Goal: Complete application form: Complete application form

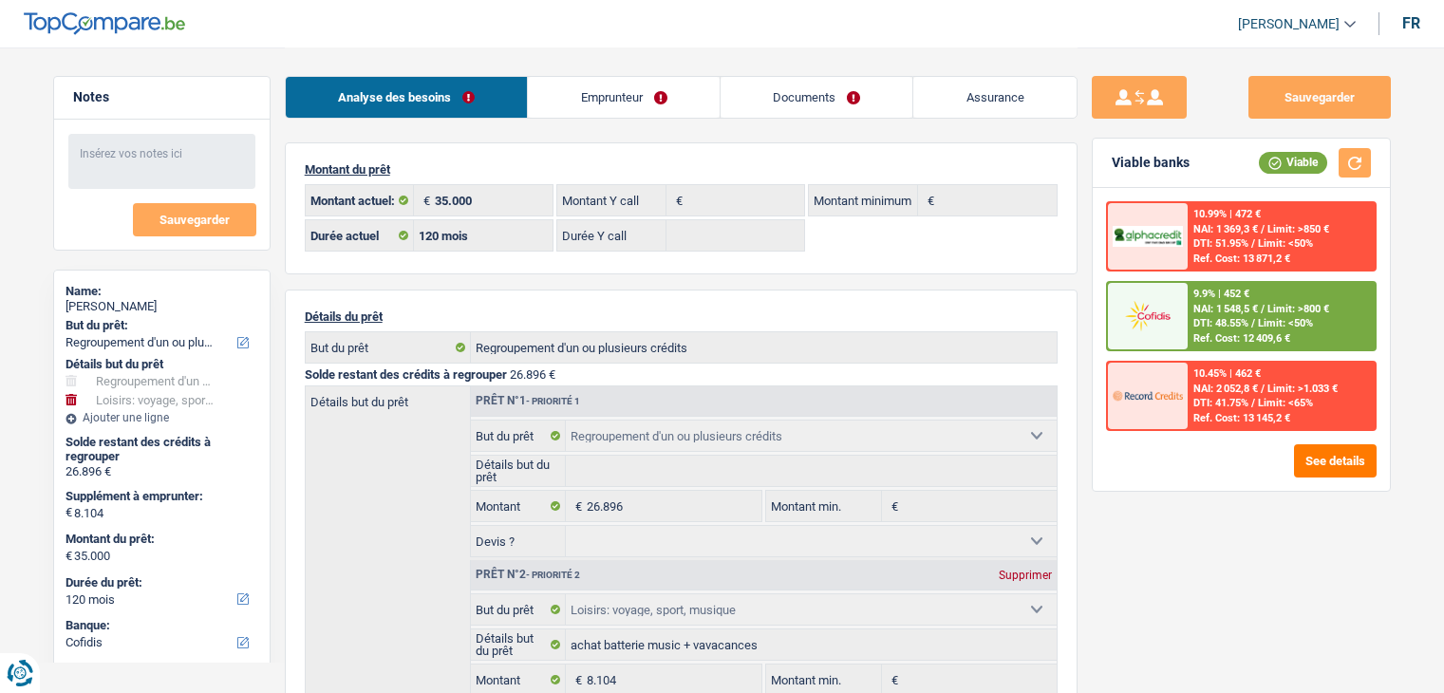
select select "refinancing"
select select "hobbies"
select select "120"
select select "cofidis"
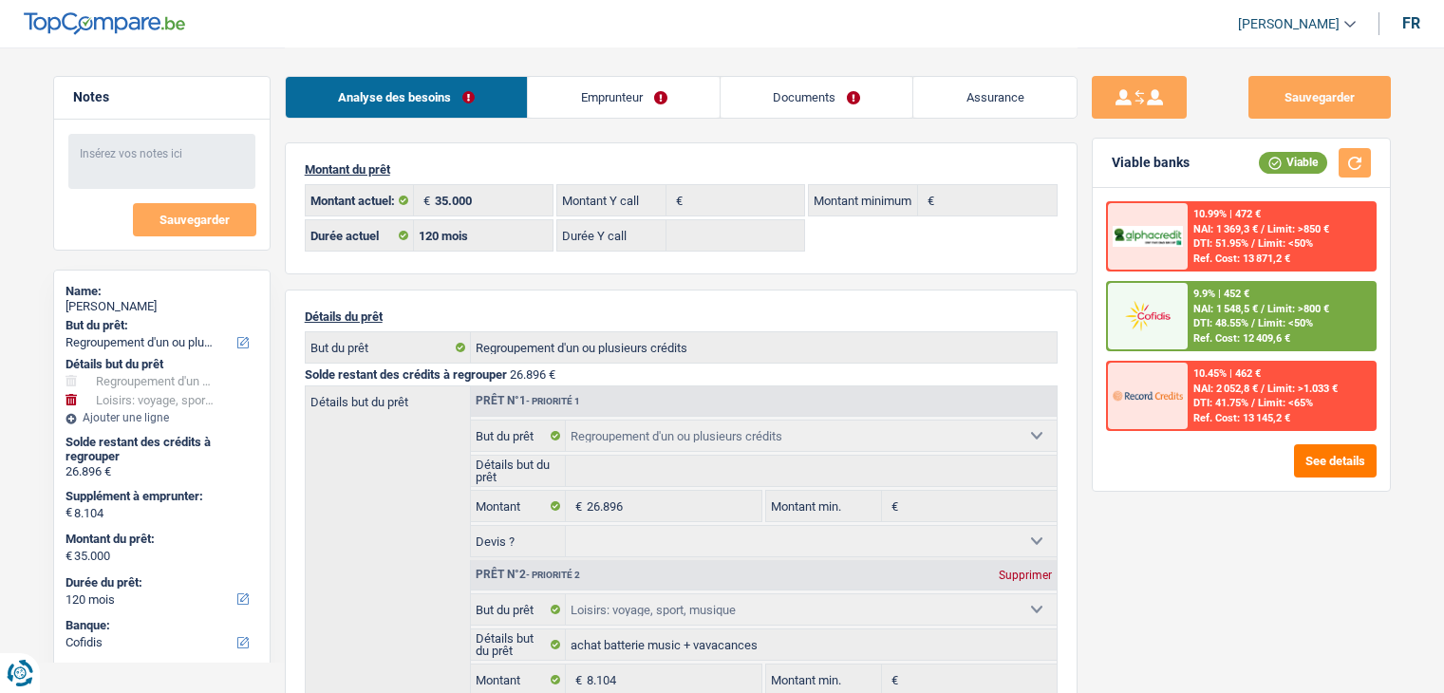
select select "120"
select select "refinancing"
select select "hobbies"
select select "yes"
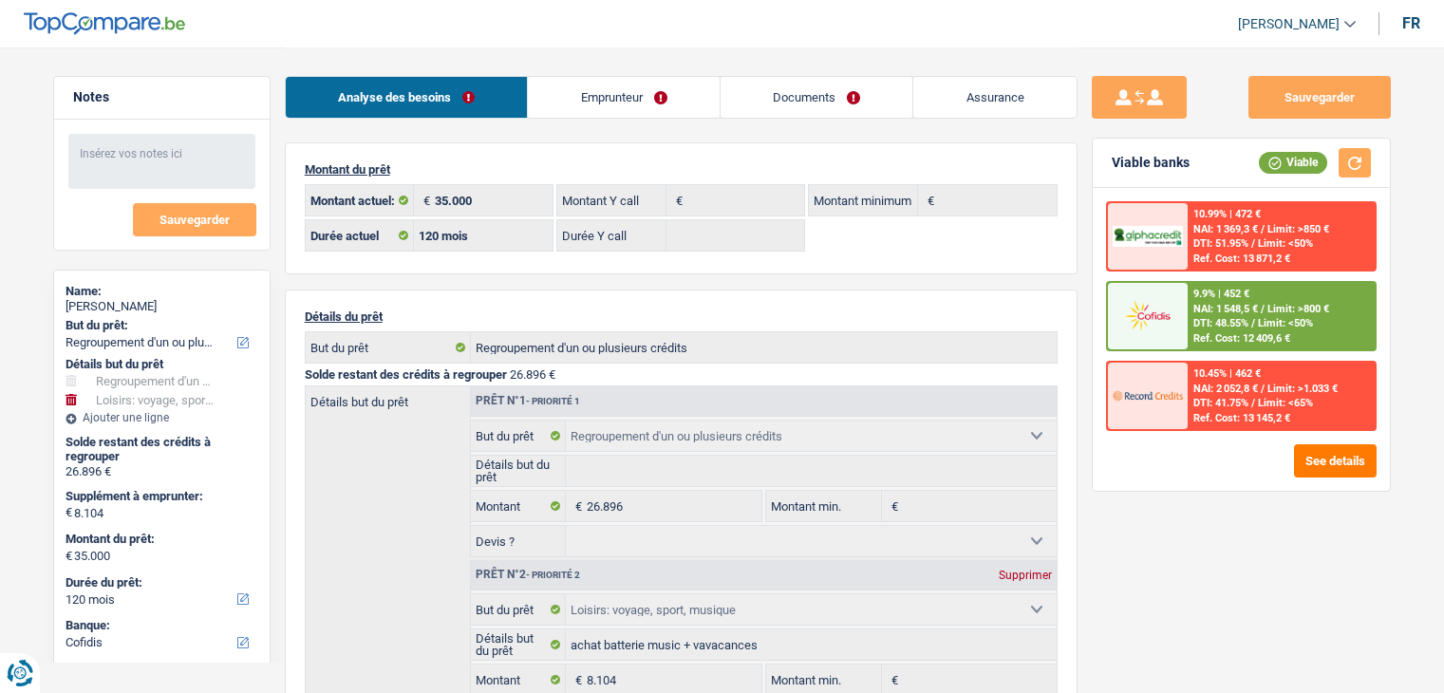
select select "120"
click at [1210, 510] on div "Sauvegarder Viable banks Viable 10.99% | 472 € NAI: 1 369,3 € / Limit: >850 € D…" at bounding box center [1240, 369] width 327 height 587
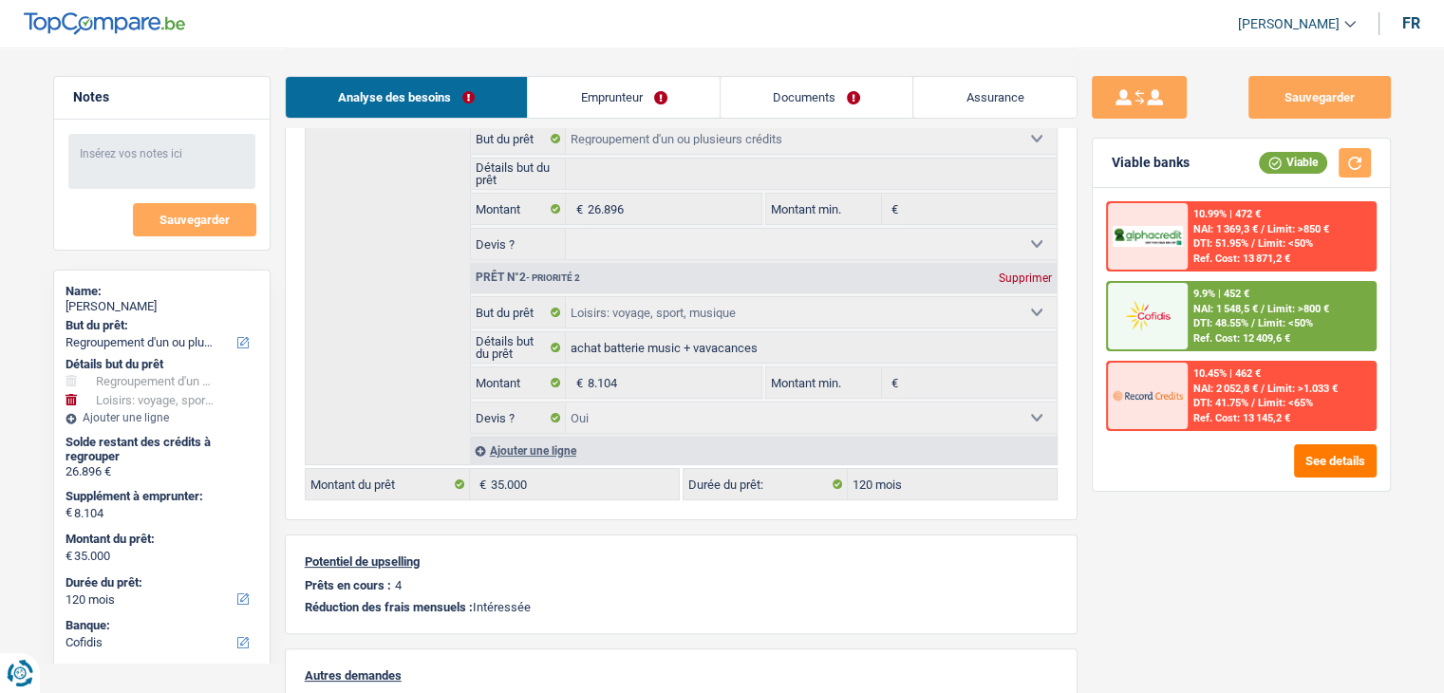
scroll to position [190, 0]
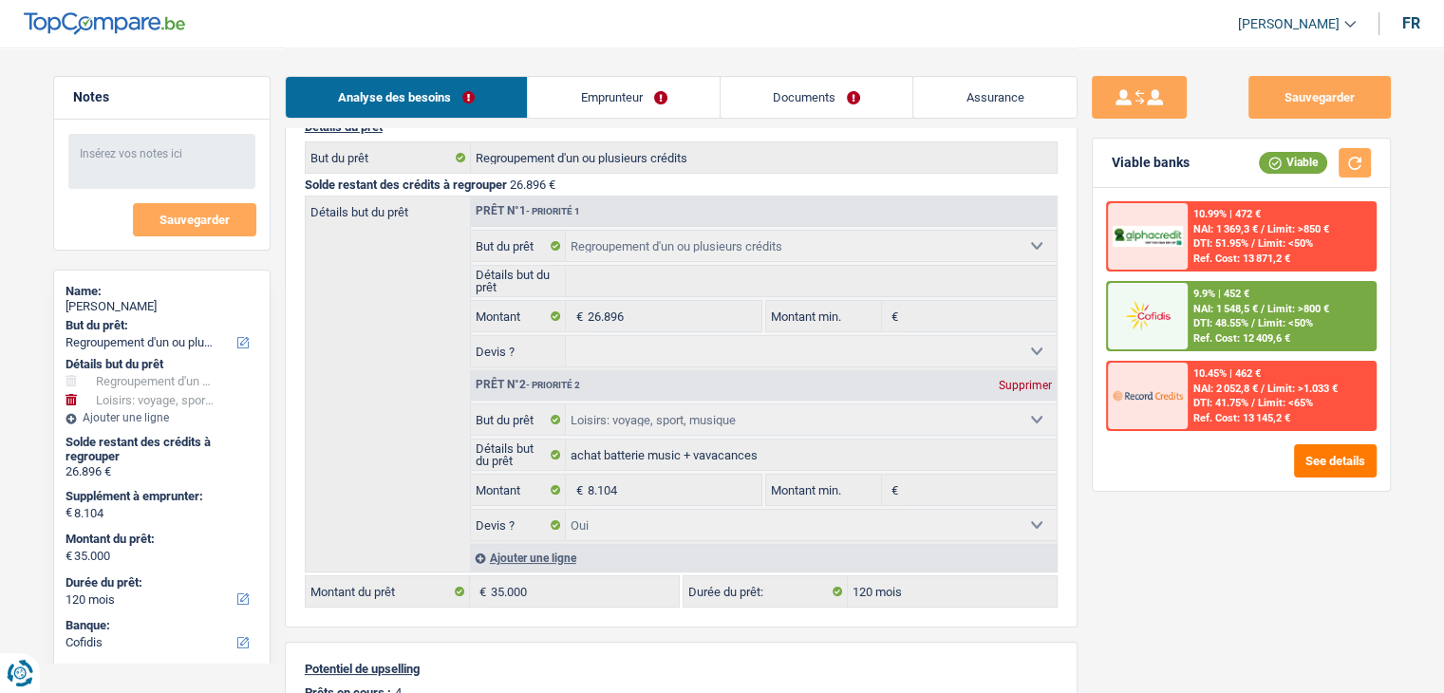
click at [626, 103] on link "Emprunteur" at bounding box center [624, 97] width 192 height 41
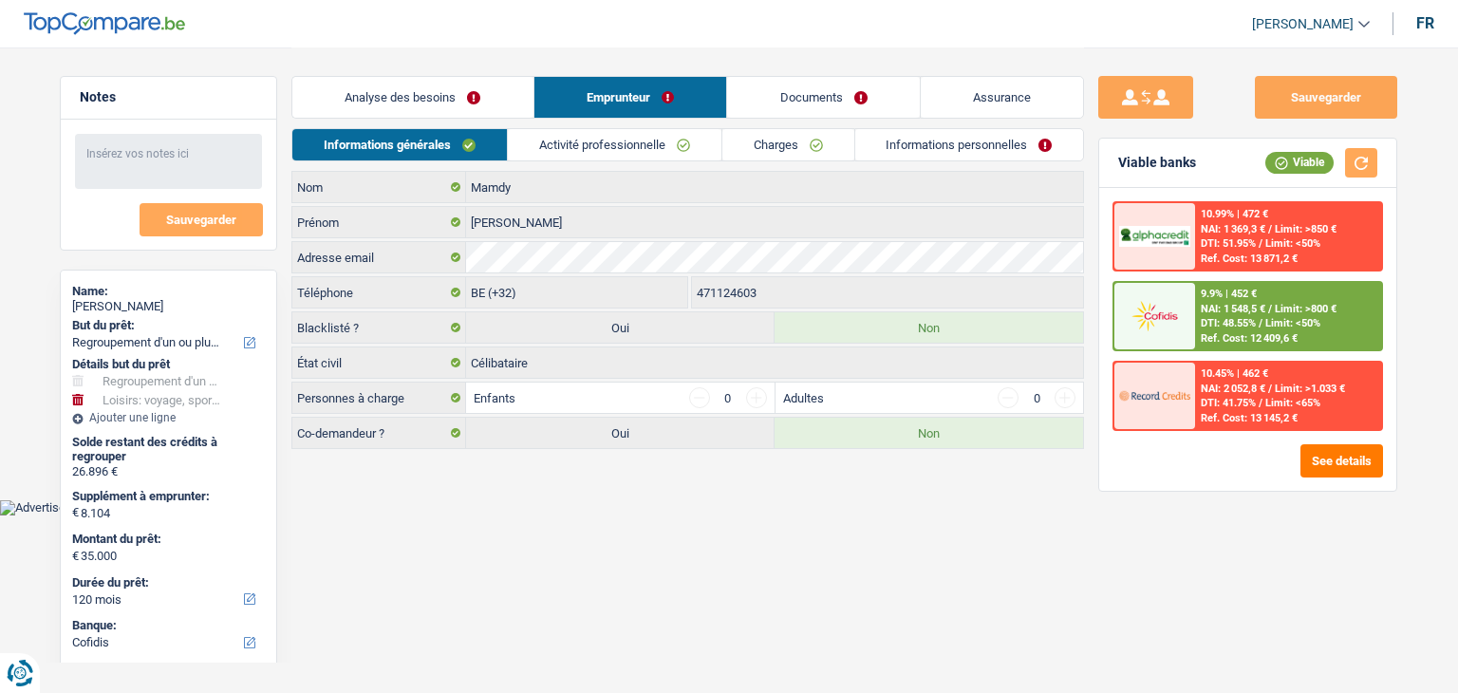
click at [786, 141] on link "Charges" at bounding box center [788, 144] width 132 height 31
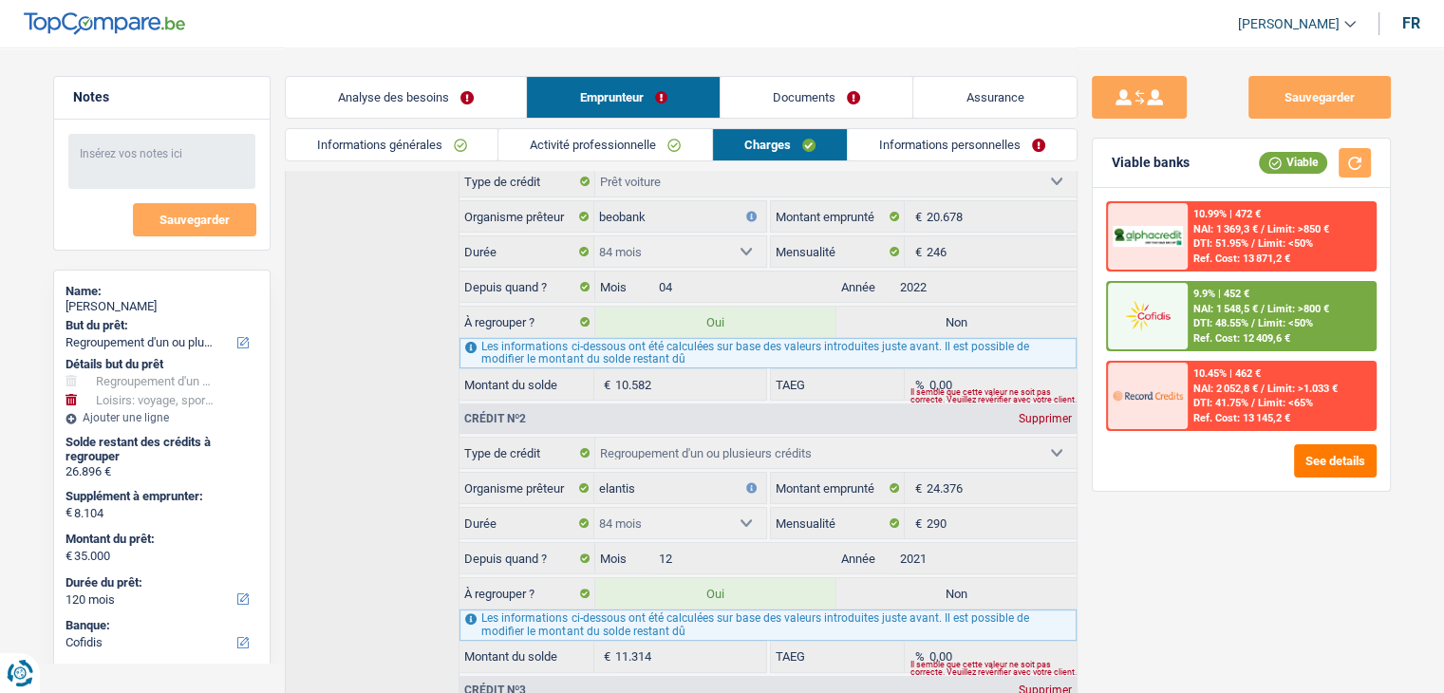
scroll to position [333, 0]
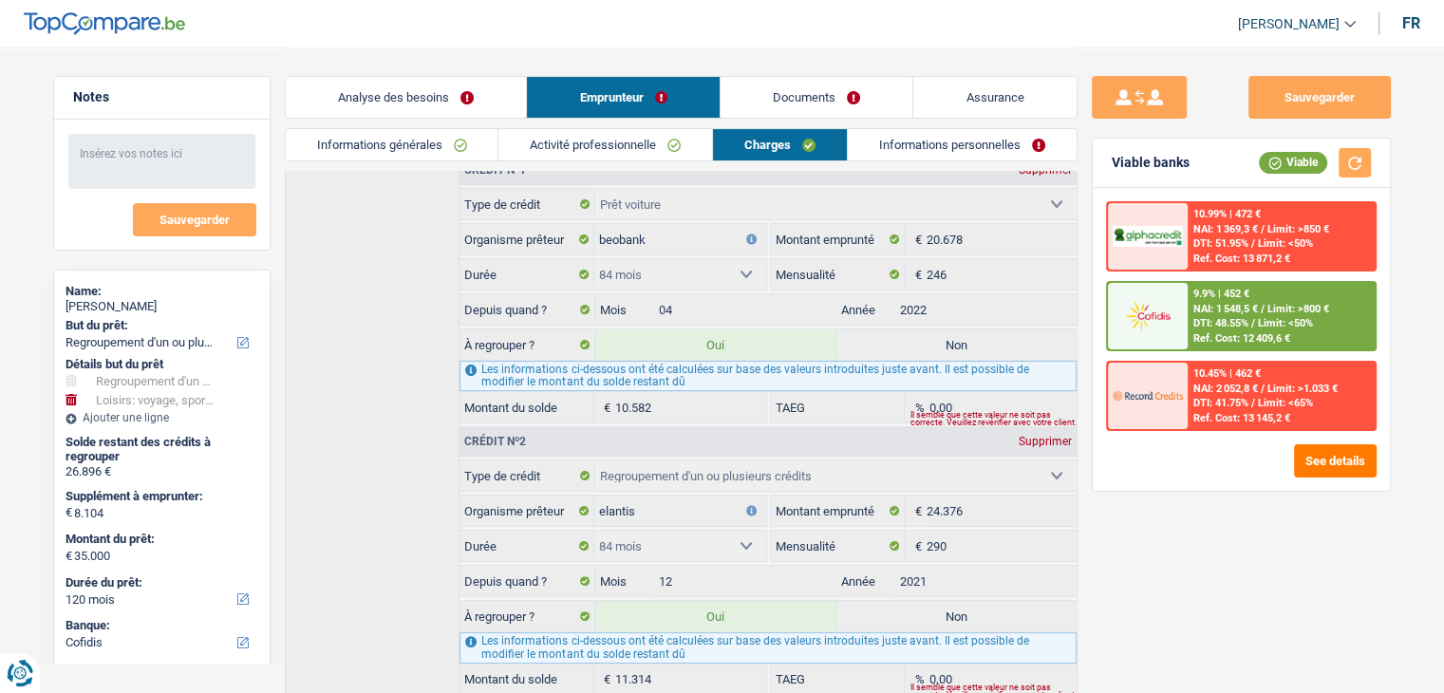
click at [479, 106] on link "Analyse des besoins" at bounding box center [406, 97] width 241 height 41
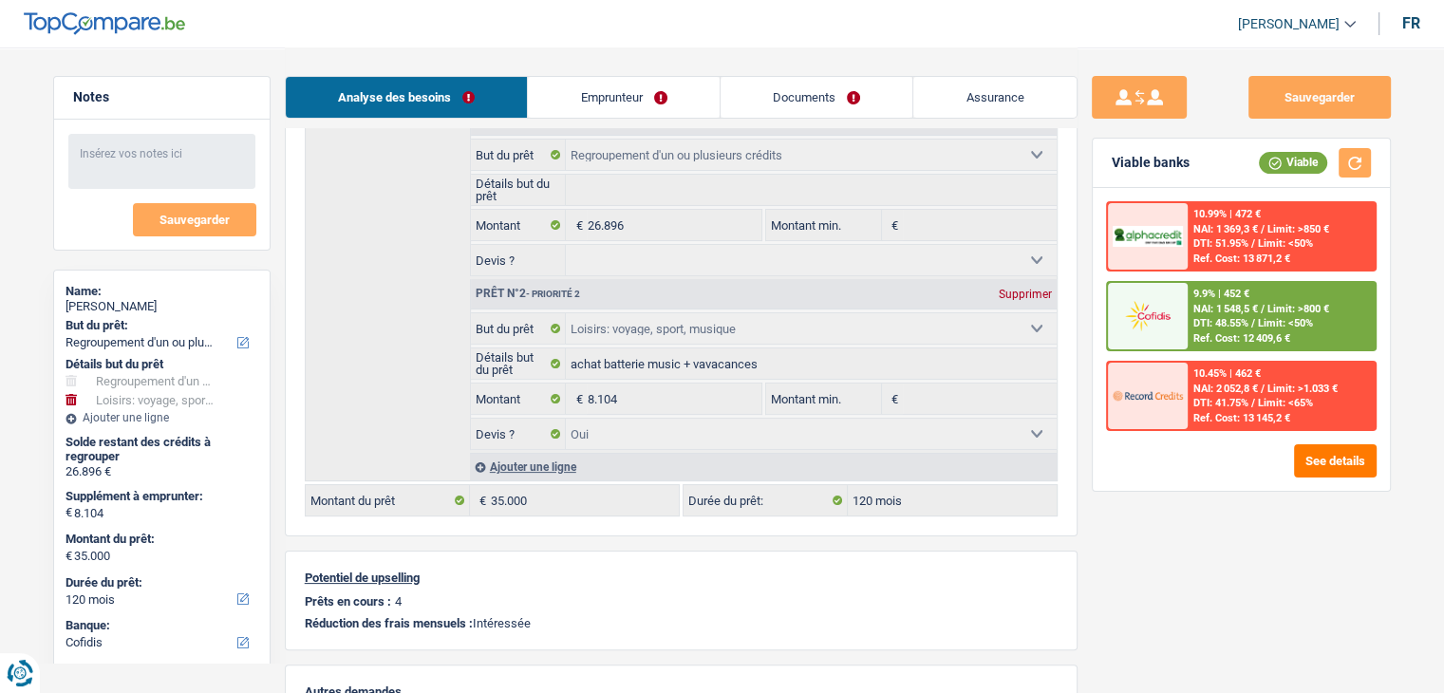
scroll to position [238, 0]
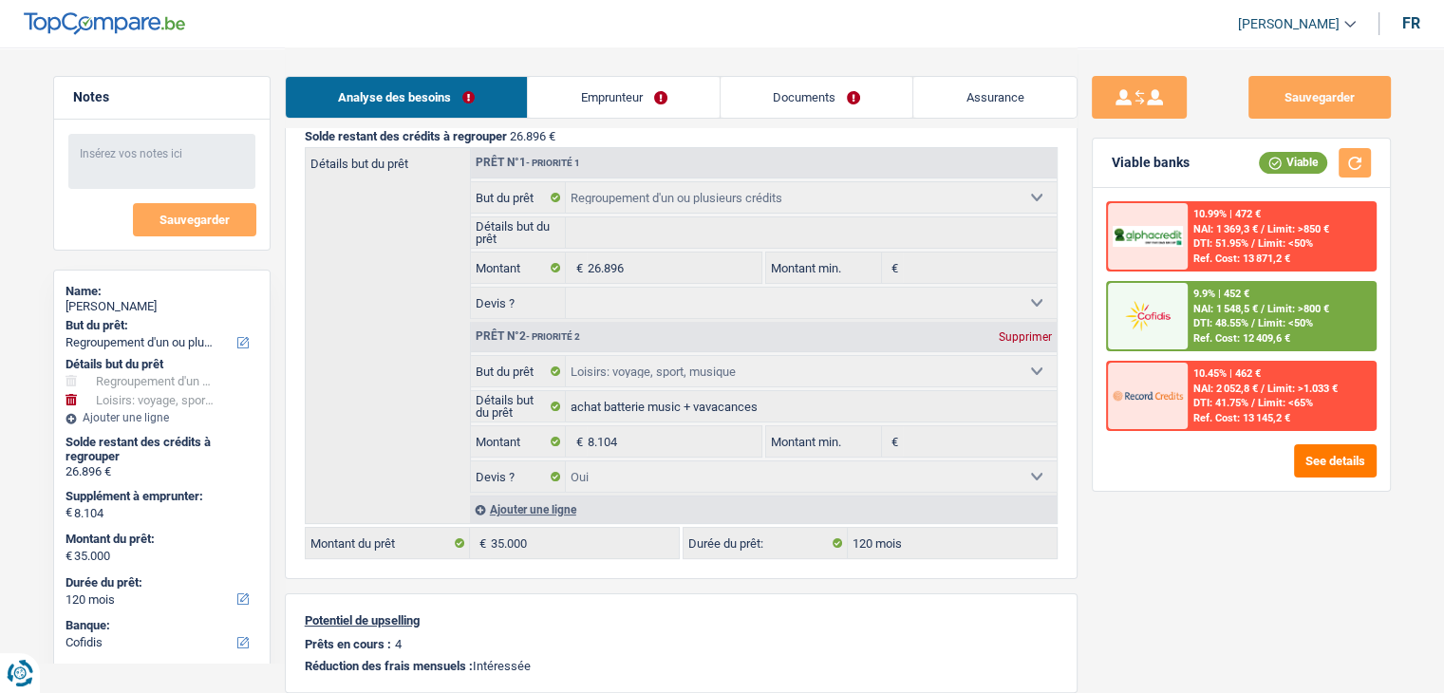
click at [630, 98] on link "Emprunteur" at bounding box center [624, 97] width 192 height 41
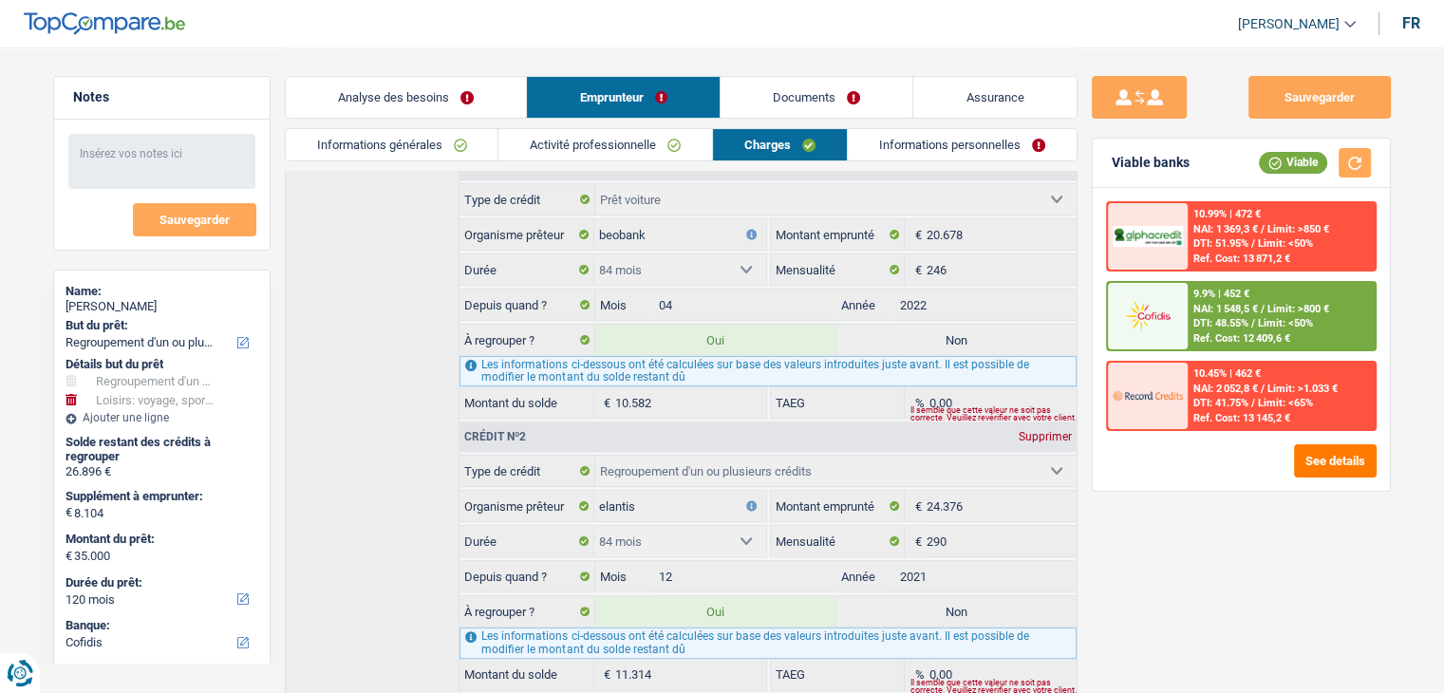
scroll to position [380, 0]
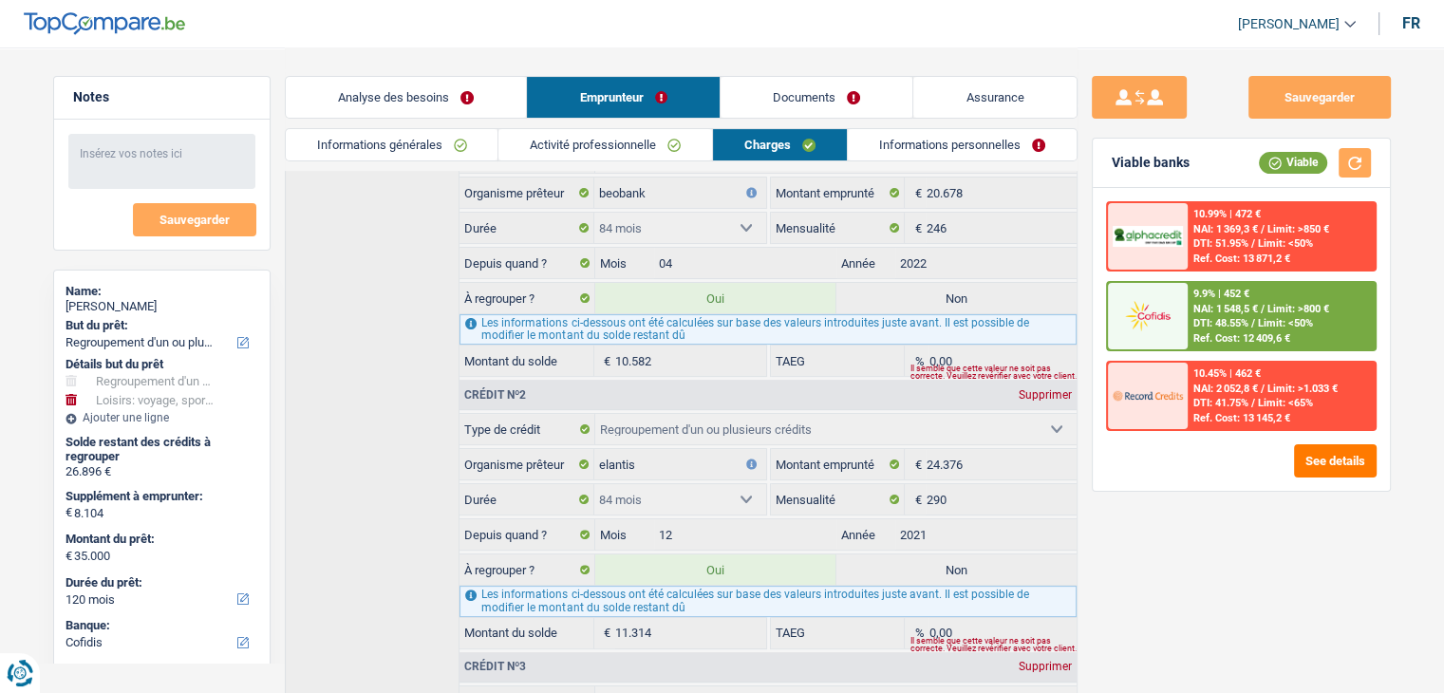
click at [830, 31] on header "Habib Tasan Se déconnecter fr" at bounding box center [722, 24] width 1444 height 48
click at [1278, 323] on span "Limit: <50%" at bounding box center [1285, 323] width 55 height 12
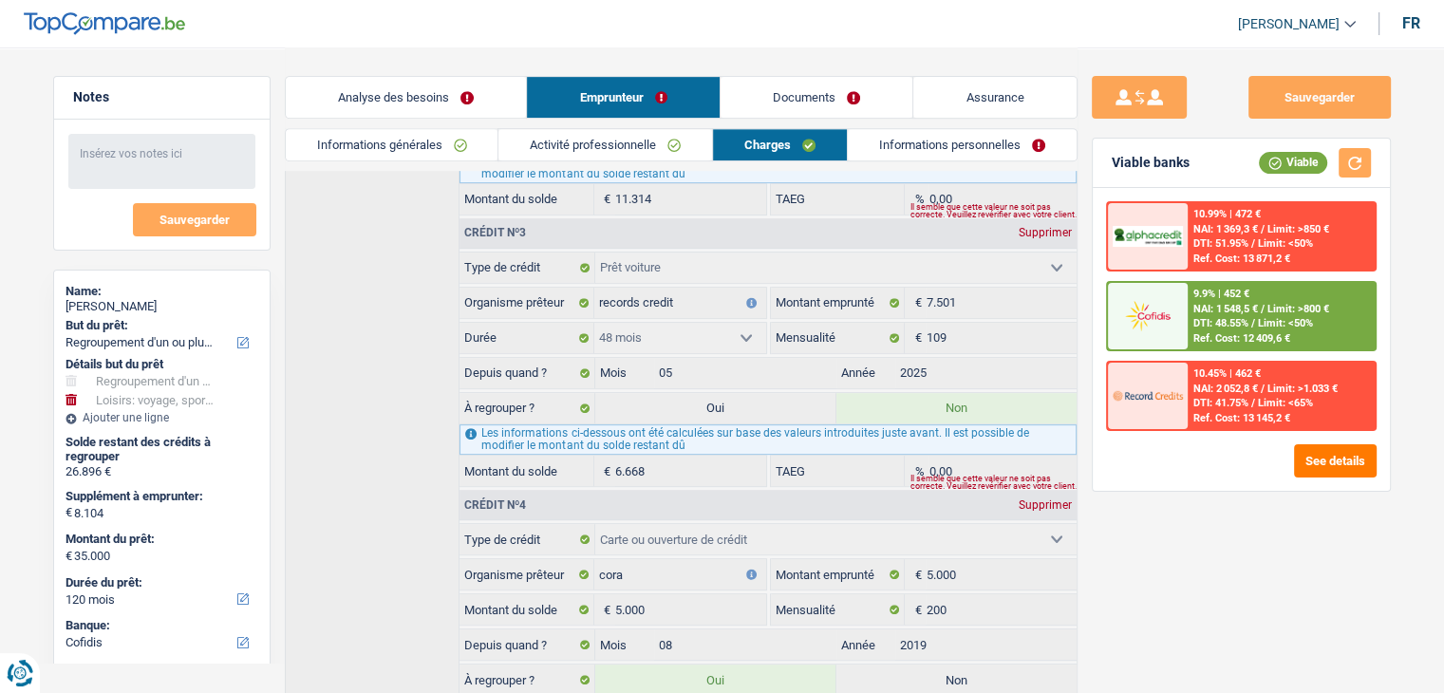
scroll to position [903, 0]
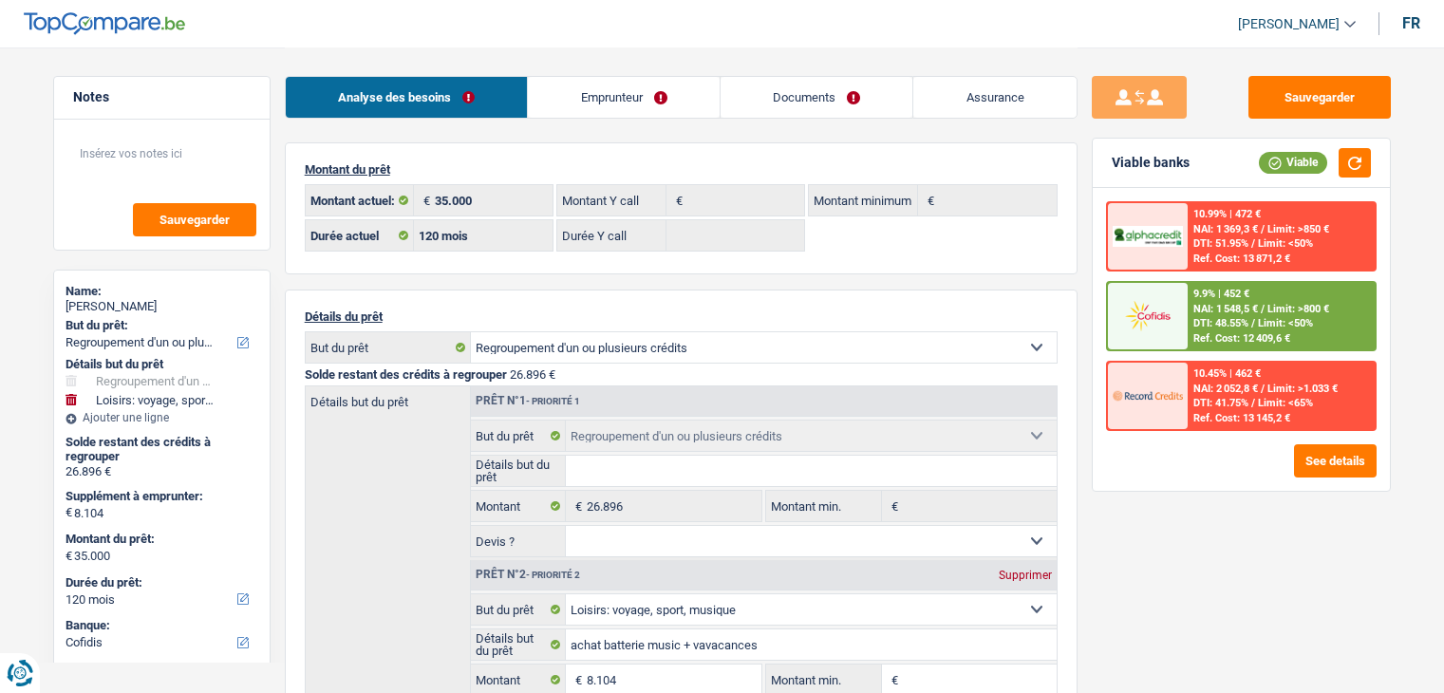
select select "refinancing"
select select "hobbies"
select select "120"
select select "cofidis"
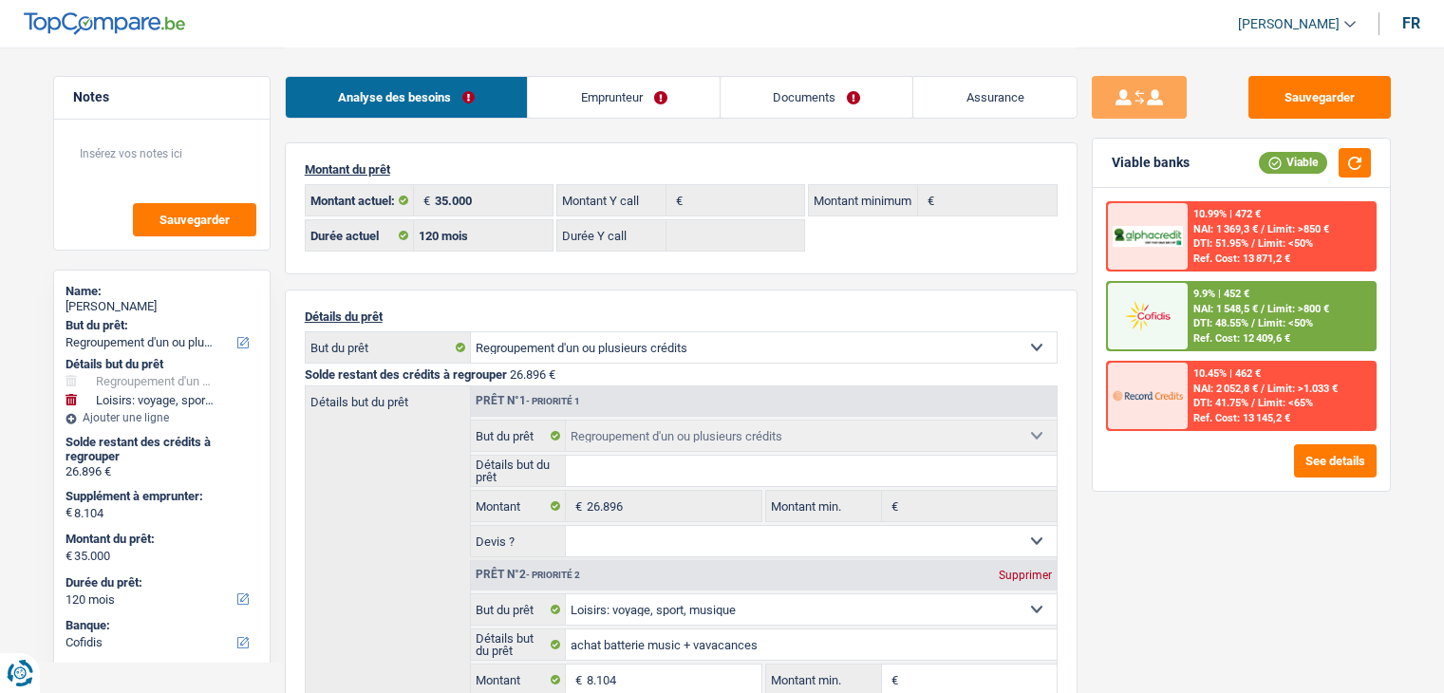
select select "120"
select select "refinancing"
select select "hobbies"
select select "yes"
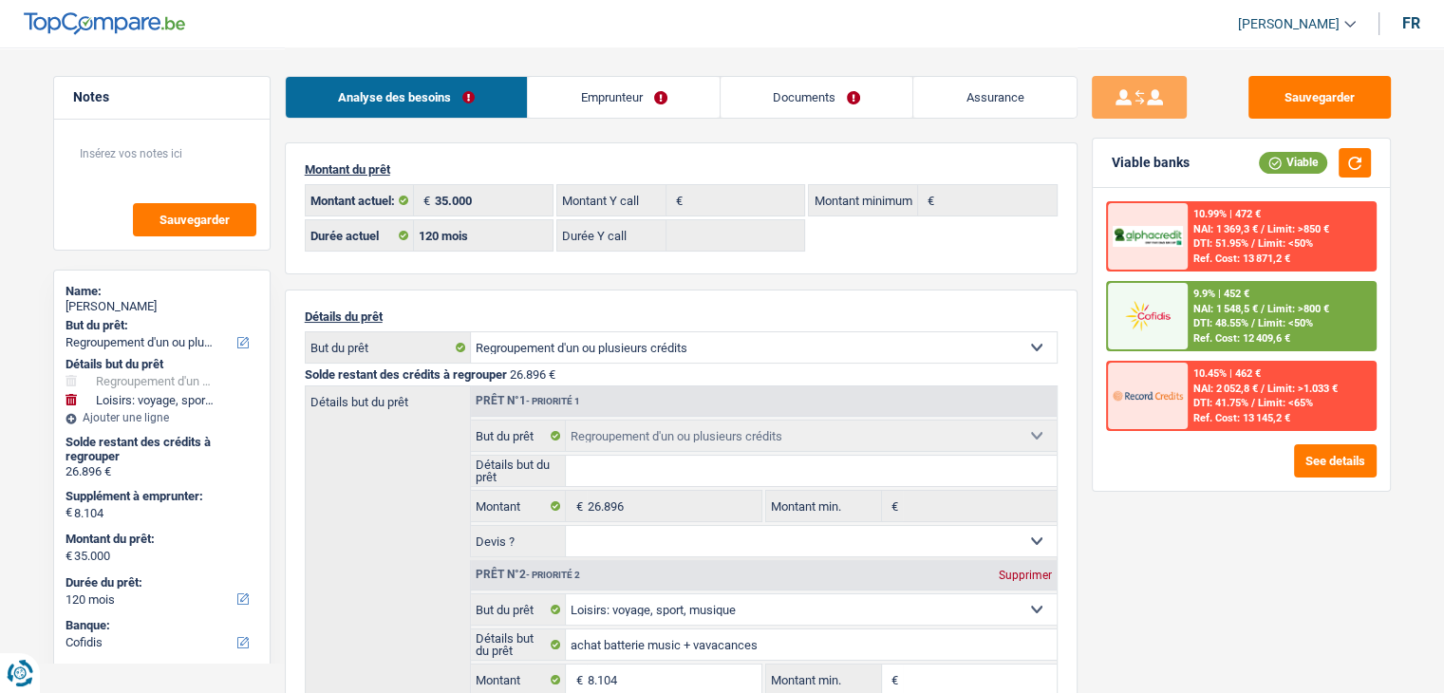
drag, startPoint x: 620, startPoint y: 117, endPoint x: 649, endPoint y: 130, distance: 32.3
click at [620, 117] on link "Emprunteur" at bounding box center [624, 97] width 192 height 41
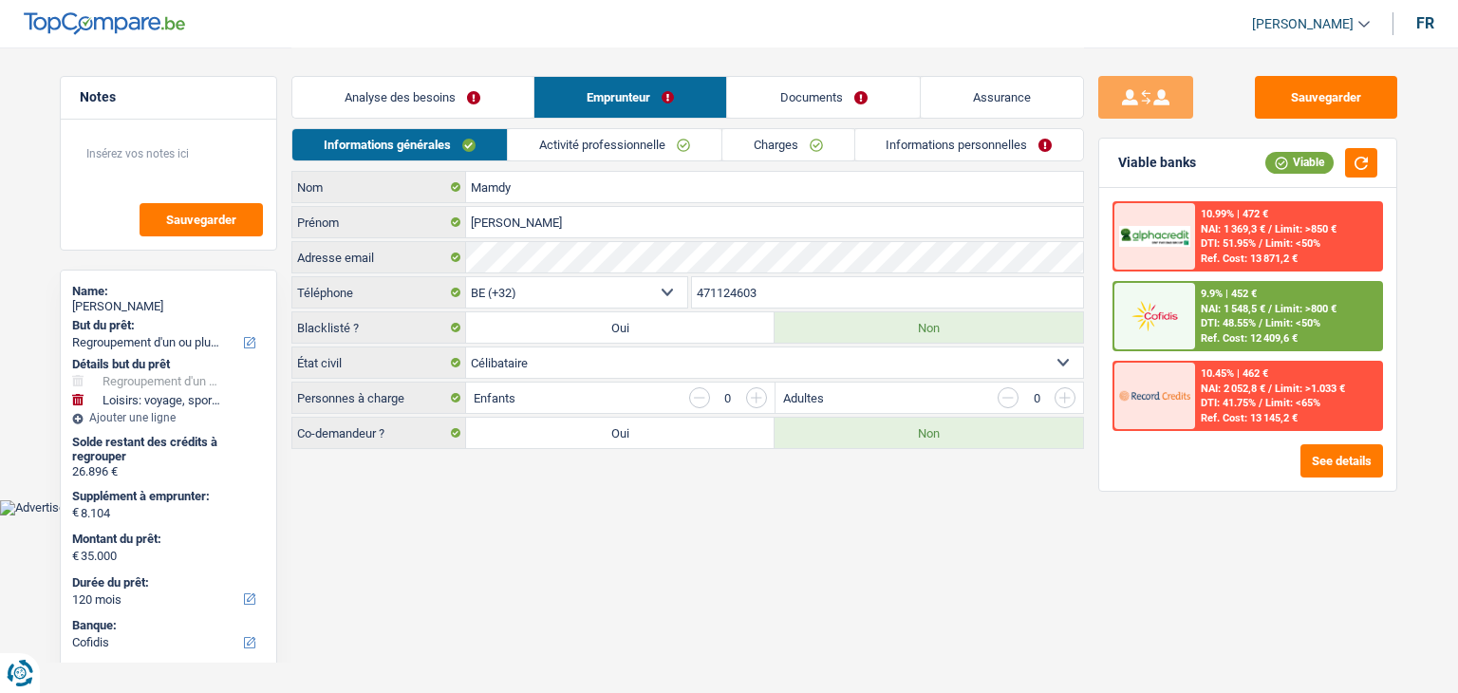
click at [456, 99] on link "Analyse des besoins" at bounding box center [412, 97] width 241 height 41
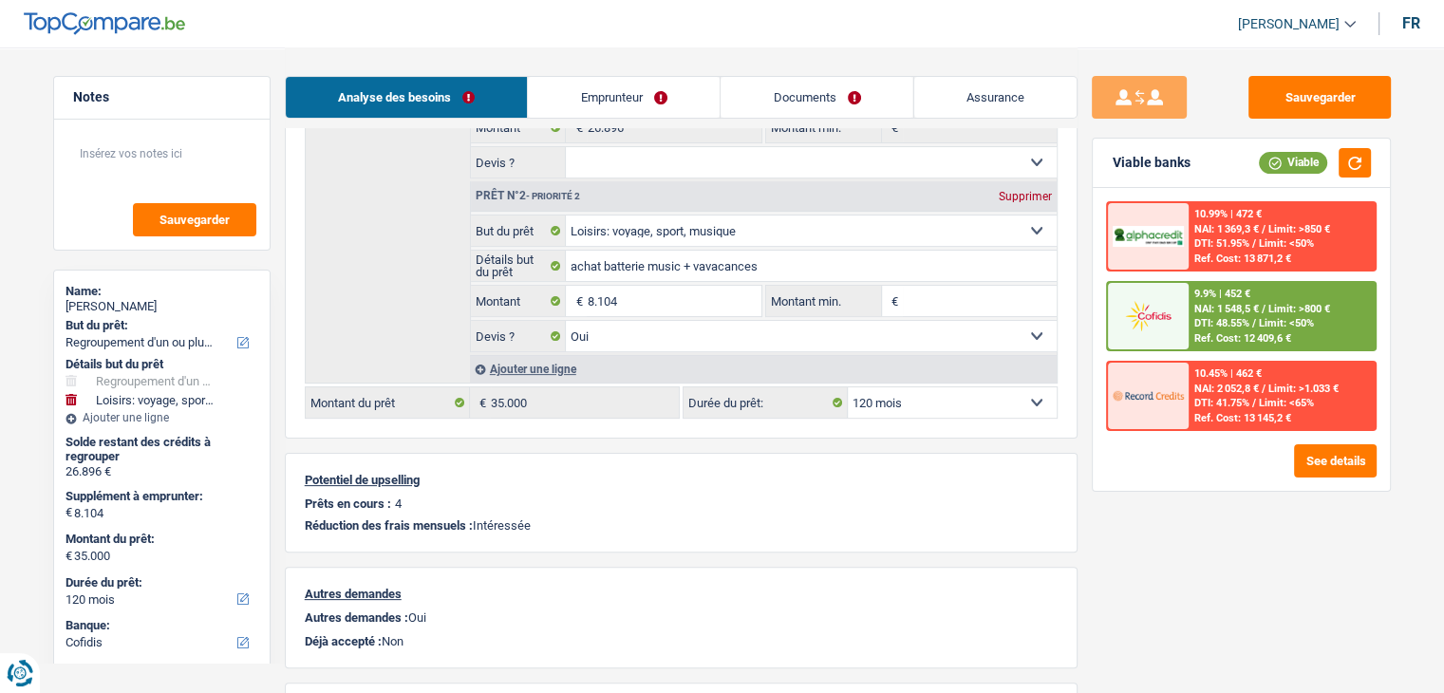
scroll to position [380, 0]
click at [1288, 321] on span "Limit: <50%" at bounding box center [1285, 323] width 55 height 12
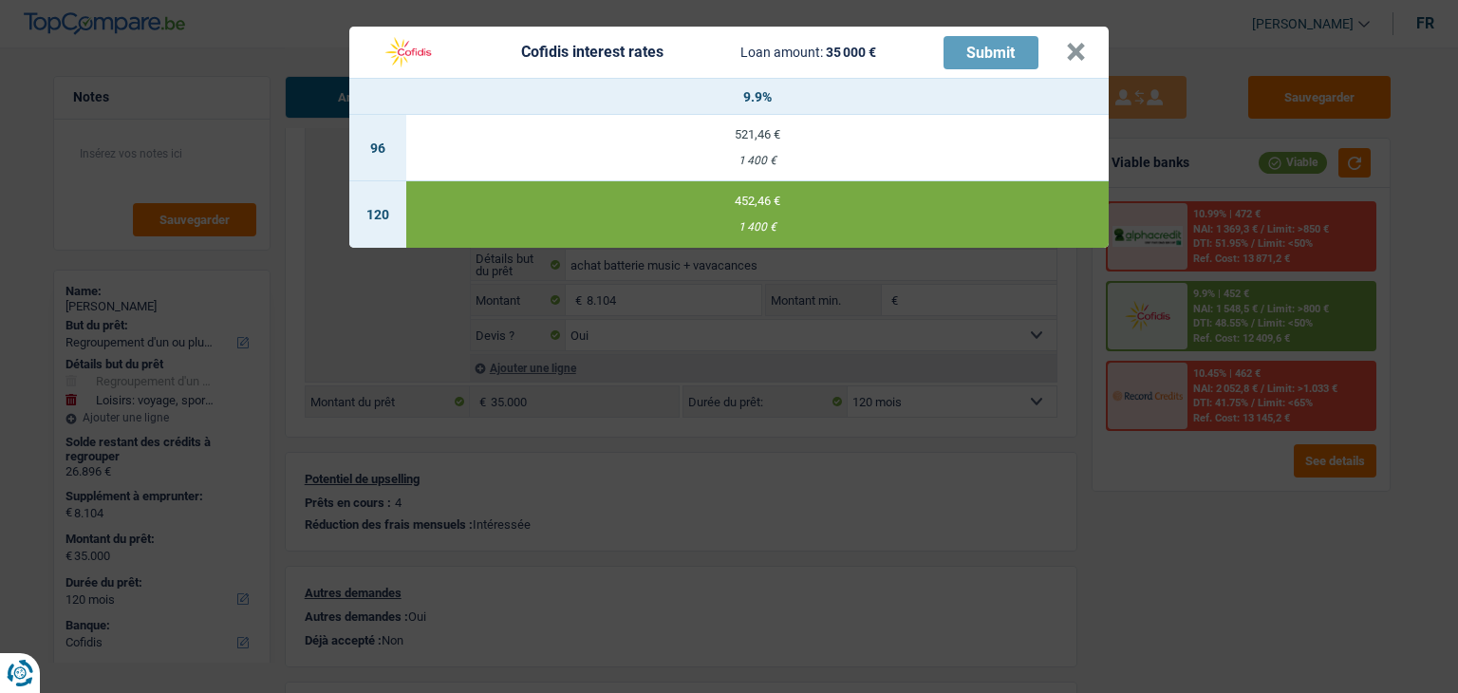
click at [1261, 496] on div "Cofidis interest rates Loan amount: 35 000 € Submit × 9.9% 96 521,46 € 1 400 € …" at bounding box center [729, 346] width 1458 height 693
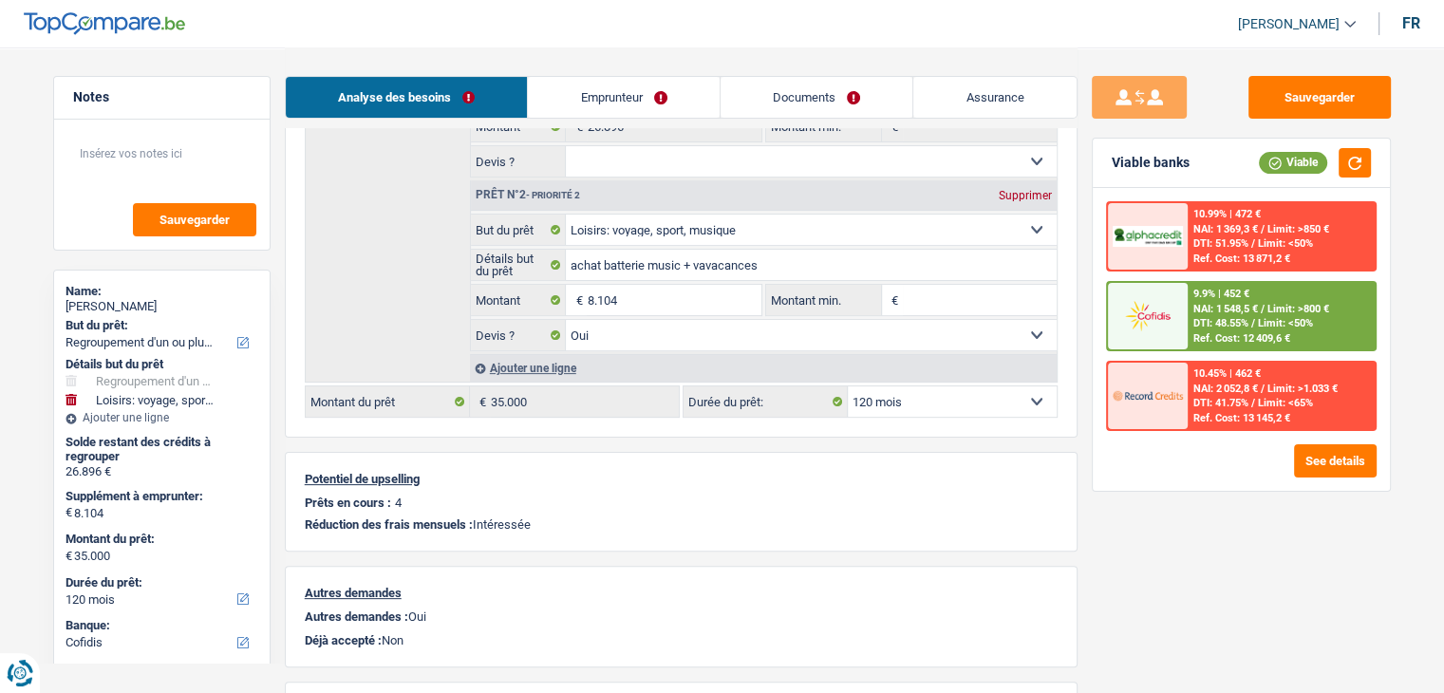
click at [968, 396] on select "12 mois 18 mois 24 mois 30 mois 36 mois 42 mois 48 mois 60 mois 72 mois 84 mois…" at bounding box center [952, 401] width 209 height 30
select select "84"
click at [848, 386] on select "12 mois 18 mois 24 mois 30 mois 36 mois 42 mois 48 mois 60 mois 72 mois 84 mois…" at bounding box center [952, 401] width 209 height 30
select select "84"
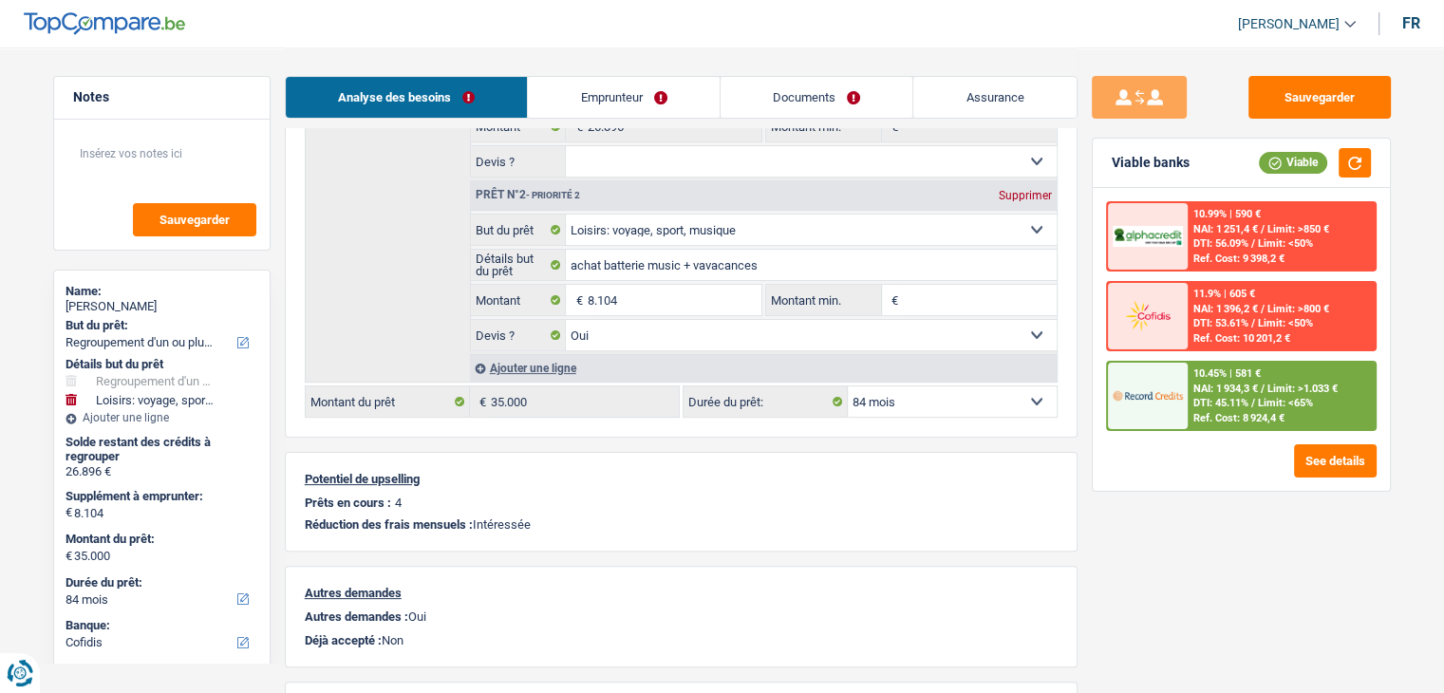
click at [1212, 373] on div "10.45% | 581 €" at bounding box center [1226, 373] width 67 height 12
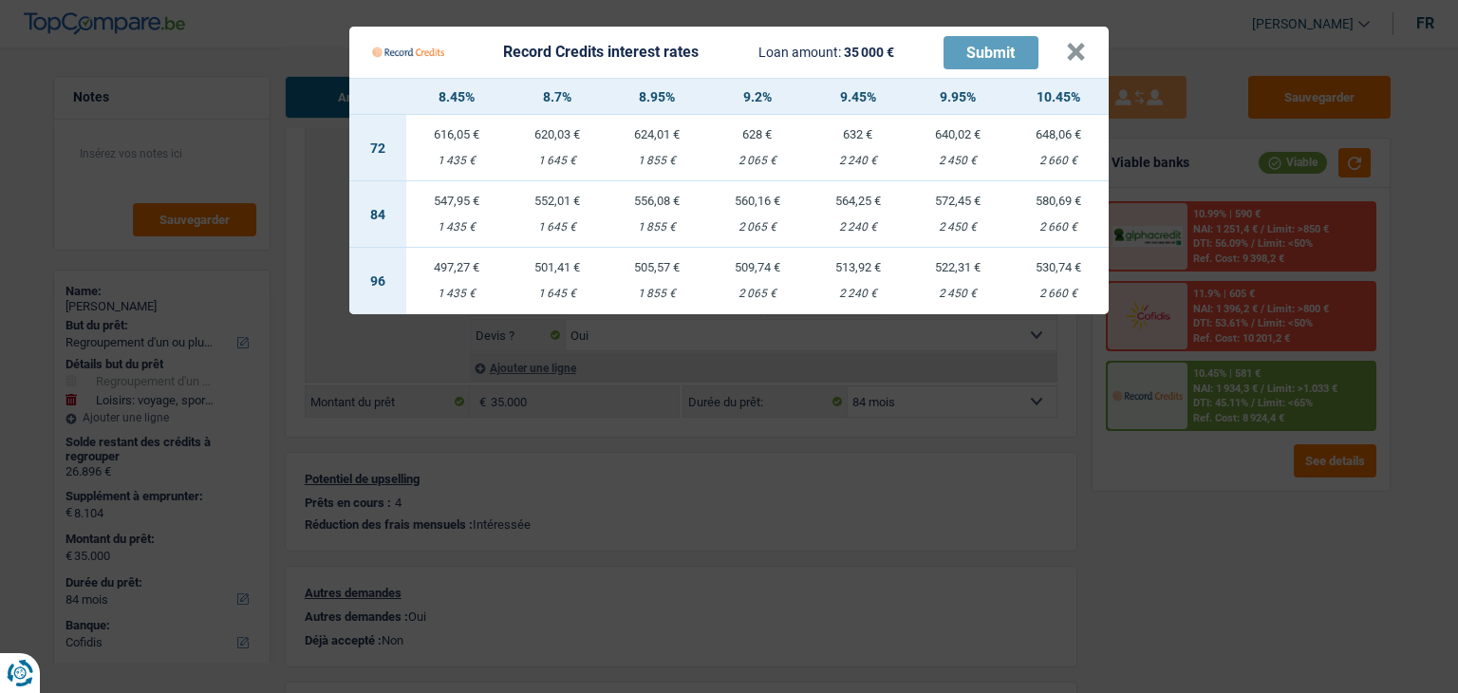
click at [1177, 527] on Credits "Record Credits interest rates Loan amount: 35 000 € Submit × 8.45% 8.7% 8.95% 9…" at bounding box center [729, 346] width 1458 height 693
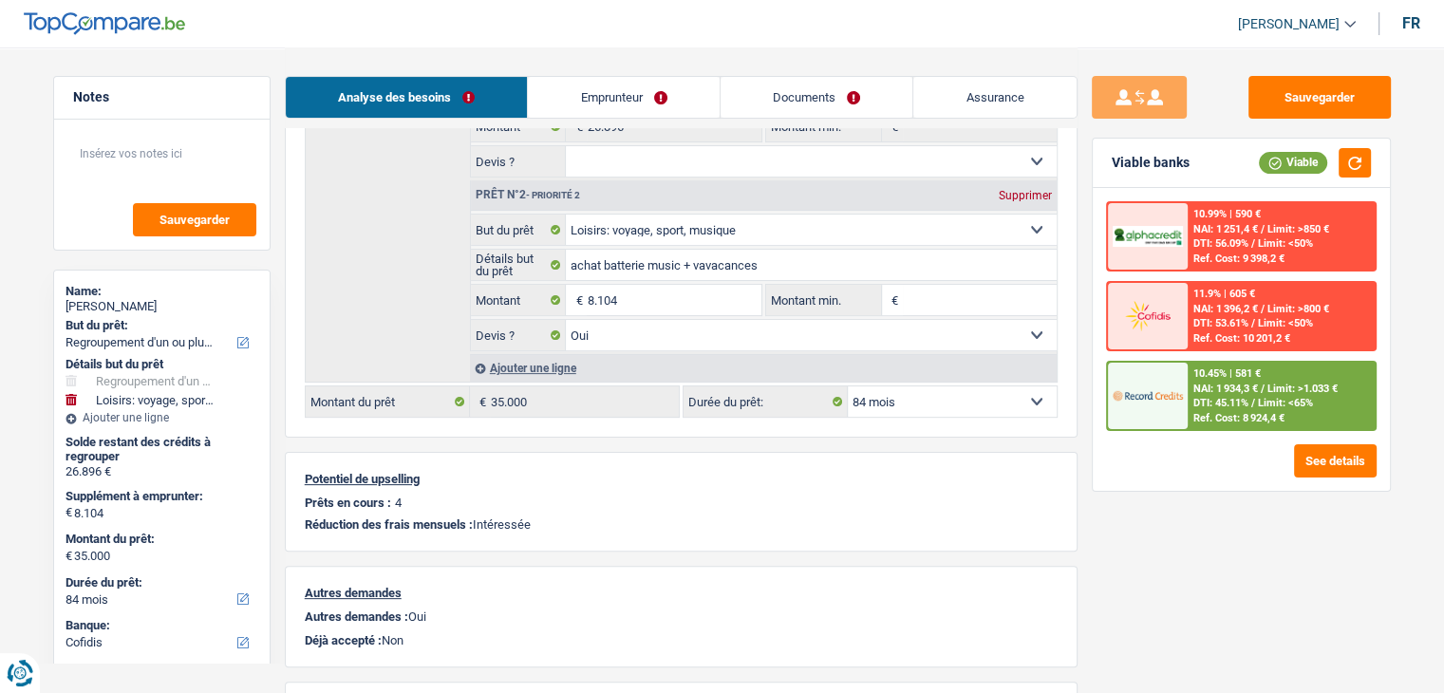
drag, startPoint x: 942, startPoint y: 394, endPoint x: 944, endPoint y: 409, distance: 15.5
click at [942, 394] on select "12 mois 18 mois 24 mois 30 mois 36 mois 42 mois 48 mois 60 mois 72 mois 84 mois…" at bounding box center [952, 401] width 209 height 30
select select "120"
click at [848, 386] on select "12 mois 18 mois 24 mois 30 mois 36 mois 42 mois 48 mois 60 mois 72 mois 84 mois…" at bounding box center [952, 401] width 209 height 30
select select "120"
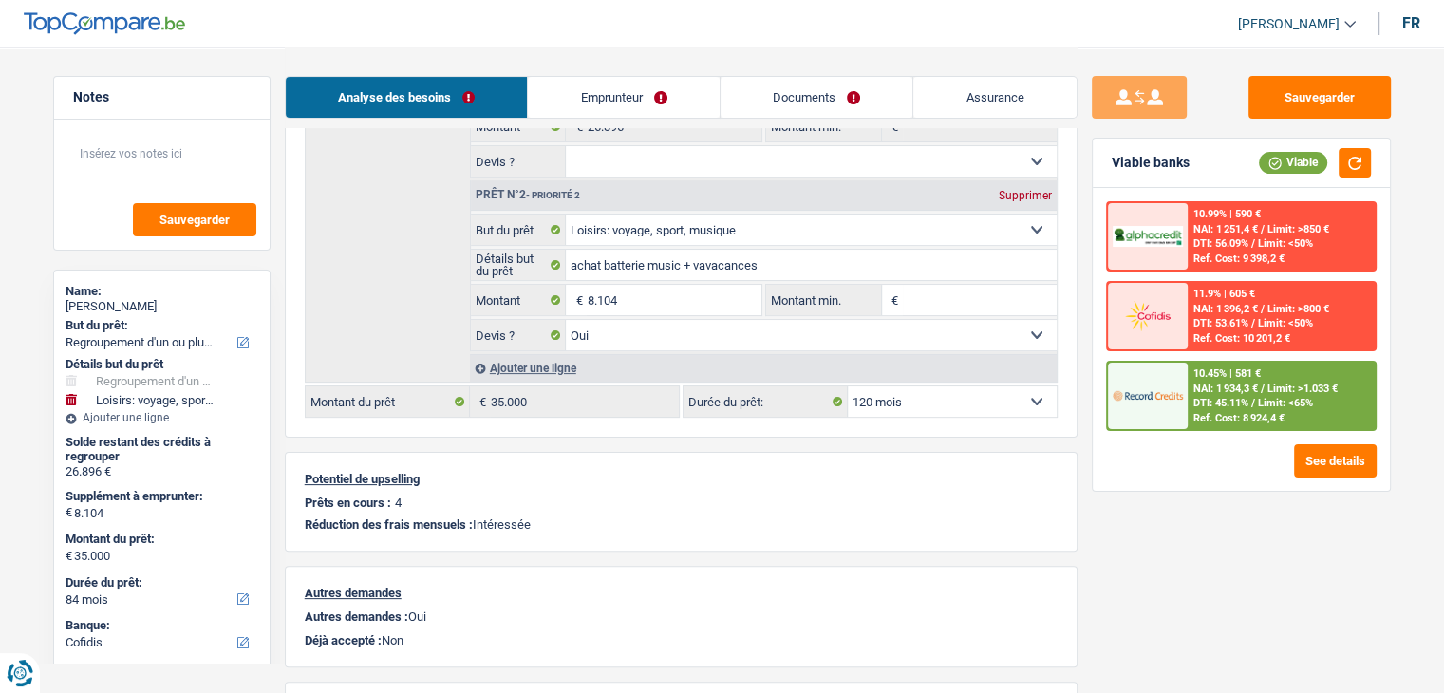
select select "120"
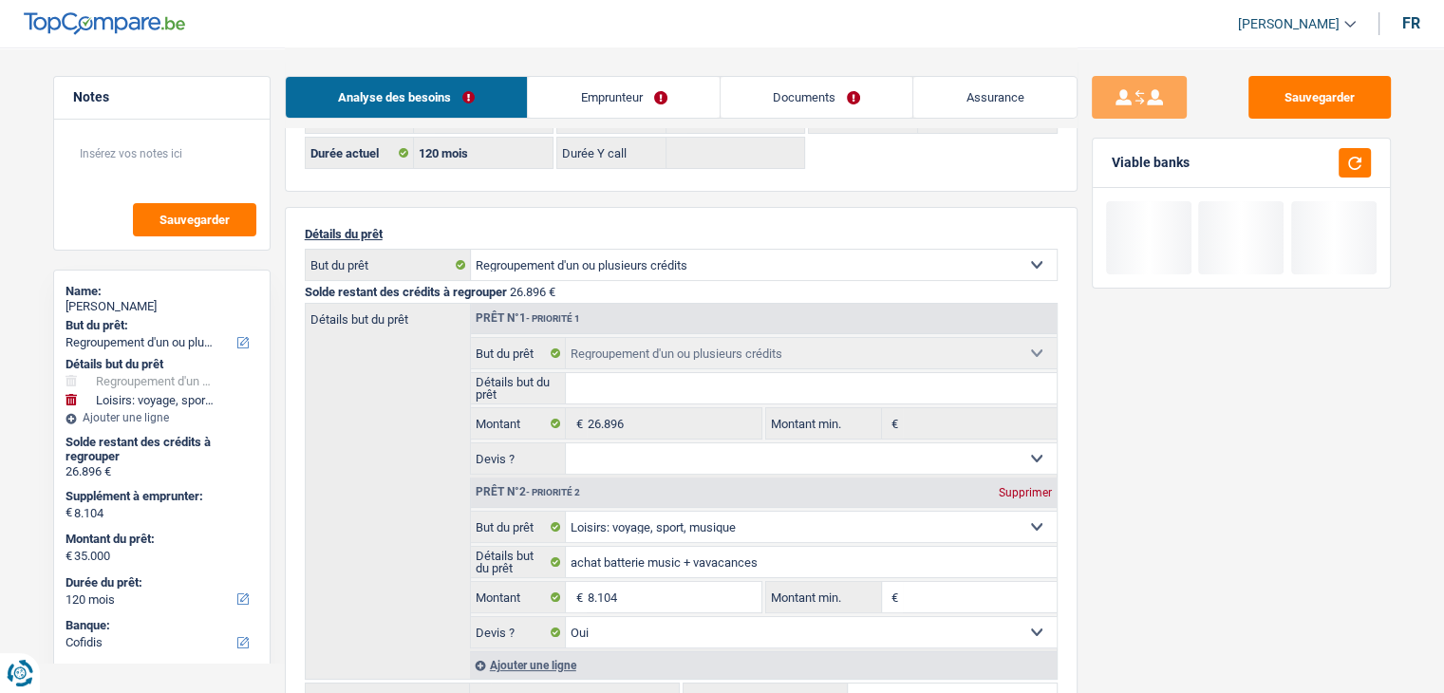
scroll to position [0, 0]
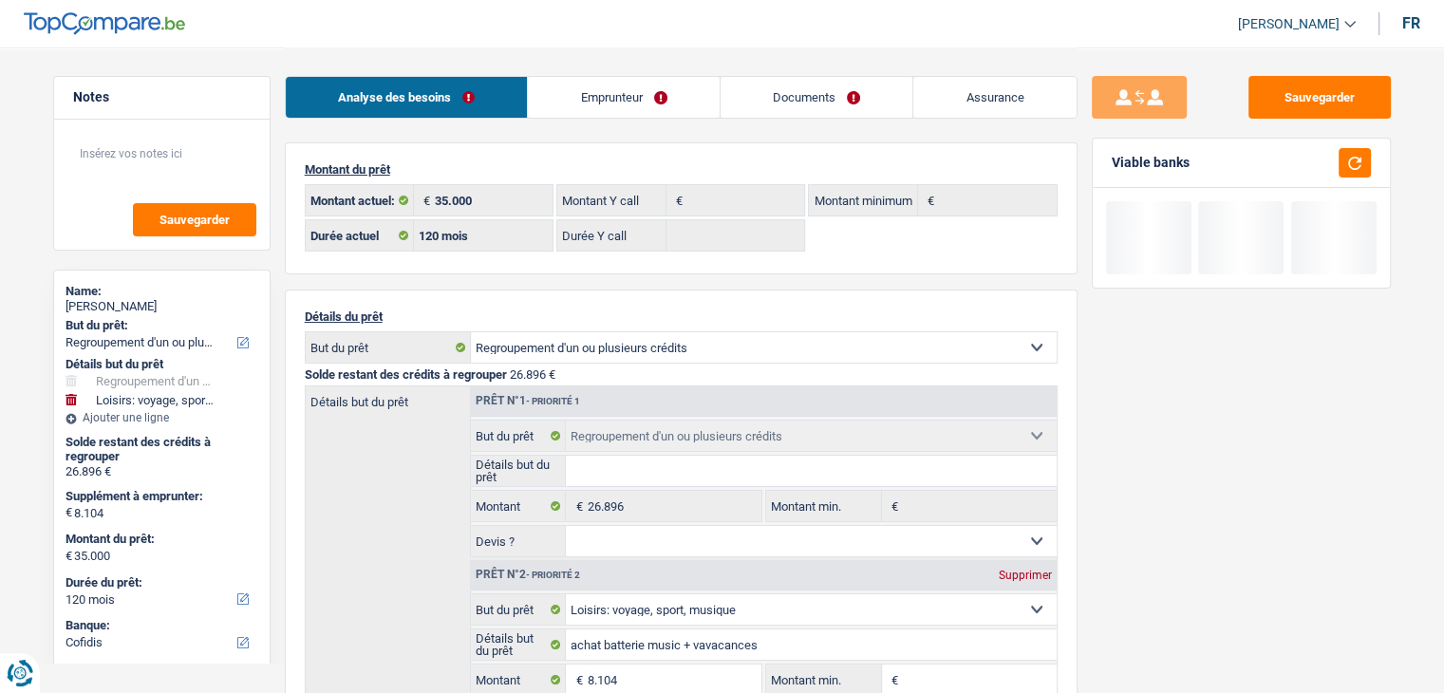
click at [642, 113] on link "Emprunteur" at bounding box center [624, 97] width 192 height 41
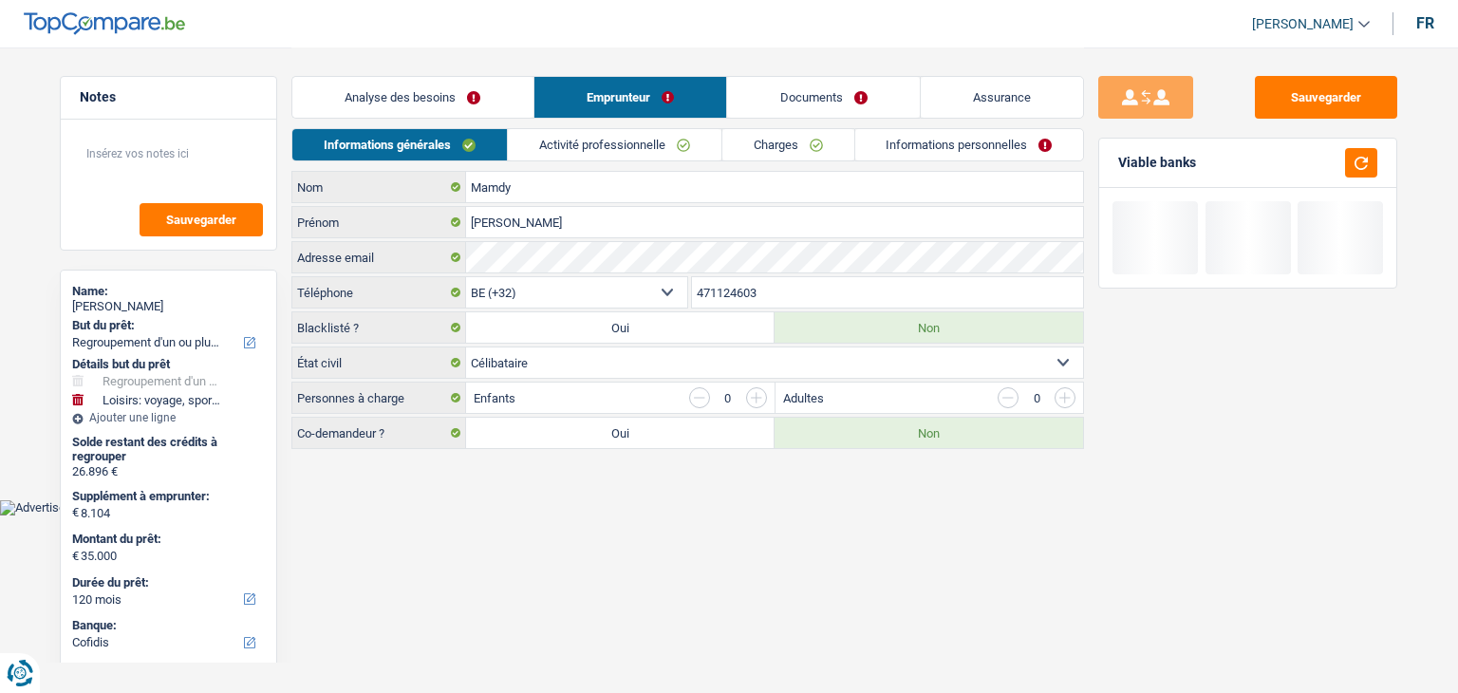
drag, startPoint x: 784, startPoint y: 135, endPoint x: 804, endPoint y: 226, distance: 93.3
click at [785, 135] on link "Charges" at bounding box center [788, 144] width 132 height 31
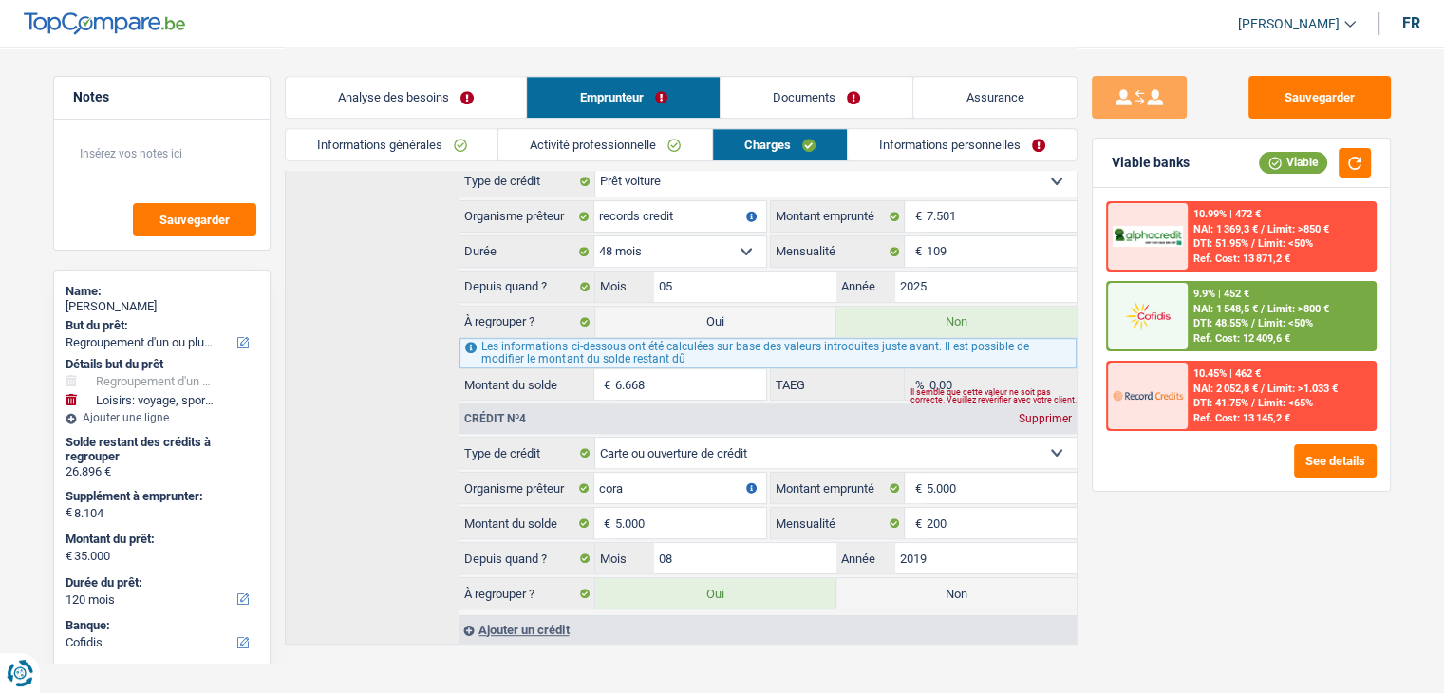
scroll to position [903, 0]
click at [1154, 530] on div "Sauvegarder Viable banks Viable 10.99% | 472 € NAI: 1 369,3 € / Limit: >850 € D…" at bounding box center [1240, 369] width 327 height 587
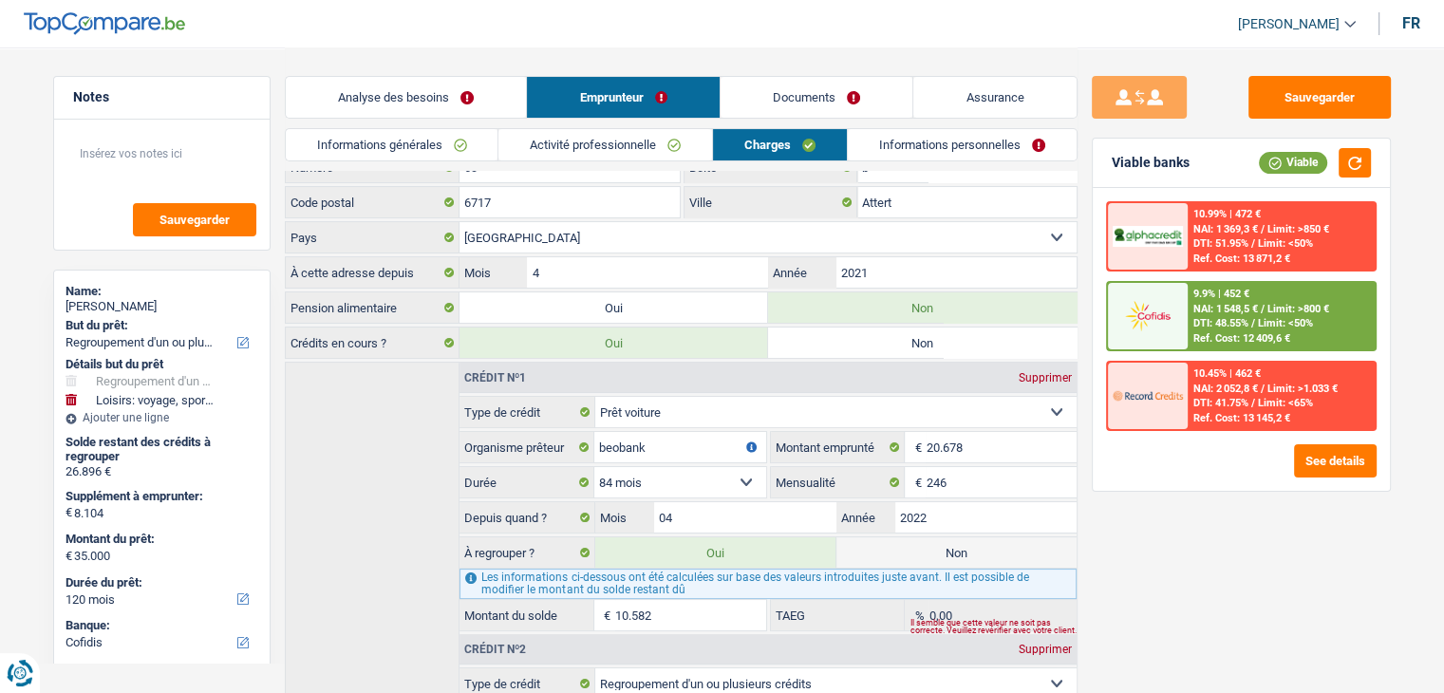
scroll to position [0, 0]
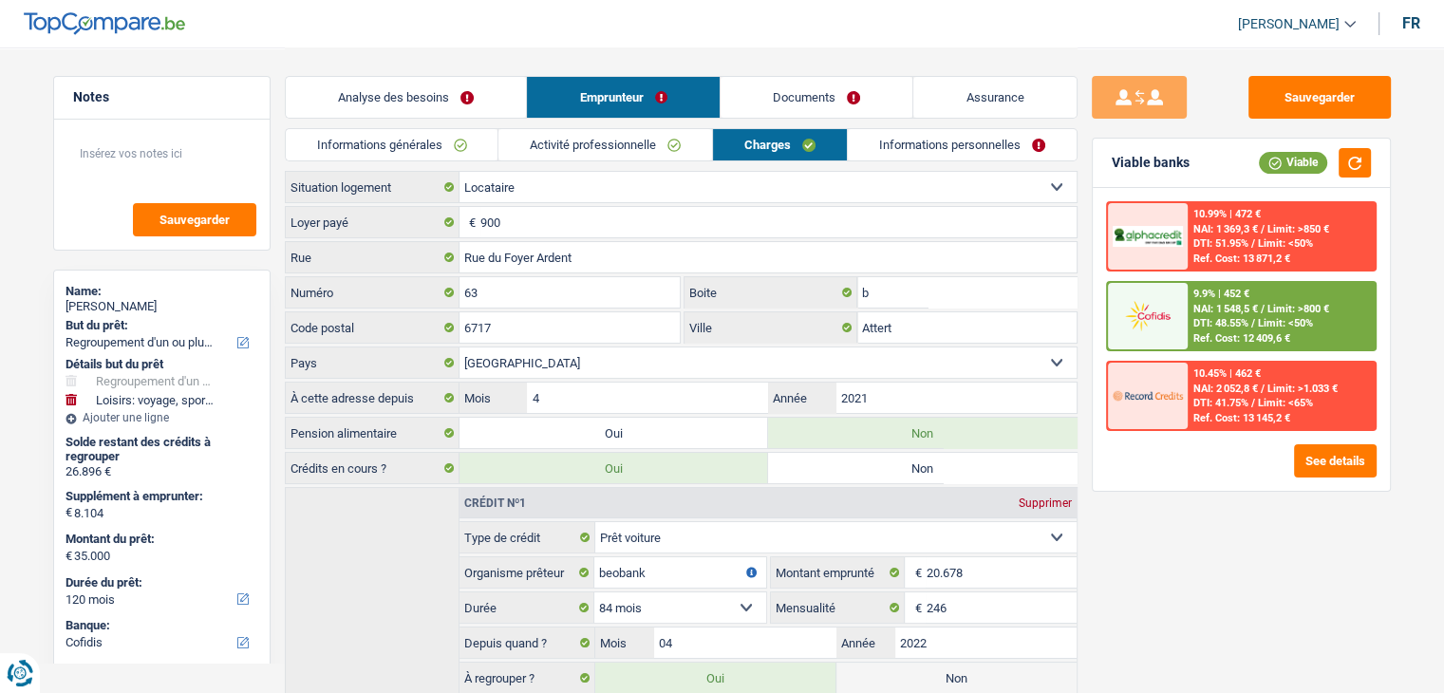
click at [985, 33] on header "Habib Tasan Se déconnecter fr" at bounding box center [722, 24] width 1444 height 48
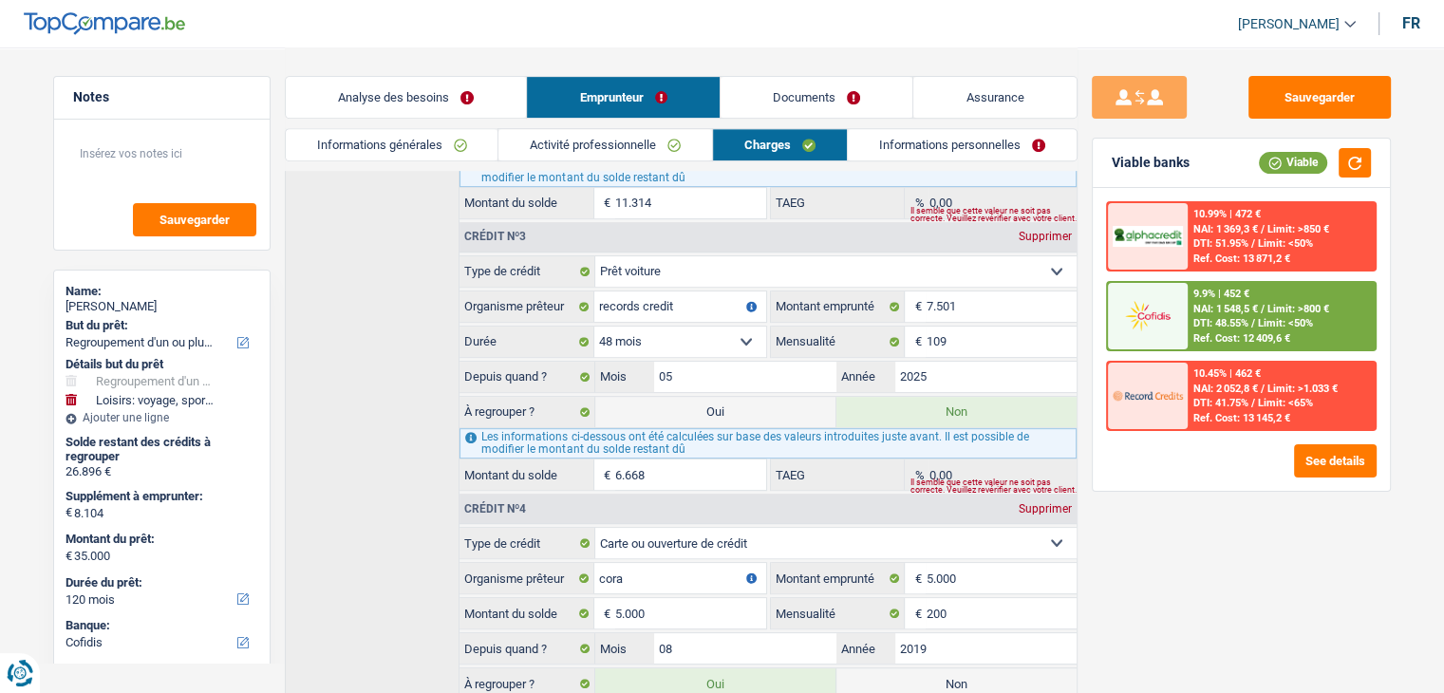
scroll to position [903, 0]
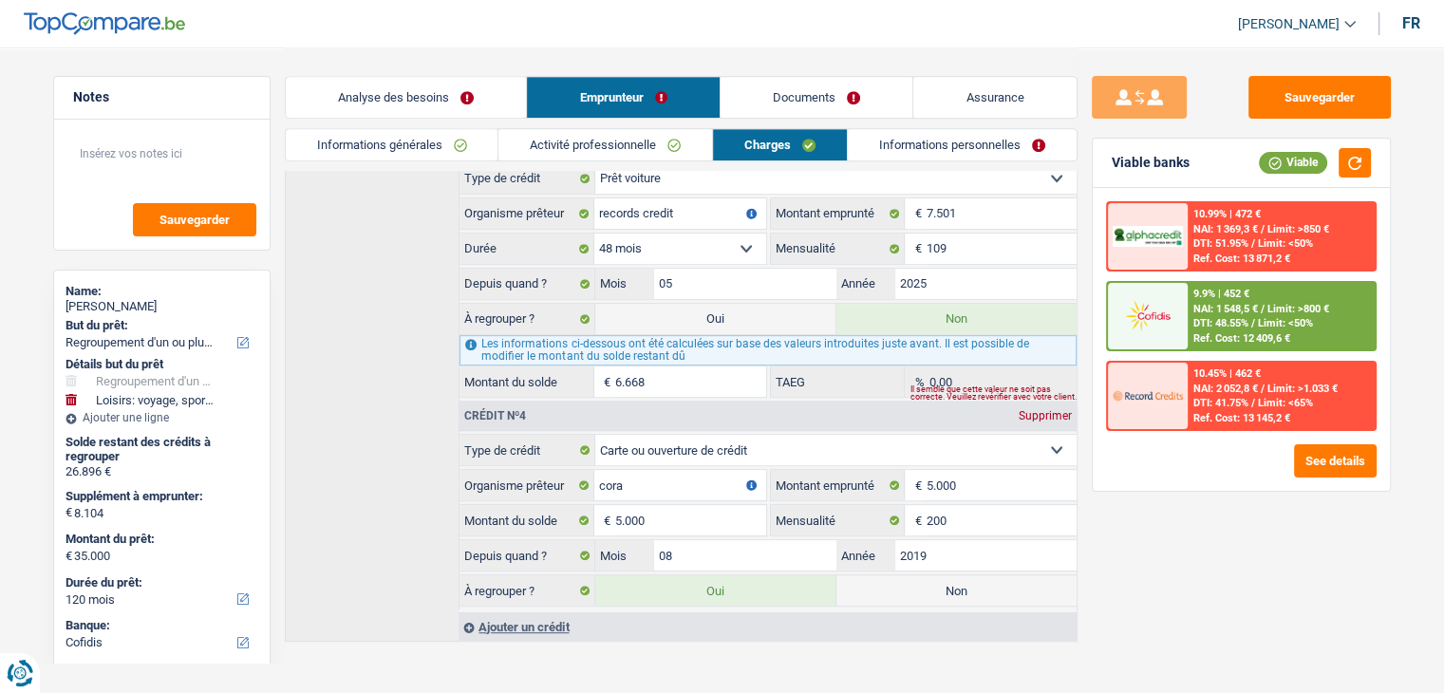
click at [1206, 532] on div "Sauvegarder Viable banks Viable 10.99% | 472 € NAI: 1 369,3 € / Limit: >850 € D…" at bounding box center [1240, 369] width 327 height 587
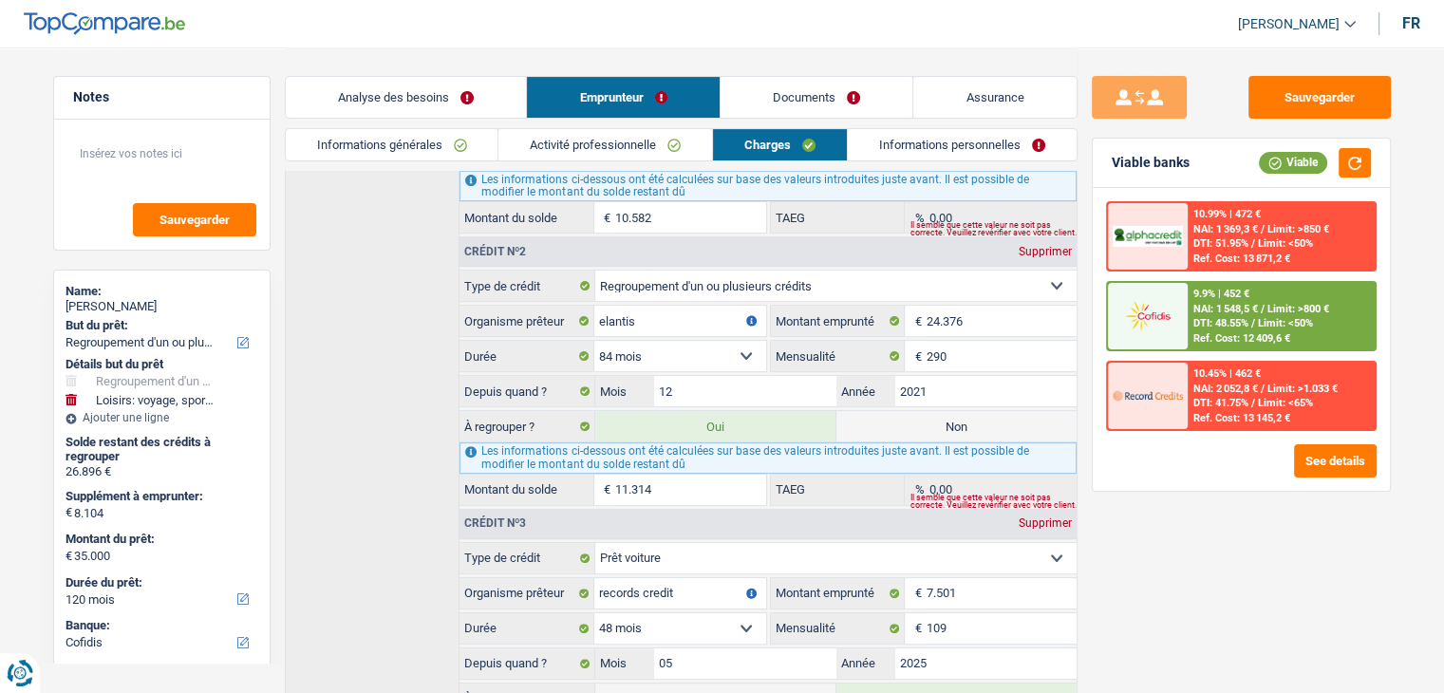
scroll to position [333, 0]
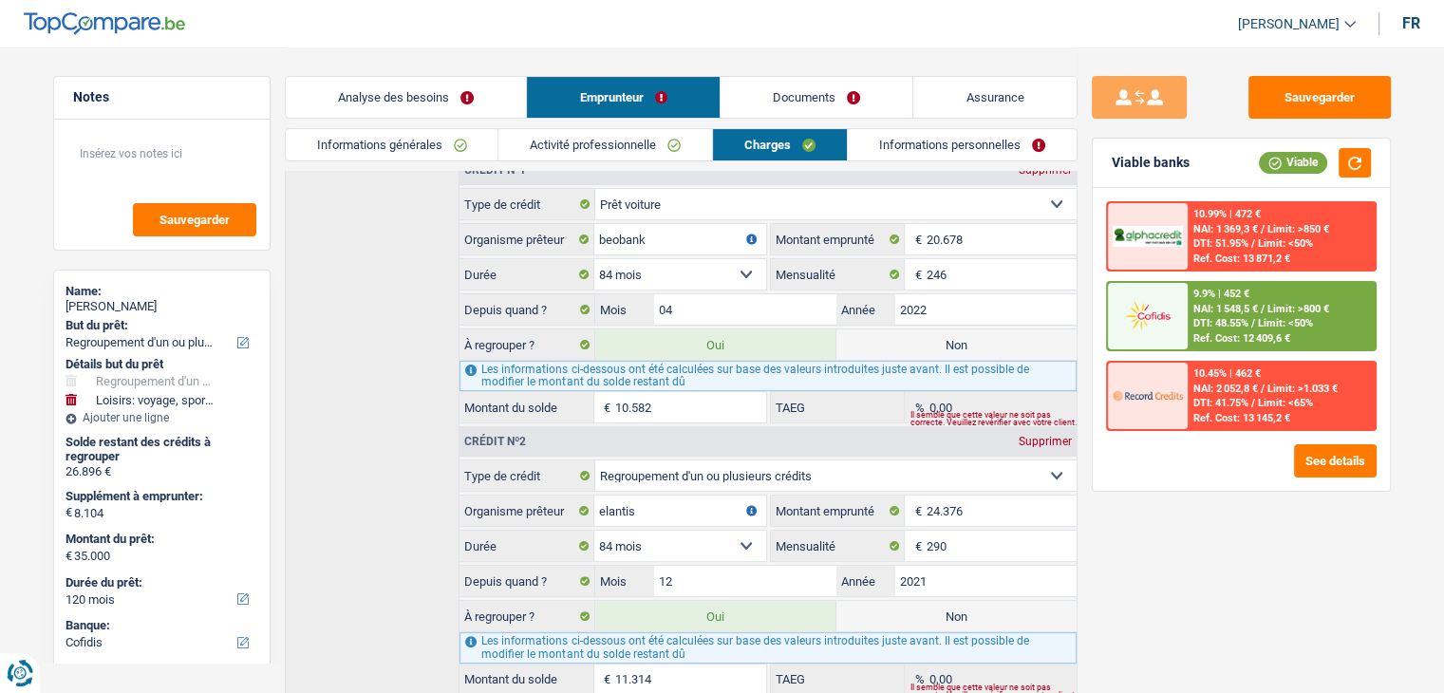
click at [1236, 560] on div "Sauvegarder Viable banks Viable 10.99% | 472 € NAI: 1 369,3 € / Limit: >850 € D…" at bounding box center [1240, 369] width 327 height 587
click at [1172, 334] on div at bounding box center [1148, 316] width 80 height 66
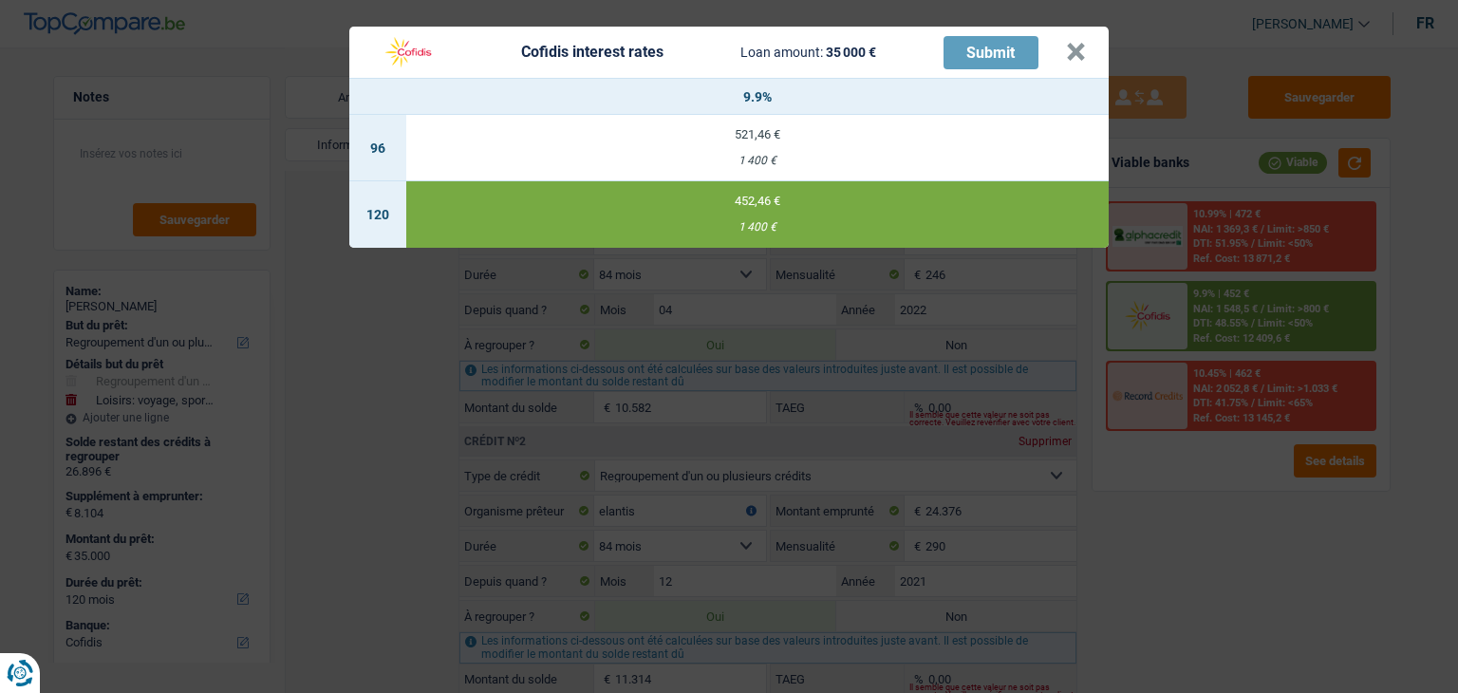
click at [1249, 549] on div "Cofidis interest rates Loan amount: 35 000 € Submit × 9.9% 96 521,46 € 1 400 € …" at bounding box center [729, 346] width 1458 height 693
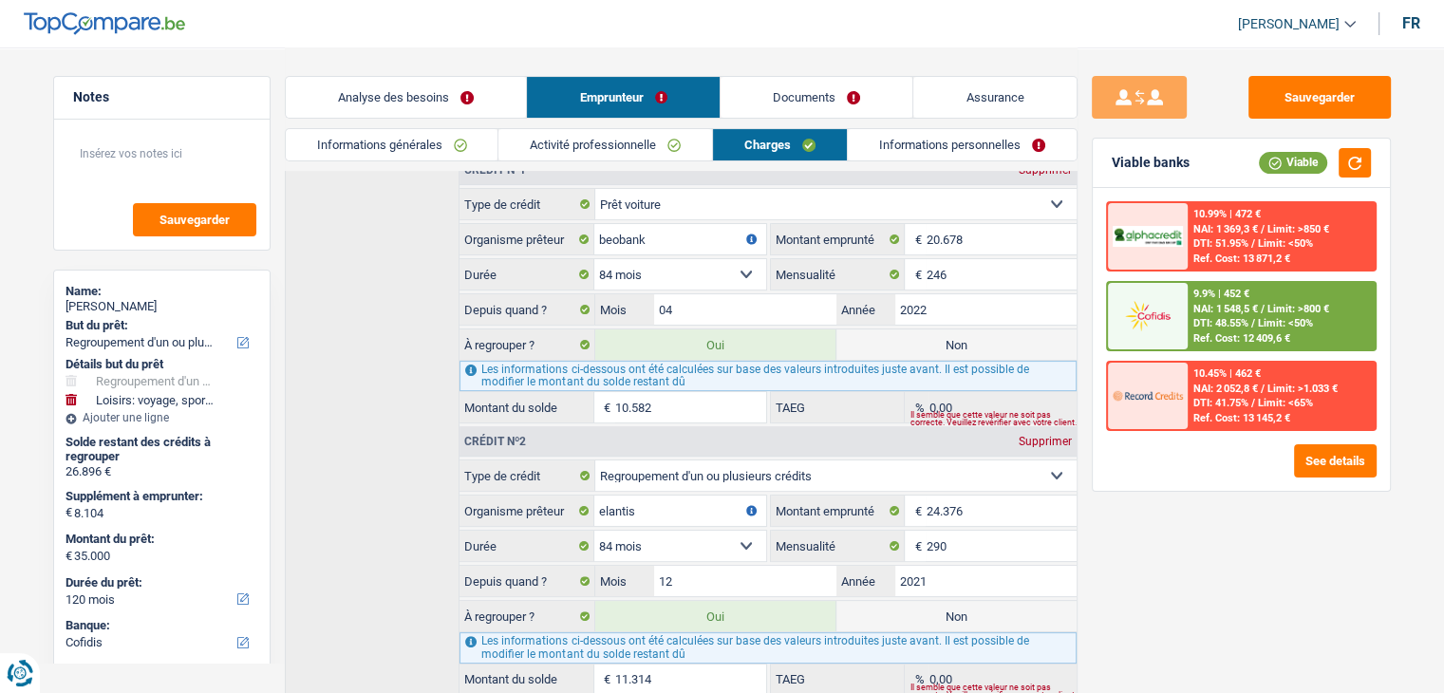
click at [1250, 407] on div "10.45% | 462 € NAI: 2 052,8 € / Limit: >1.033 € DTI: 41.75% / Limit: <65% Ref. …" at bounding box center [1280, 396] width 187 height 66
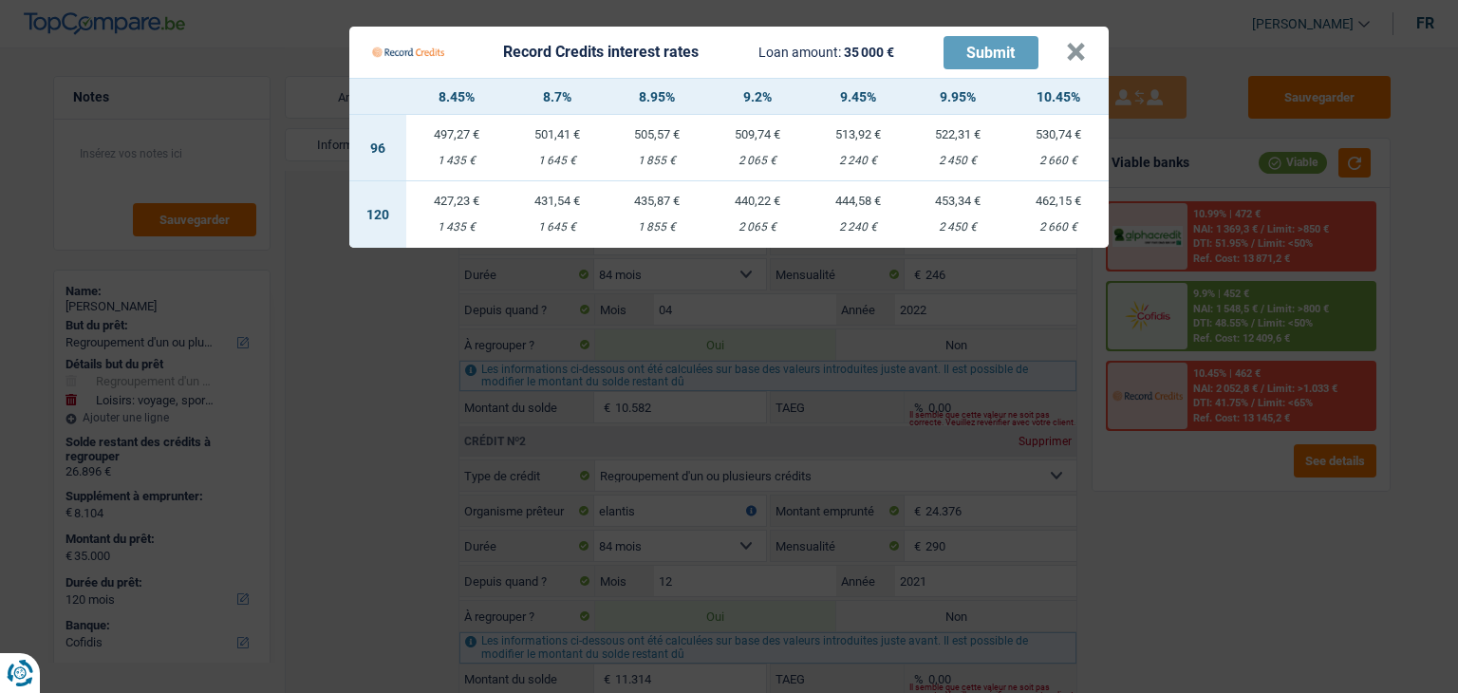
click at [1192, 573] on Credits "Record Credits interest rates Loan amount: 35 000 € Submit × 8.45% 8.7% 8.95% 9…" at bounding box center [729, 346] width 1458 height 693
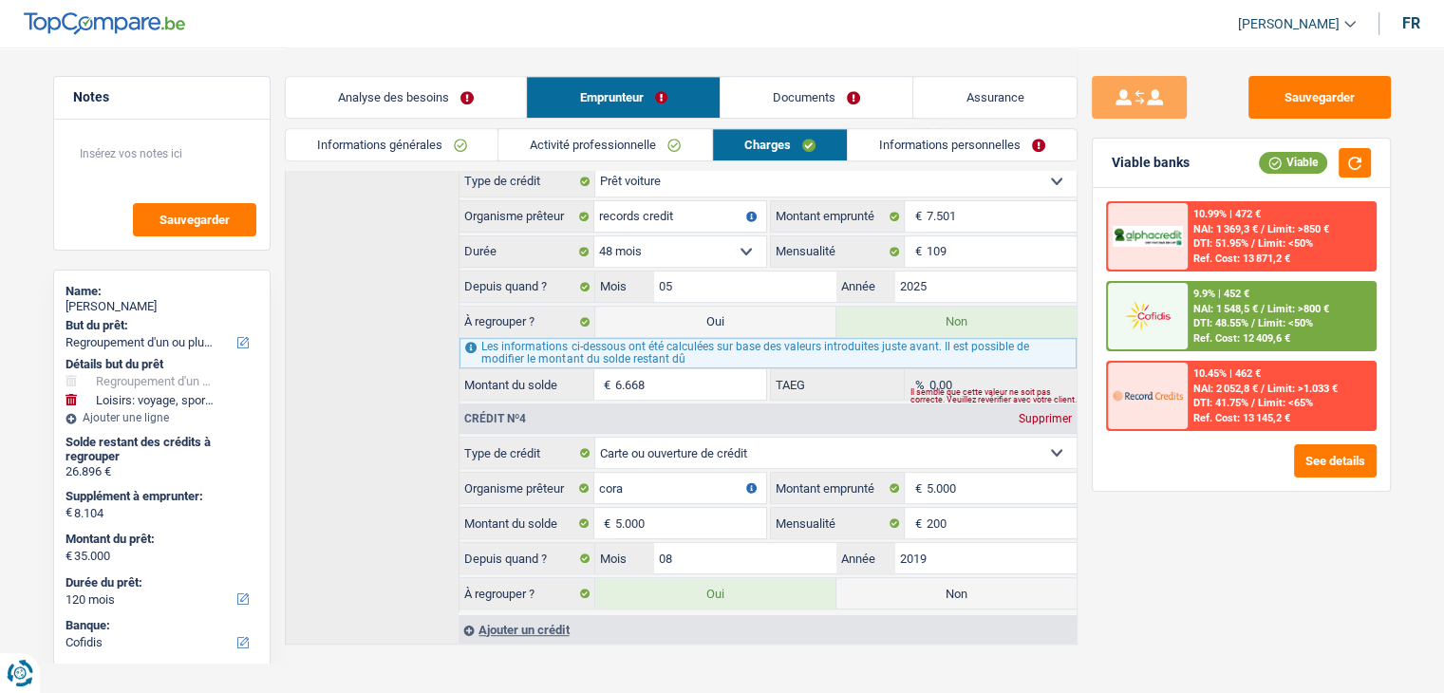
scroll to position [903, 0]
click at [1078, 43] on header "Habib Tasan Se déconnecter fr" at bounding box center [722, 24] width 1444 height 48
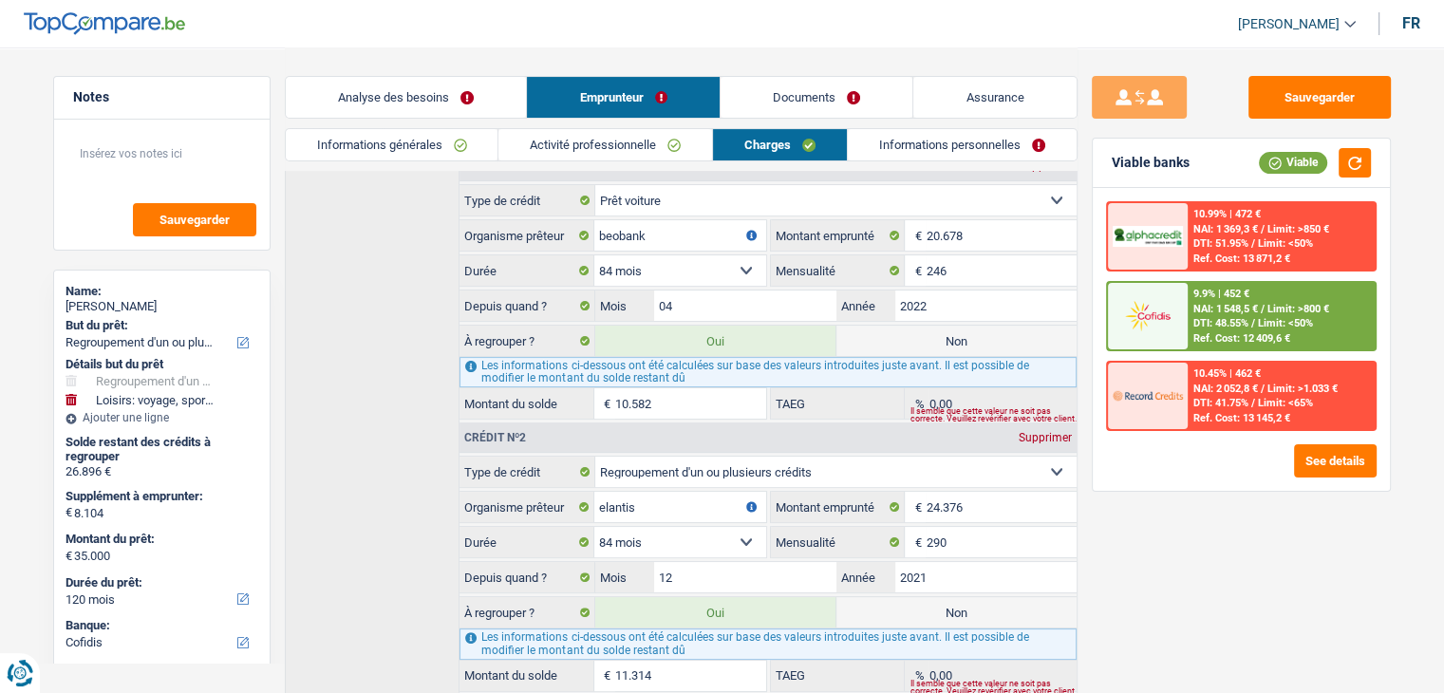
scroll to position [380, 0]
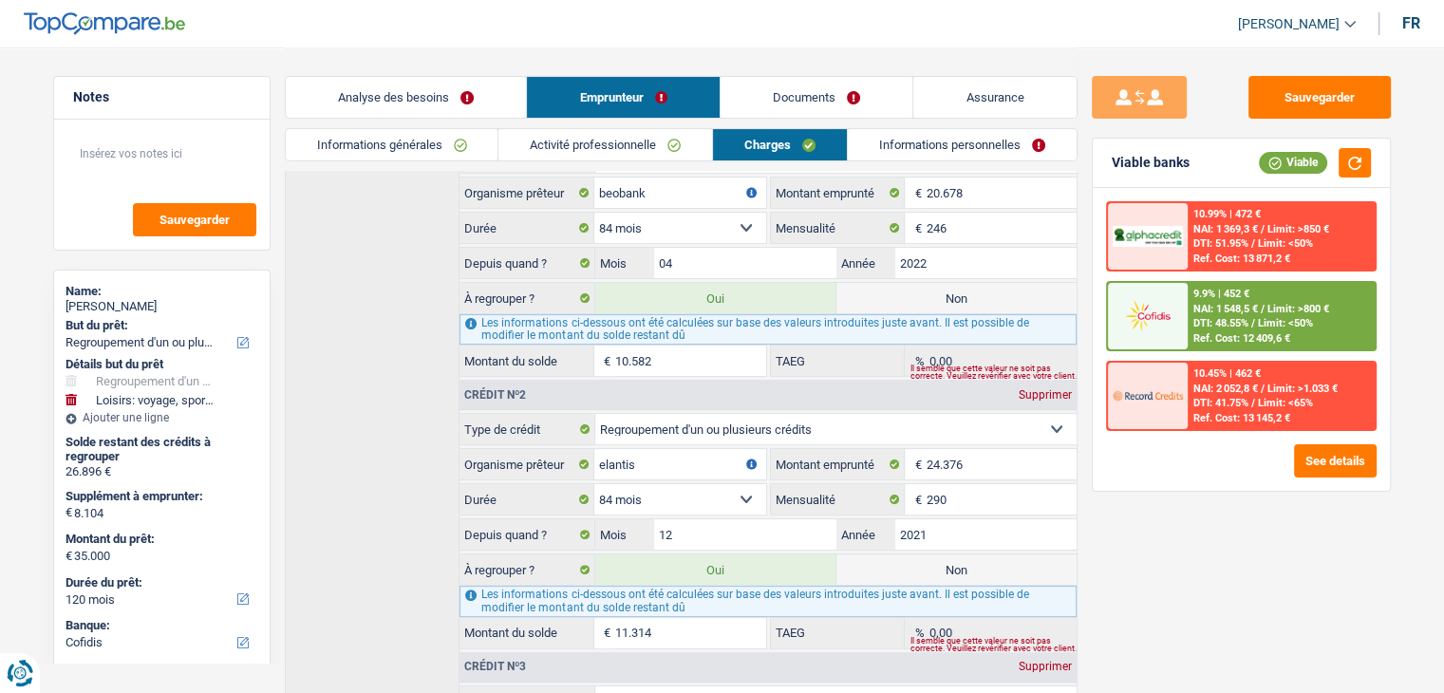
click at [471, 94] on link "Analyse des besoins" at bounding box center [406, 97] width 241 height 41
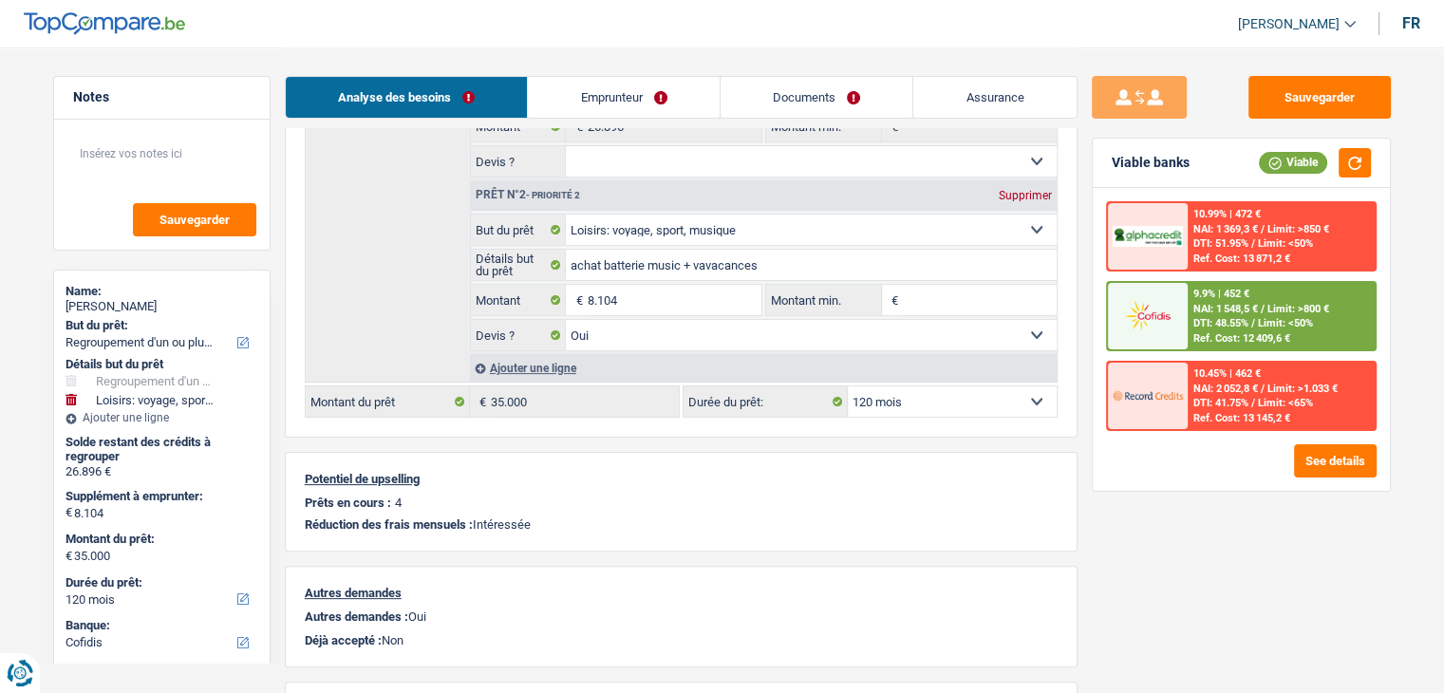
click at [943, 390] on select "12 mois 18 mois 24 mois 30 mois 36 mois 42 mois 48 mois 60 mois 72 mois 84 mois…" at bounding box center [952, 401] width 209 height 30
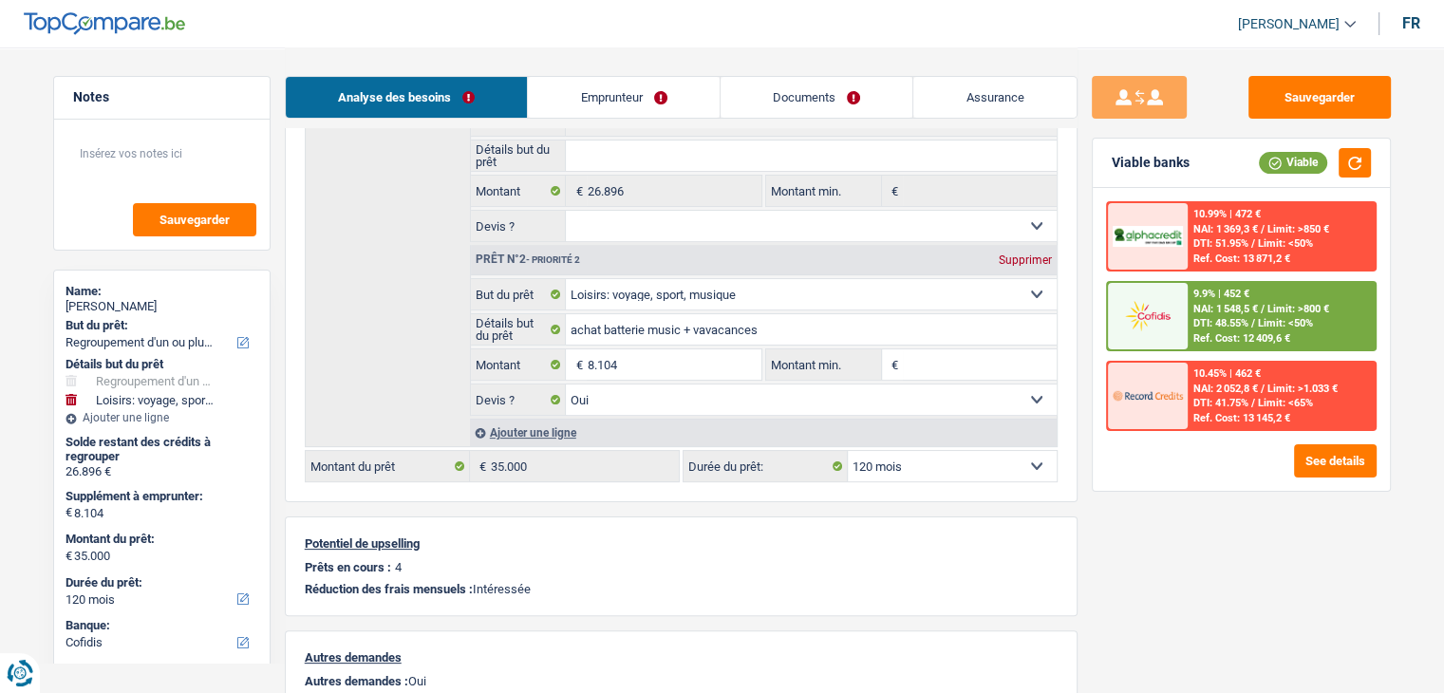
scroll to position [95, 0]
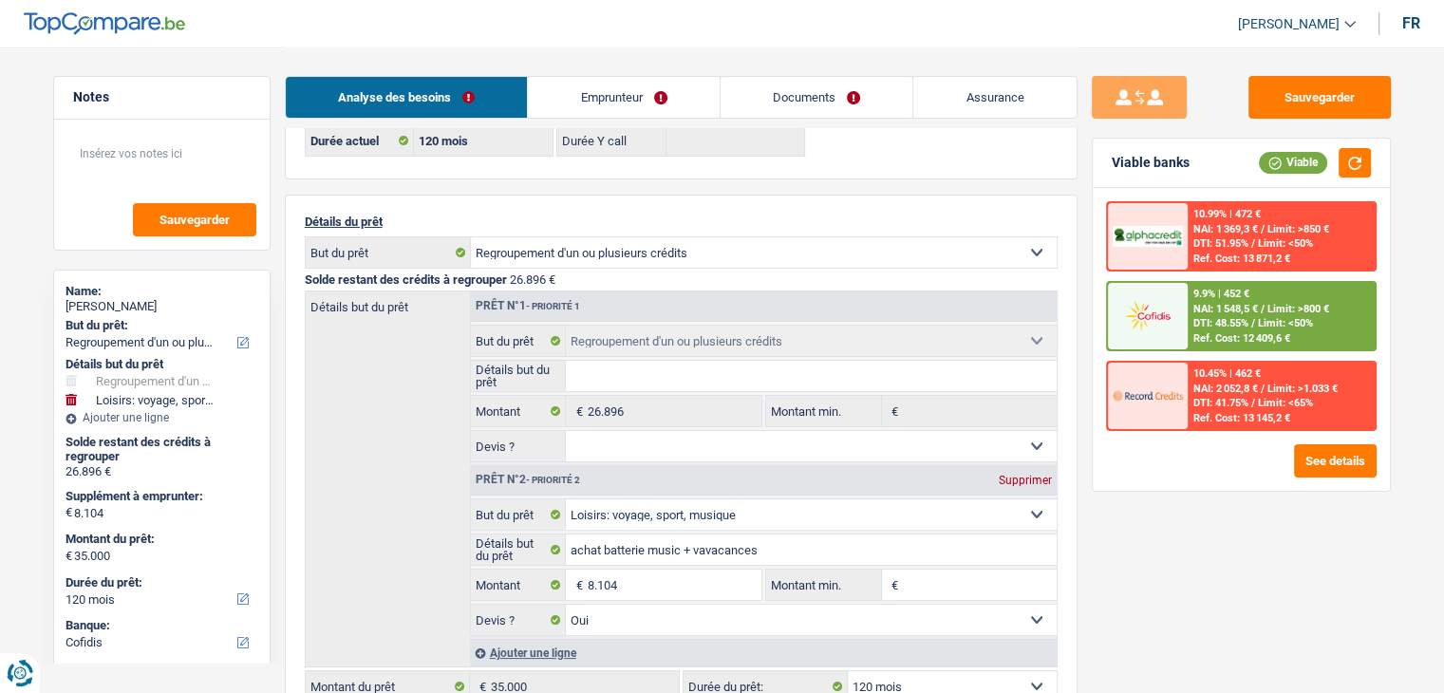
click at [701, 111] on link "Emprunteur" at bounding box center [624, 97] width 192 height 41
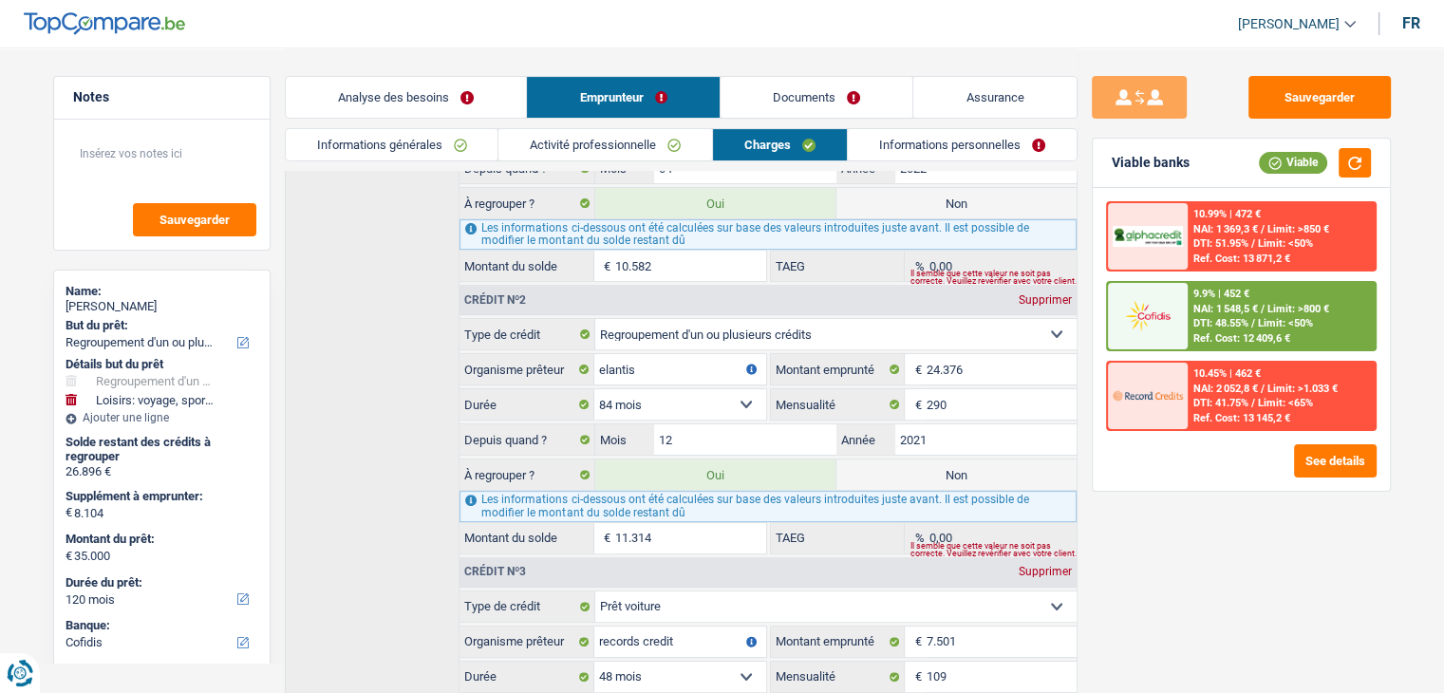
scroll to position [380, 0]
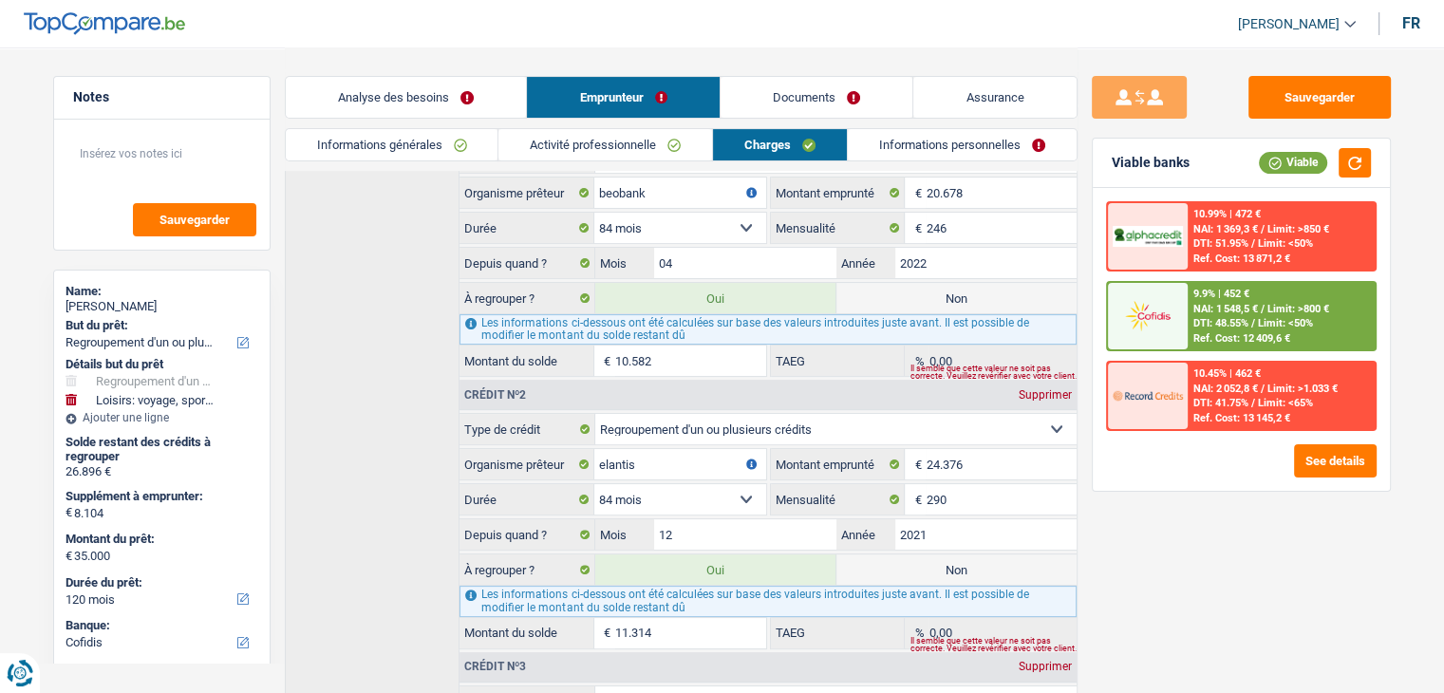
click at [453, 149] on link "Informations générales" at bounding box center [392, 144] width 213 height 31
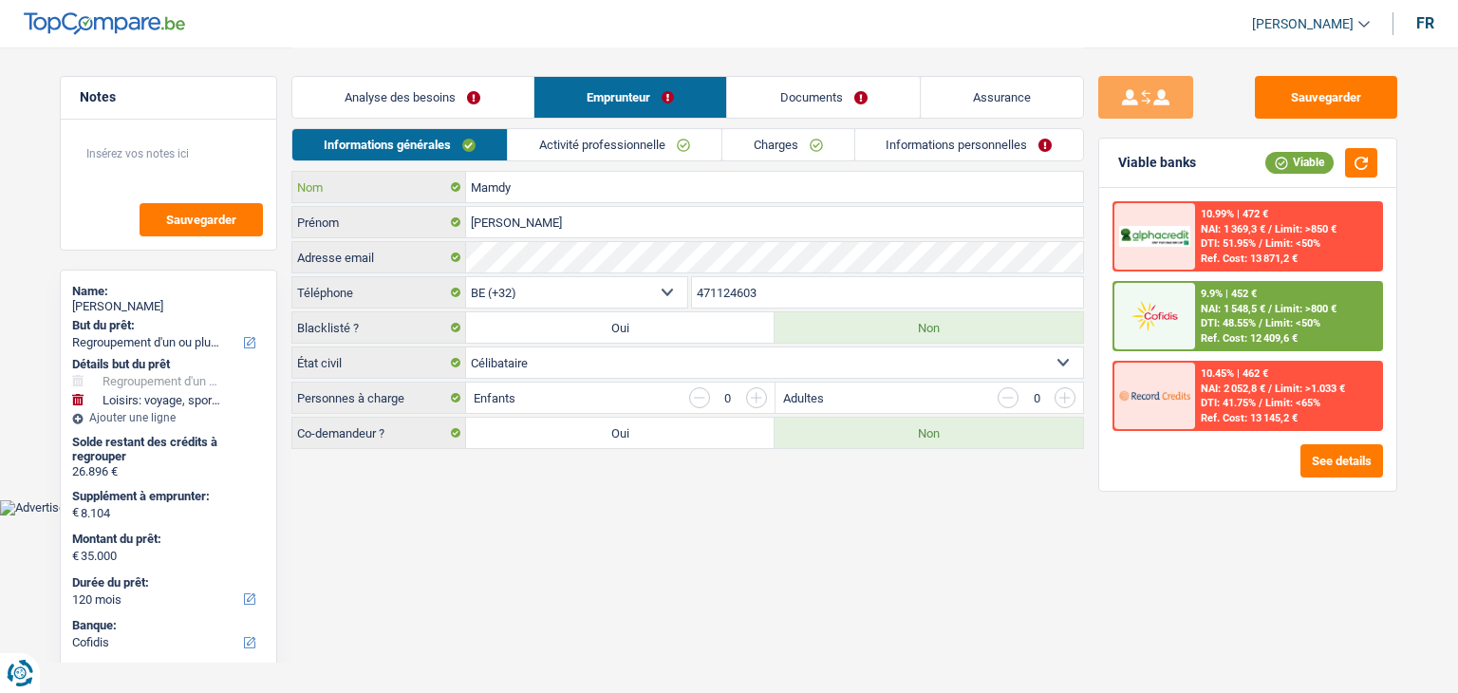
click at [604, 172] on input "Mamdy" at bounding box center [774, 187] width 617 height 30
click at [596, 151] on link "Activité professionnelle" at bounding box center [615, 144] width 214 height 31
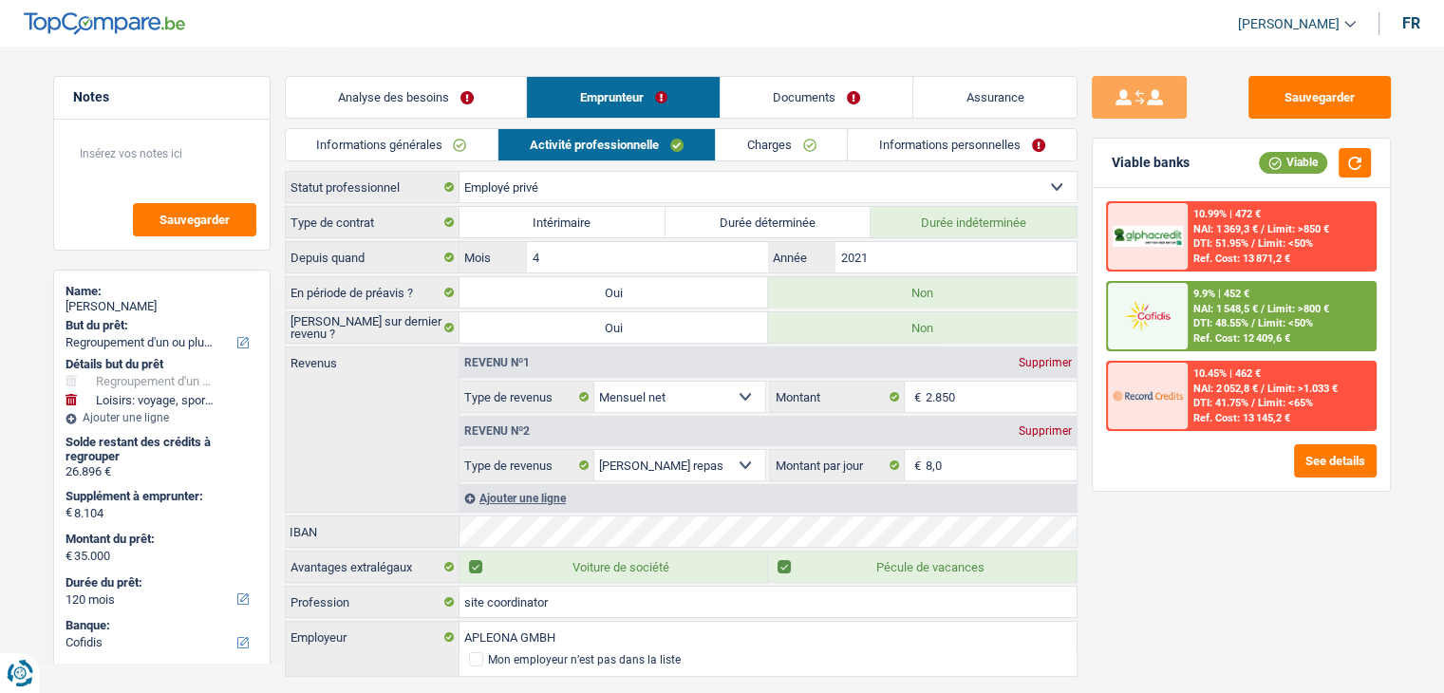
click at [1244, 311] on span "NAI: 1 548,5 €" at bounding box center [1225, 309] width 65 height 12
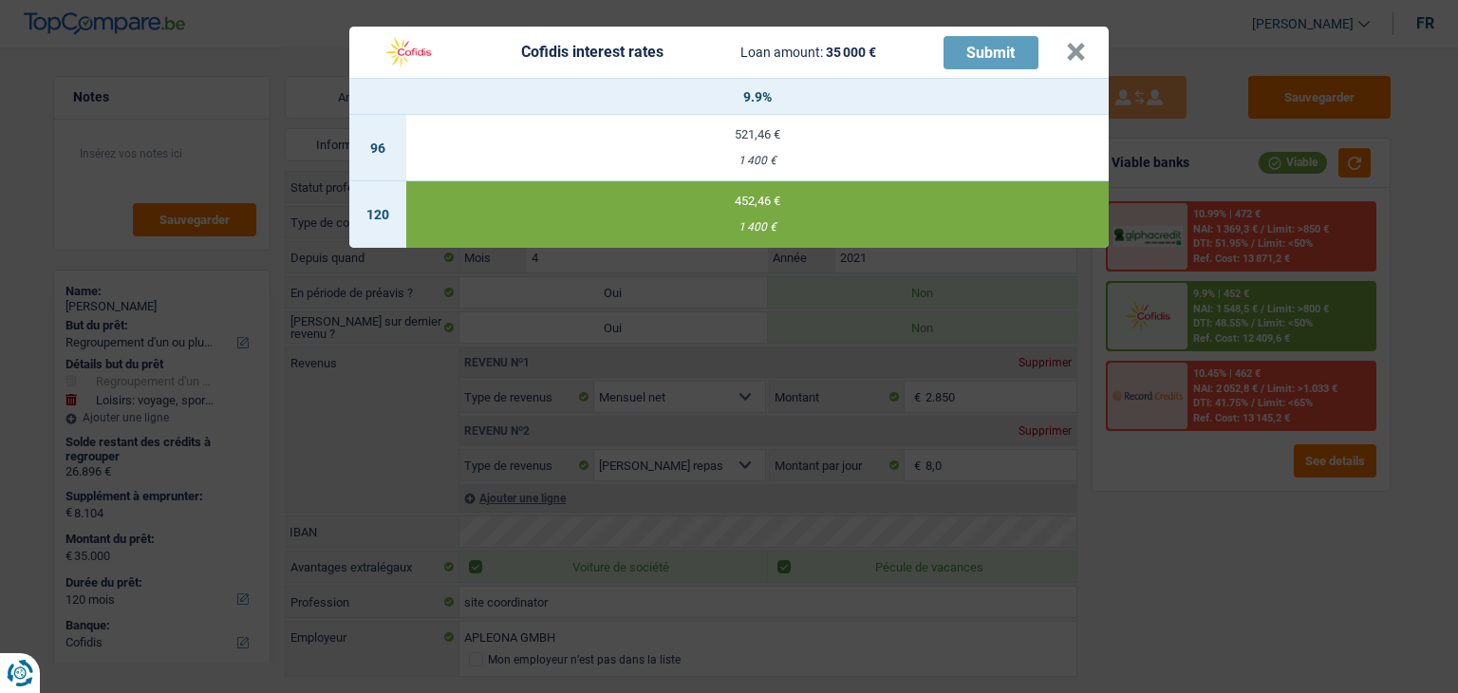
click at [1197, 586] on div "Cofidis interest rates Loan amount: 35 000 € Submit × 9.9% 96 521,46 € 1 400 € …" at bounding box center [729, 346] width 1458 height 693
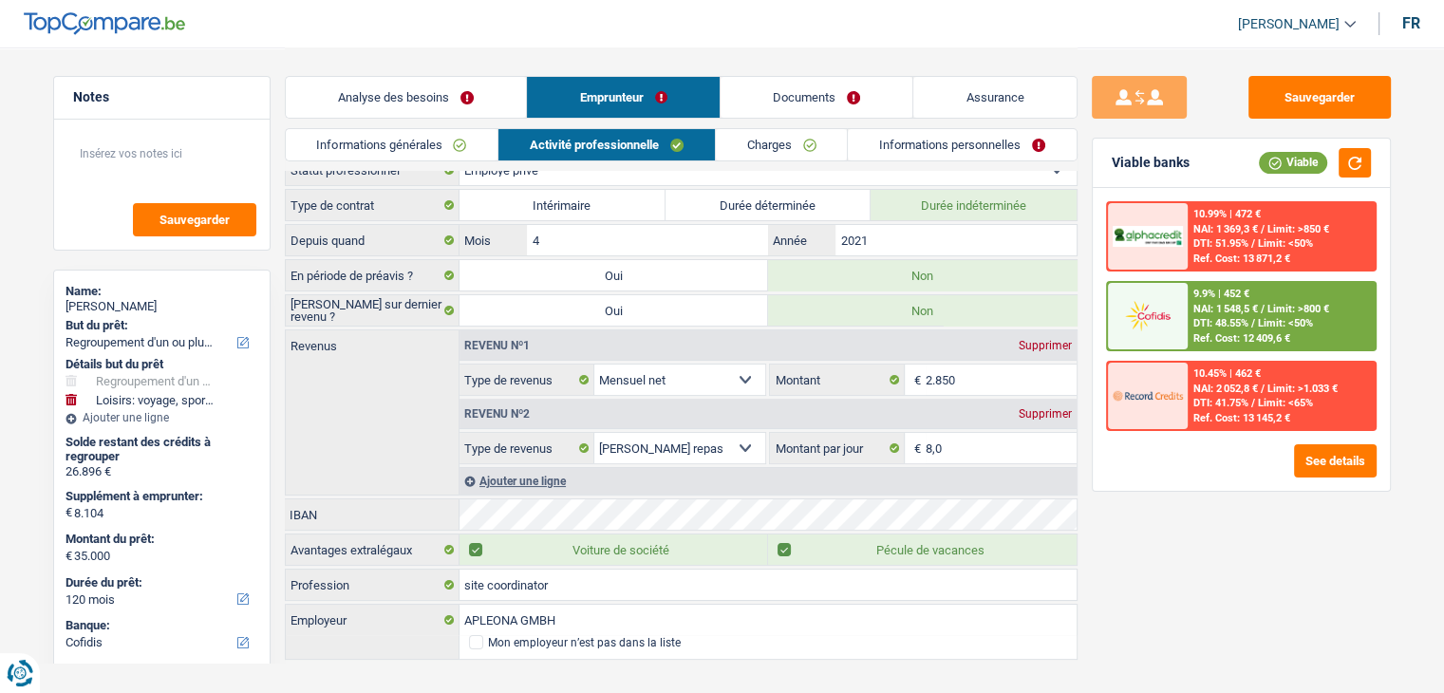
scroll to position [21, 0]
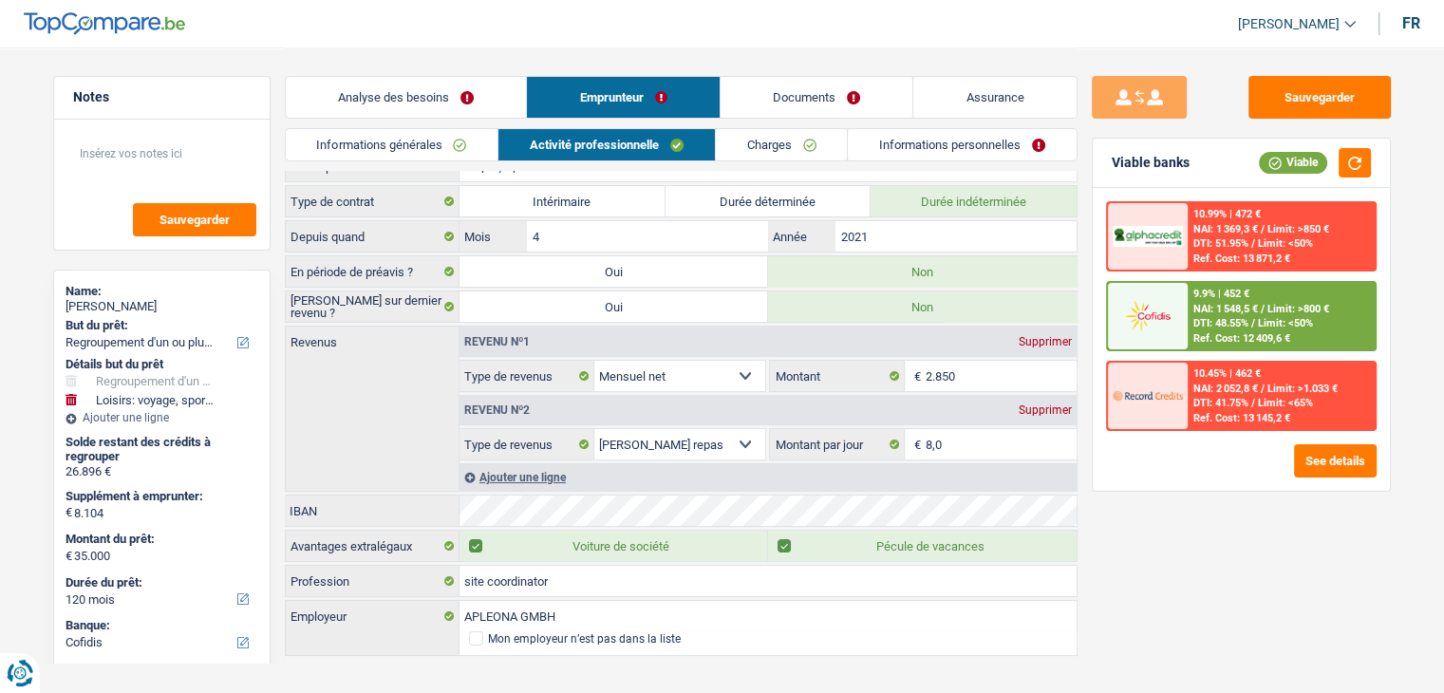
click at [361, 158] on link "Informations générales" at bounding box center [392, 144] width 213 height 31
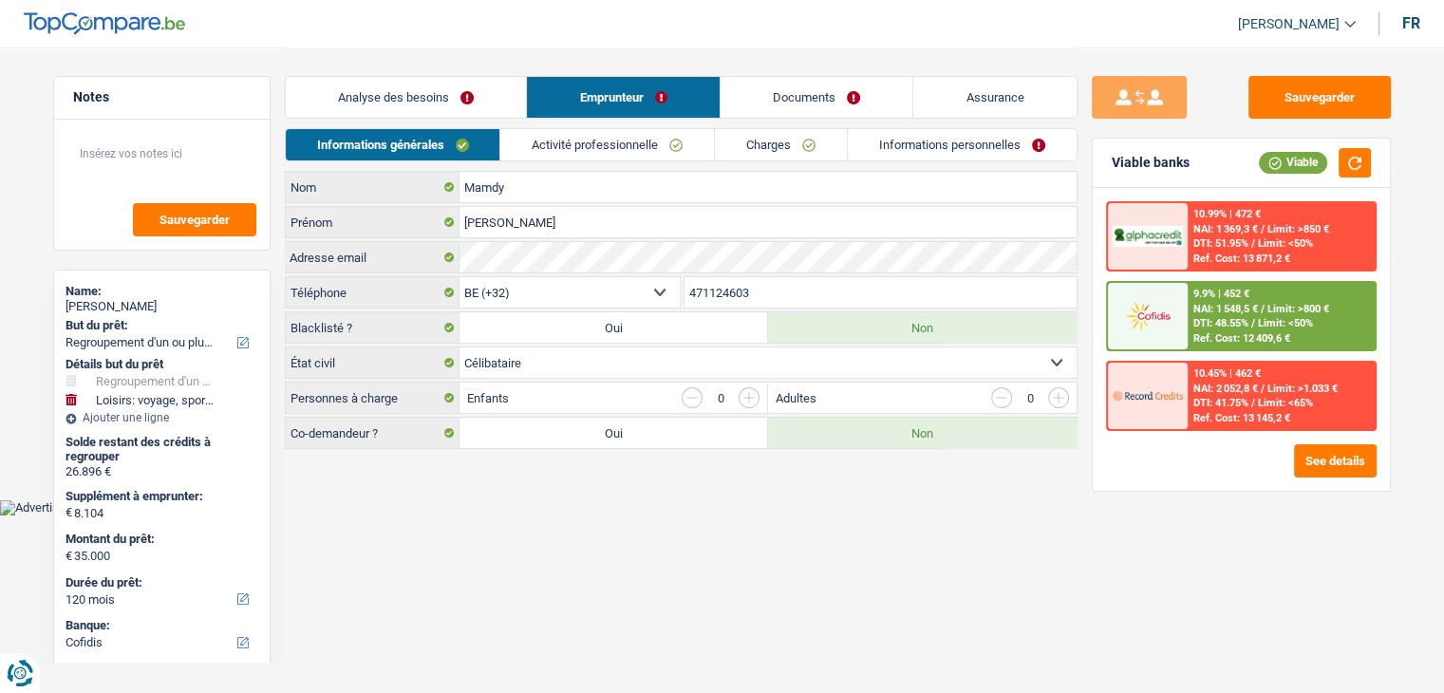
scroll to position [0, 0]
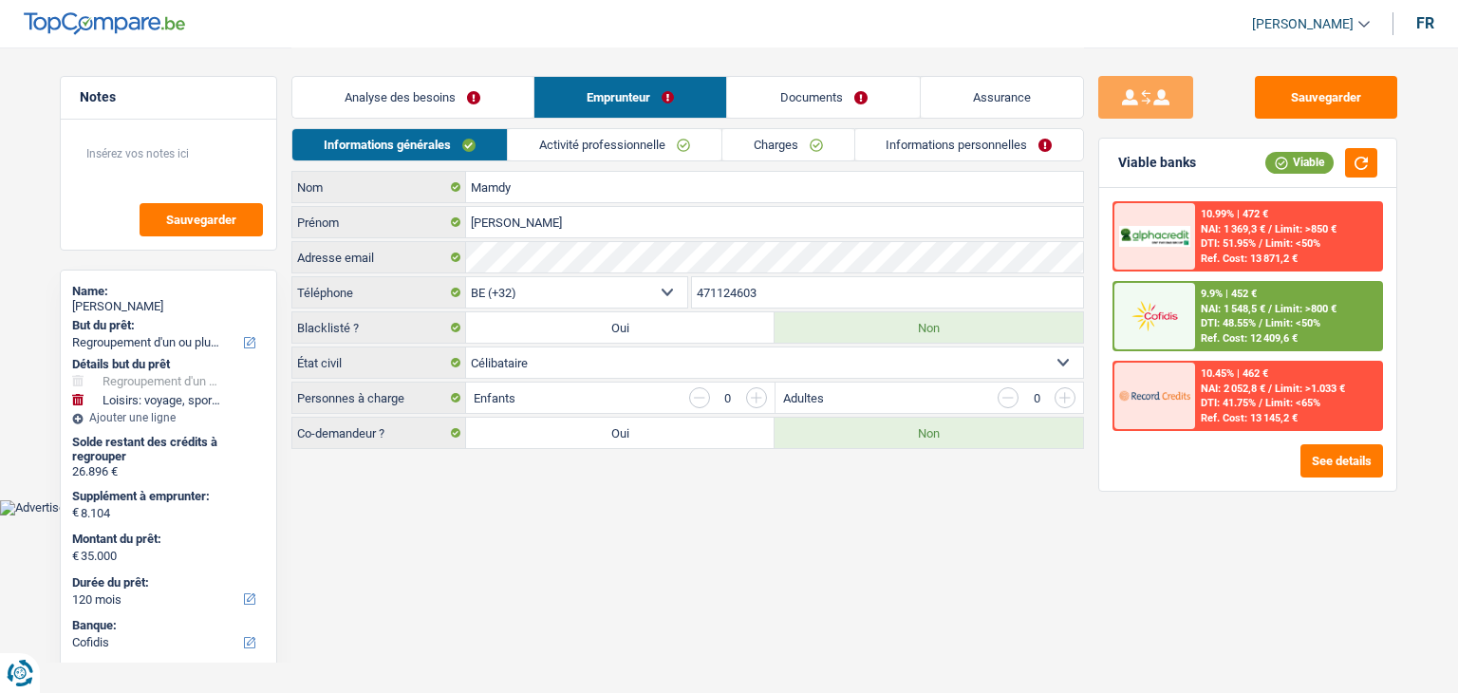
click at [383, 93] on link "Analyse des besoins" at bounding box center [412, 97] width 241 height 41
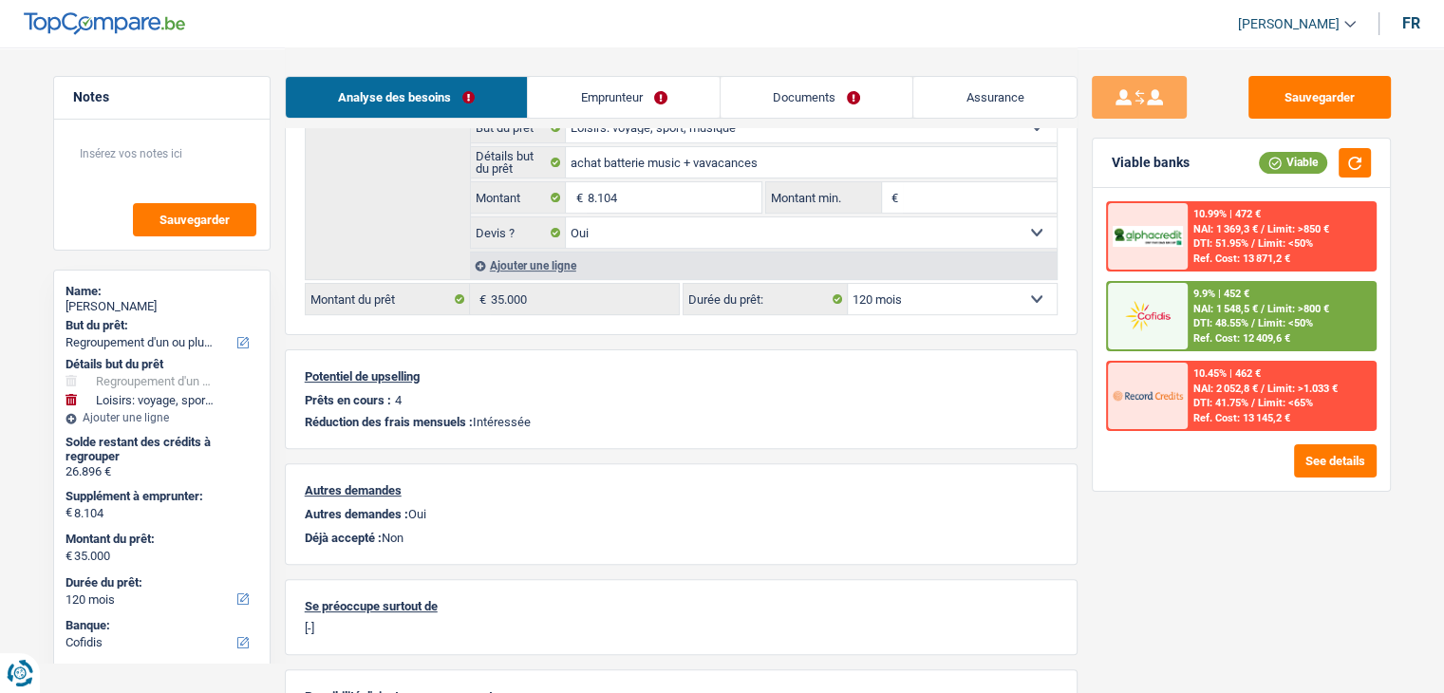
scroll to position [220, 0]
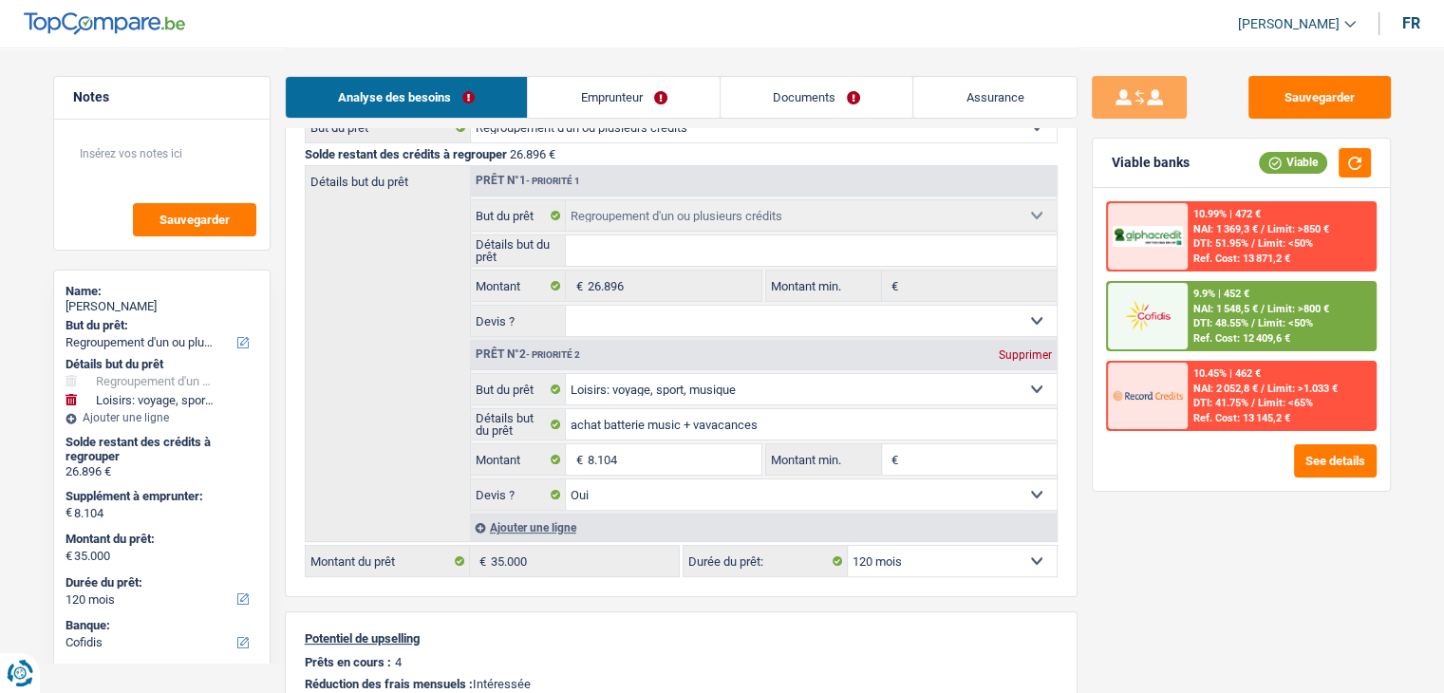
click at [659, 94] on link "Emprunteur" at bounding box center [624, 97] width 192 height 41
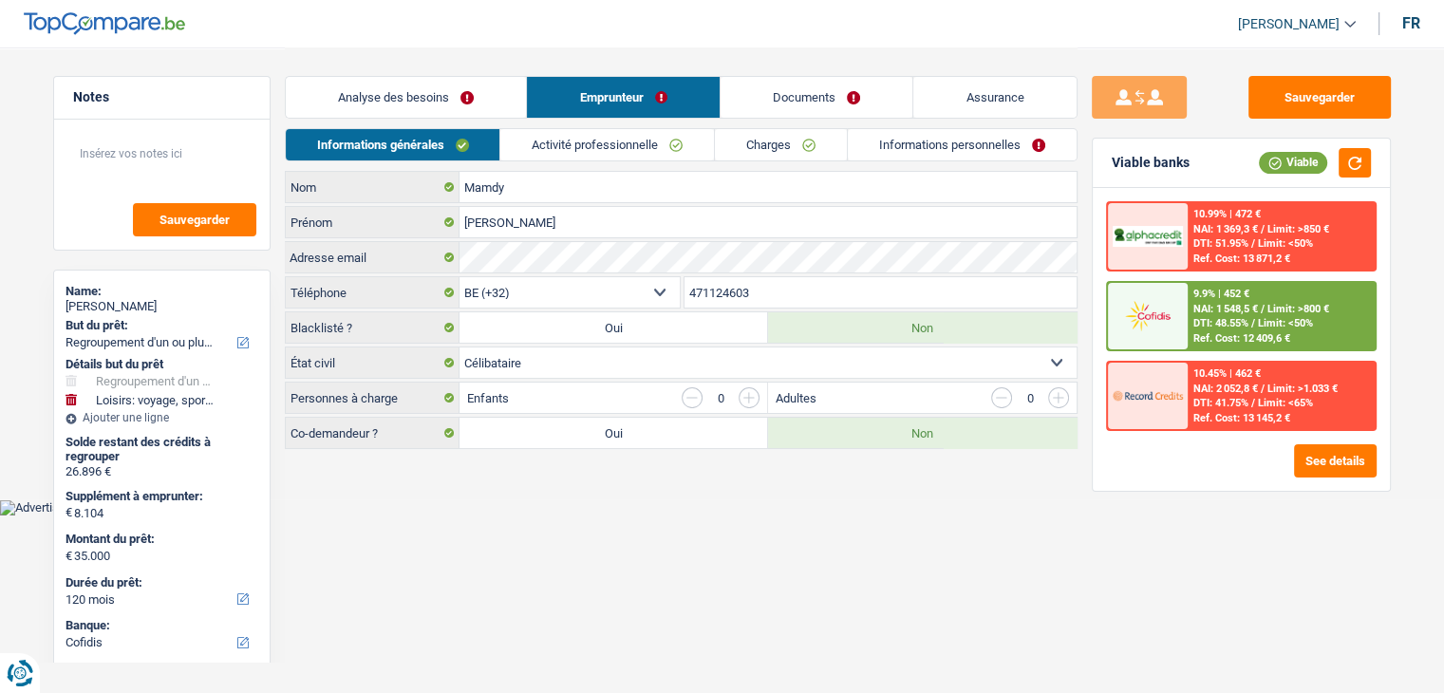
scroll to position [0, 0]
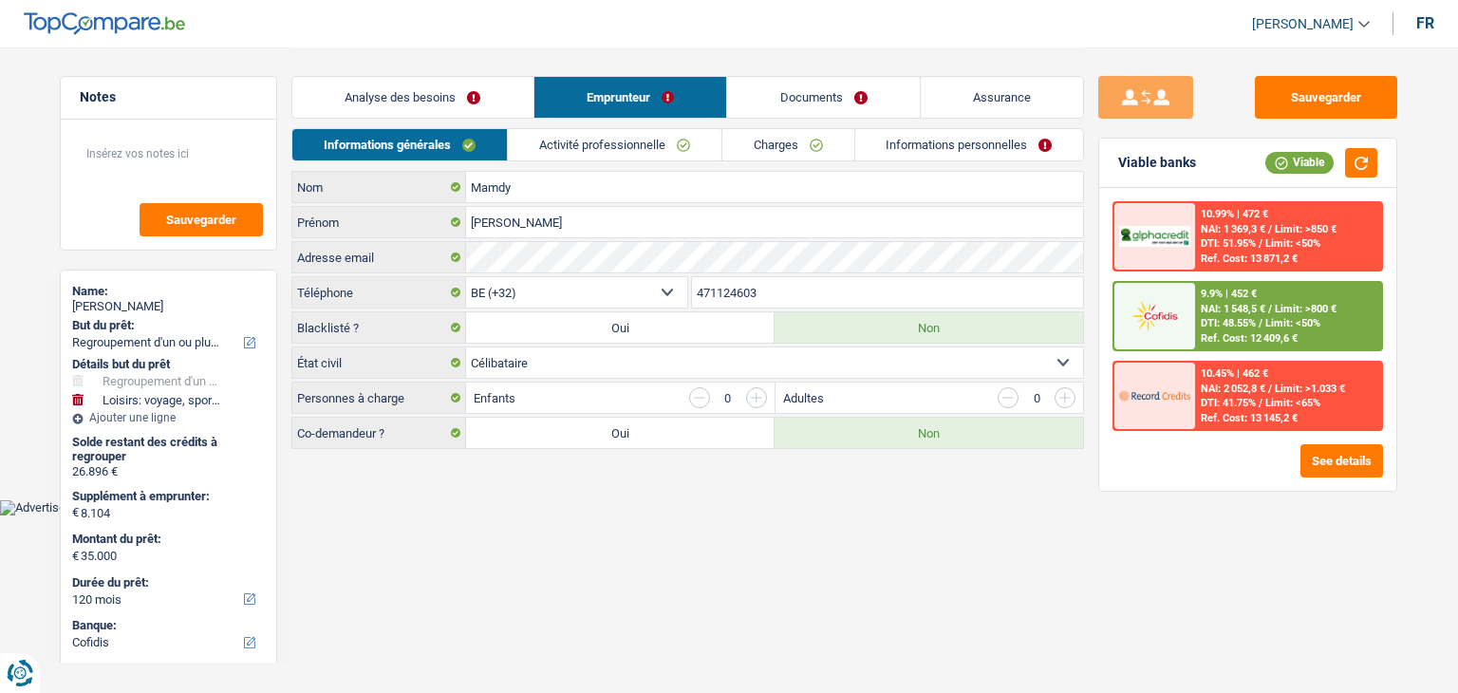
click at [796, 147] on link "Charges" at bounding box center [788, 144] width 132 height 31
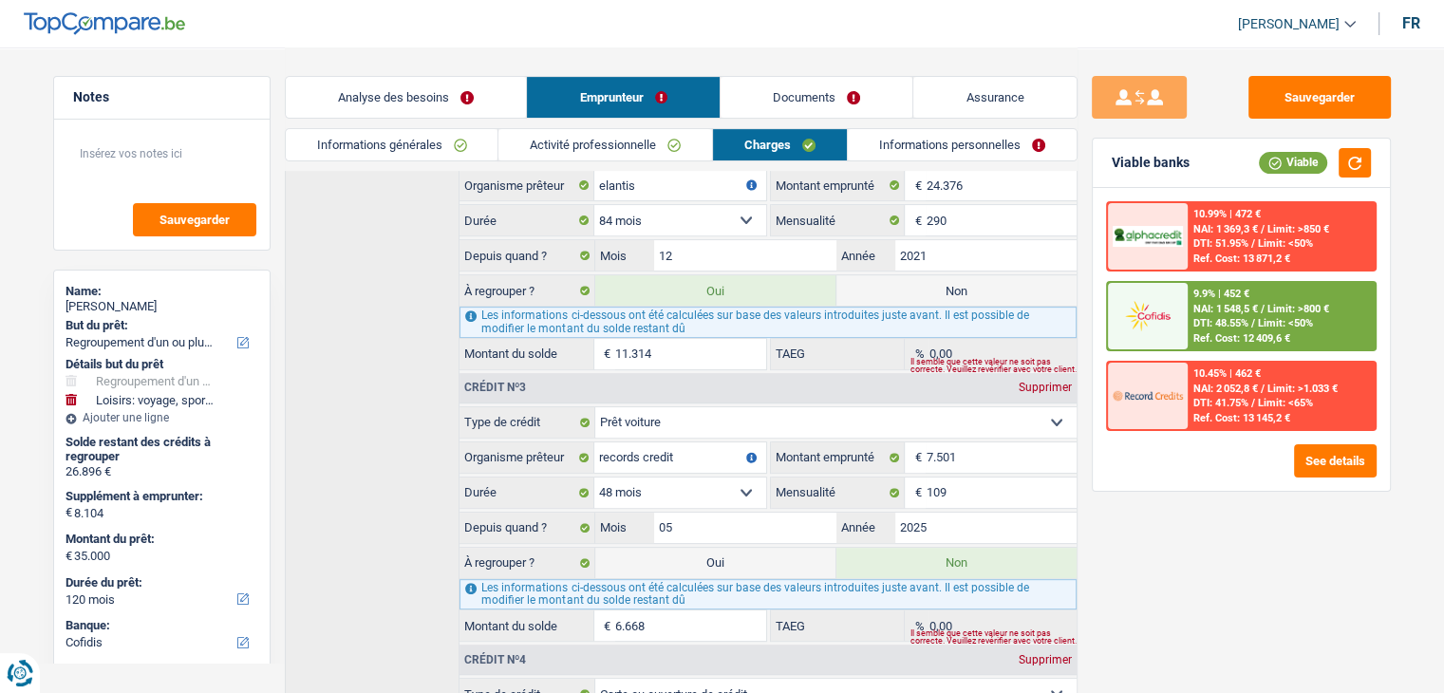
scroll to position [664, 0]
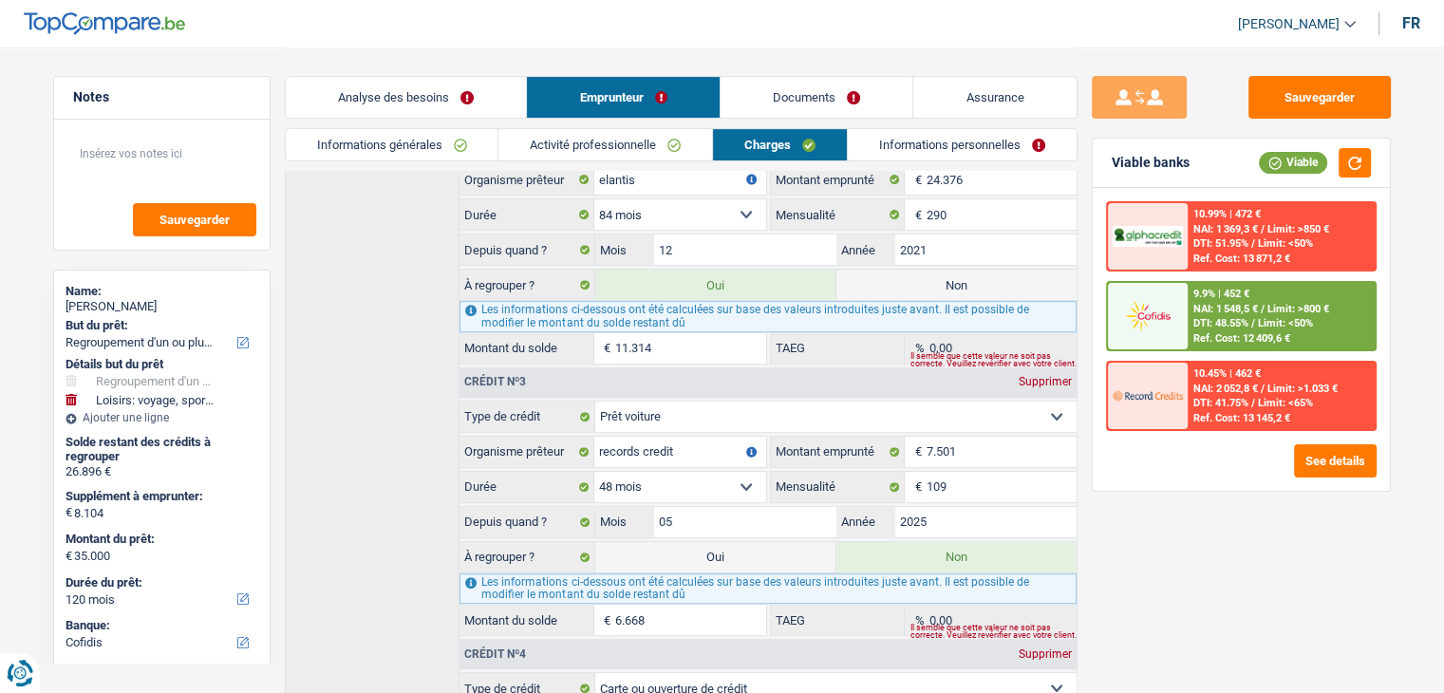
click at [501, 97] on link "Analyse des besoins" at bounding box center [406, 97] width 241 height 41
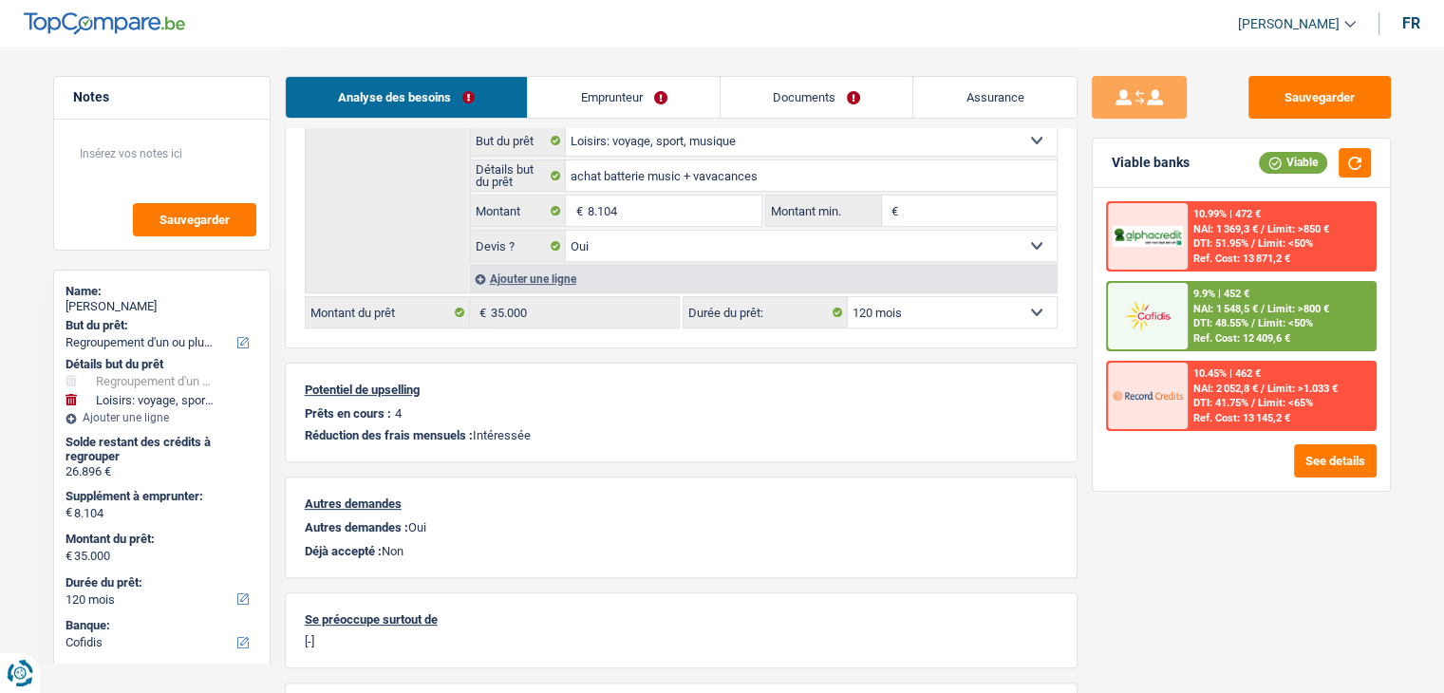
scroll to position [322, 0]
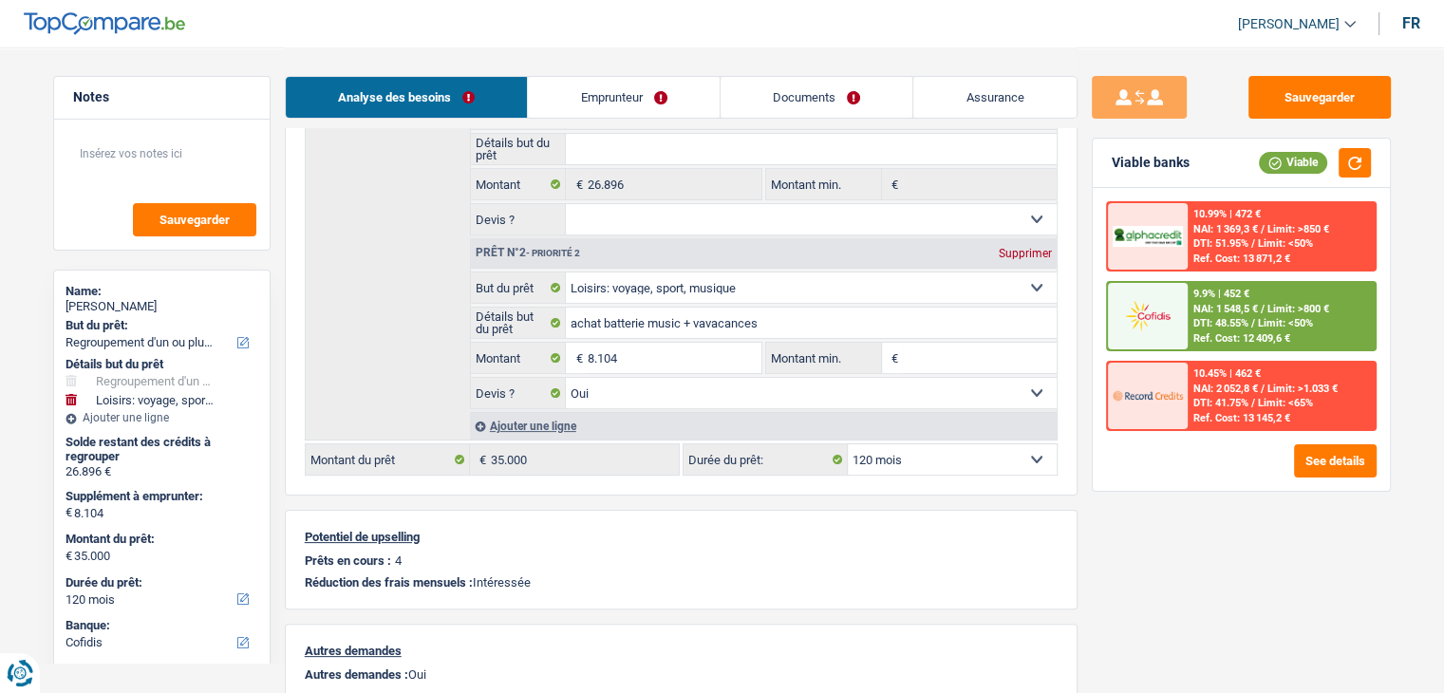
click at [705, 100] on link "Emprunteur" at bounding box center [624, 97] width 192 height 41
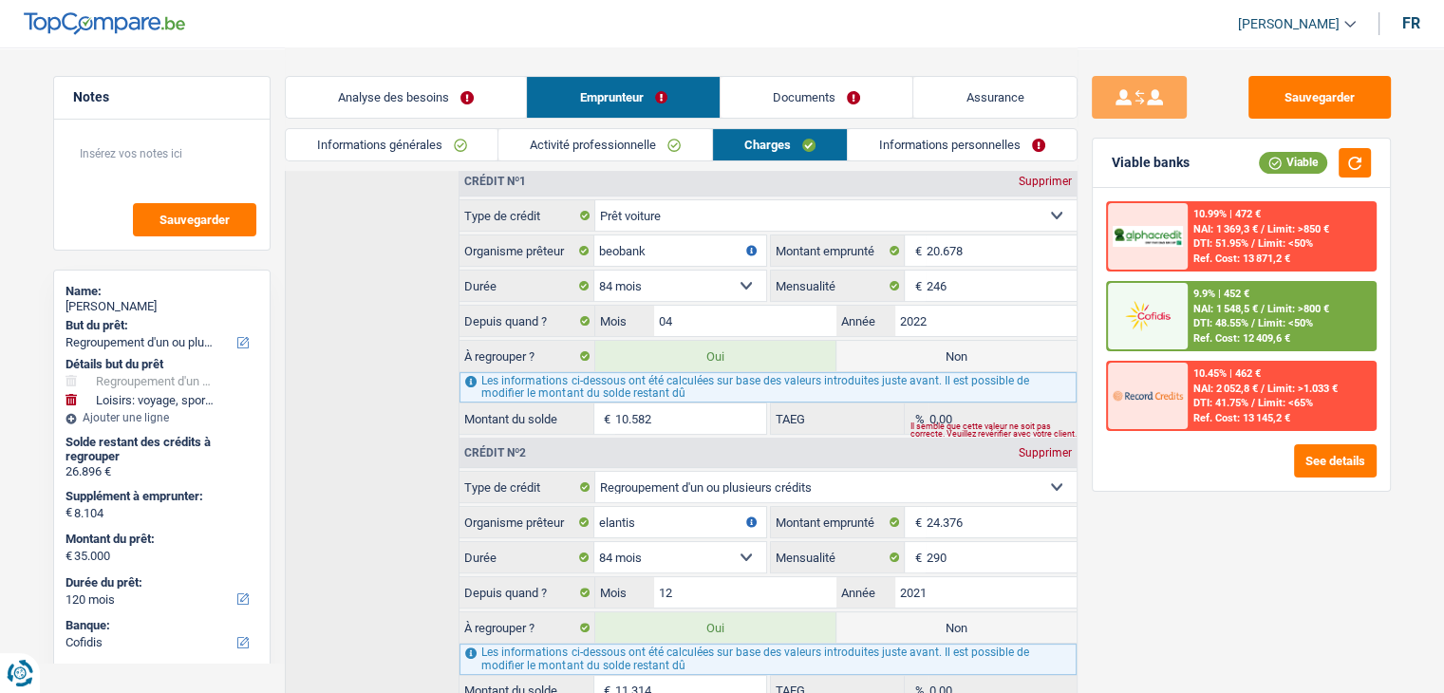
click at [1184, 558] on div "Sauvegarder Viable banks Viable 10.99% | 472 € NAI: 1 369,3 € / Limit: >850 € D…" at bounding box center [1240, 369] width 327 height 587
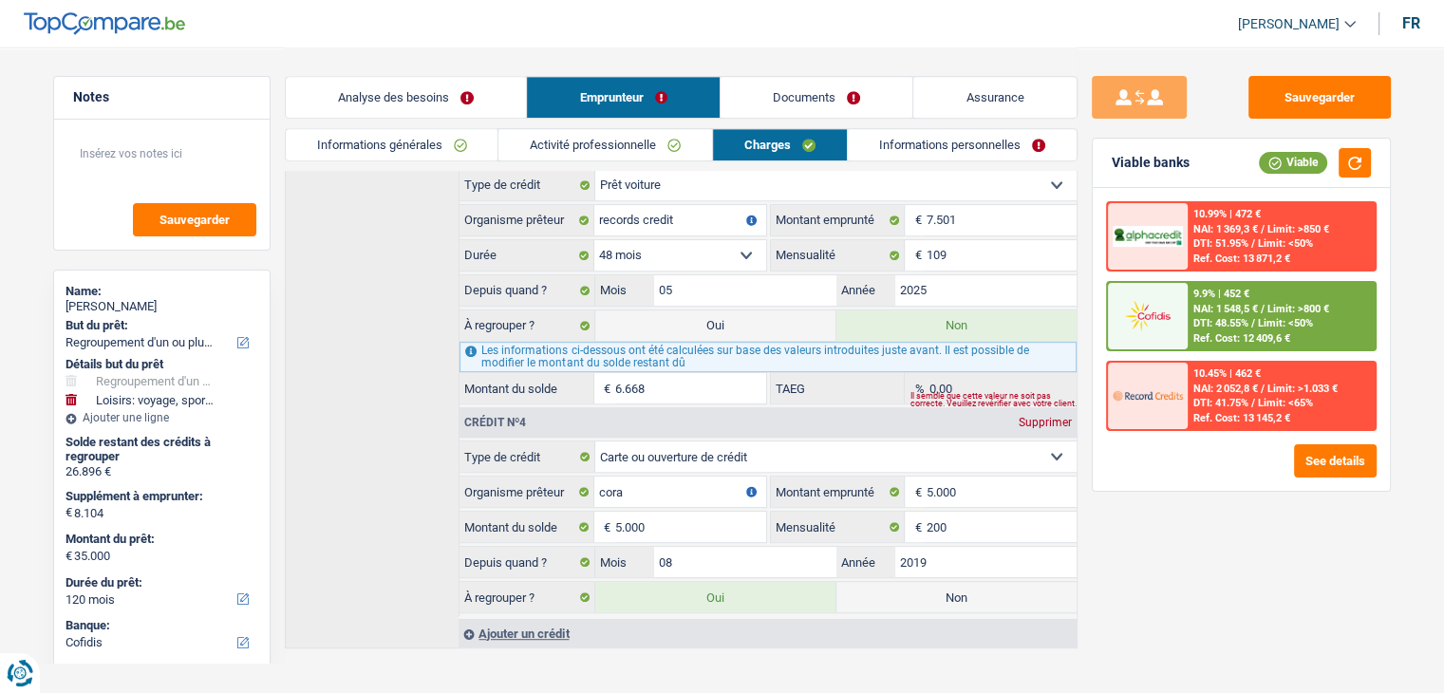
scroll to position [903, 0]
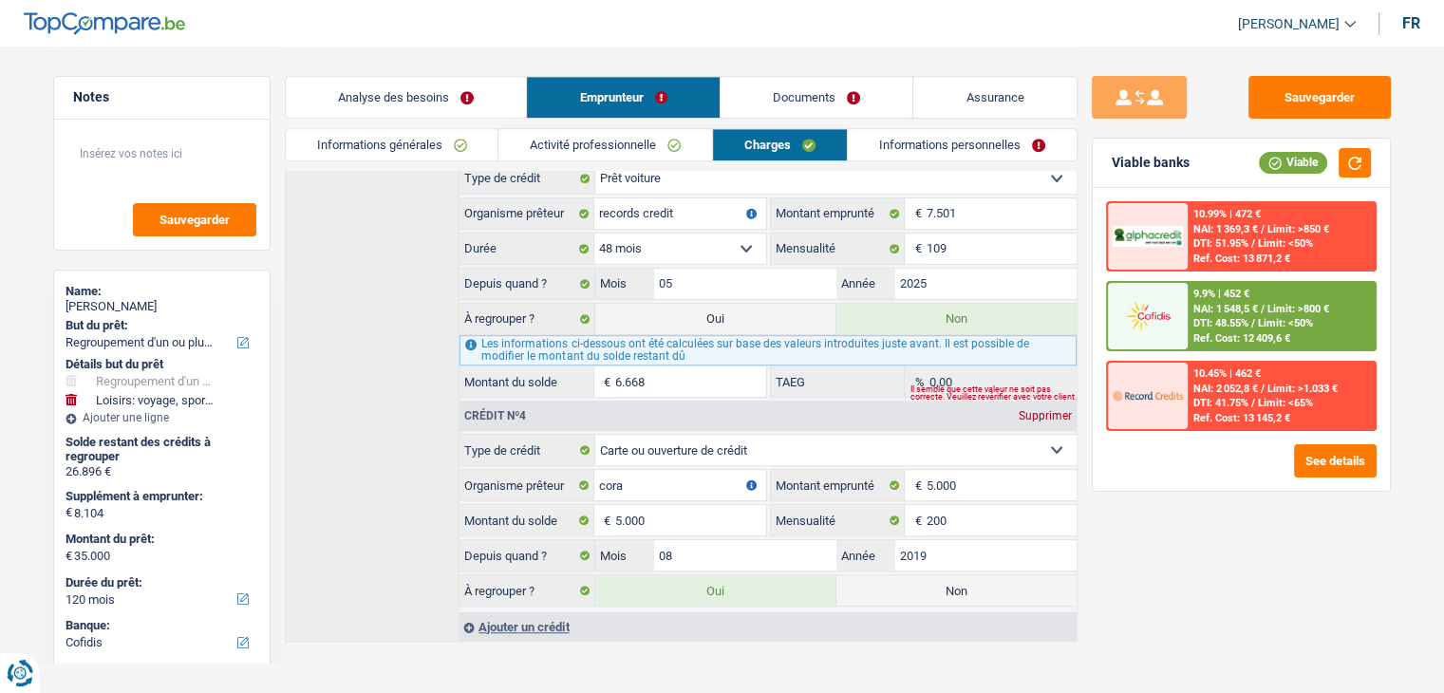
click at [1271, 343] on div "Ref. Cost: 12 409,6 €" at bounding box center [1241, 338] width 97 height 12
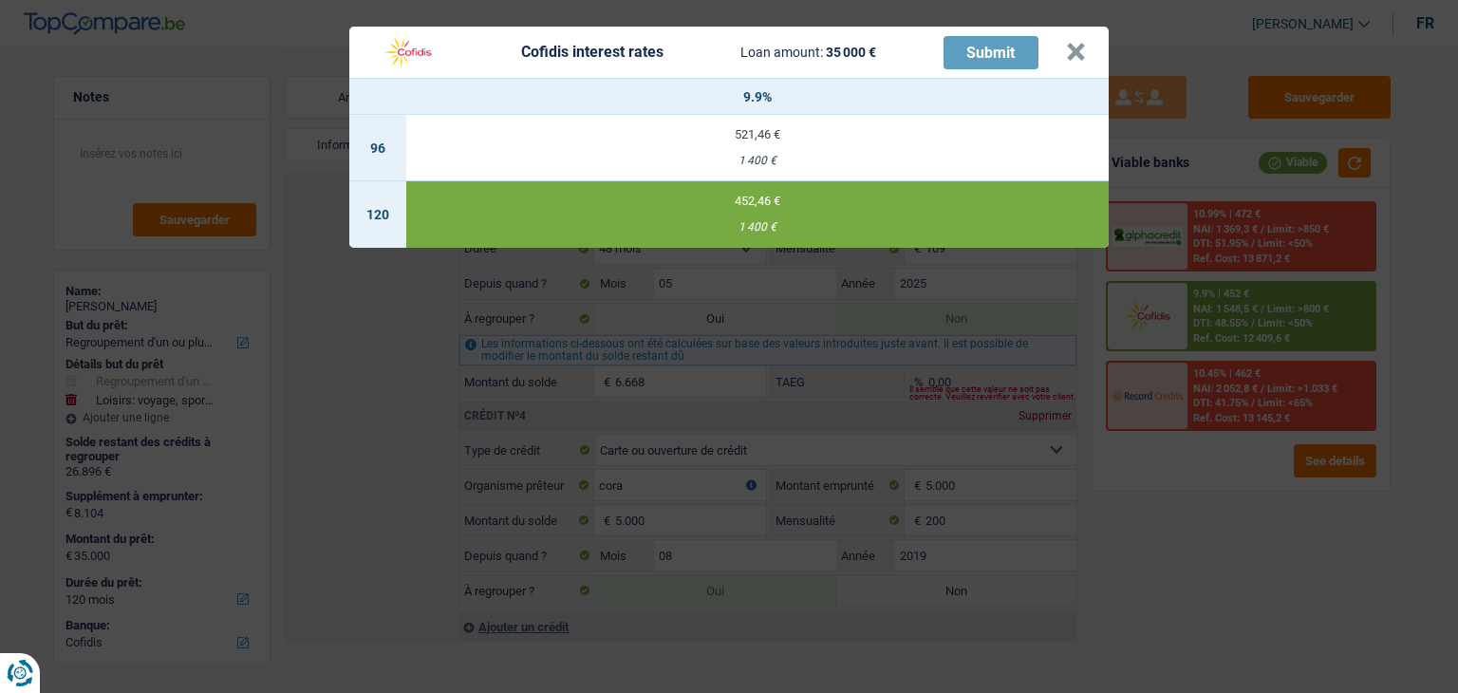
click at [1177, 475] on div "Cofidis interest rates Loan amount: 35 000 € Submit × 9.9% 96 521,46 € 1 400 € …" at bounding box center [729, 346] width 1458 height 693
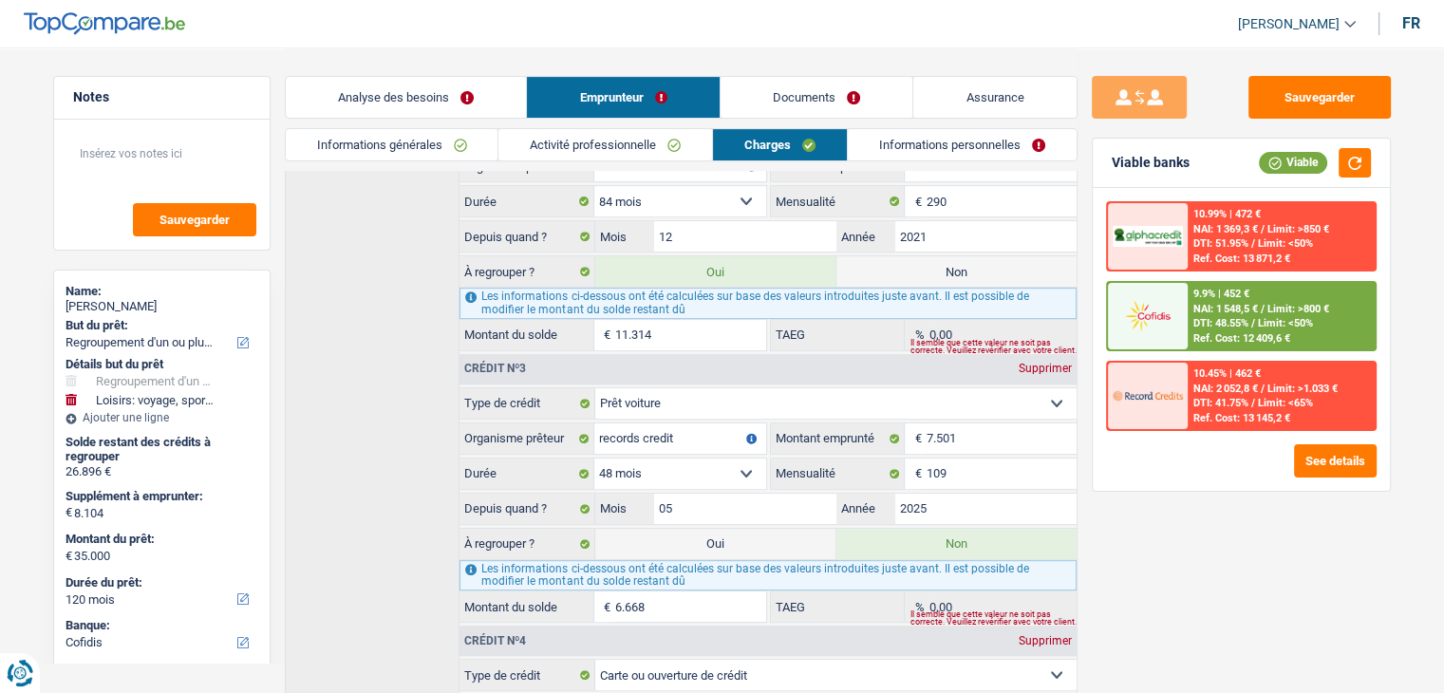
scroll to position [428, 0]
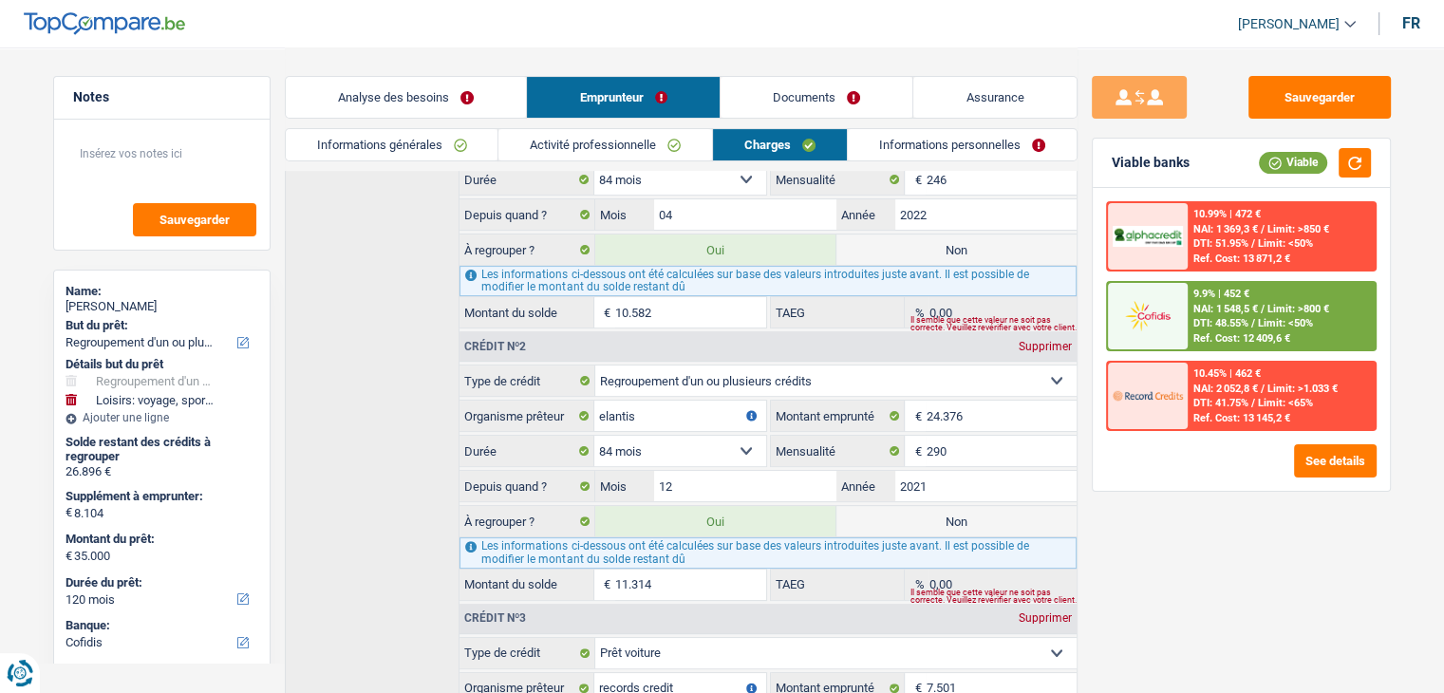
drag, startPoint x: 480, startPoint y: 92, endPoint x: 570, endPoint y: 150, distance: 106.4
click at [480, 92] on link "Analyse des besoins" at bounding box center [406, 97] width 241 height 41
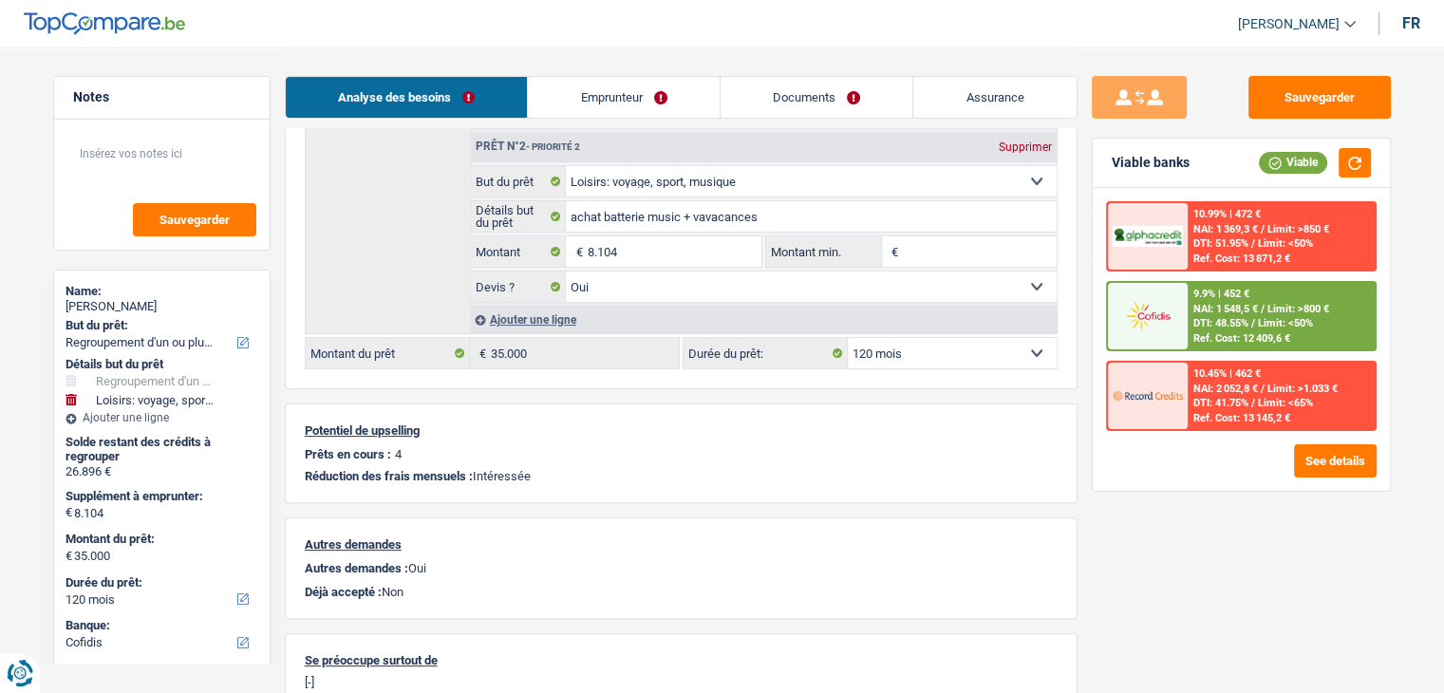
click at [958, 351] on select "12 mois 18 mois 24 mois 30 mois 36 mois 42 mois 48 mois 60 mois 72 mois 84 mois…" at bounding box center [952, 353] width 209 height 30
drag, startPoint x: 958, startPoint y: 351, endPoint x: 731, endPoint y: 339, distance: 227.2
click at [958, 351] on select "12 mois 18 mois 24 mois 30 mois 36 mois 42 mois 48 mois 60 mois 72 mois 84 mois…" at bounding box center [952, 353] width 209 height 30
click at [634, 252] on input "8.104" at bounding box center [674, 251] width 174 height 30
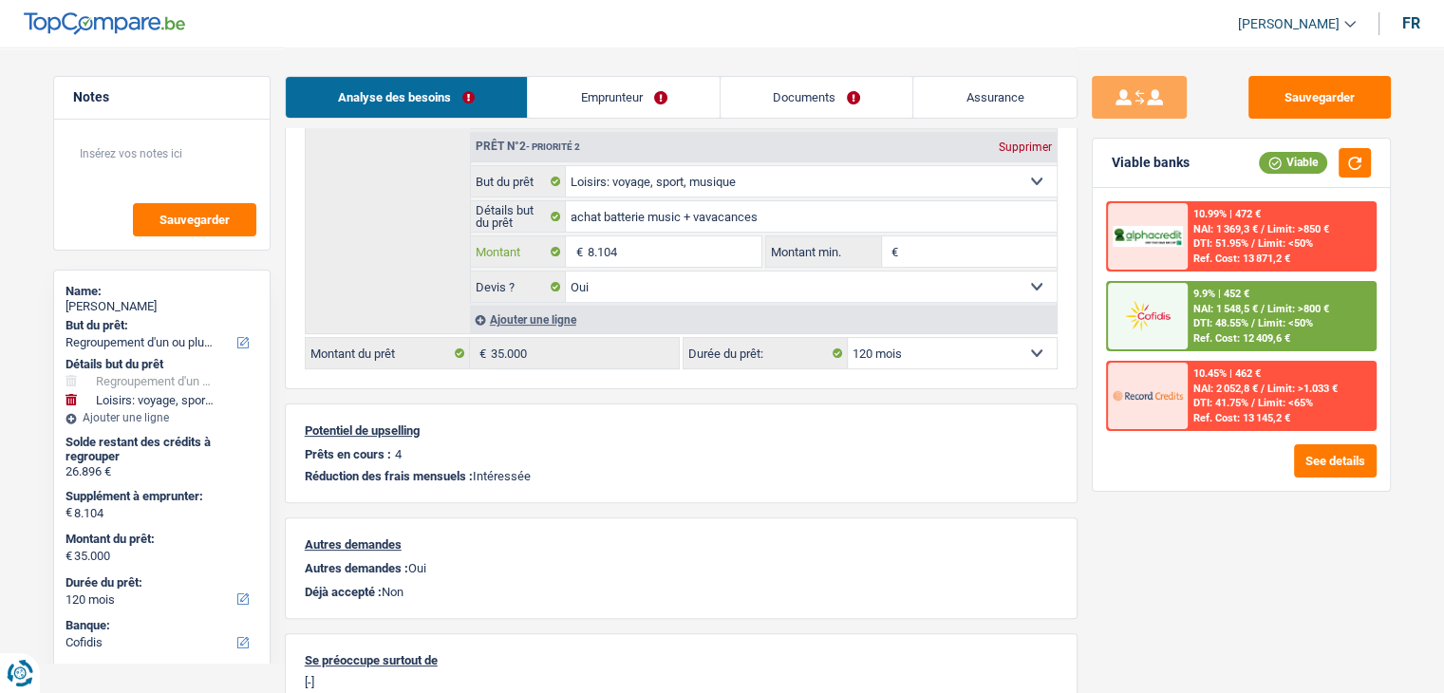
click at [634, 252] on input "8.104" at bounding box center [674, 251] width 174 height 30
drag, startPoint x: 689, startPoint y: 77, endPoint x: 702, endPoint y: 97, distance: 24.0
click at [688, 77] on link "Emprunteur" at bounding box center [624, 97] width 192 height 41
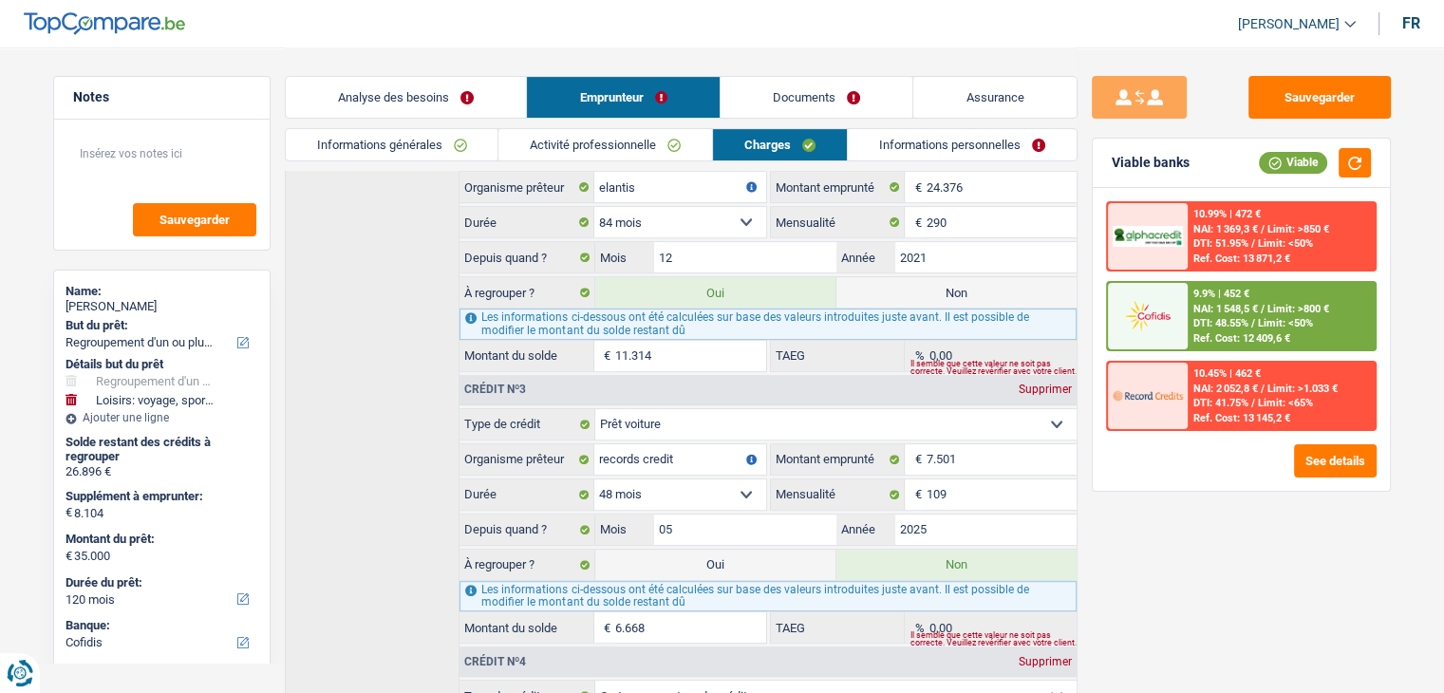
scroll to position [808, 0]
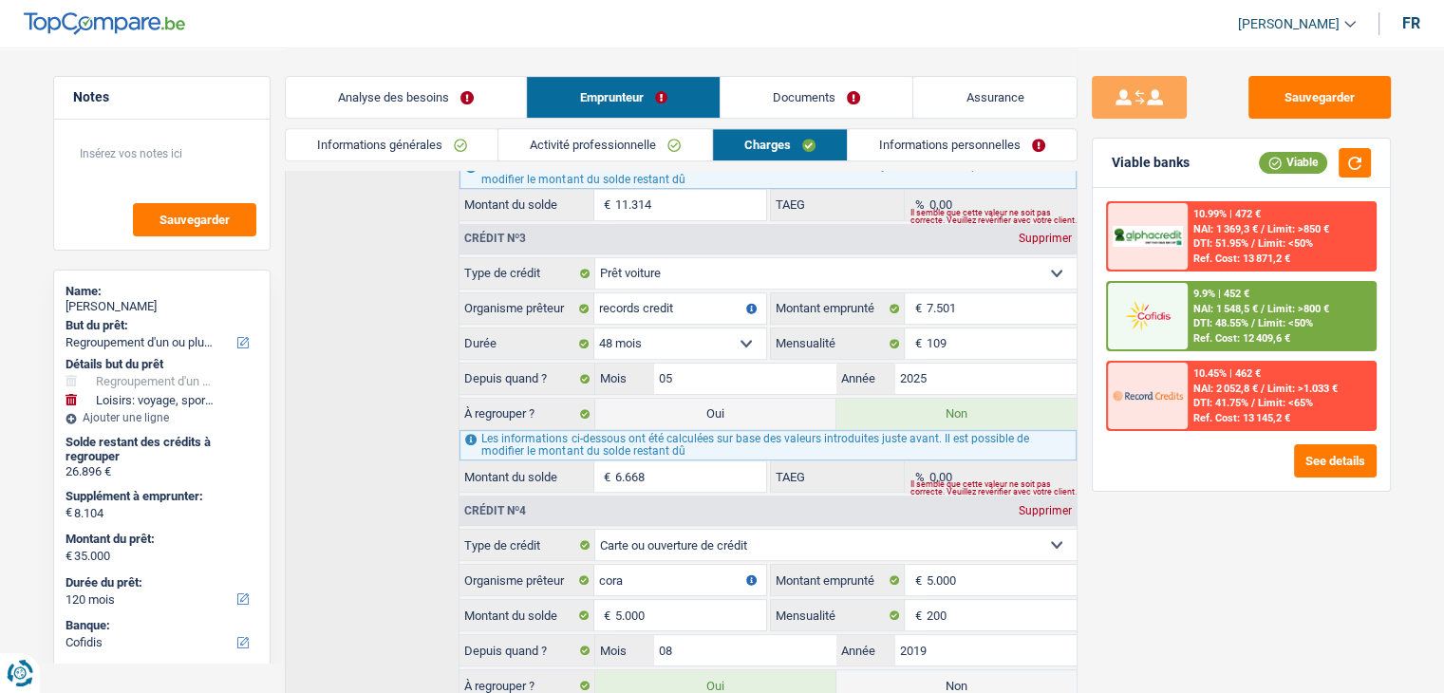
click at [485, 97] on link "Analyse des besoins" at bounding box center [406, 97] width 241 height 41
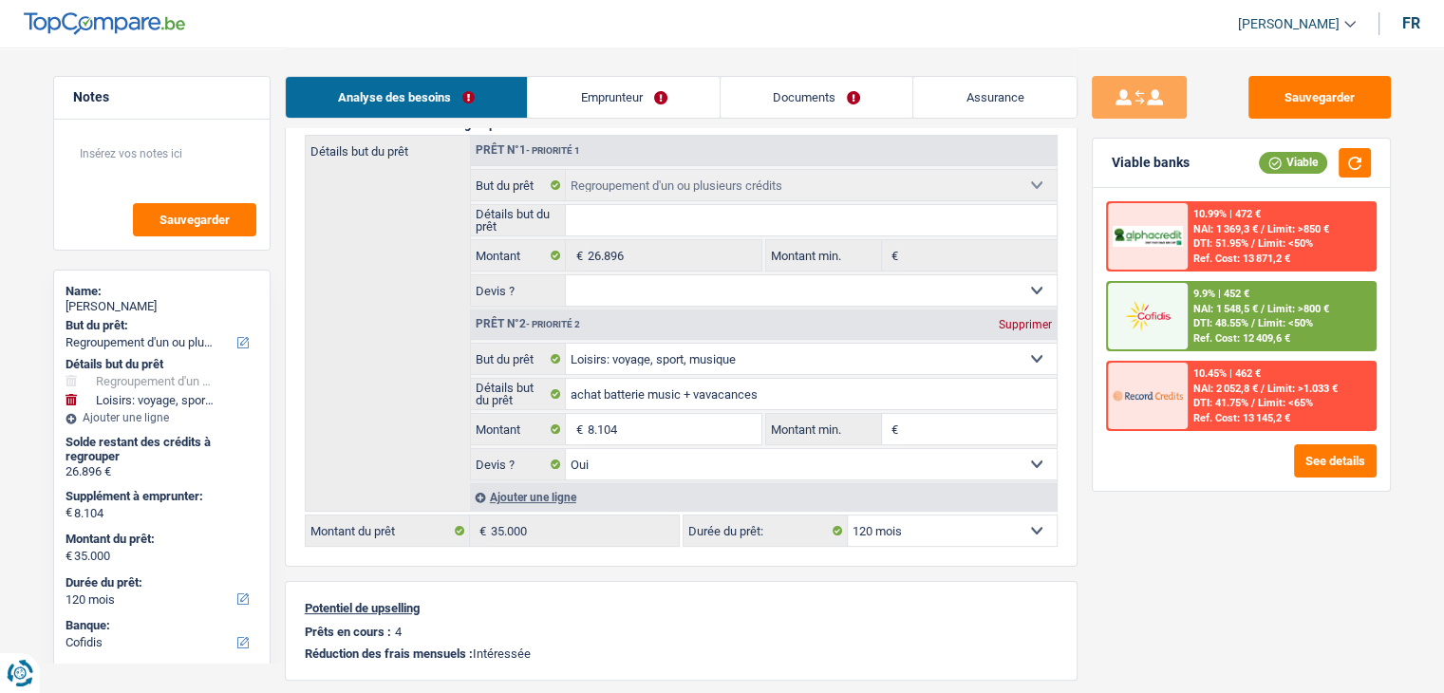
scroll to position [227, 0]
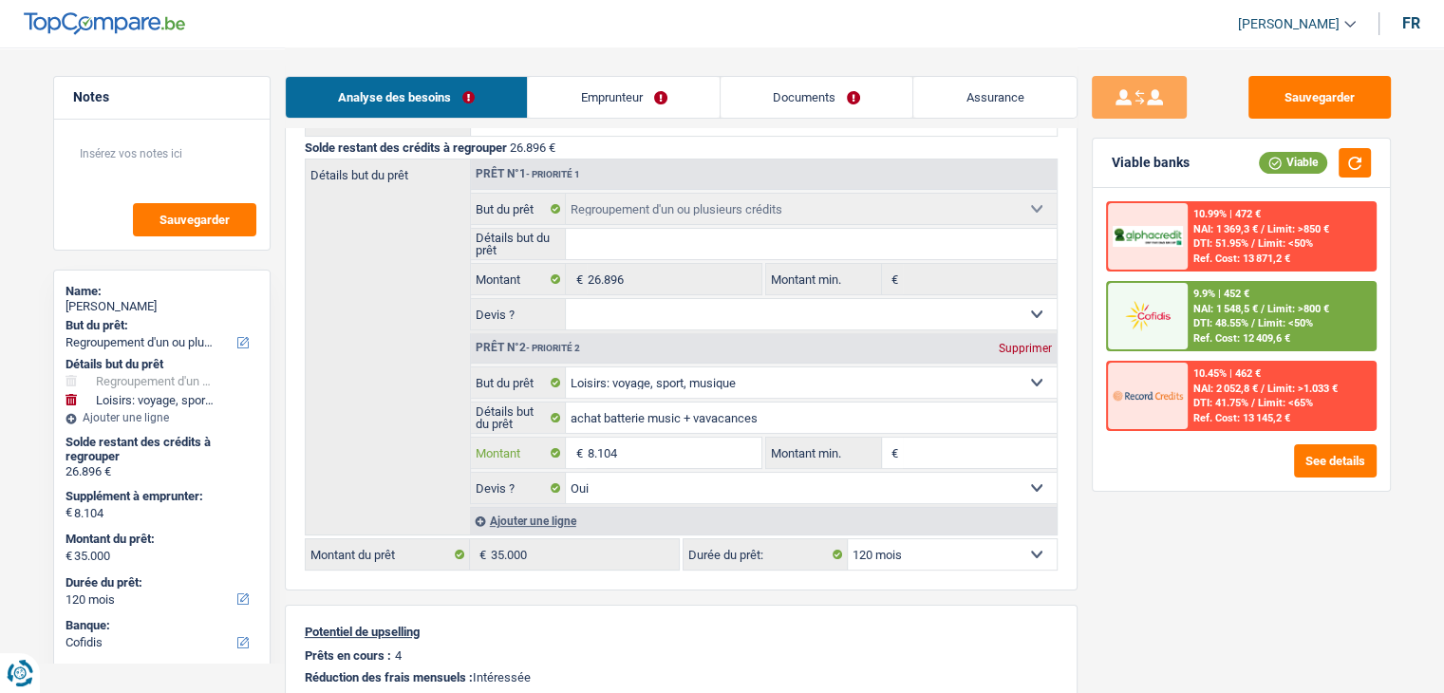
click at [654, 459] on input "8.104" at bounding box center [674, 453] width 174 height 30
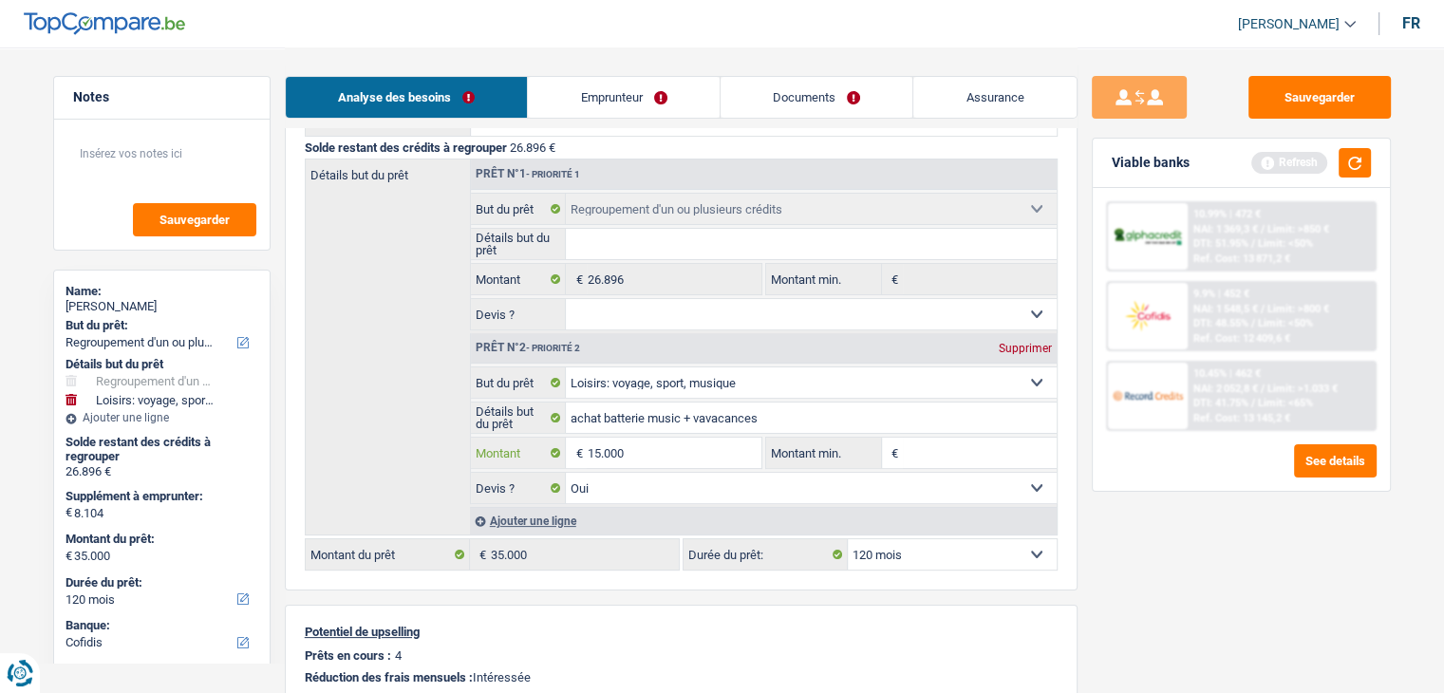
type input "15.000"
type input "41.896"
select select "144"
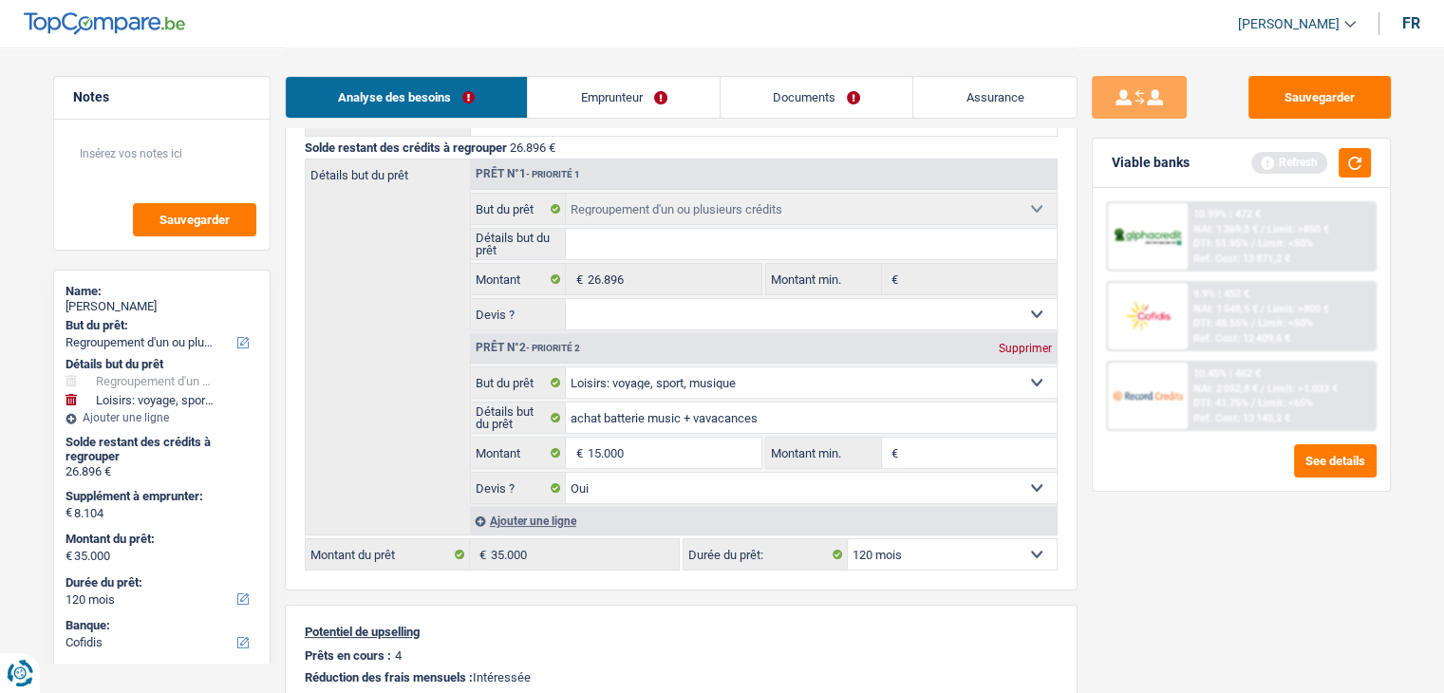
type input "41.896"
click at [1257, 579] on div "Sauvegarder Viable banks Refresh 10.99% | 472 € NAI: 1 369,3 € / Limit: >850 € …" at bounding box center [1240, 369] width 327 height 587
select select "144"
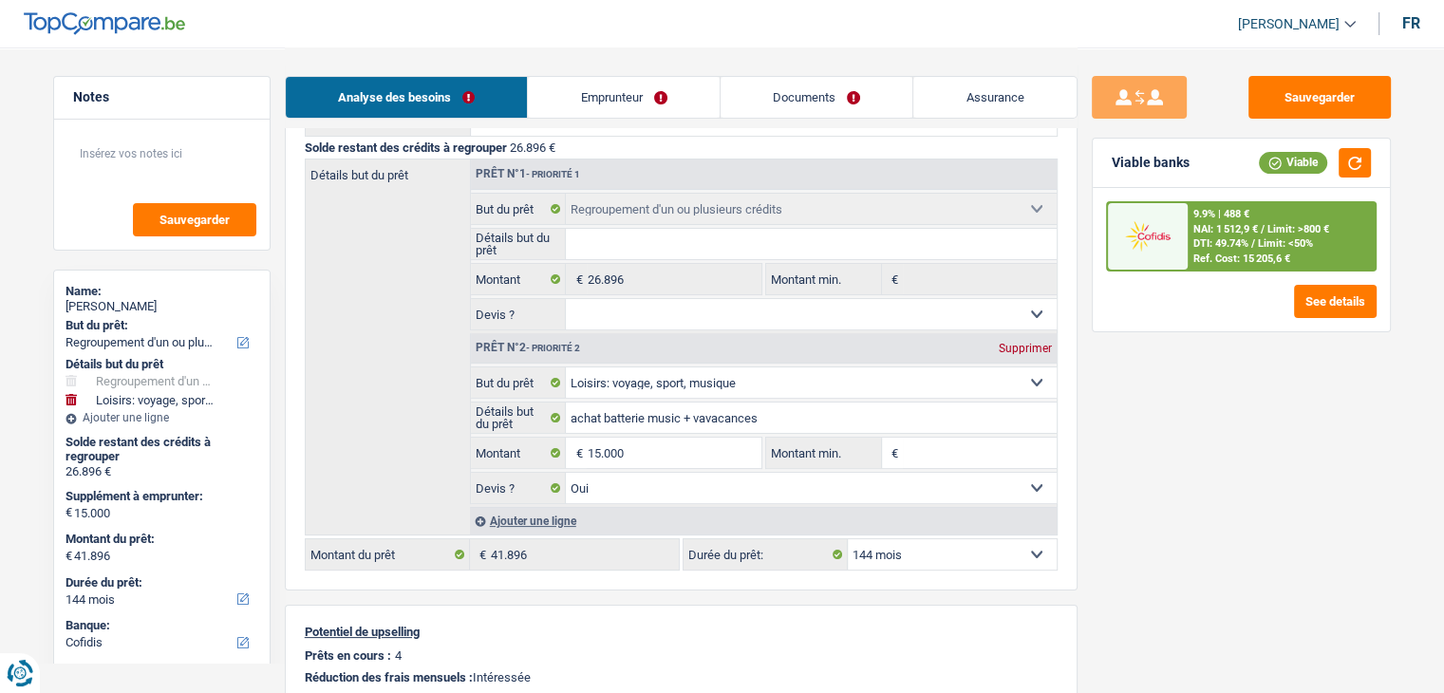
click at [1248, 242] on span "DTI: 49.74%" at bounding box center [1220, 243] width 55 height 12
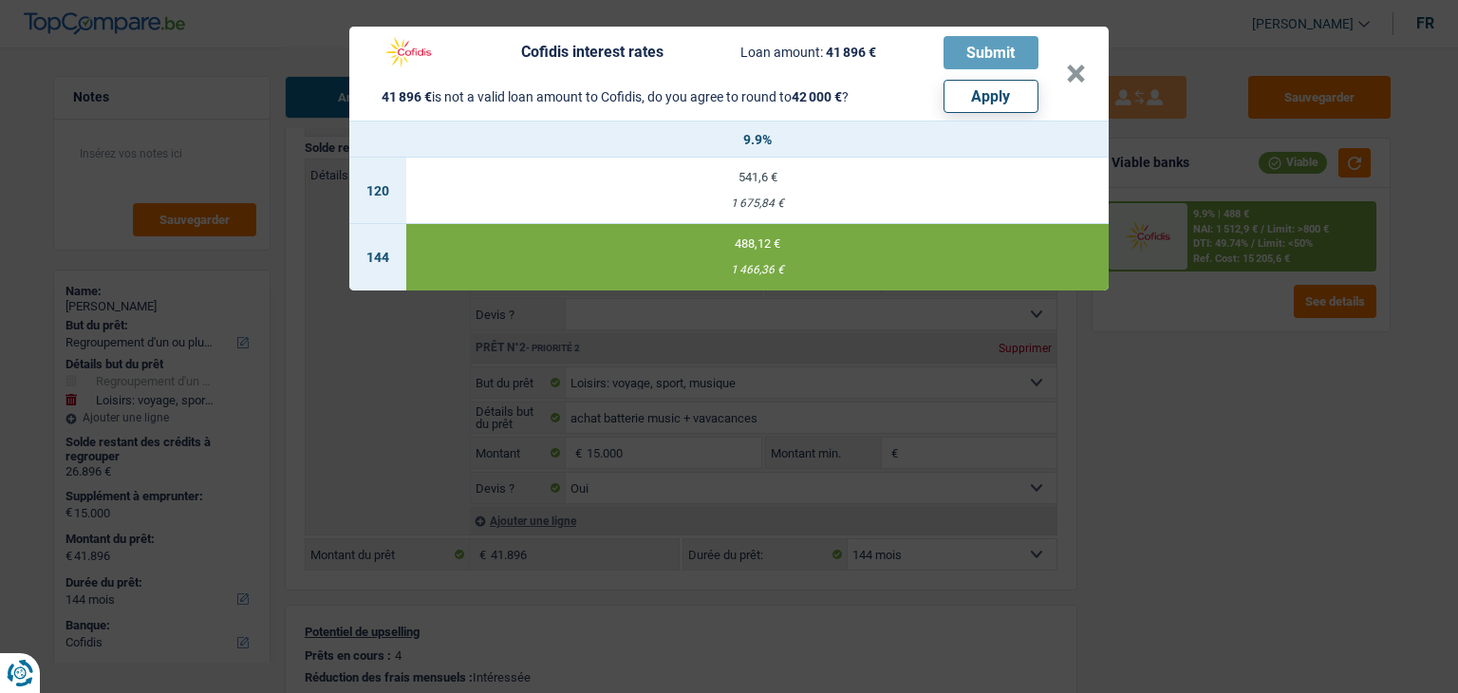
drag, startPoint x: 1232, startPoint y: 388, endPoint x: 1196, endPoint y: 389, distance: 36.1
click at [1230, 388] on div "Cofidis interest rates Loan amount: 41 896 € Submit 41 896 € is not a valid loa…" at bounding box center [729, 346] width 1458 height 693
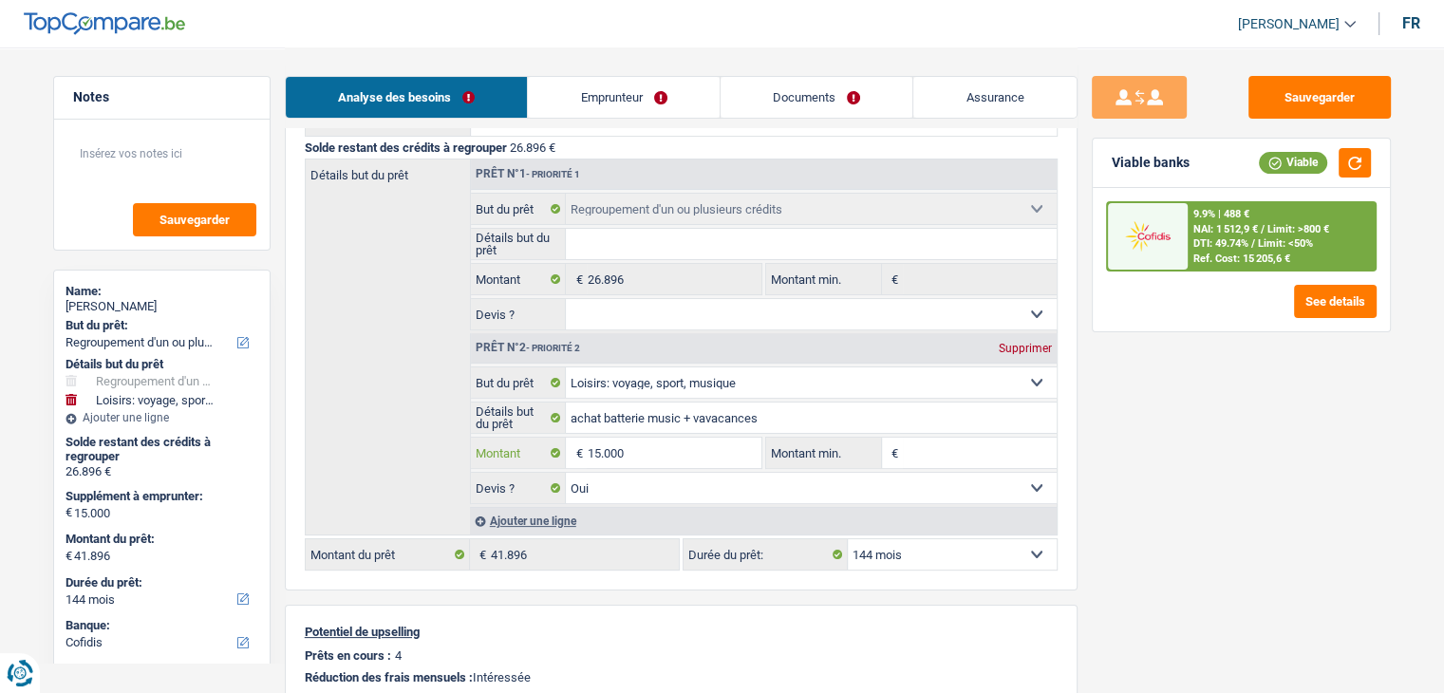
click at [710, 445] on input "15.000" at bounding box center [674, 453] width 174 height 30
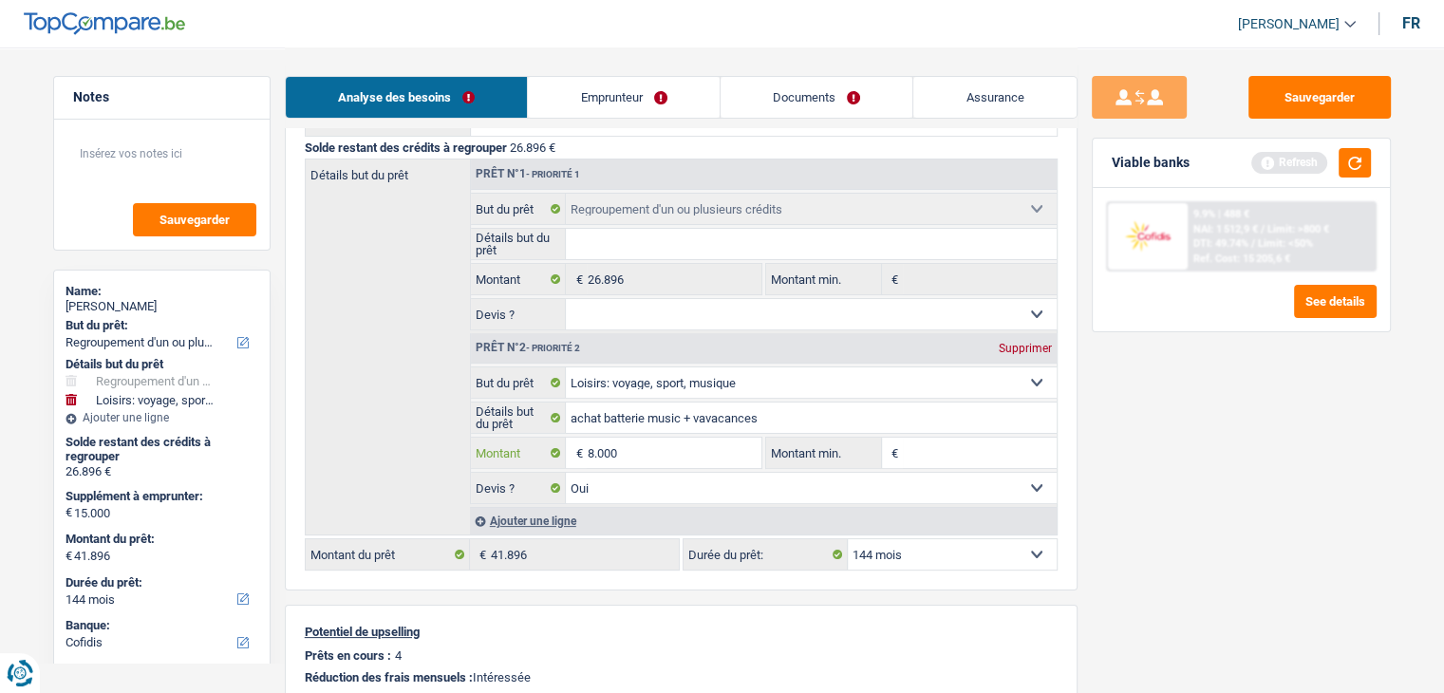
type input "8.000"
type input "34.896"
select select "120"
type input "34.896"
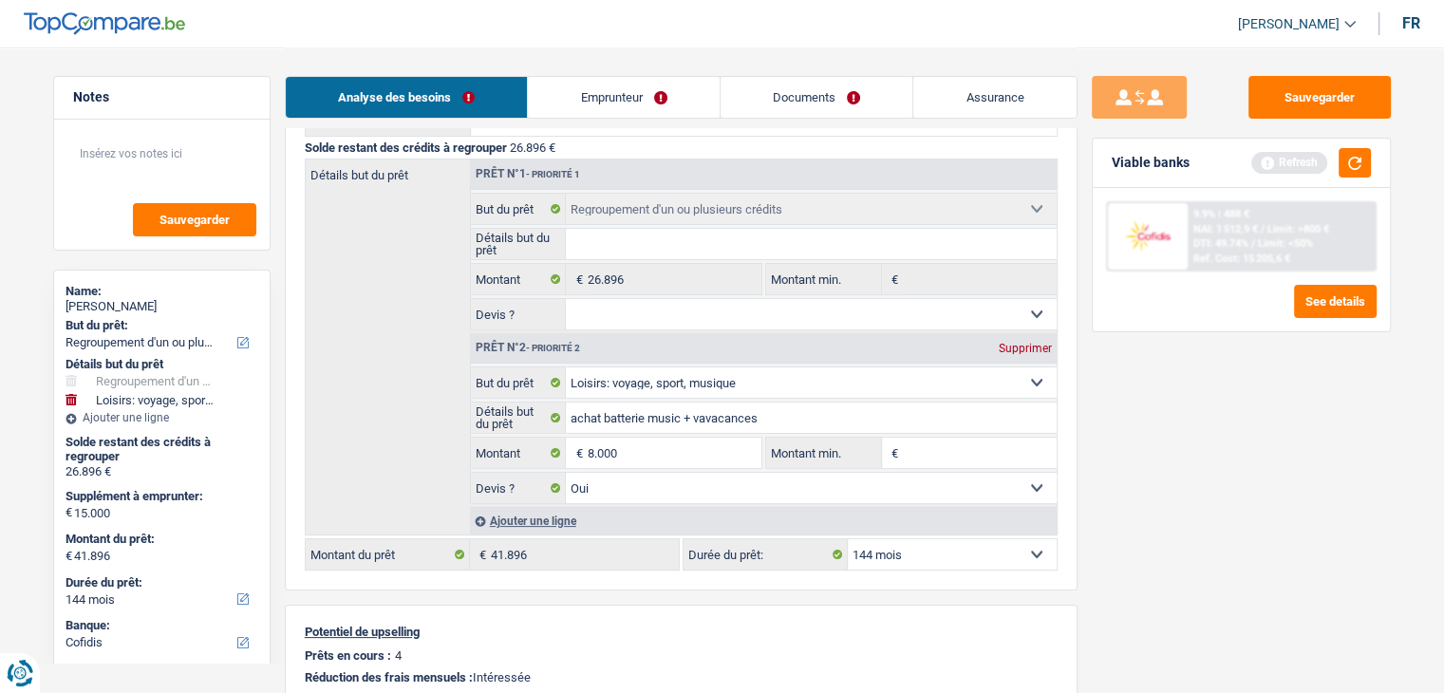
select select "120"
type input "34.896"
select select "120"
click at [1131, 448] on div "Sauvegarder Viable banks Refresh 9.9% | 488 € NAI: 1 512,9 € / Limit: >800 € DT…" at bounding box center [1240, 369] width 327 height 587
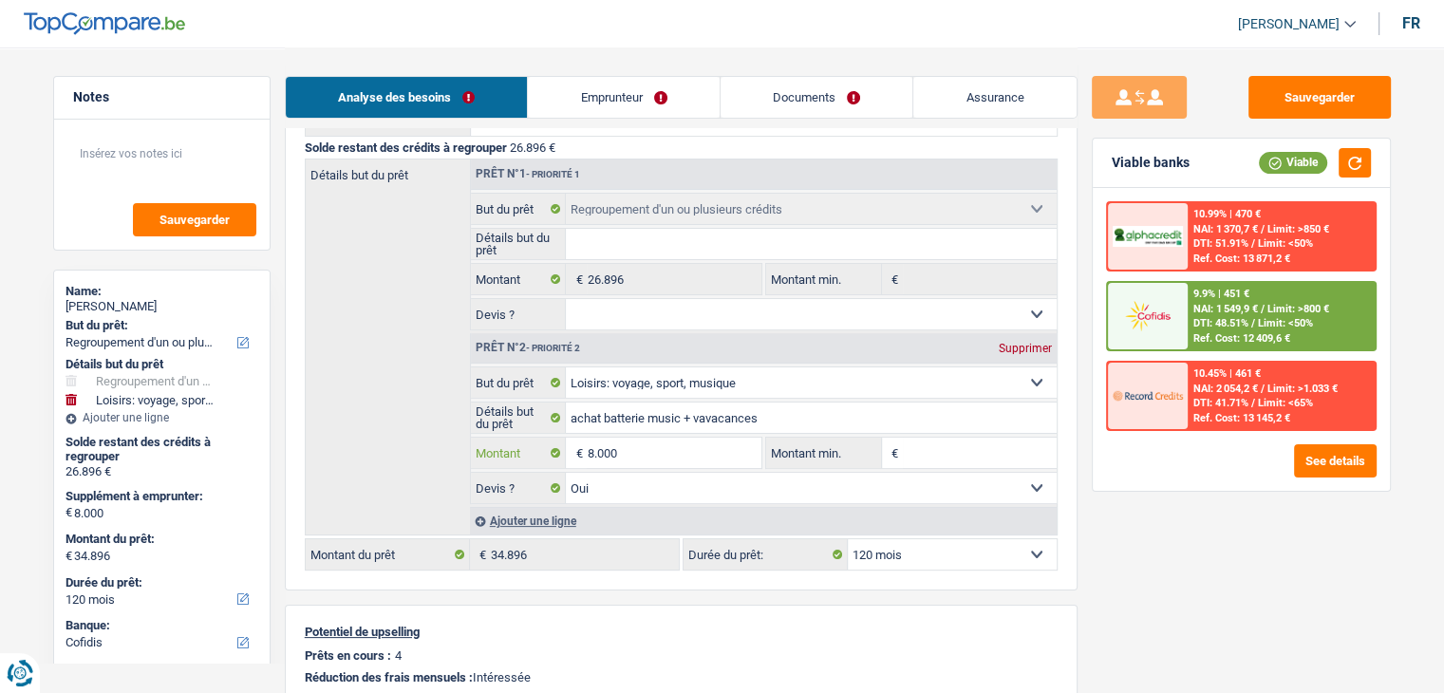
click at [630, 446] on input "8.000" at bounding box center [674, 453] width 174 height 30
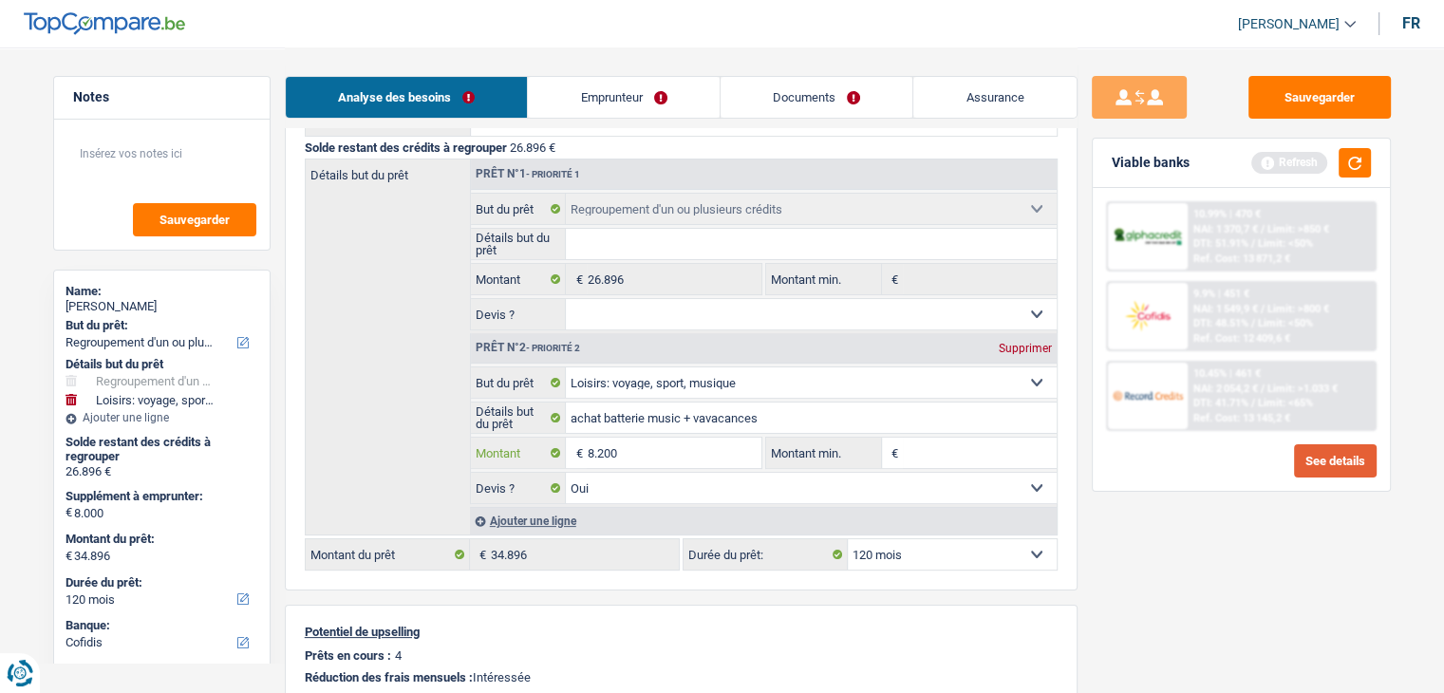
type input "8.200"
type input "35.096"
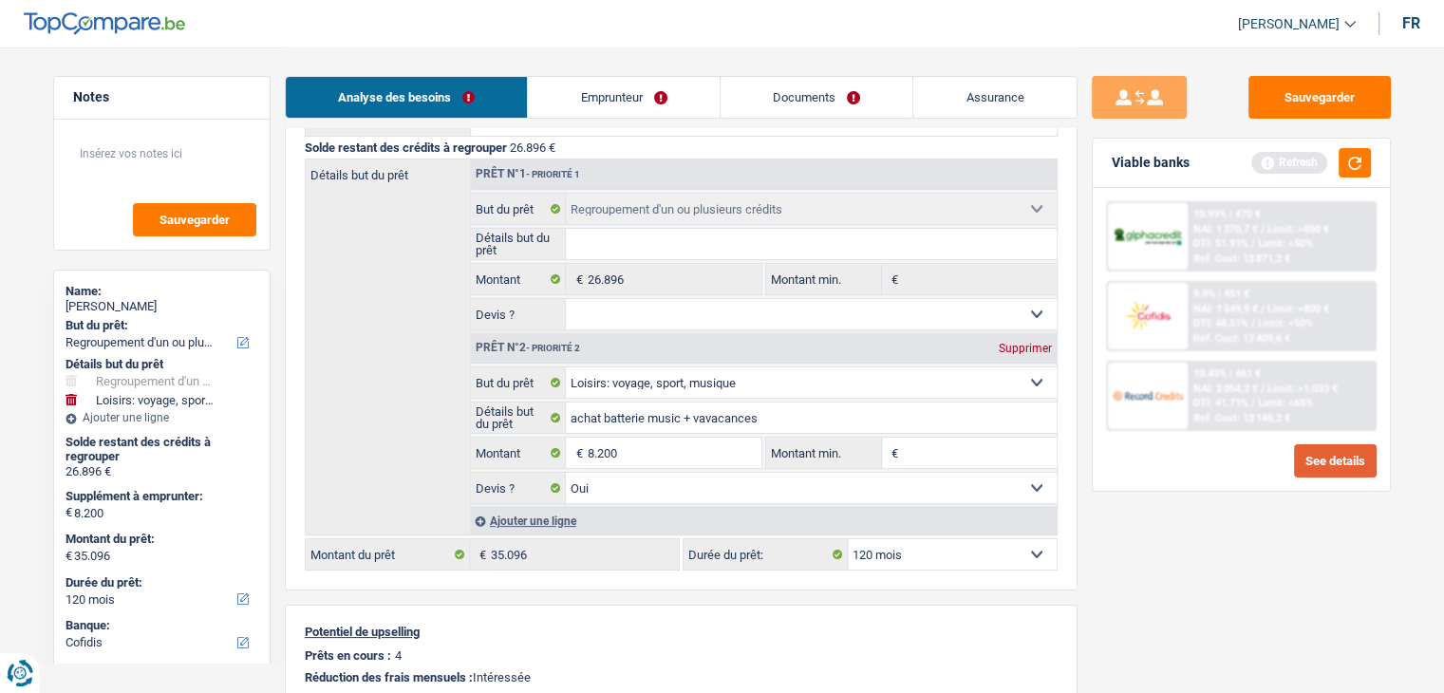
click at [1323, 466] on button "See details" at bounding box center [1335, 460] width 83 height 33
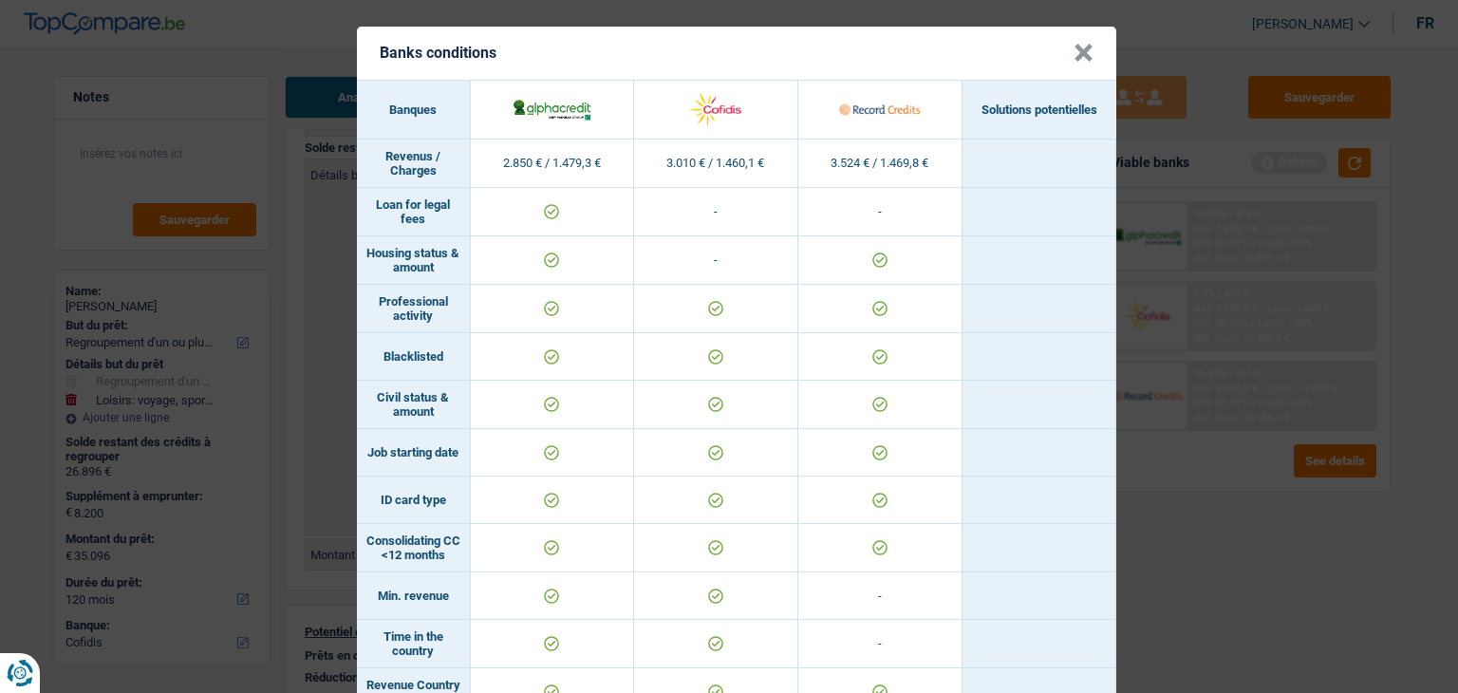
drag, startPoint x: 1081, startPoint y: 61, endPoint x: 1112, endPoint y: 66, distance: 31.8
click at [1079, 60] on button "×" at bounding box center [1084, 53] width 20 height 19
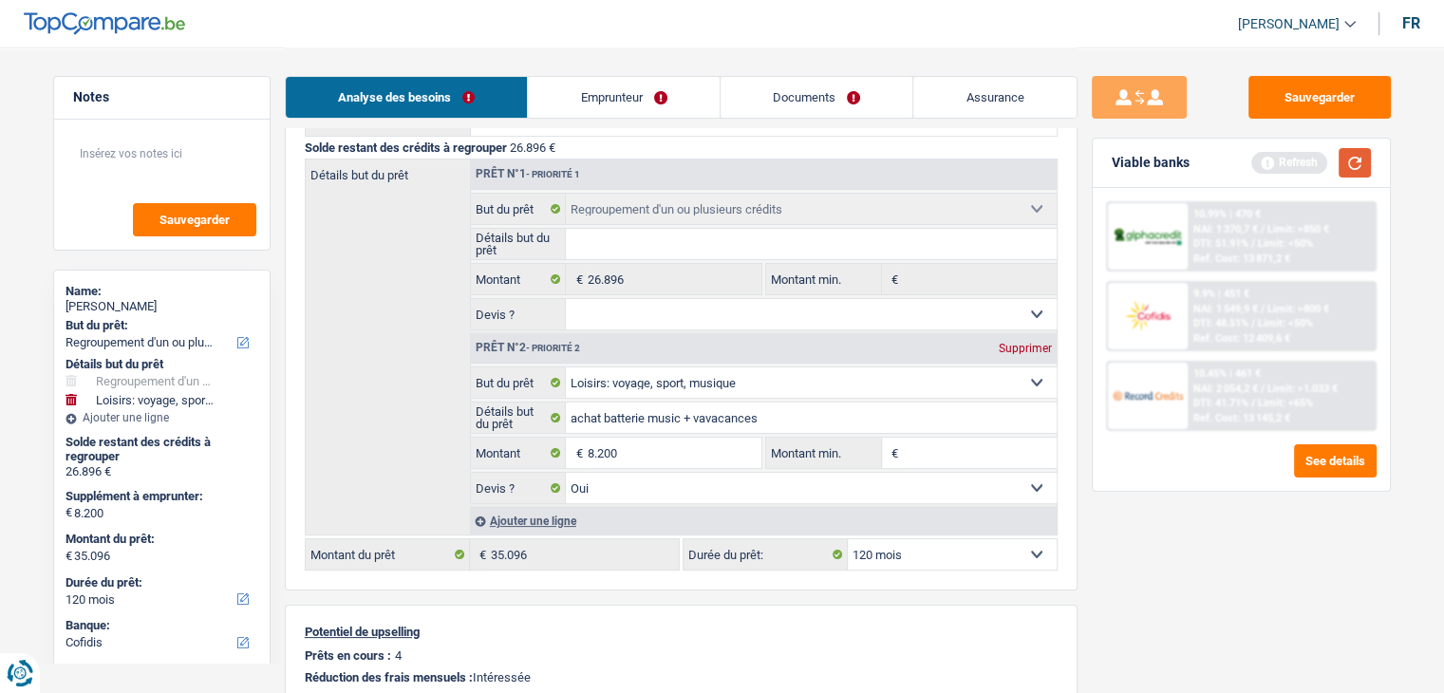
click at [1355, 164] on button "button" at bounding box center [1354, 162] width 32 height 29
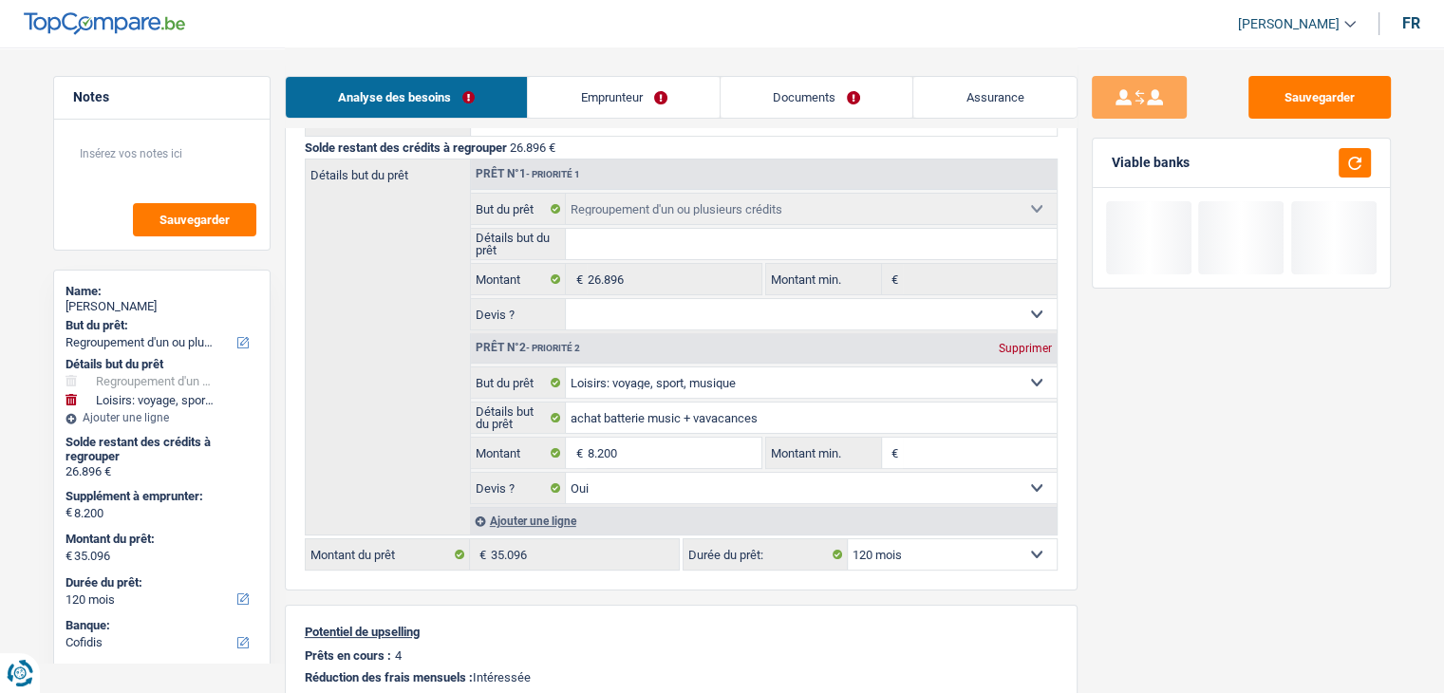
click at [975, 544] on select "12 mois 18 mois 24 mois 30 mois 36 mois 42 mois 48 mois 60 mois 72 mois 84 mois…" at bounding box center [952, 554] width 209 height 30
drag, startPoint x: 975, startPoint y: 544, endPoint x: 910, endPoint y: 521, distance: 68.4
click at [975, 544] on select "12 mois 18 mois 24 mois 30 mois 36 mois 42 mois 48 mois 60 mois 72 mois 84 mois…" at bounding box center [952, 554] width 209 height 30
click at [702, 445] on input "8.200" at bounding box center [674, 453] width 174 height 30
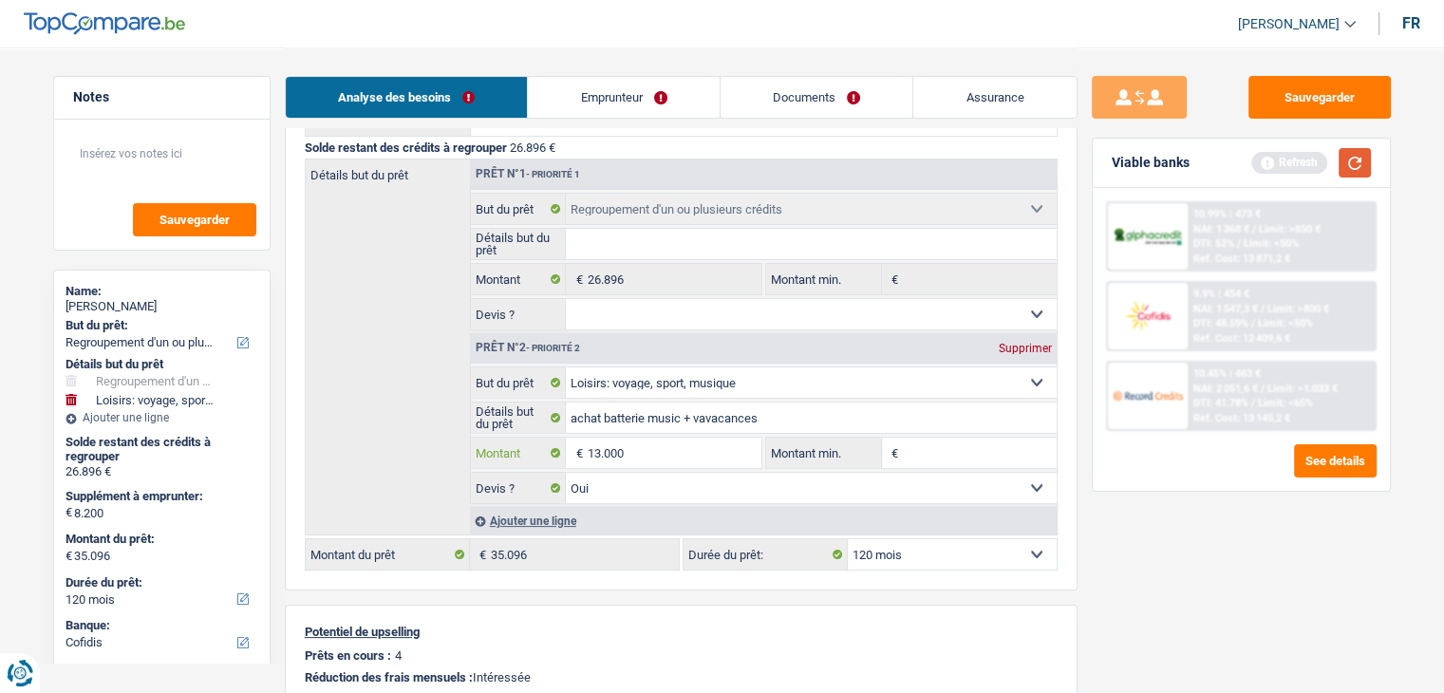
type input "13.000"
type input "39.896"
select select "144"
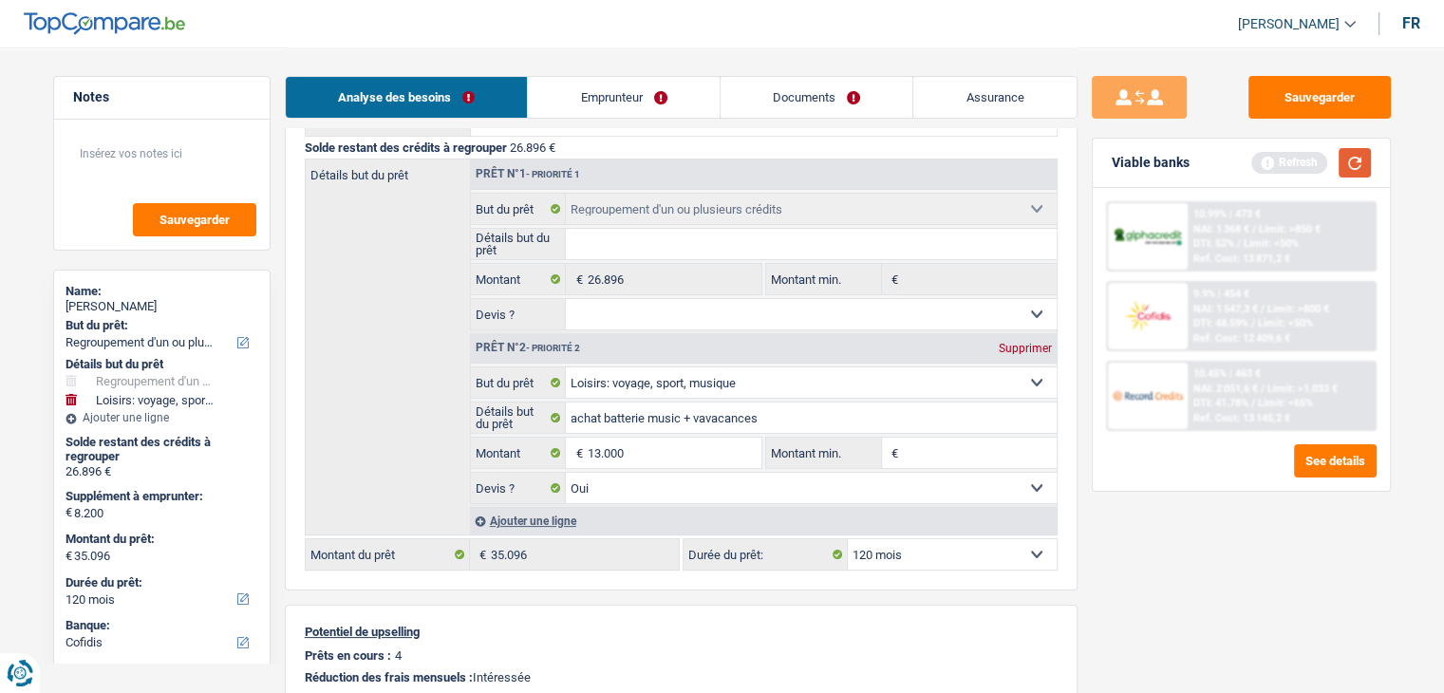
type input "39.896"
click at [1359, 162] on button "button" at bounding box center [1354, 162] width 32 height 29
select select "144"
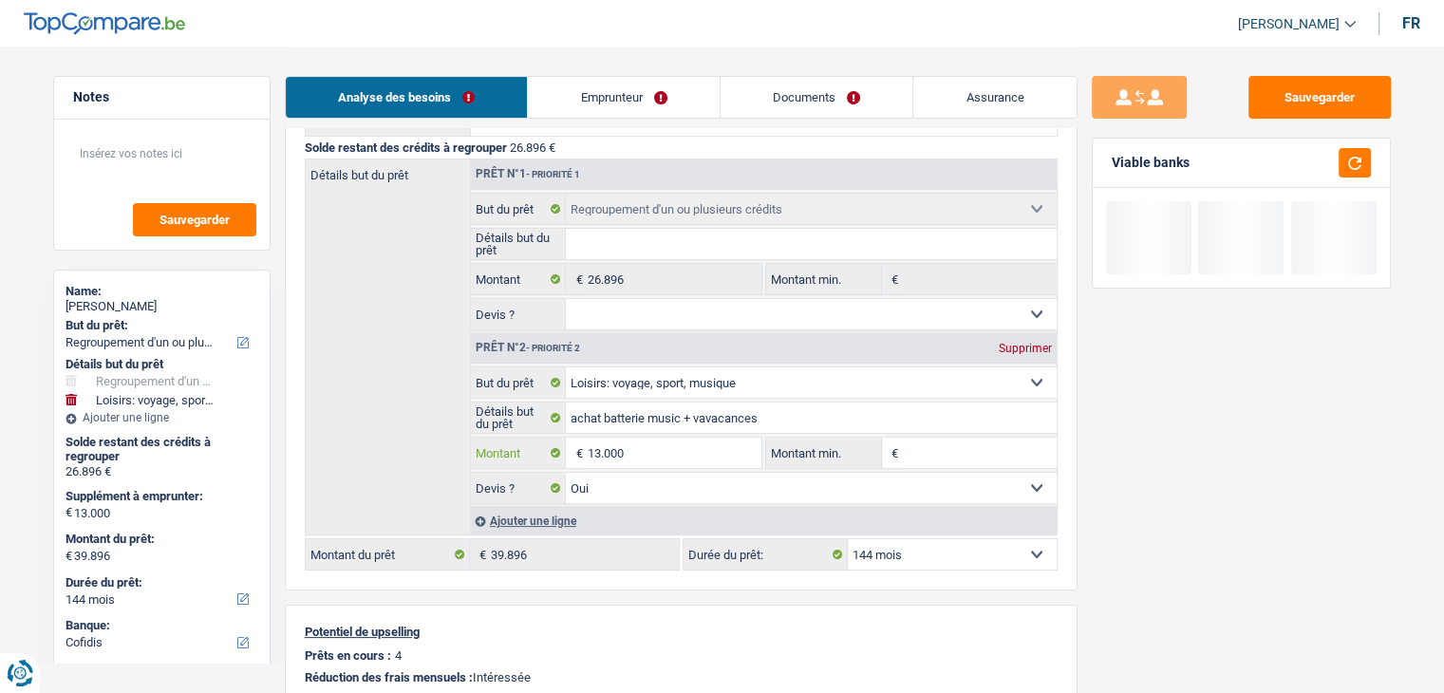
click at [700, 448] on input "13.000" at bounding box center [674, 453] width 174 height 30
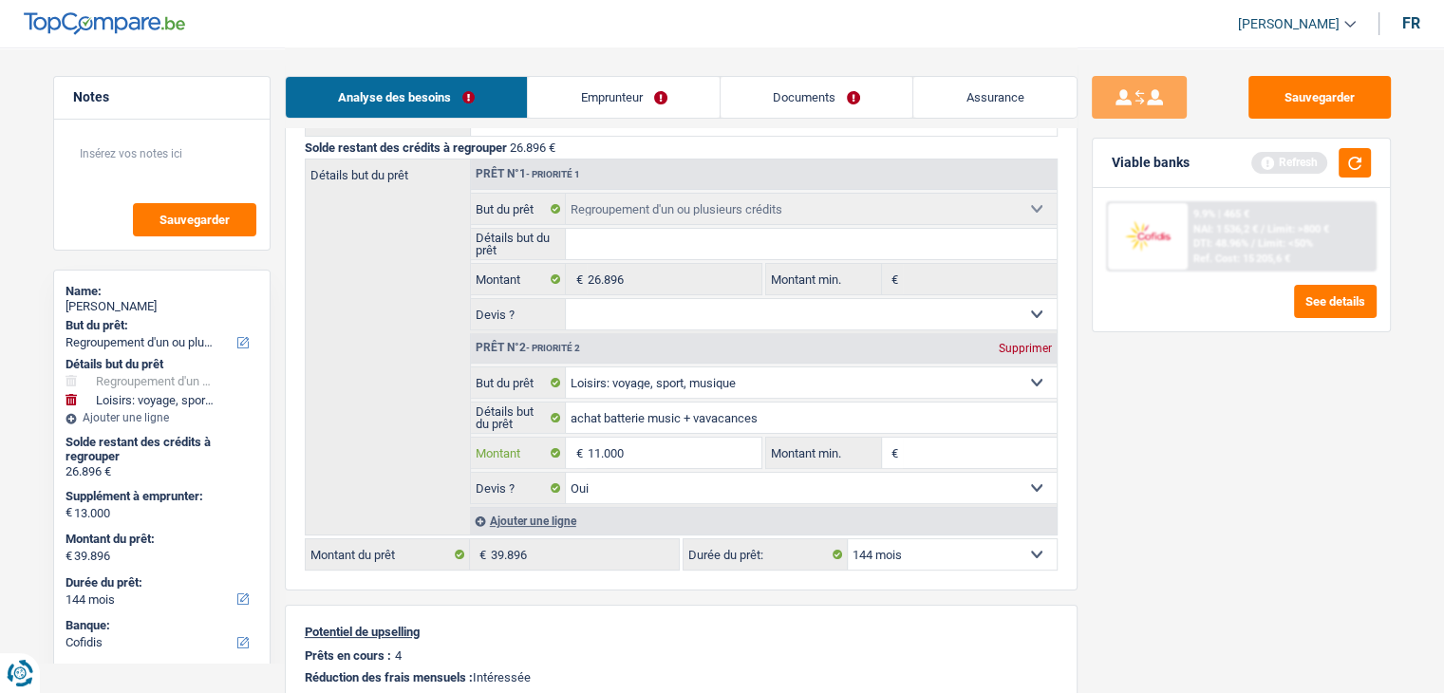
type input "11.000"
type input "37.896"
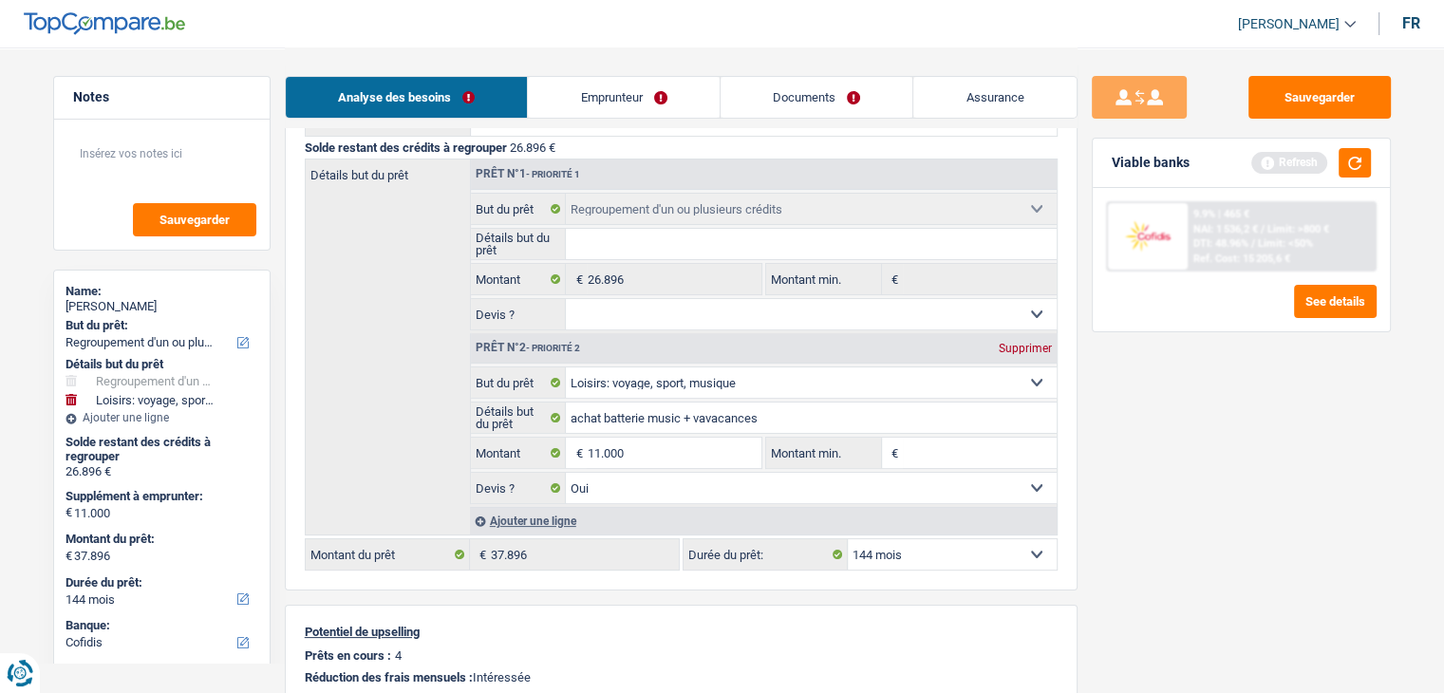
click at [1273, 469] on div "Sauvegarder Viable banks Refresh 9.9% | 465 € NAI: 1 536,2 € / Limit: >800 € DT…" at bounding box center [1240, 369] width 327 height 587
click at [1354, 155] on button "button" at bounding box center [1354, 162] width 32 height 29
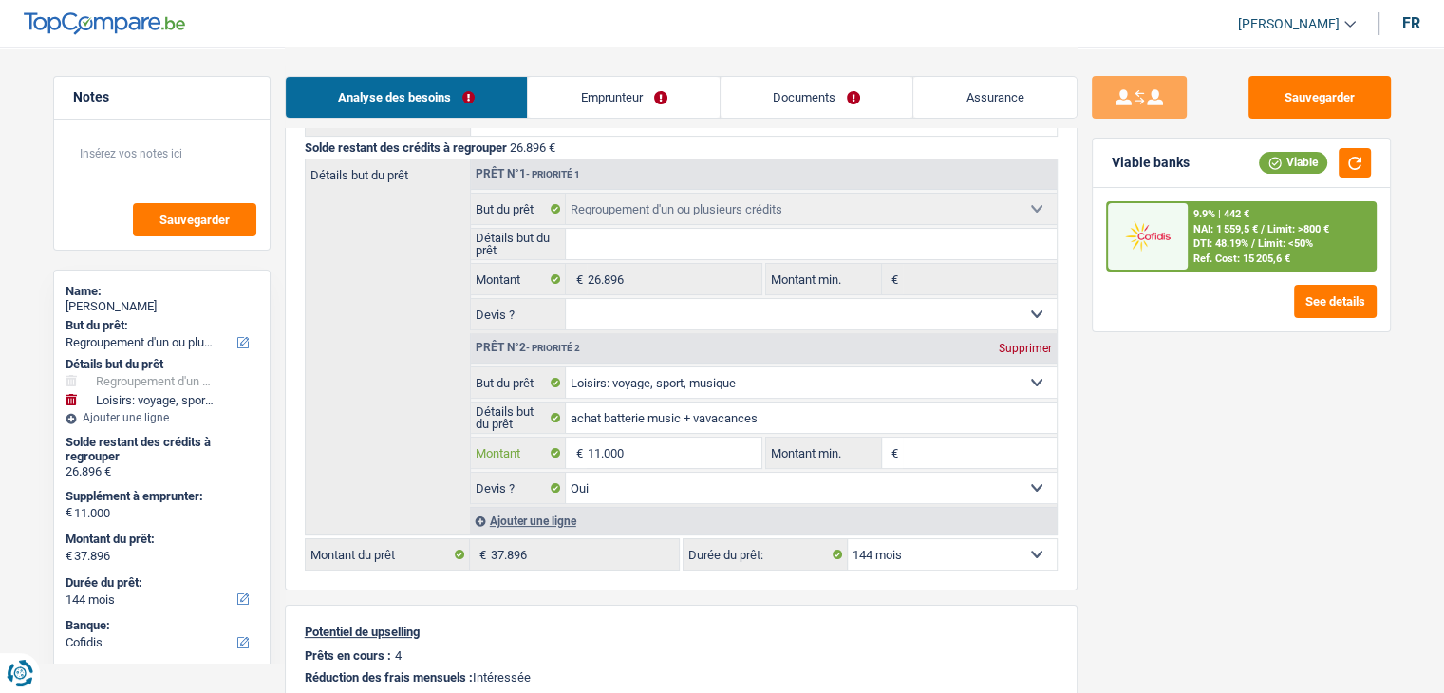
click at [663, 443] on input "11.000" at bounding box center [674, 453] width 174 height 30
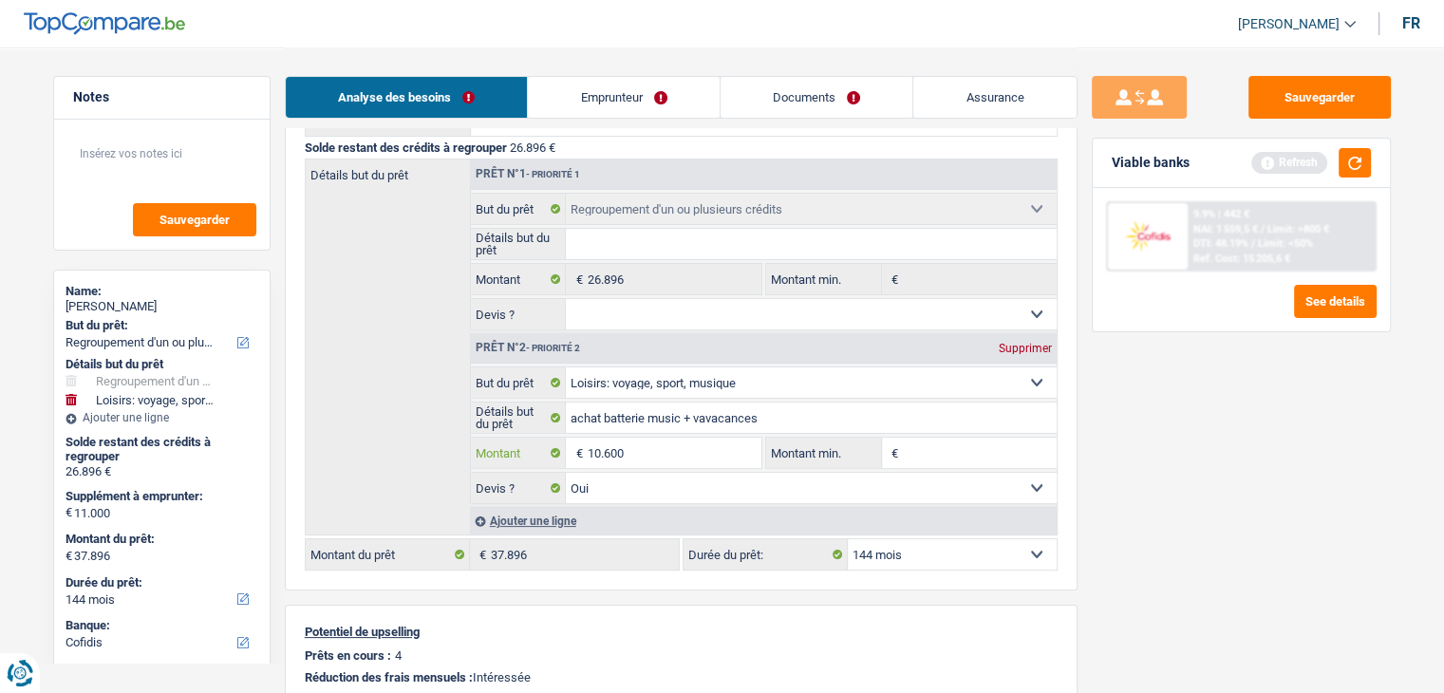
type input "10.600"
type input "37.496"
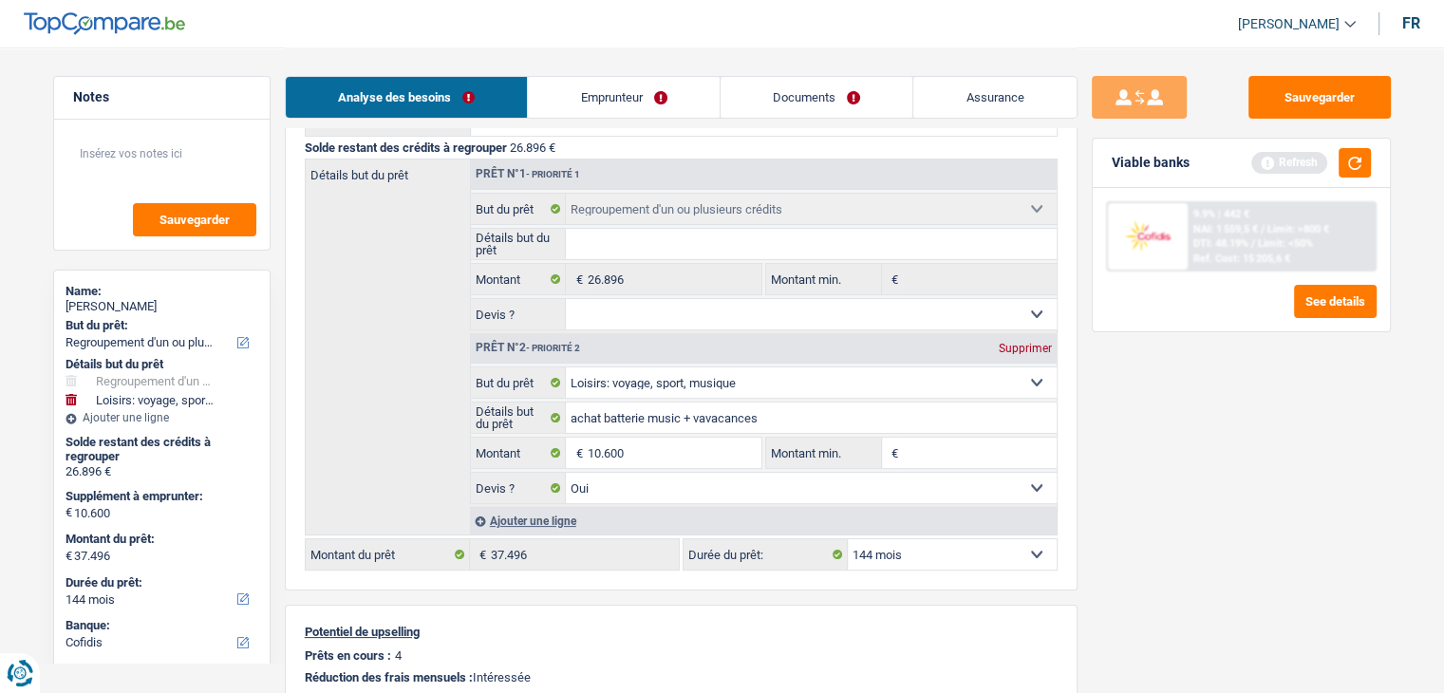
click at [1221, 565] on div "Sauvegarder Viable banks Refresh 9.9% | 442 € NAI: 1 559,5 € / Limit: >800 € DT…" at bounding box center [1240, 369] width 327 height 587
click at [1370, 159] on button "button" at bounding box center [1354, 162] width 32 height 29
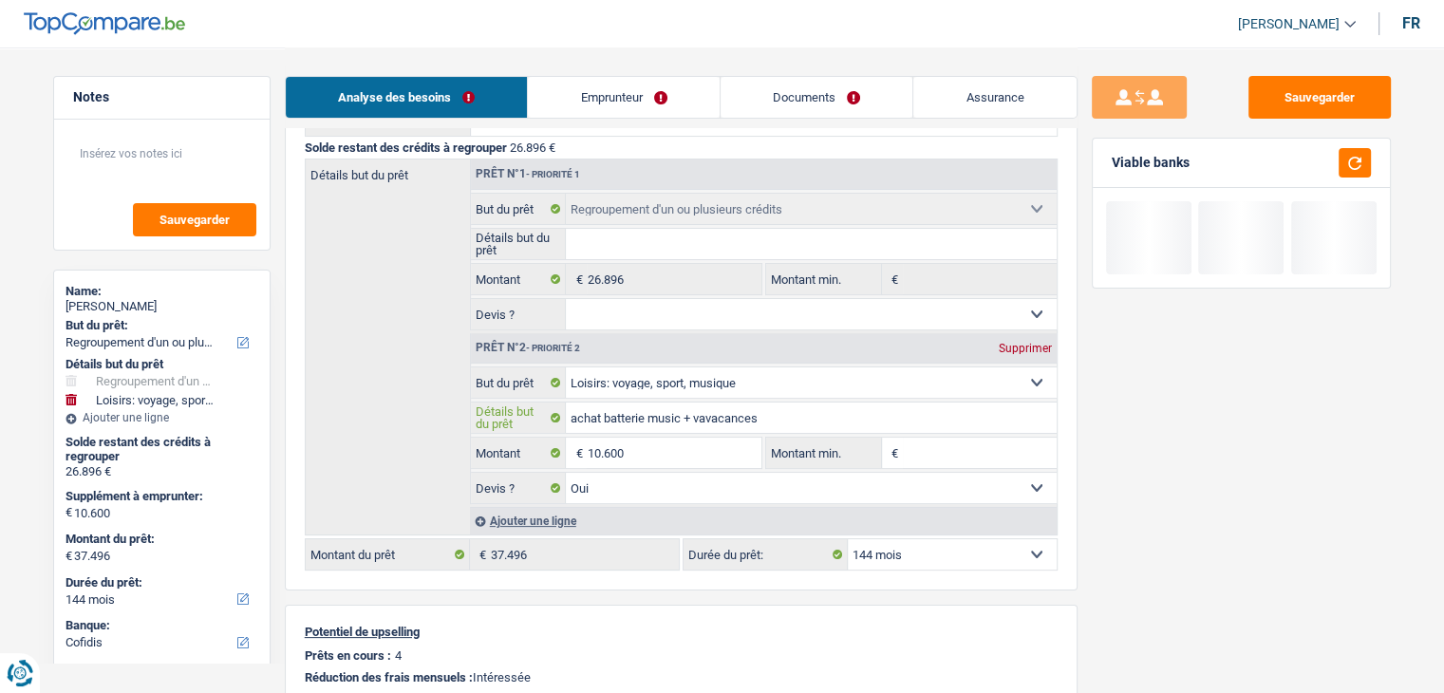
click at [714, 426] on input "achat batterie music + vavacances" at bounding box center [811, 417] width 491 height 30
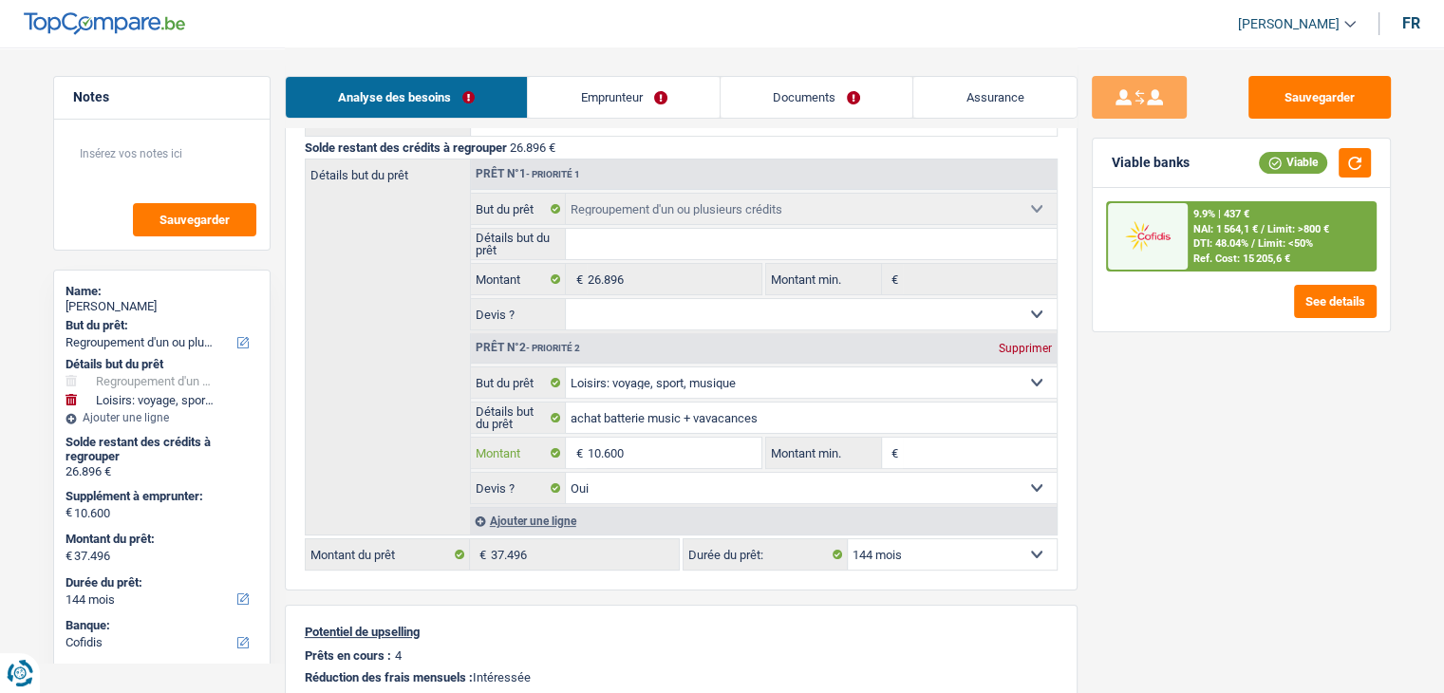
click at [704, 442] on input "10.600" at bounding box center [674, 453] width 174 height 30
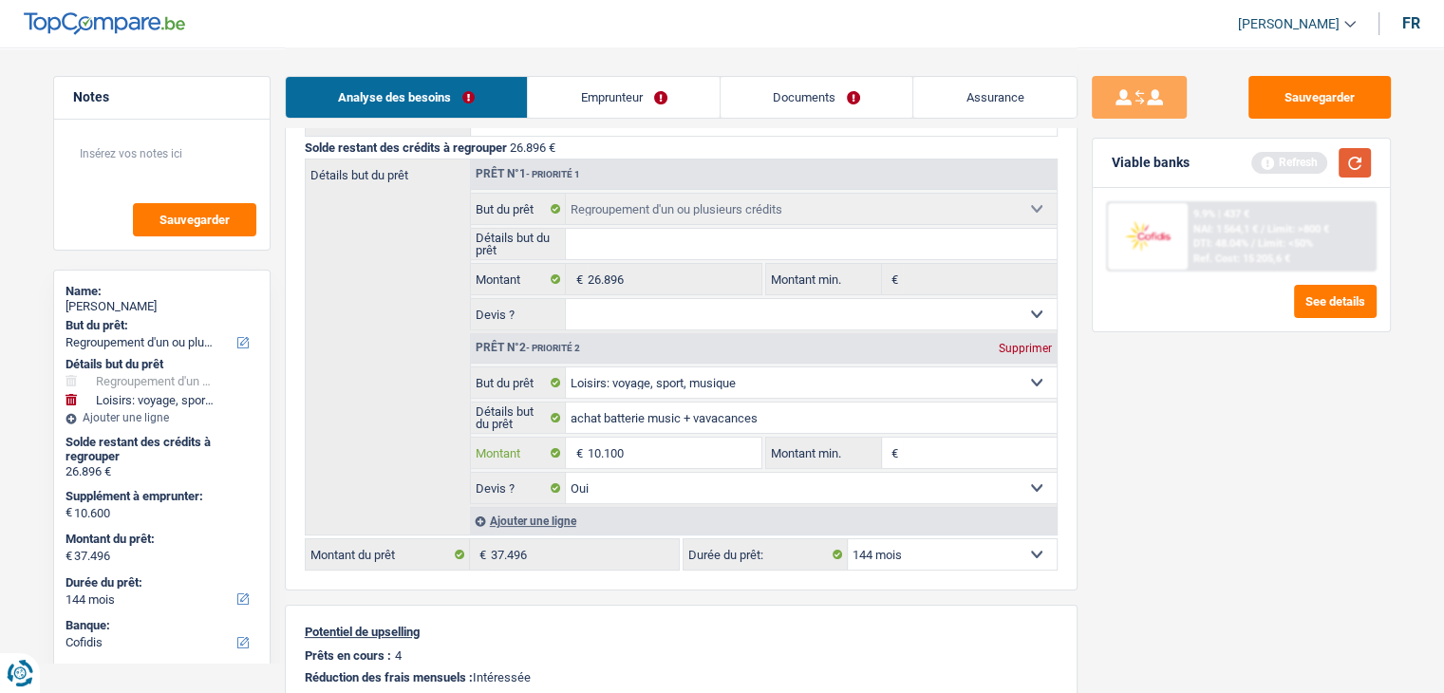
type input "10.100"
type input "36.996"
select select "120"
type input "36.996"
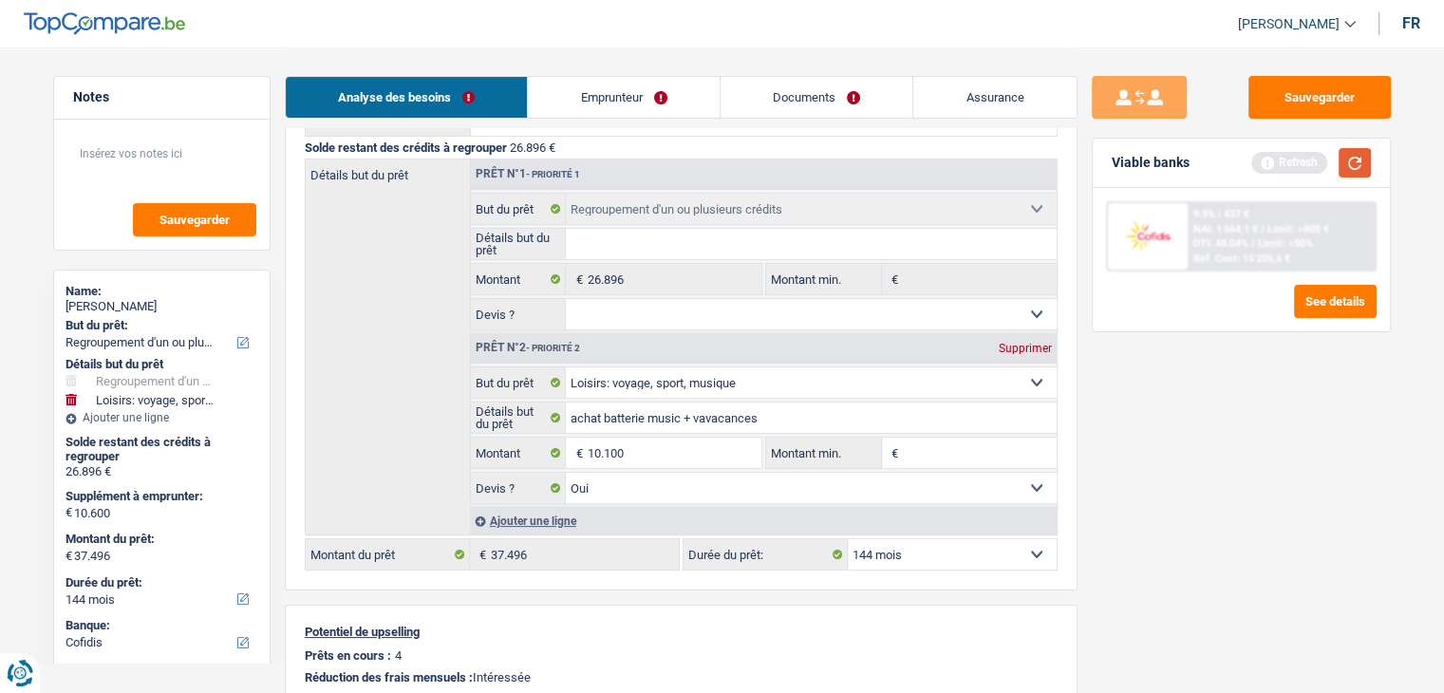
select select "120"
type input "36.996"
select select "120"
click at [1342, 168] on button "button" at bounding box center [1354, 162] width 32 height 29
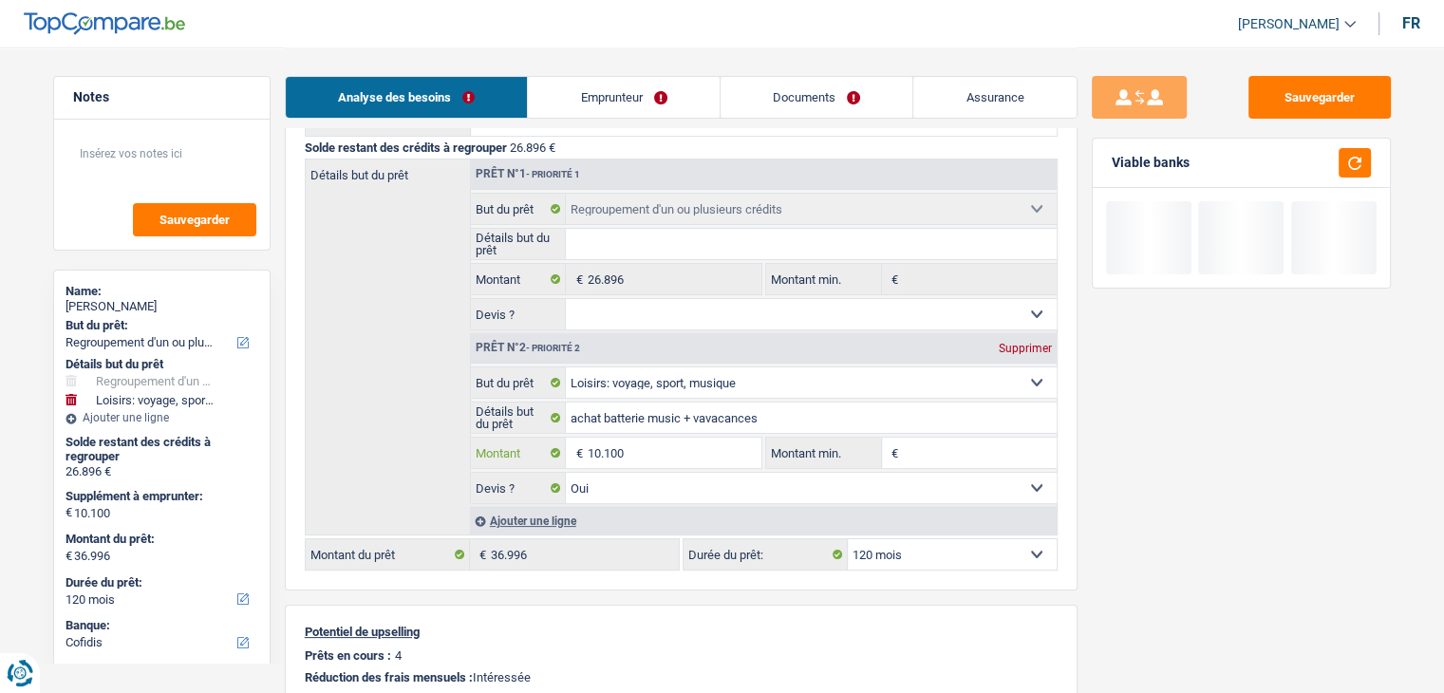
click at [653, 445] on input "10.100" at bounding box center [674, 453] width 174 height 30
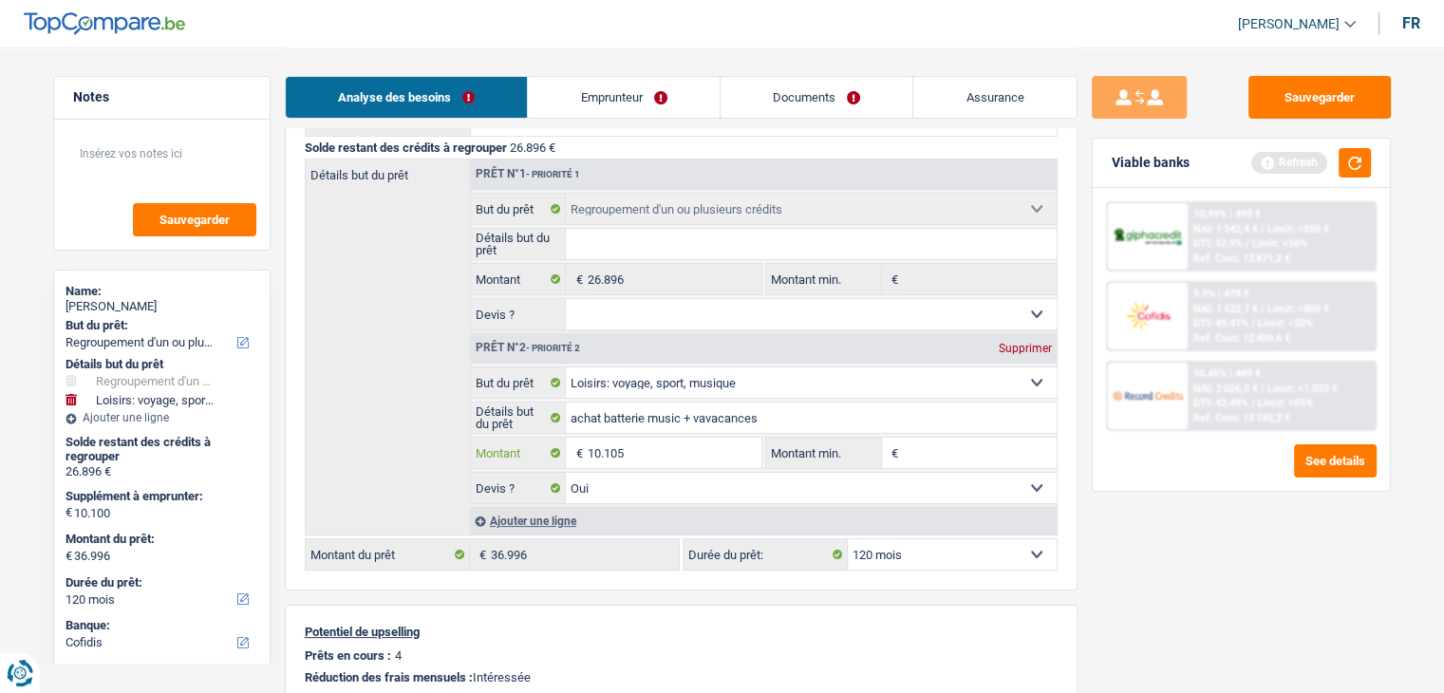
type input "10.105"
type input "37.001"
select select "144"
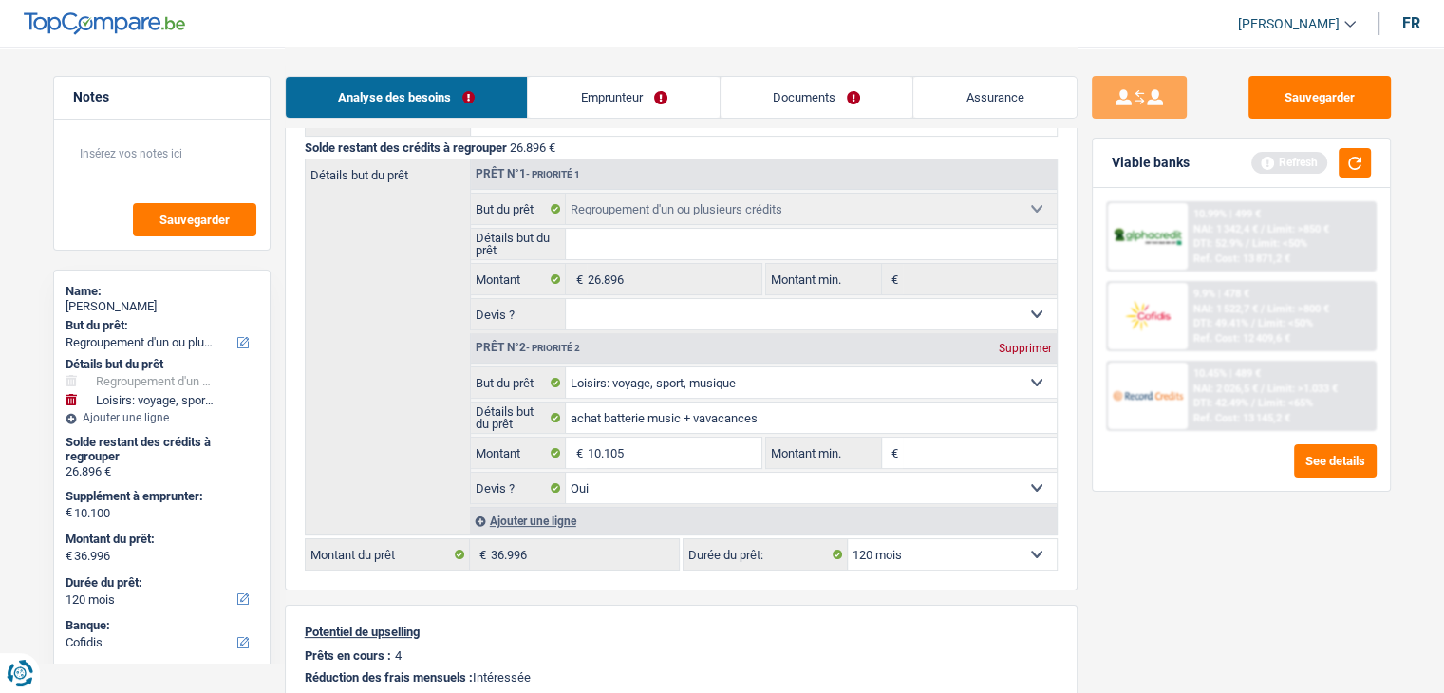
type input "37.001"
click at [1176, 634] on div "Sauvegarder Viable banks Refresh 10.99% | 499 € NAI: 1 342,4 € / Limit: >850 € …" at bounding box center [1240, 369] width 327 height 587
select select "144"
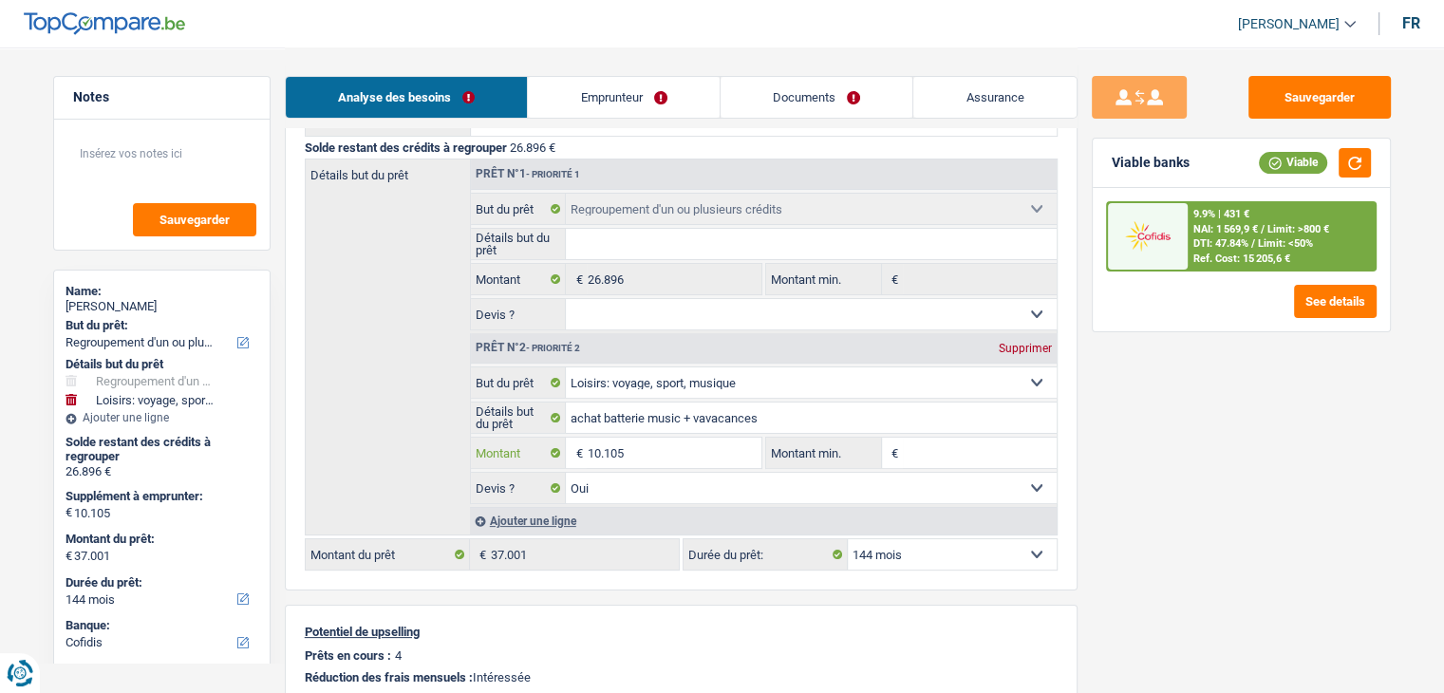
click at [653, 449] on input "10.105" at bounding box center [674, 453] width 174 height 30
click at [680, 449] on input "10.105" at bounding box center [674, 453] width 174 height 30
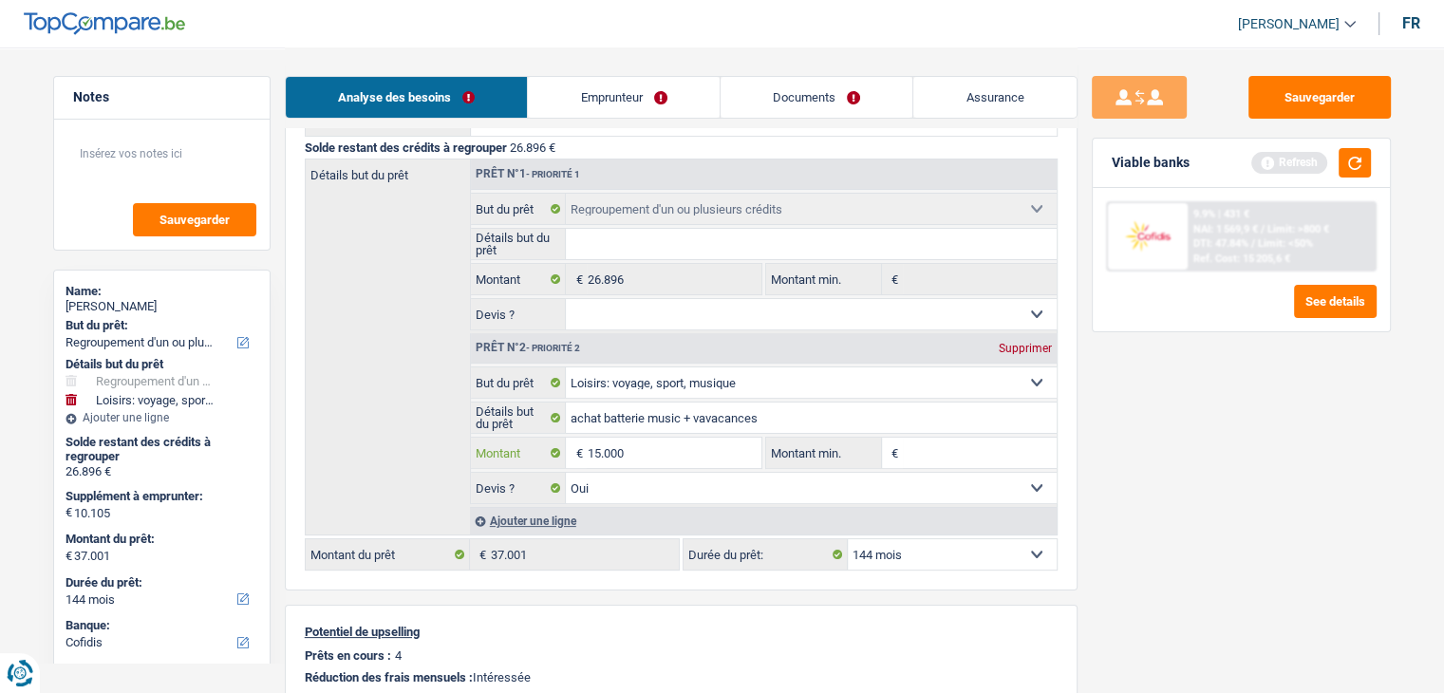
type input "15.000"
type input "41.896"
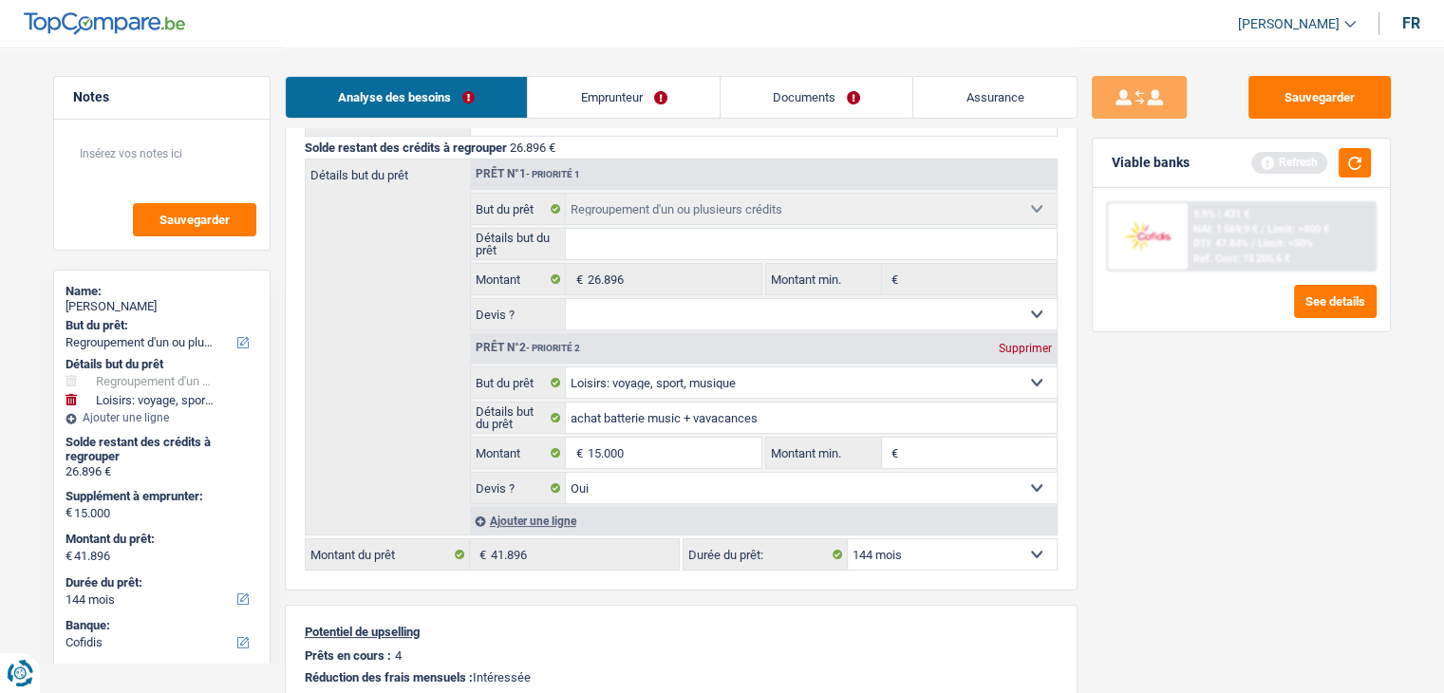
click at [1185, 525] on div "Sauvegarder Viable banks Refresh 9.9% | 431 € NAI: 1 569,9 € / Limit: >800 € DT…" at bounding box center [1240, 369] width 327 height 587
click at [1366, 155] on button "button" at bounding box center [1354, 162] width 32 height 29
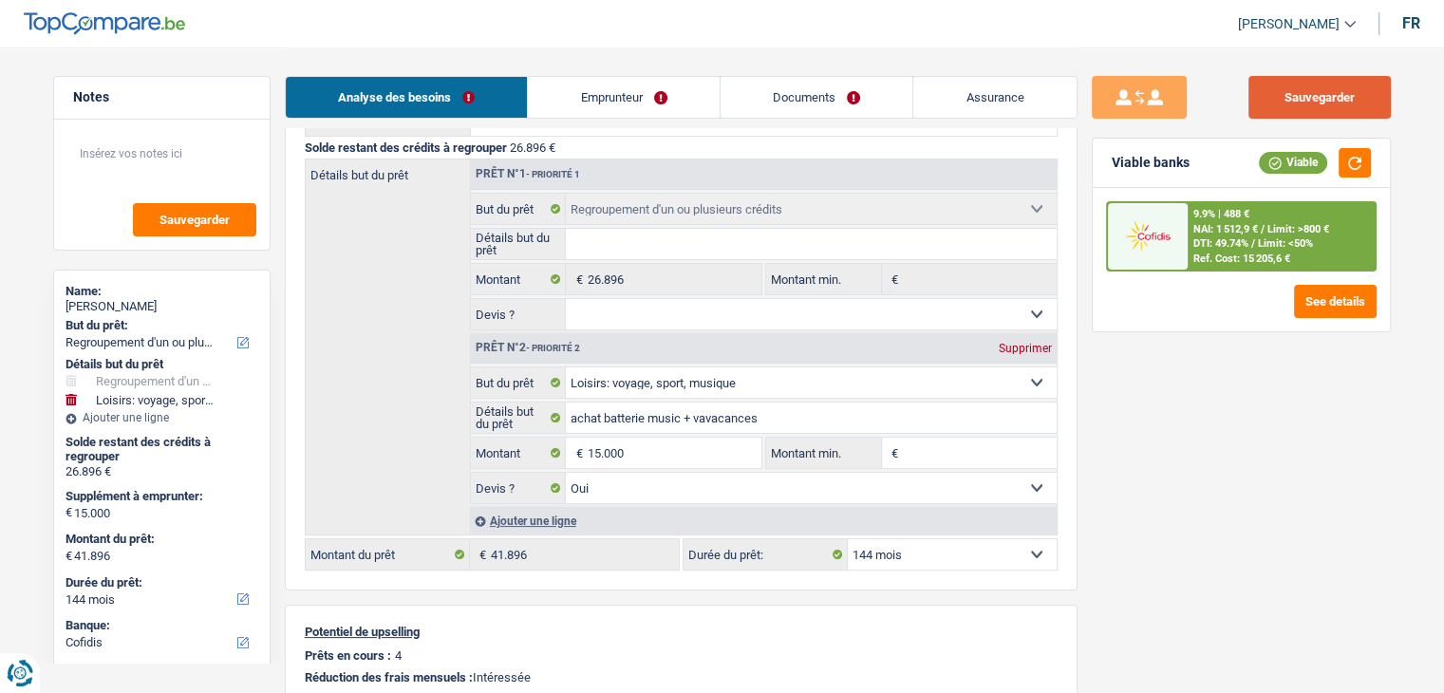
click at [1349, 90] on button "Sauvegarder" at bounding box center [1319, 97] width 142 height 43
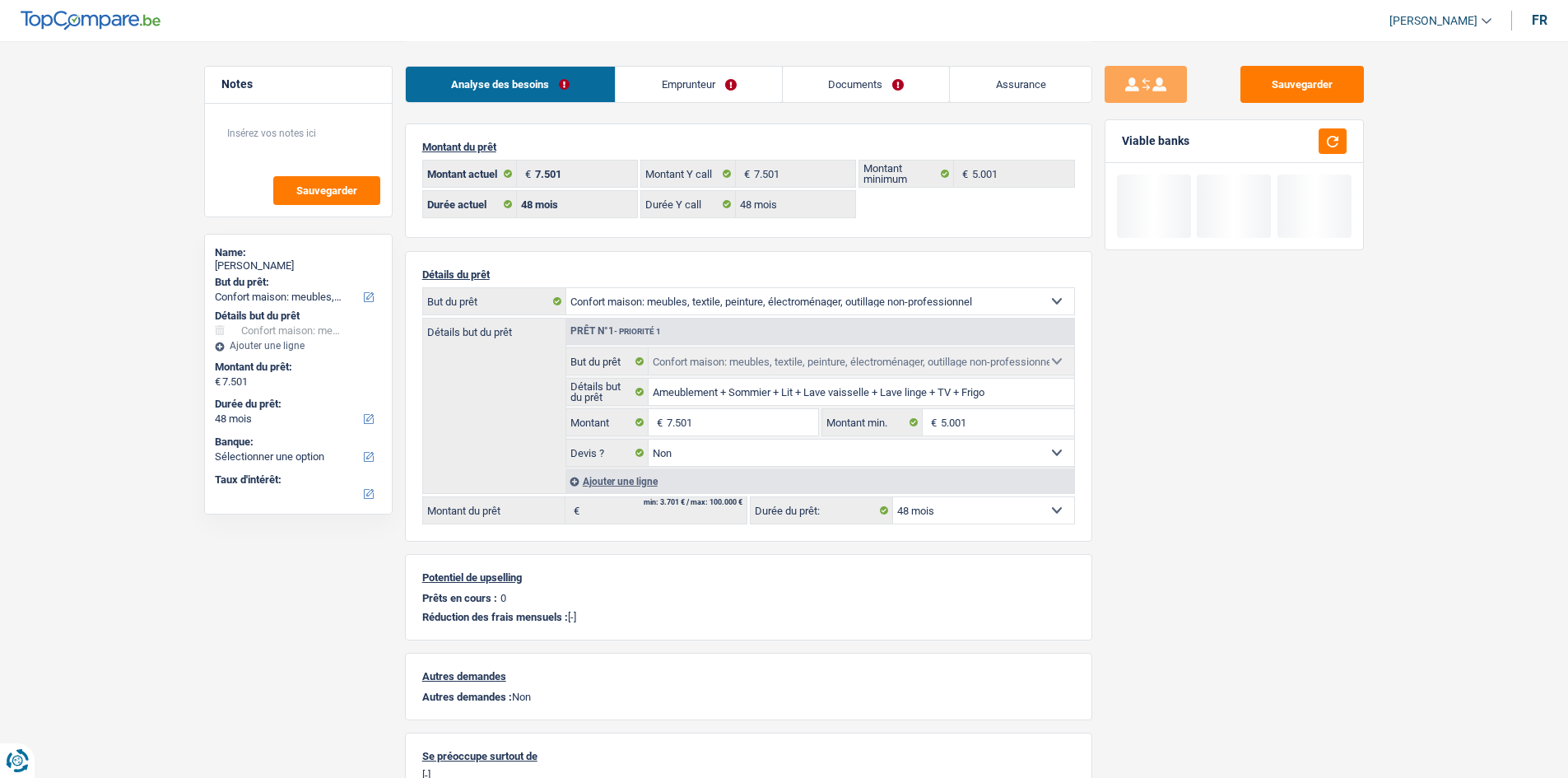
select select "household"
select select "48"
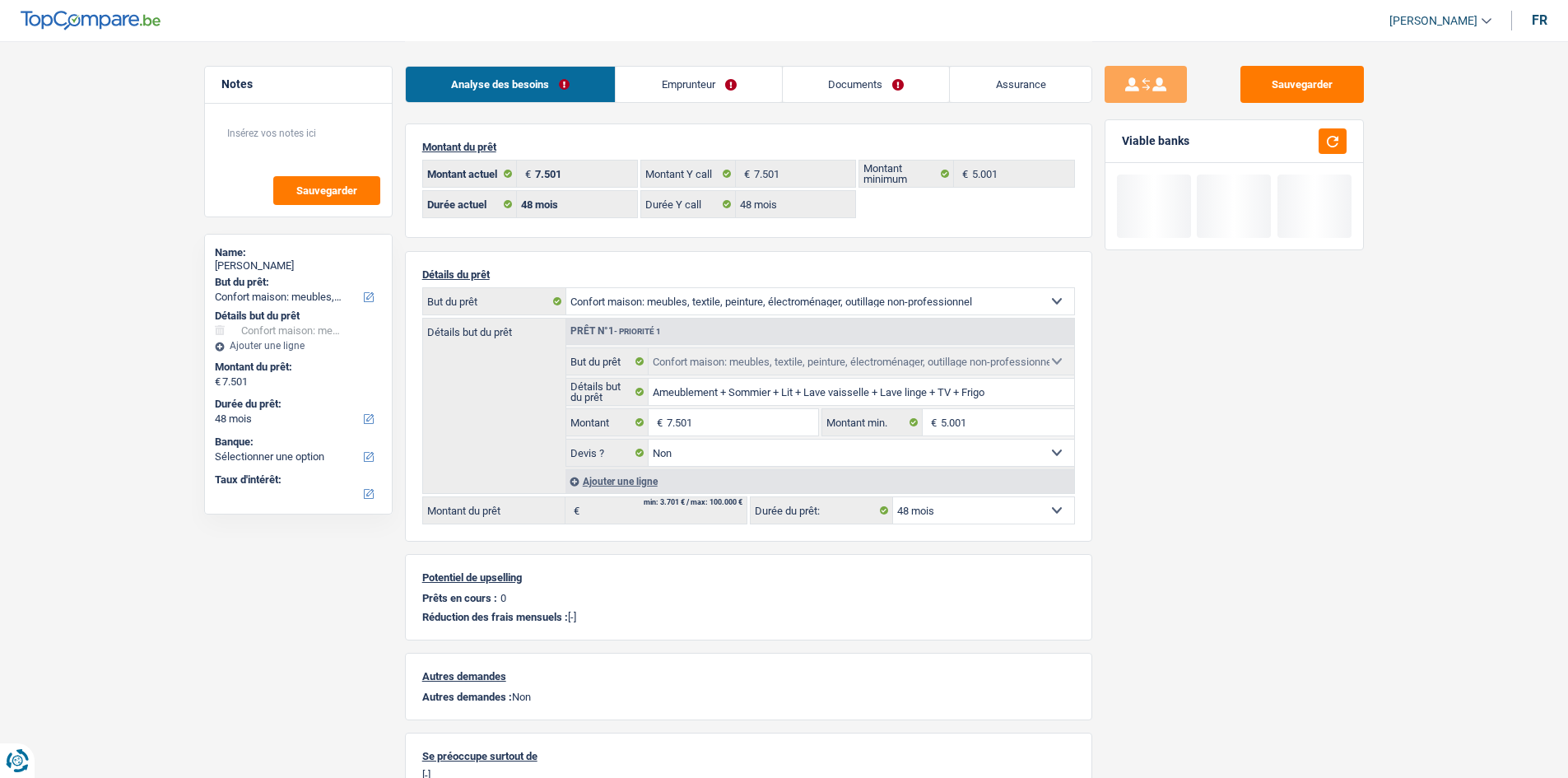
select select "household"
select select "false"
select select "48"
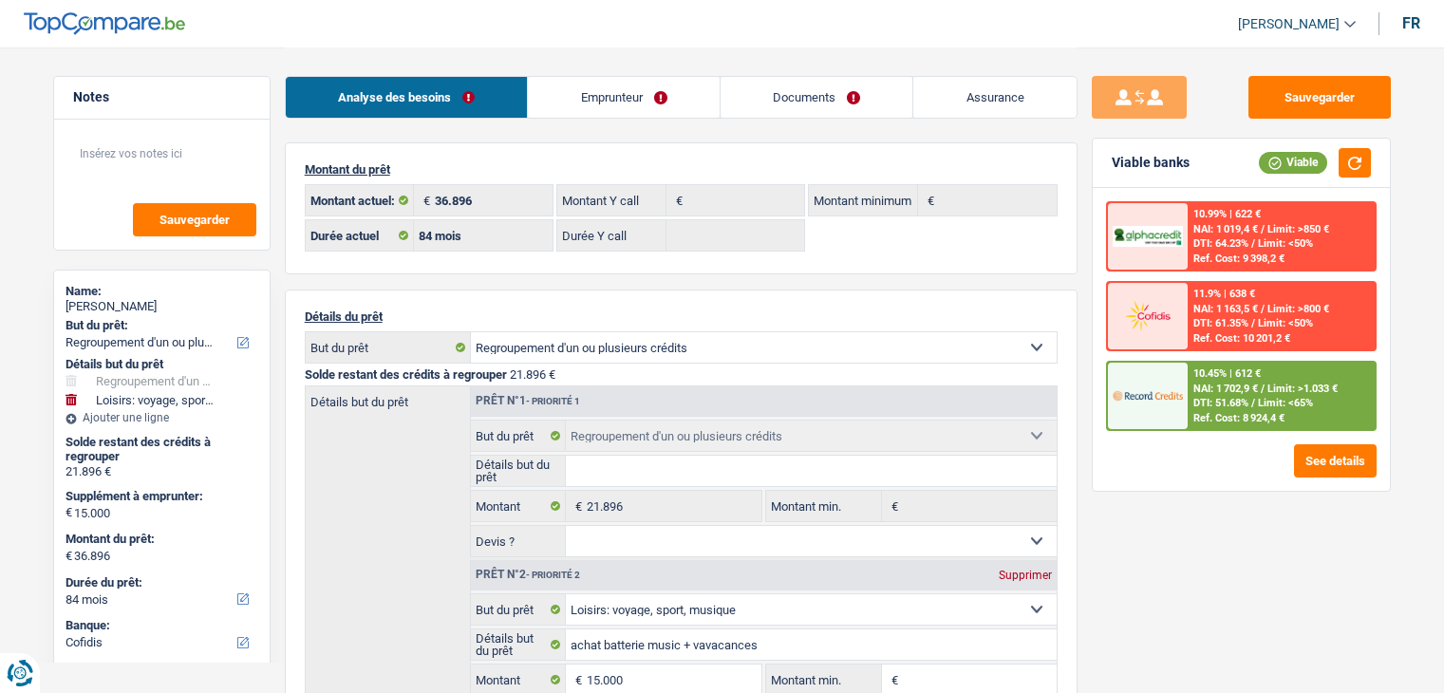
select select "refinancing"
select select "hobbies"
select select "84"
select select "cofidis"
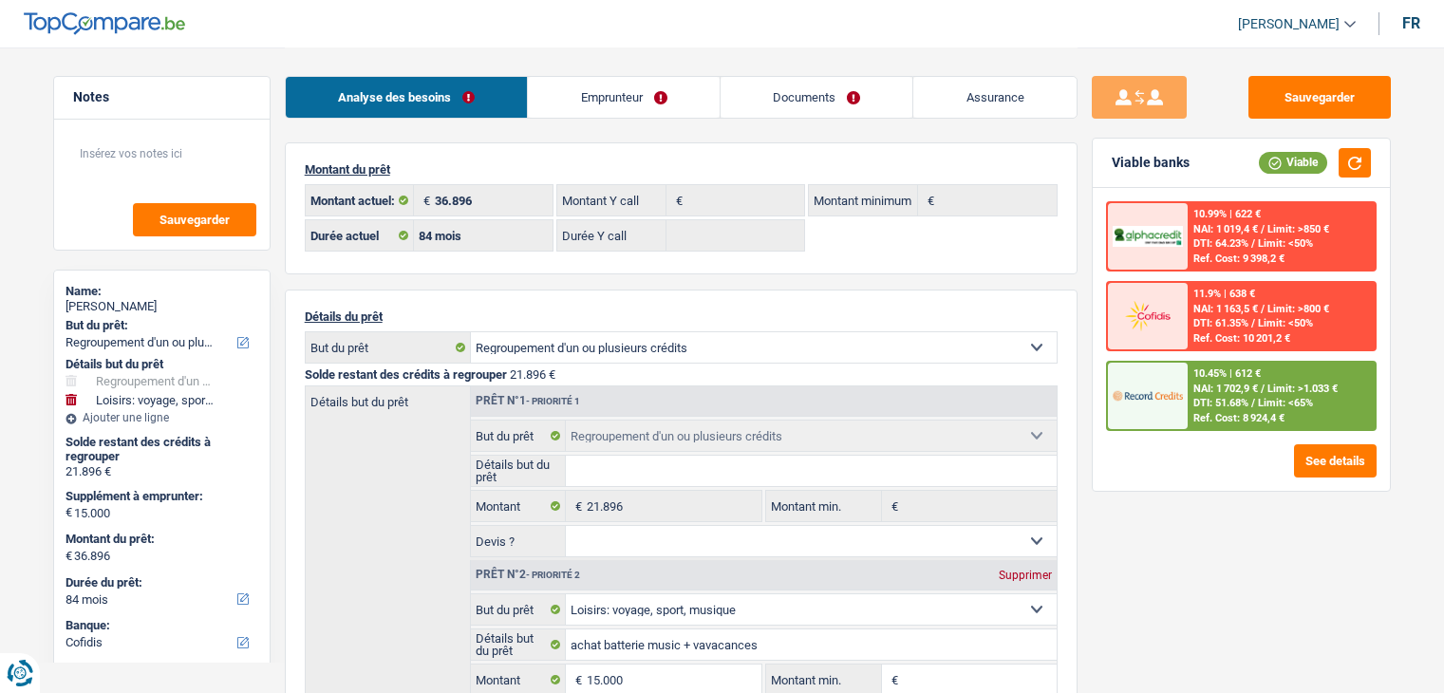
select select "84"
select select "refinancing"
select select "hobbies"
select select "yes"
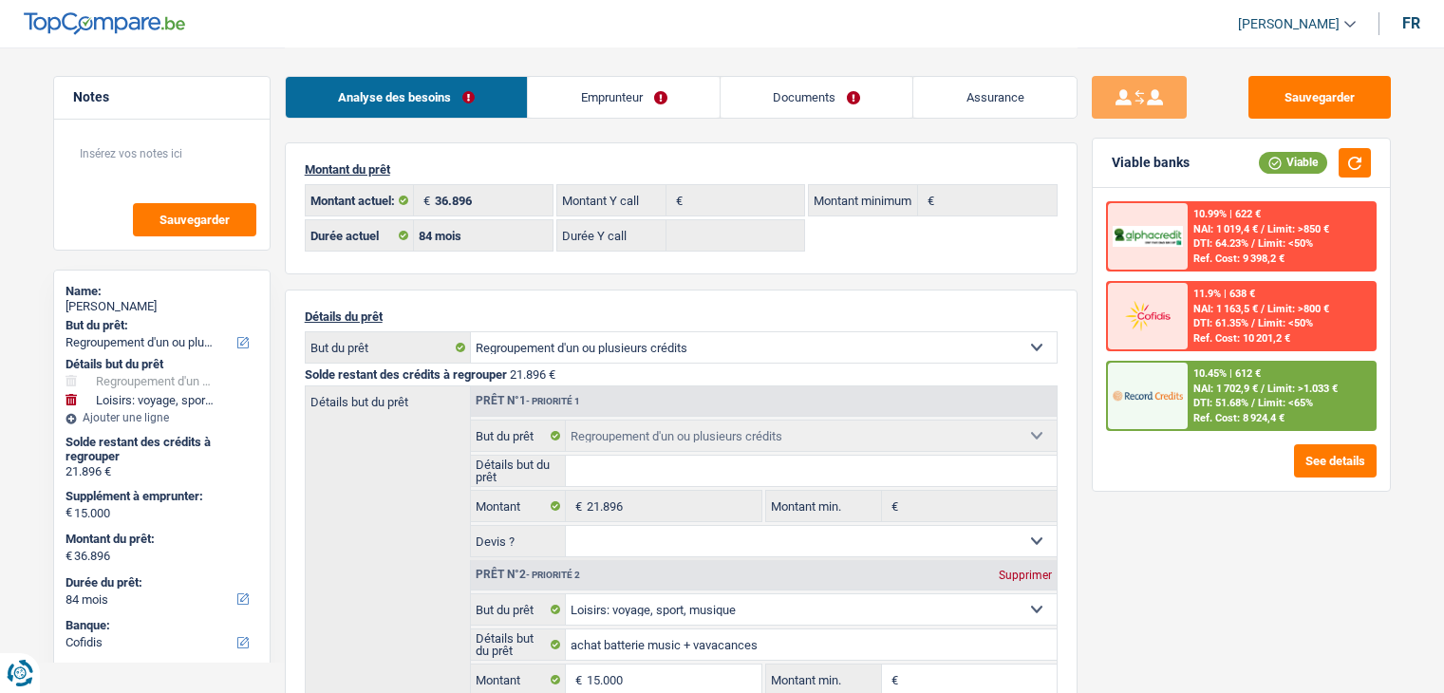
select select "84"
select select "rents"
select select "BE"
select select "carLoan"
select select "84"
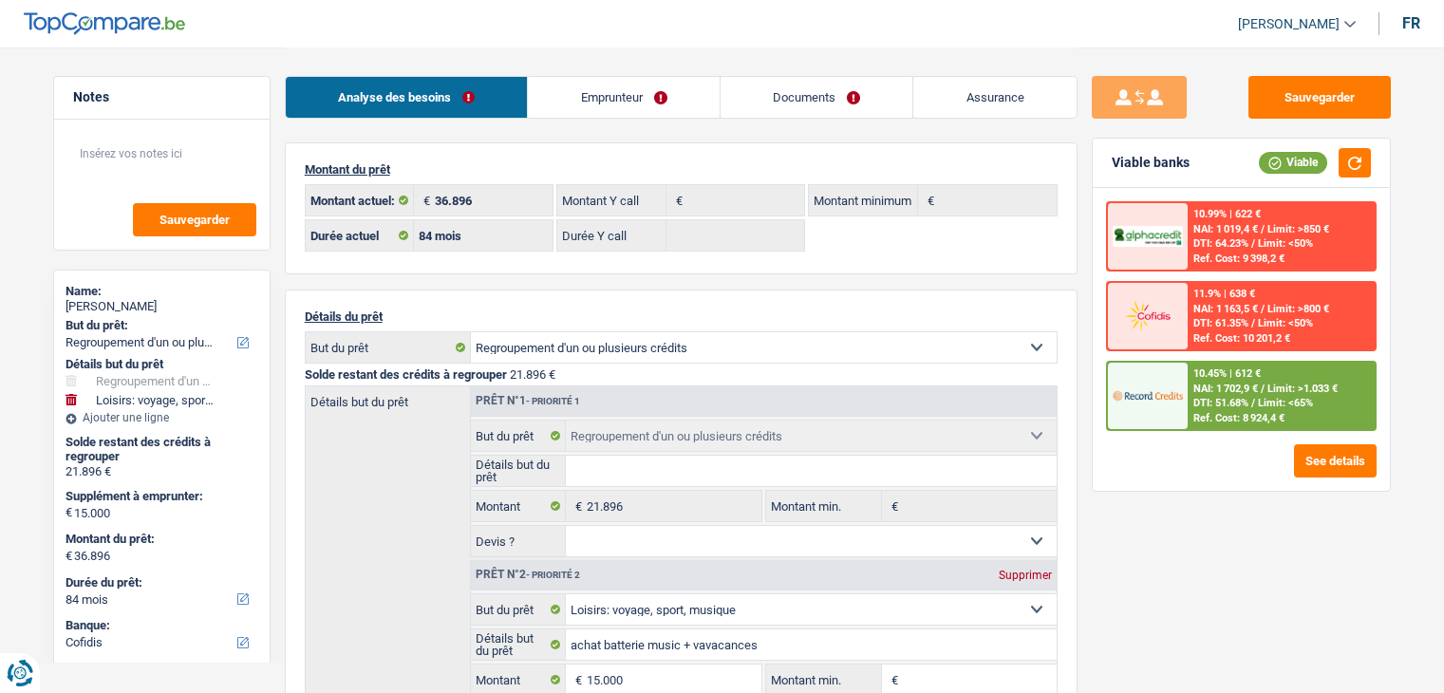
select select "creditConsolidation"
select select "84"
select select "carLoan"
select select "48"
select select "cardOrCredit"
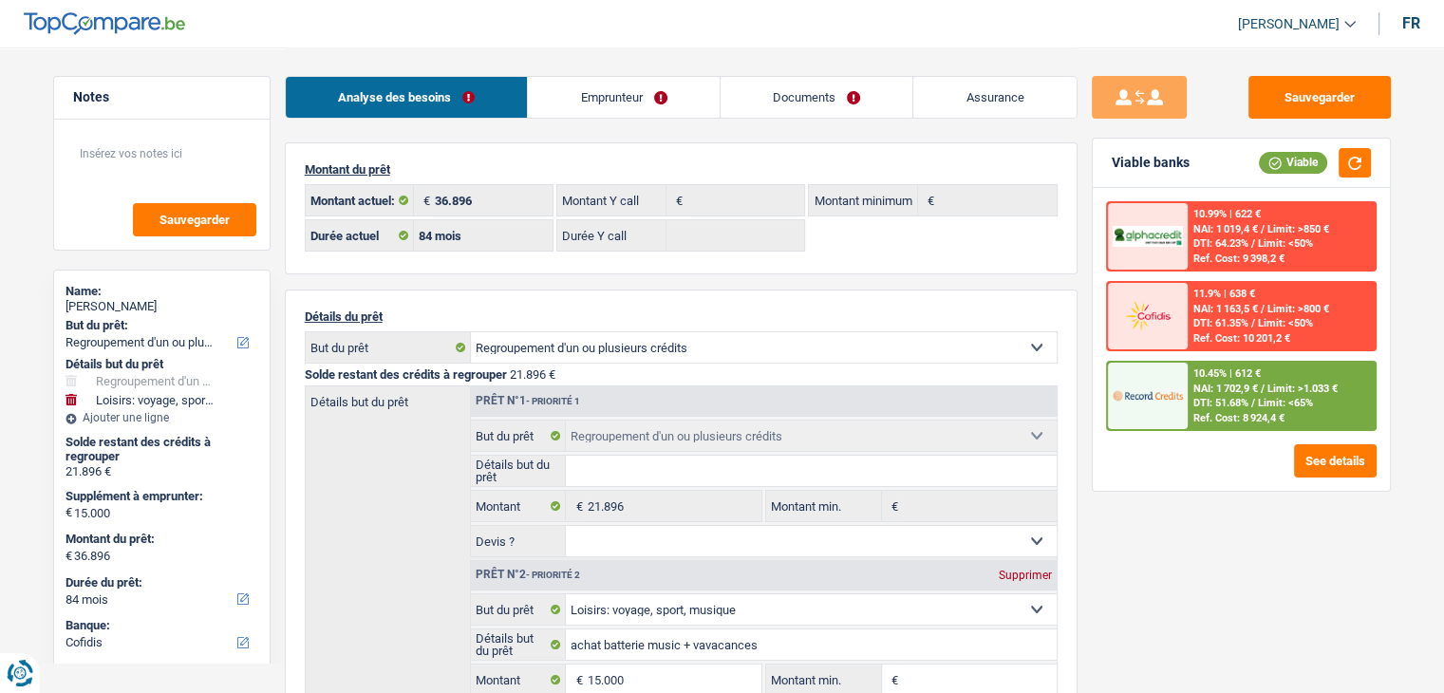
click at [664, 92] on link "Emprunteur" at bounding box center [624, 97] width 192 height 41
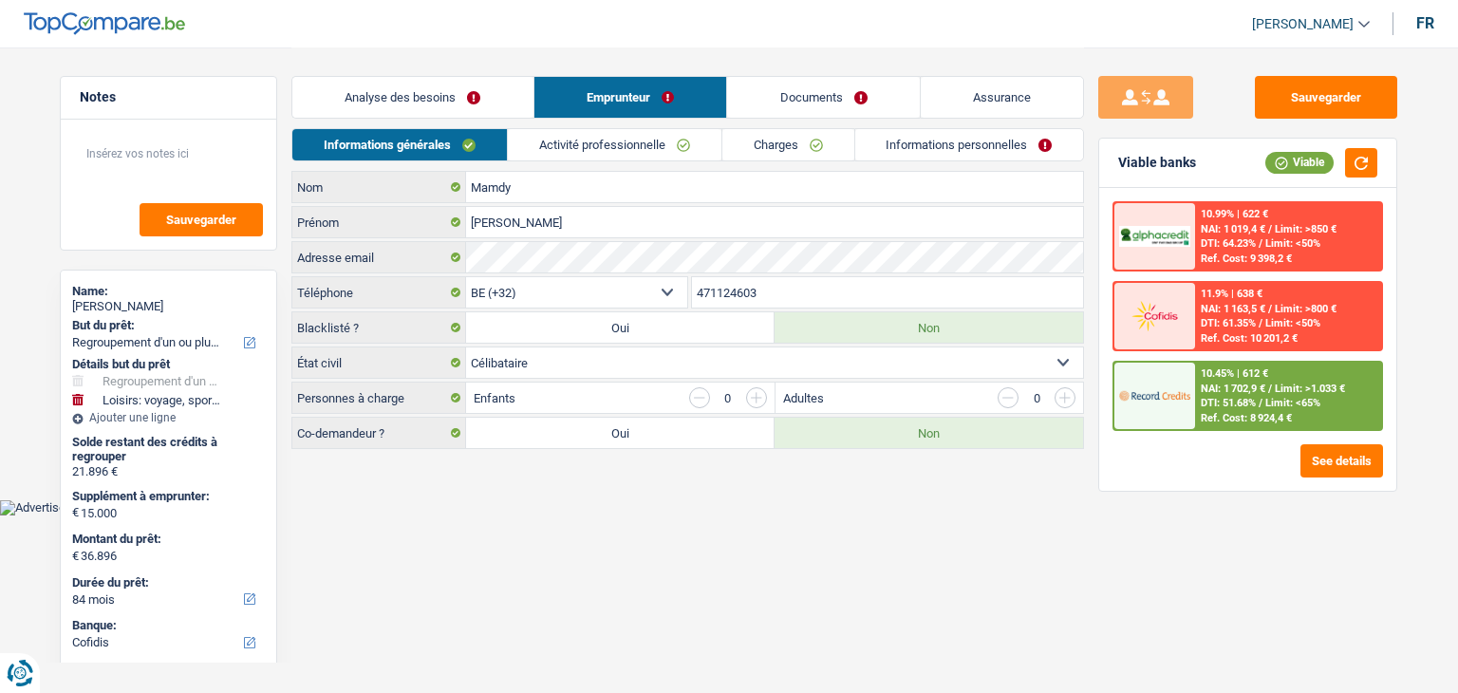
click at [763, 158] on link "Charges" at bounding box center [788, 144] width 132 height 31
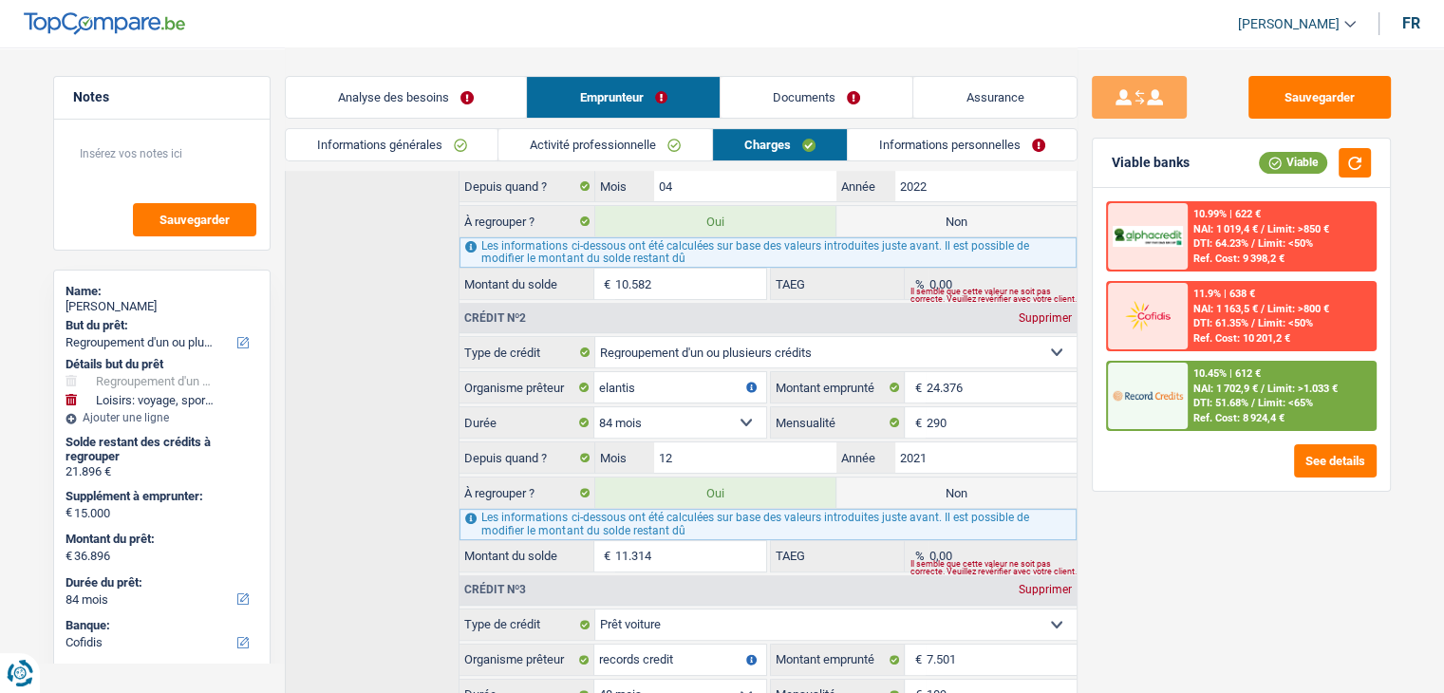
scroll to position [428, 0]
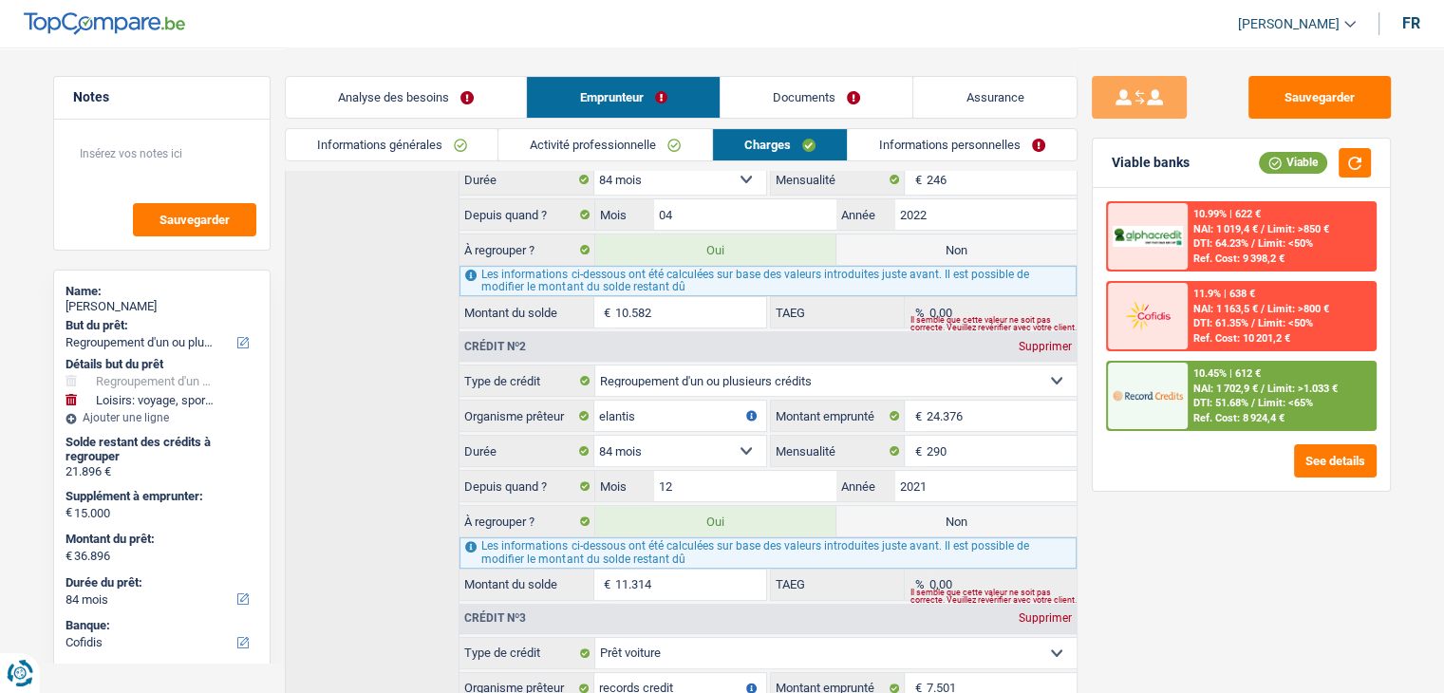
click at [1238, 397] on span "DTI: 51.68%" at bounding box center [1220, 403] width 55 height 12
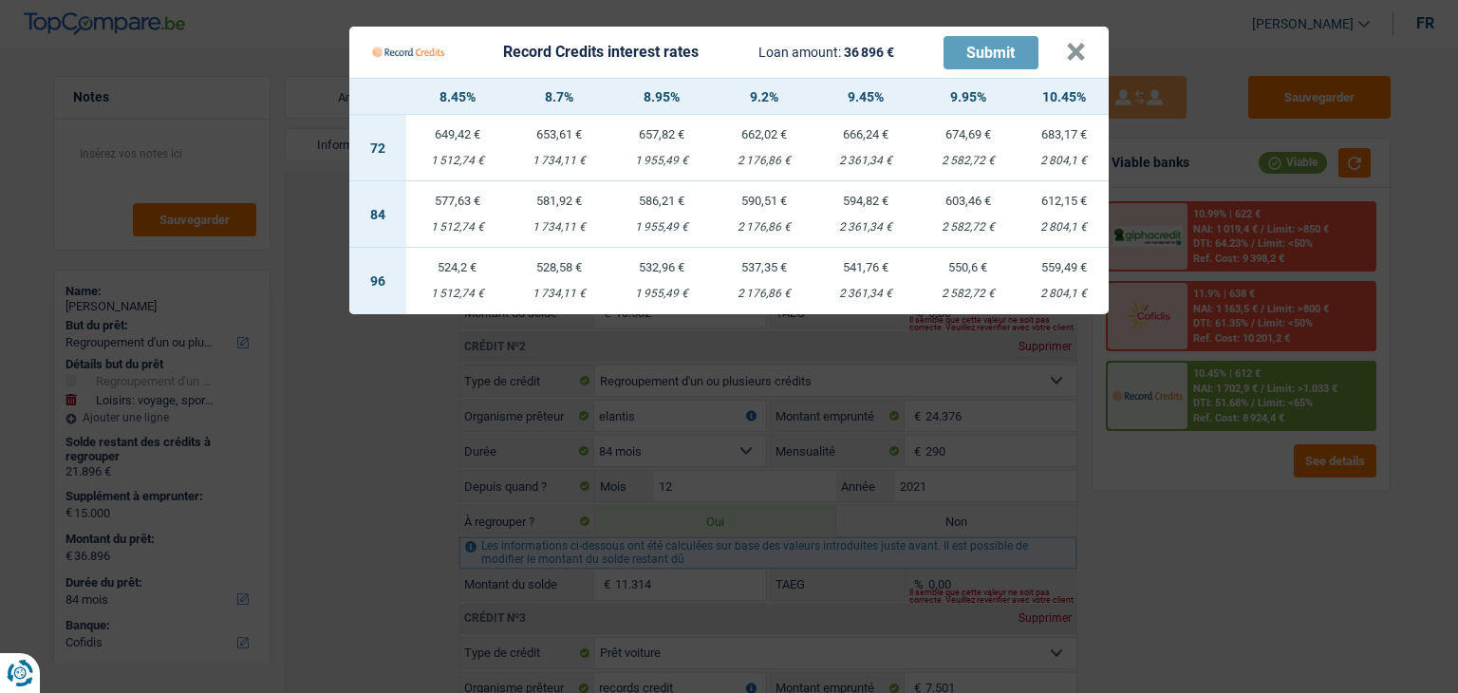
click at [1245, 505] on Credits "Record Credits interest rates Loan amount: 36 896 € Submit × 8.45% 8.7% 8.95% 9…" at bounding box center [729, 346] width 1458 height 693
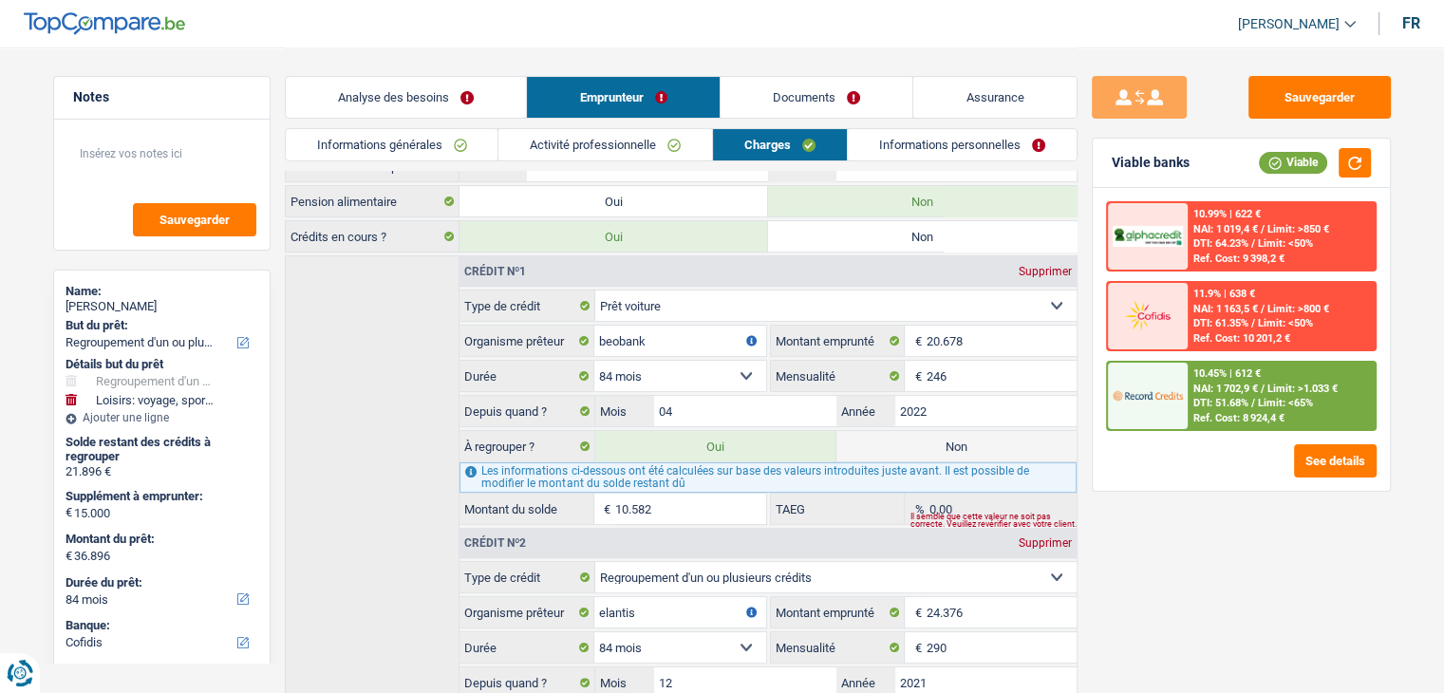
scroll to position [48, 0]
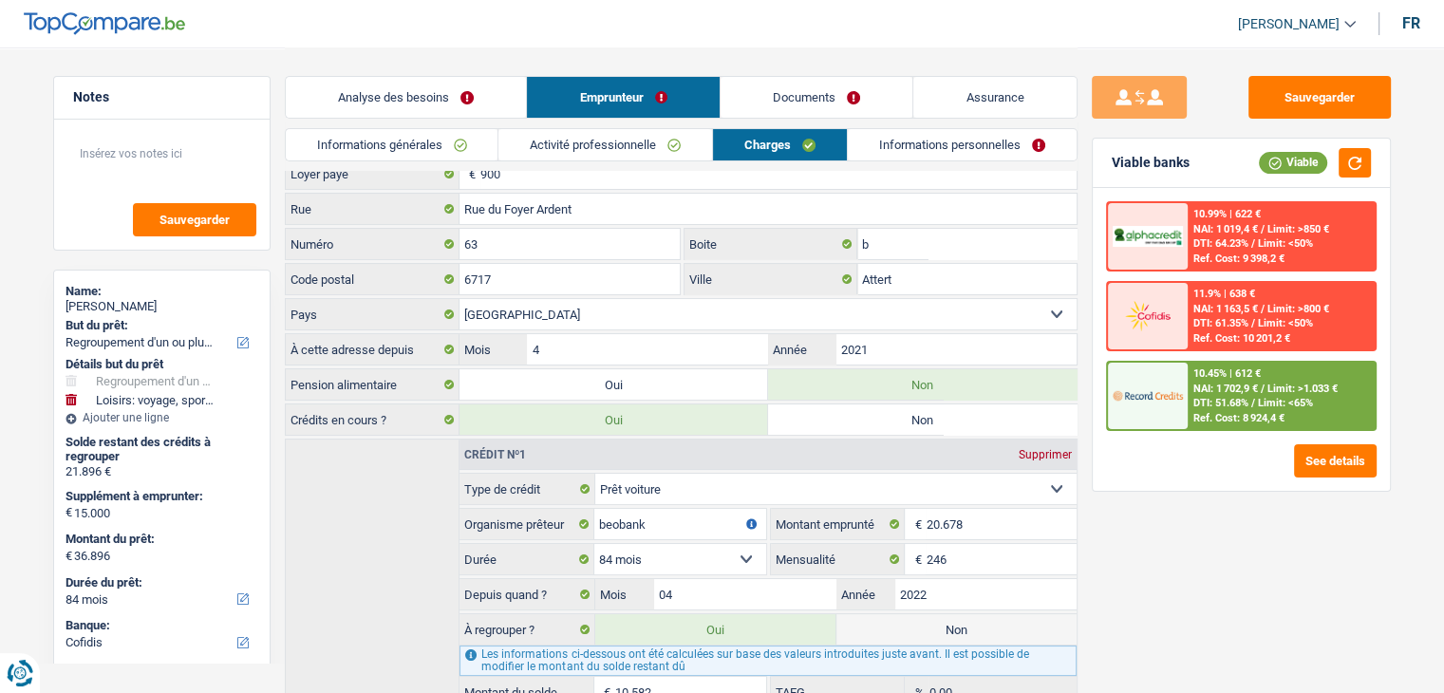
click at [467, 106] on link "Analyse des besoins" at bounding box center [406, 97] width 241 height 41
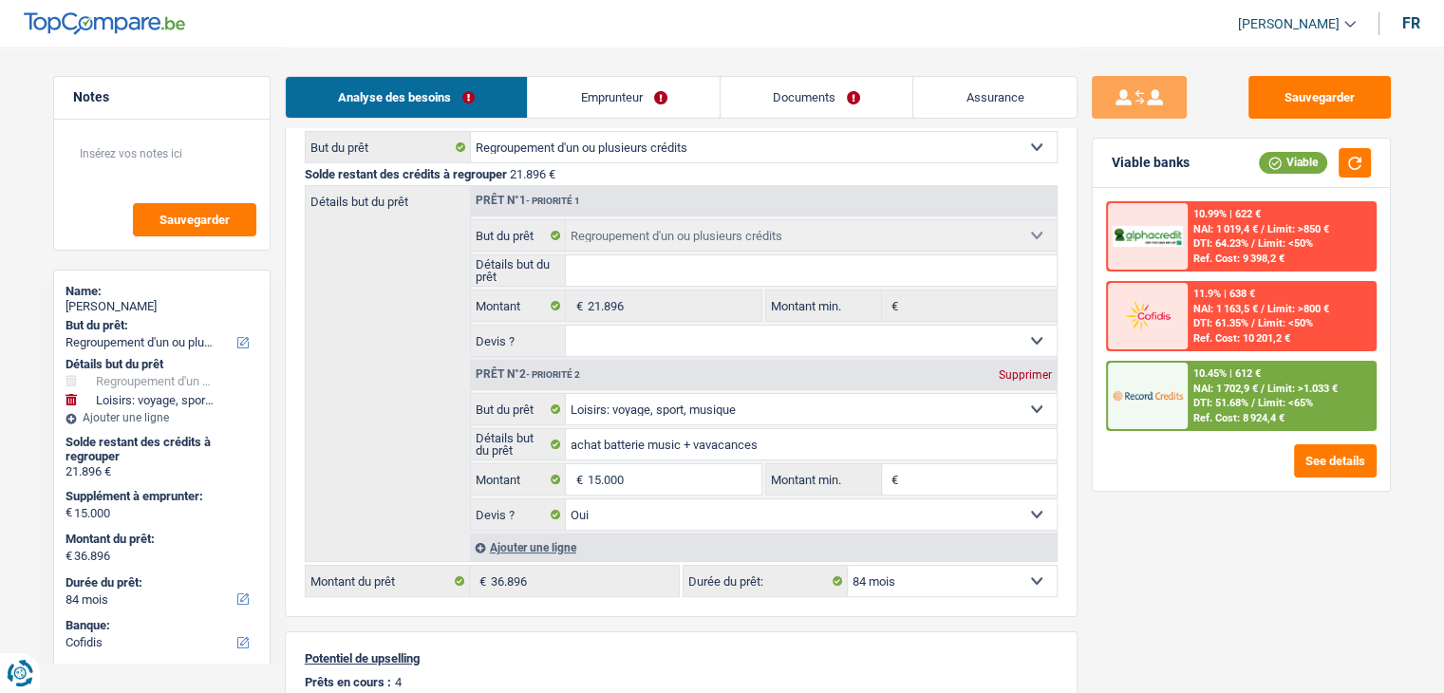
scroll to position [428, 0]
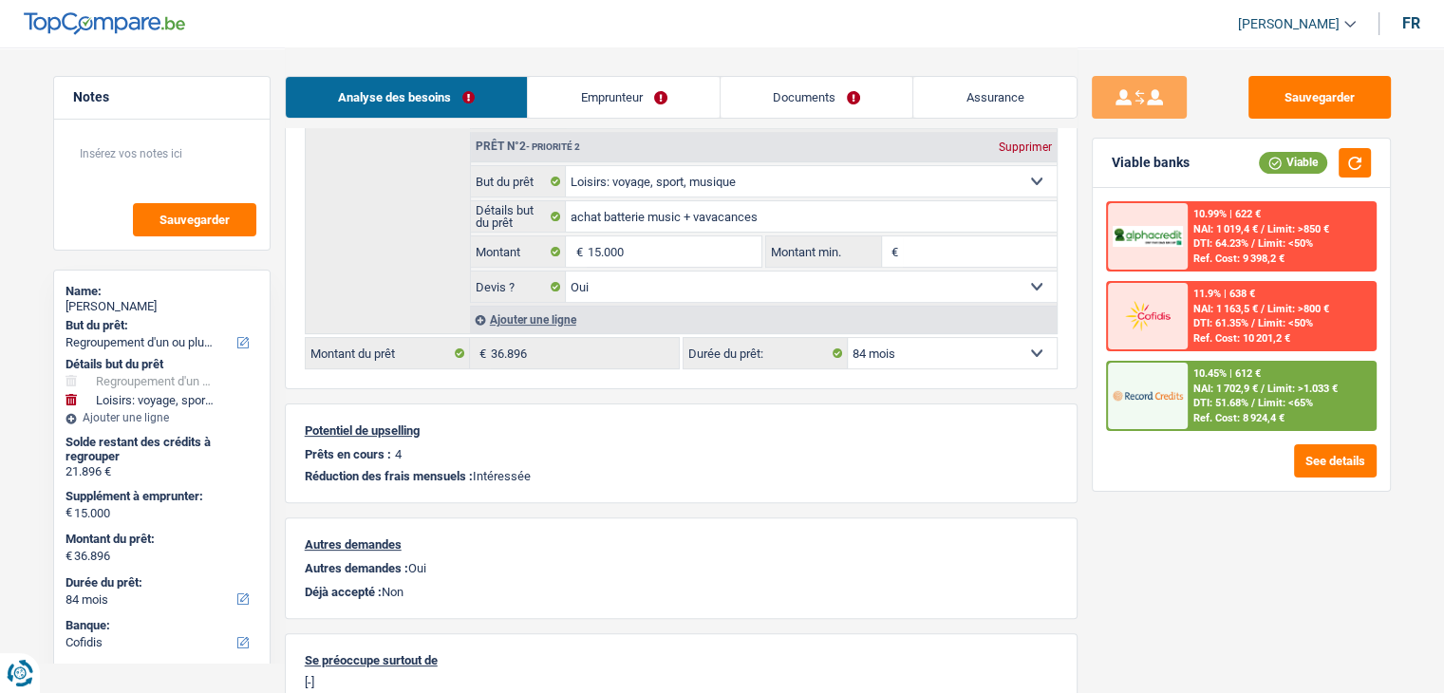
click at [871, 447] on div "Prêts en cours : 4" at bounding box center [681, 454] width 753 height 14
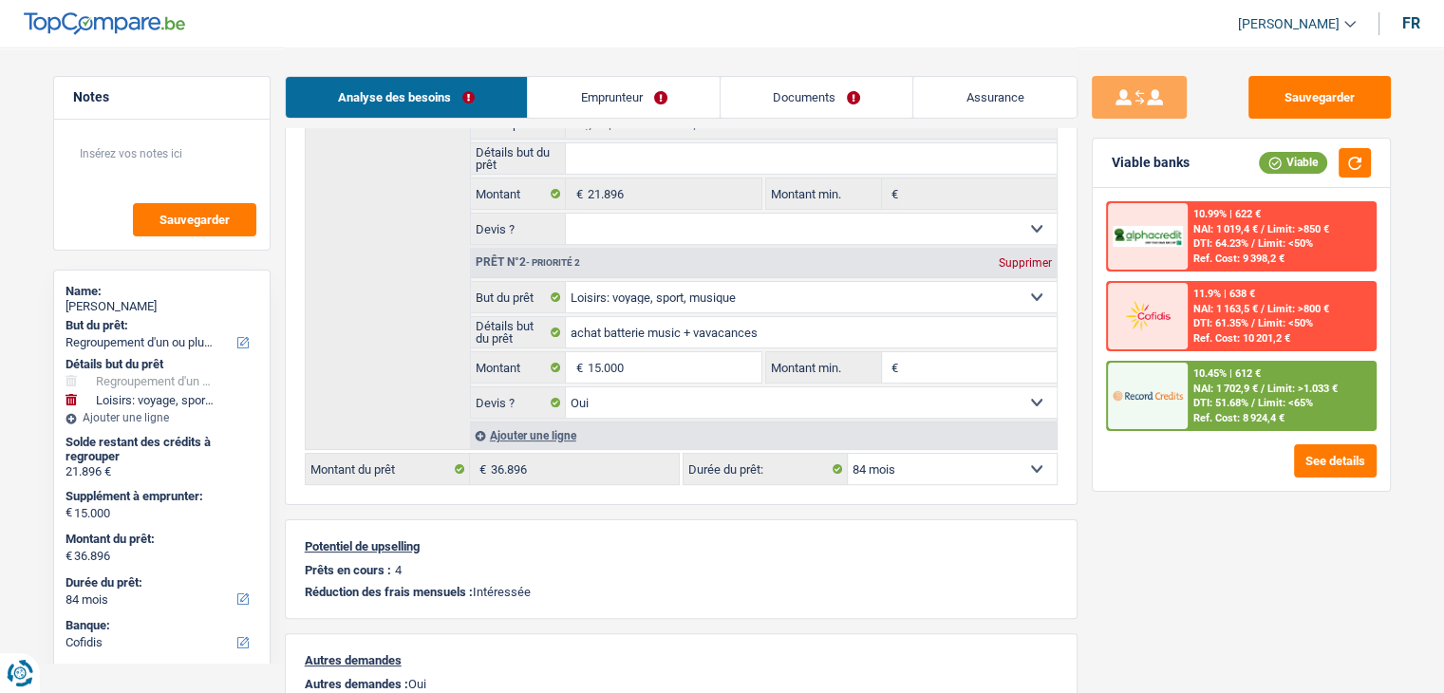
scroll to position [48, 0]
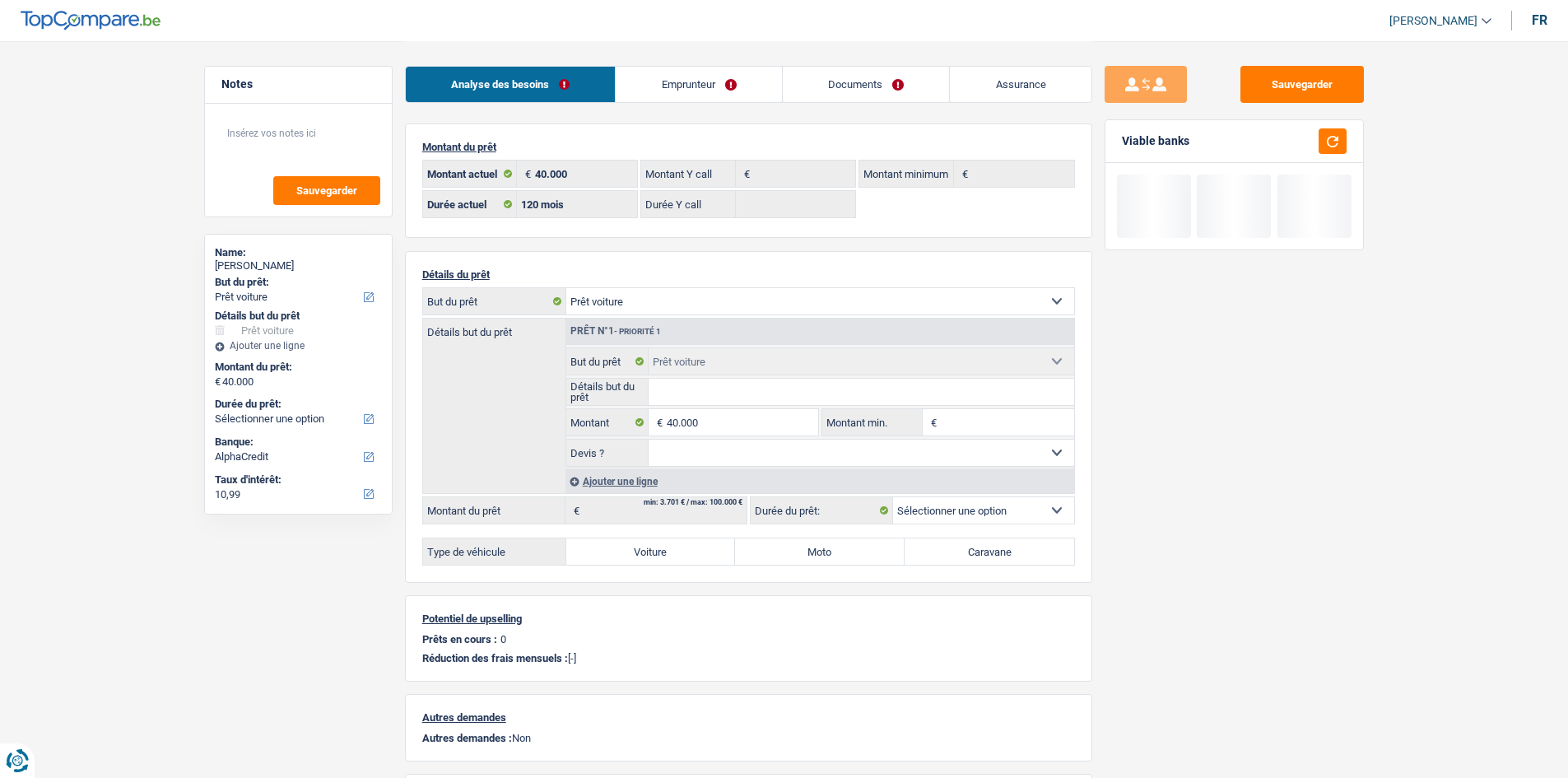
select select "car"
select select "alphacredit"
select select "120"
select select "car"
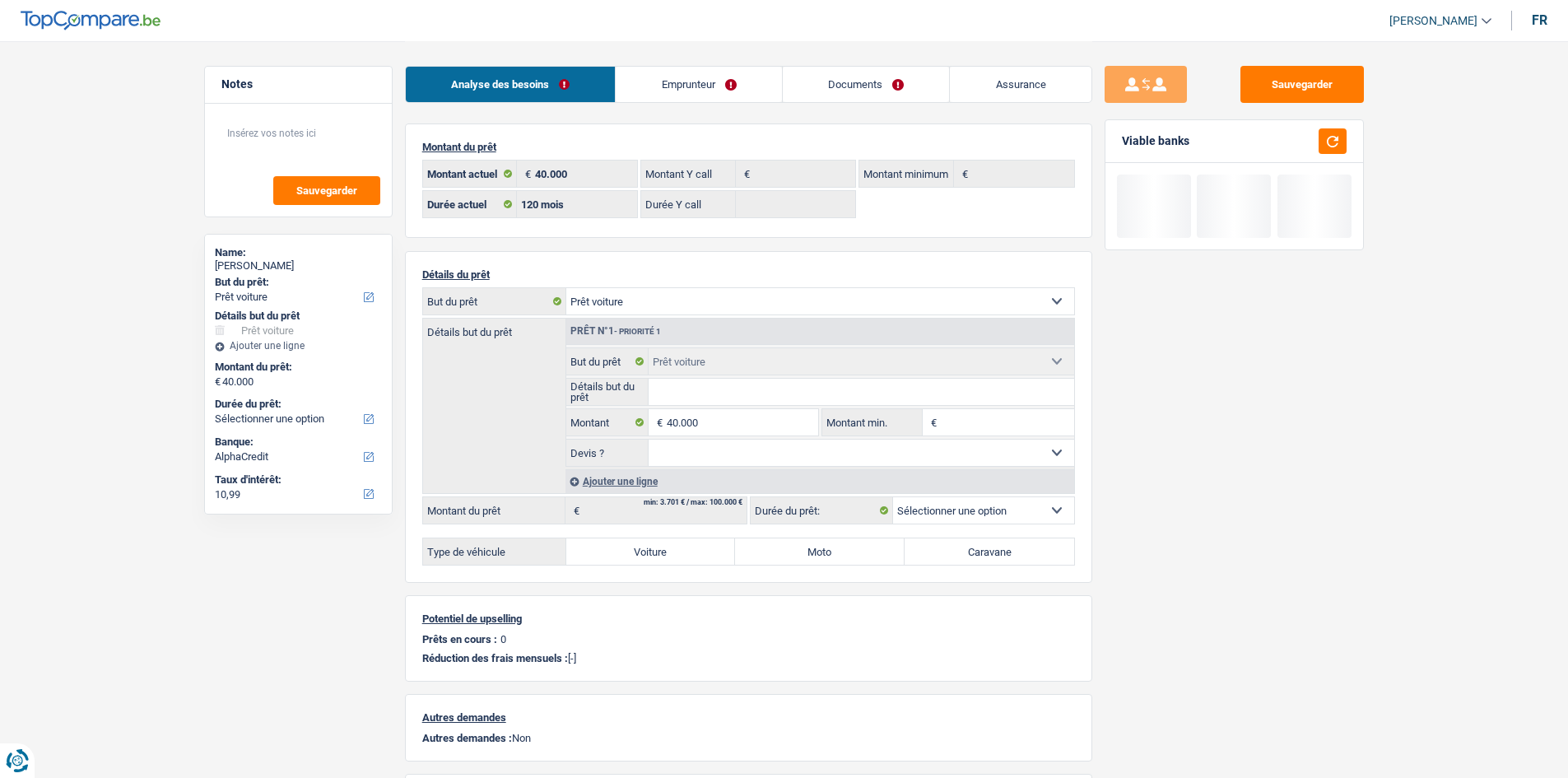
select select "car"
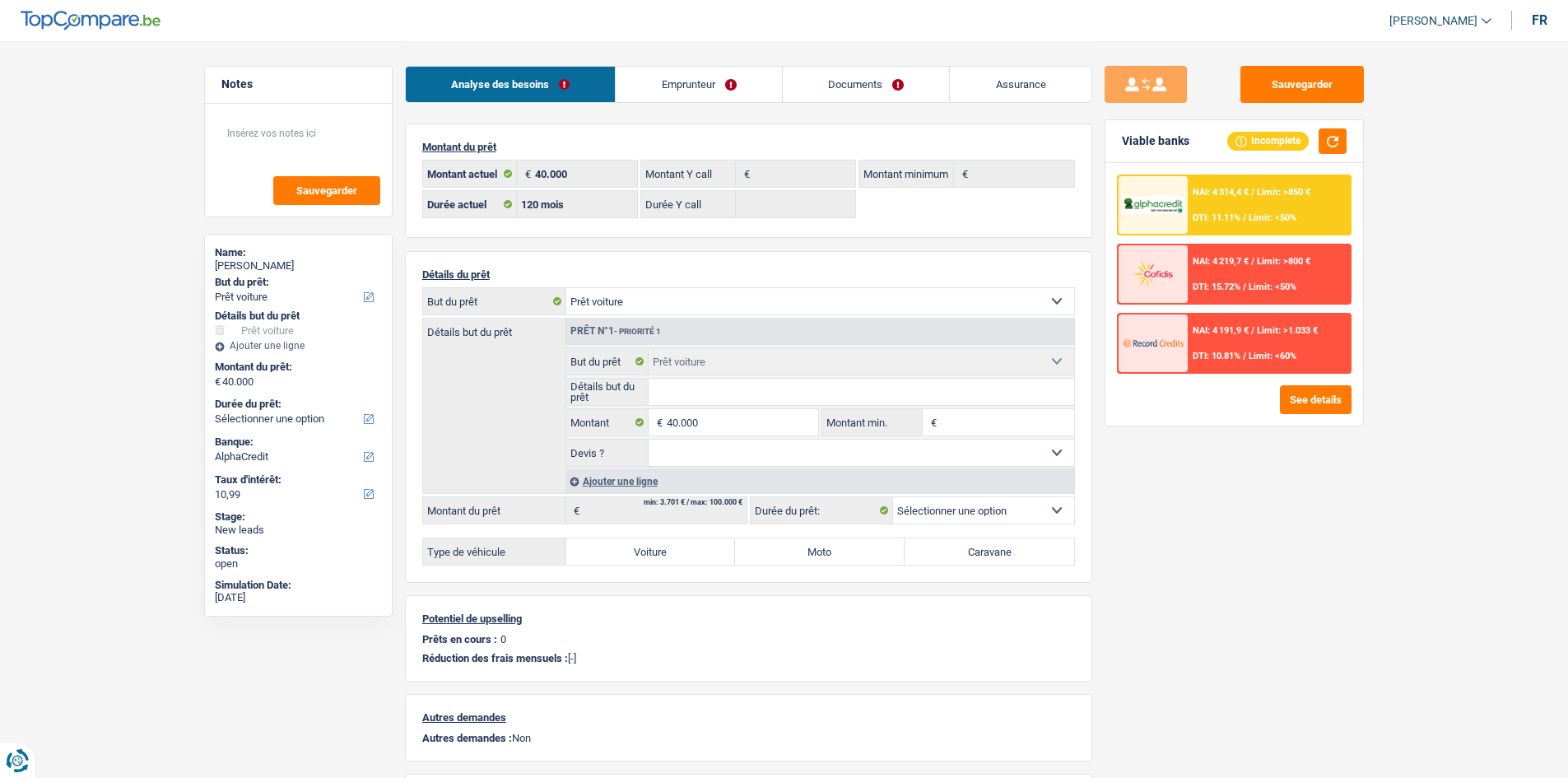
click at [688, 89] on link "Emprunteur" at bounding box center [699, 84] width 167 height 36
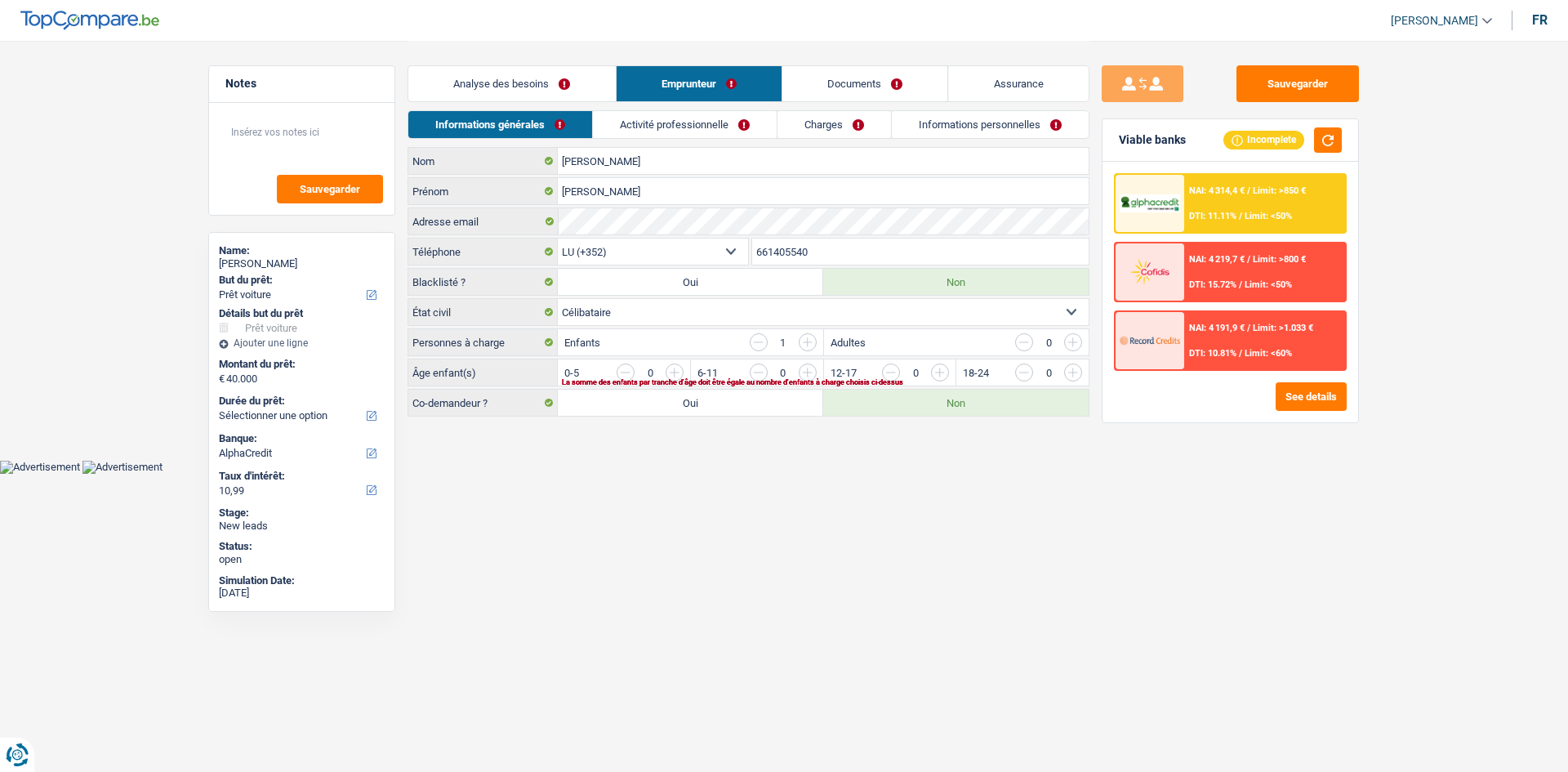
click at [682, 114] on link "Activité professionnelle" at bounding box center [685, 124] width 184 height 27
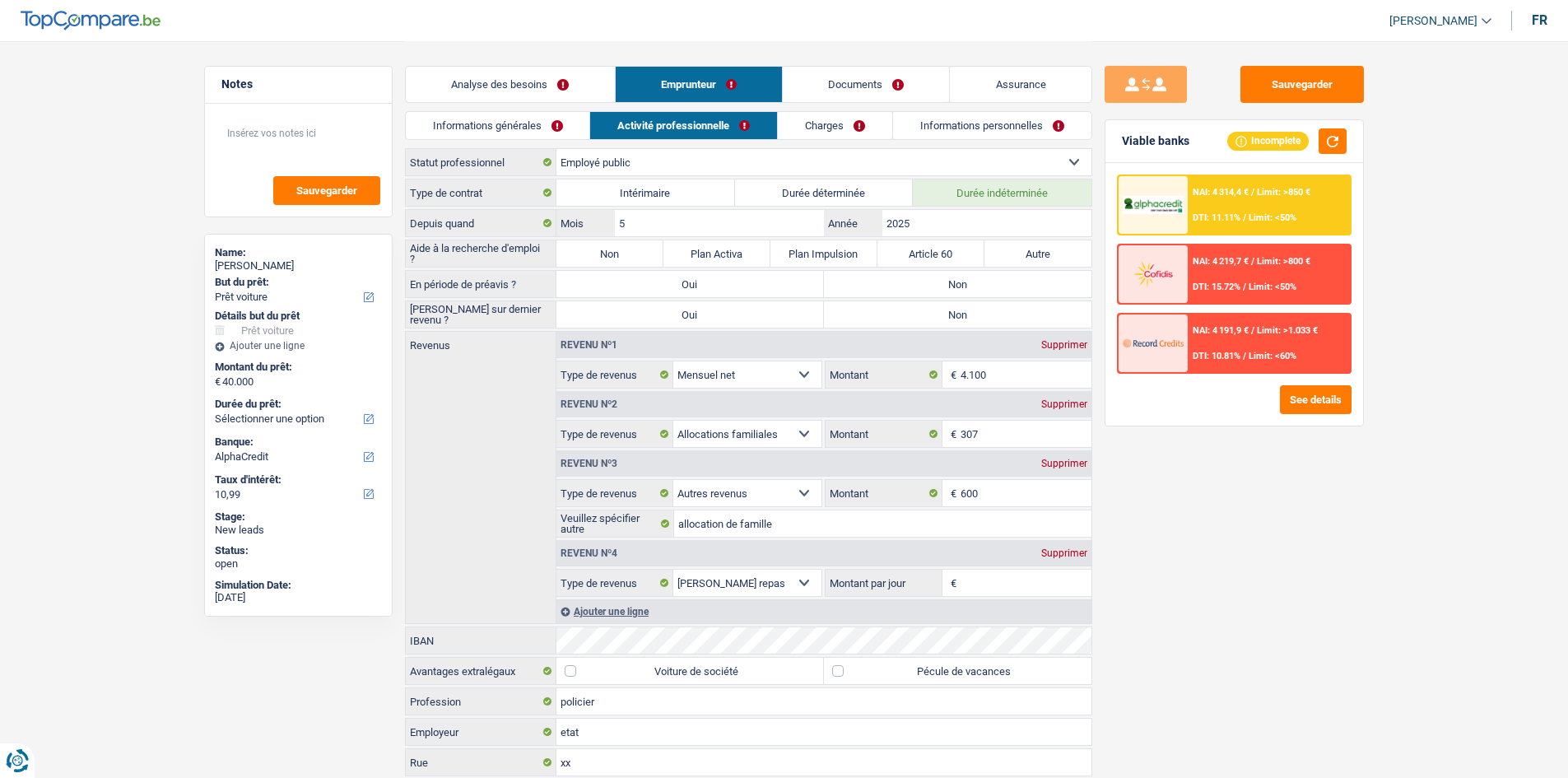
click at [830, 123] on link "Charges" at bounding box center [835, 125] width 114 height 27
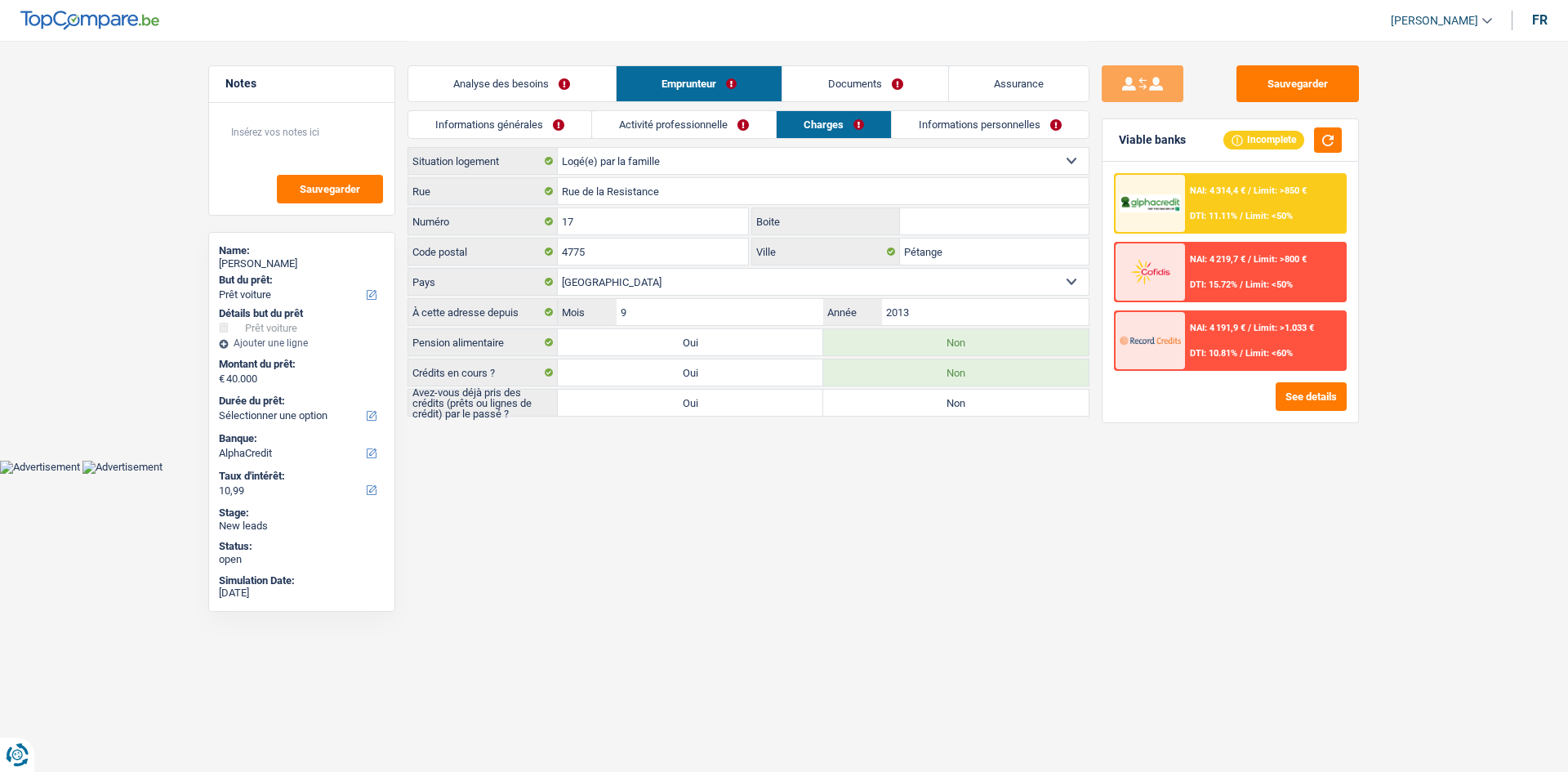
click at [923, 125] on link "Informations personnelles" at bounding box center [991, 124] width 197 height 27
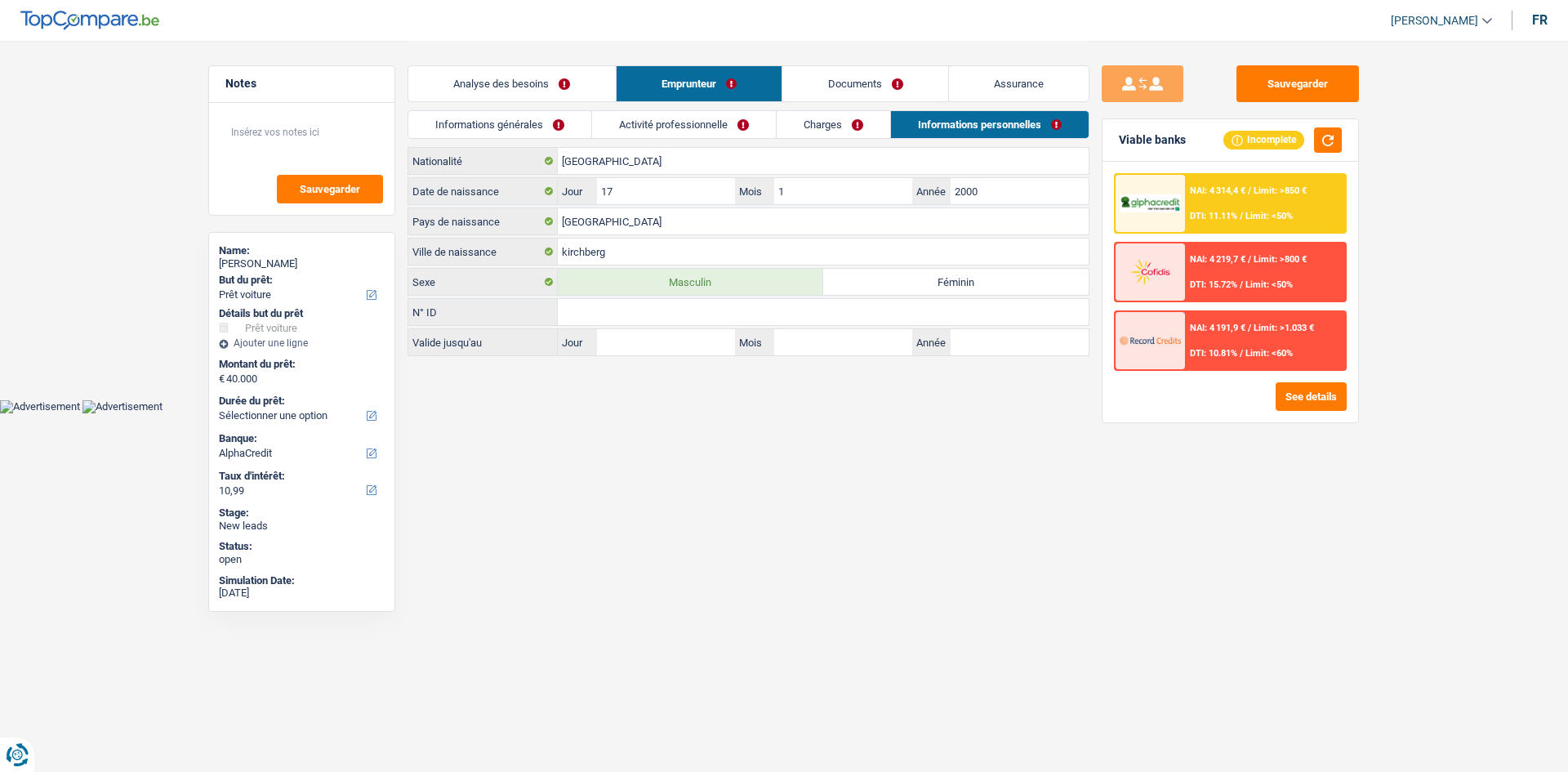
click at [834, 82] on link "Documents" at bounding box center [865, 83] width 166 height 35
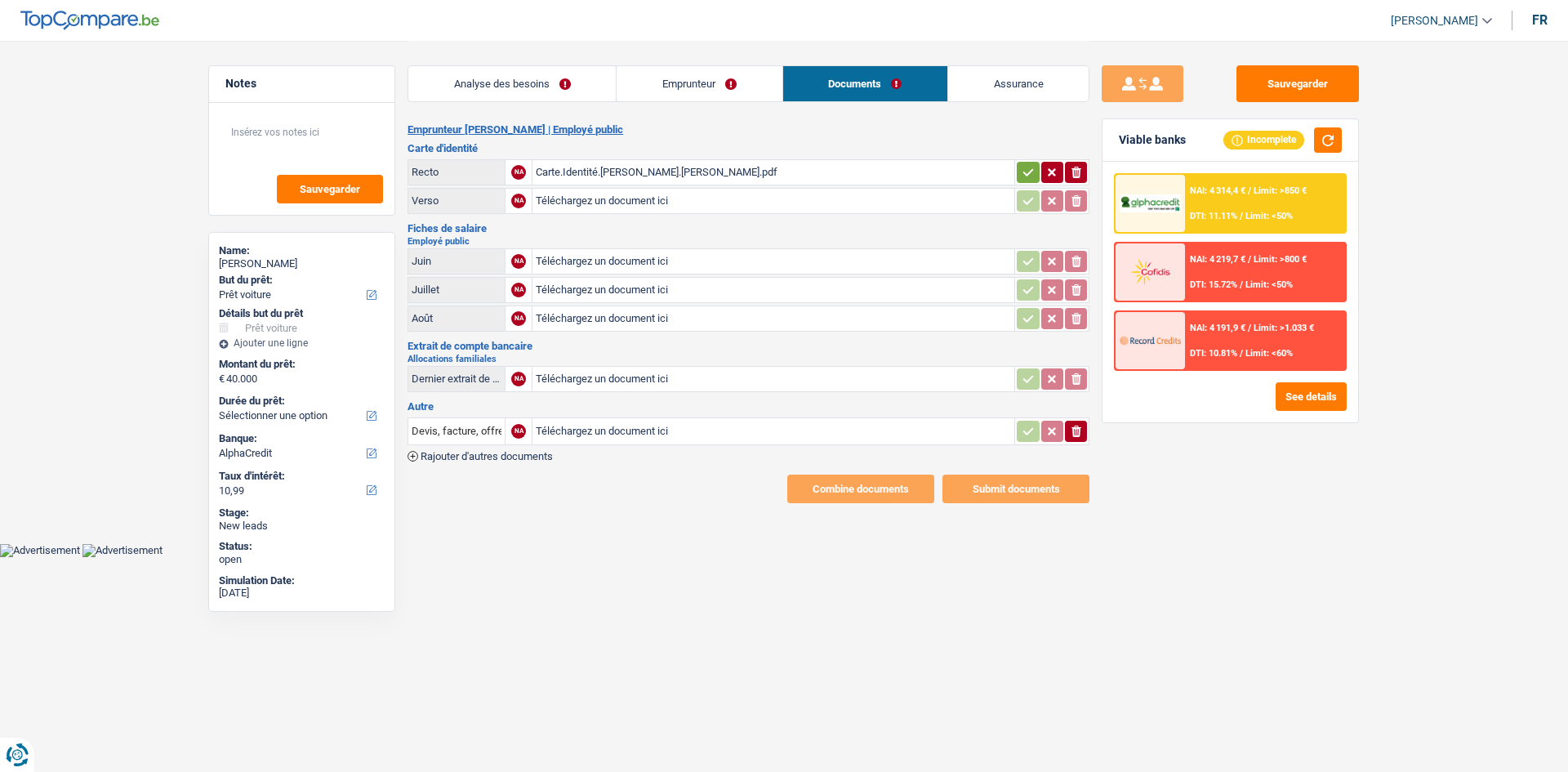
click at [546, 89] on link "Analyse des besoins" at bounding box center [512, 83] width 207 height 35
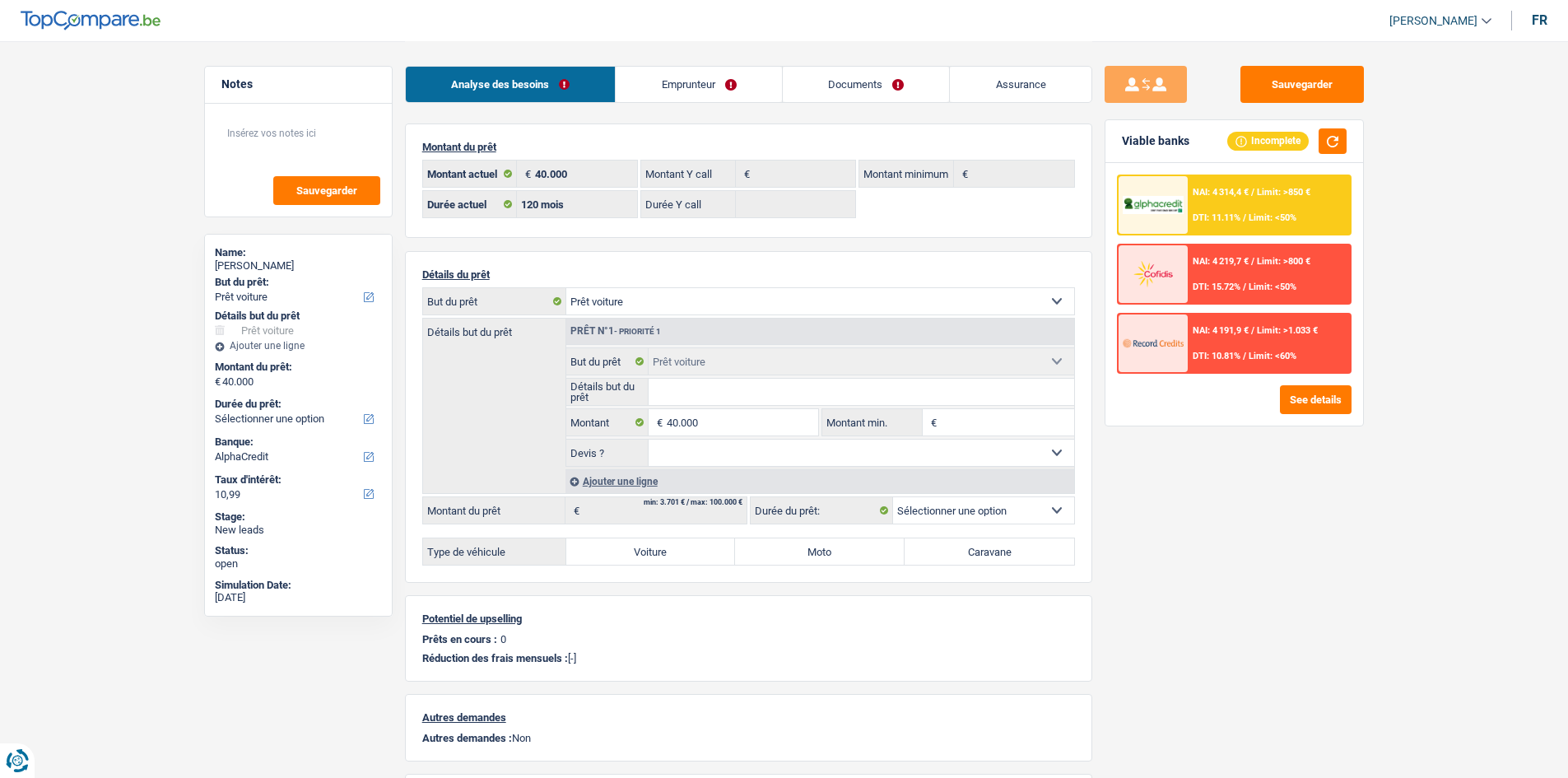
click at [928, 68] on link "Documents" at bounding box center [866, 84] width 167 height 36
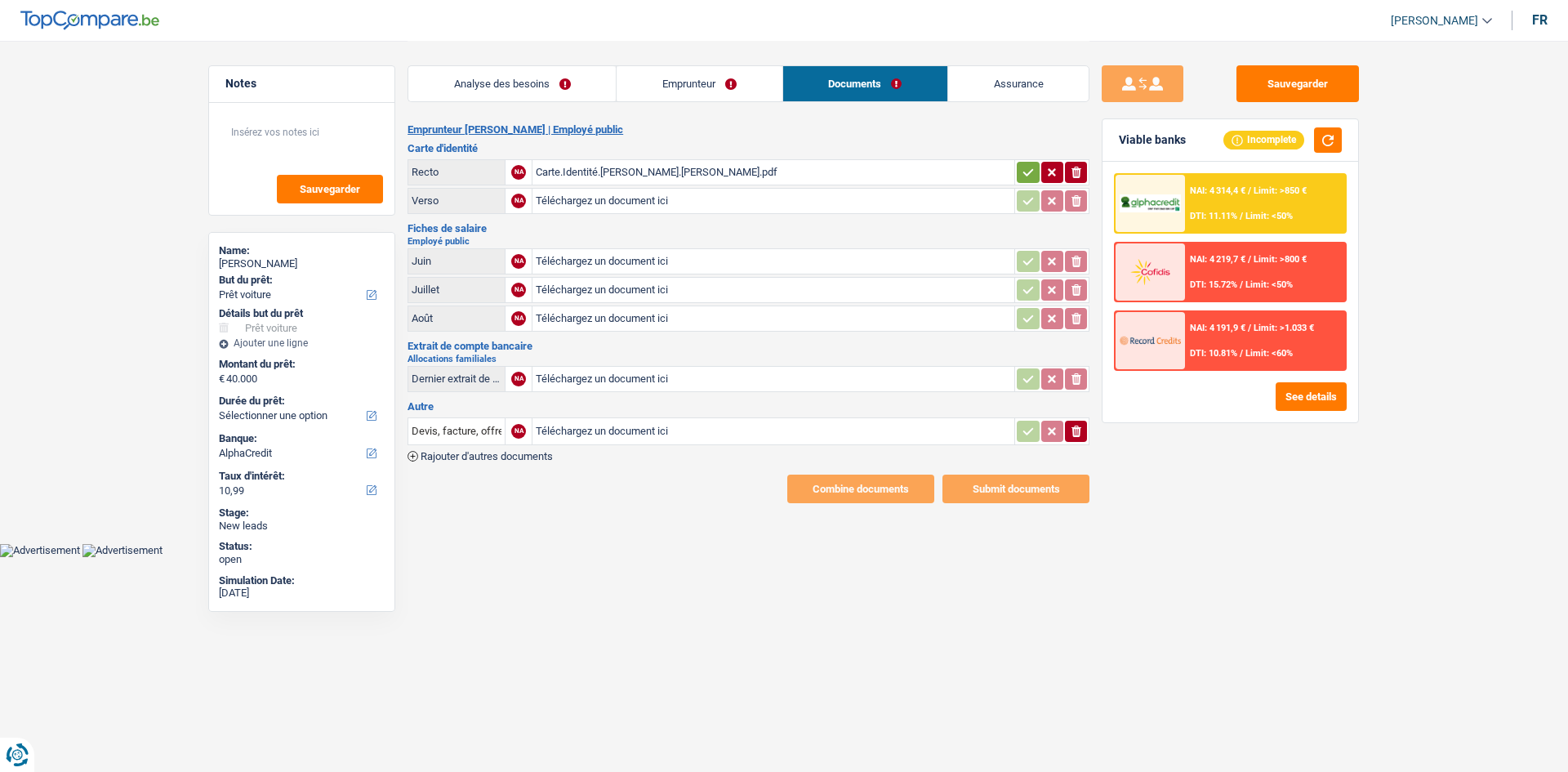
click at [781, 171] on div "Carte.Identité.Rodrigues.Samuel.pdf" at bounding box center [774, 172] width 475 height 24
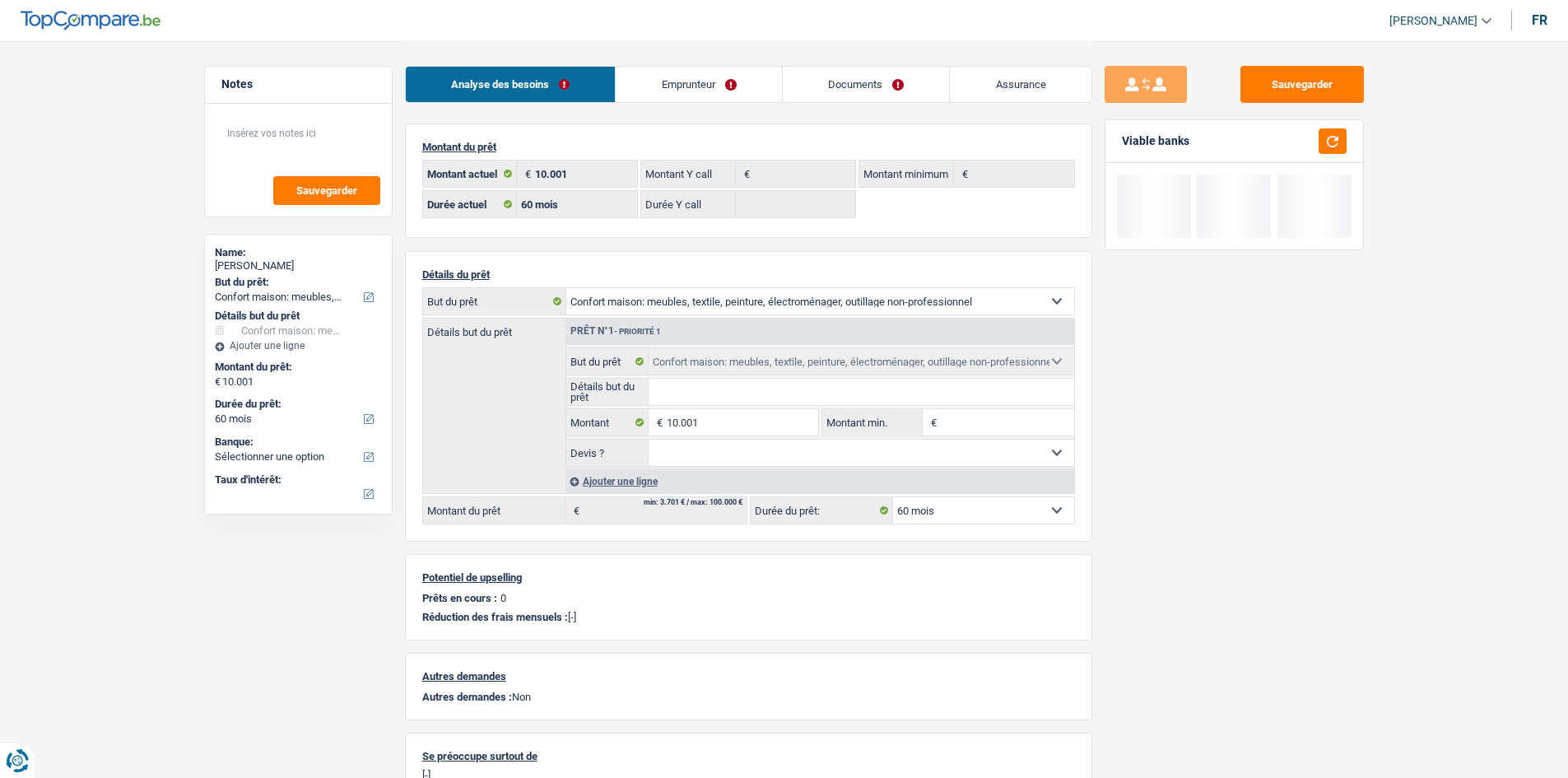
select select "household"
select select "60"
select select "household"
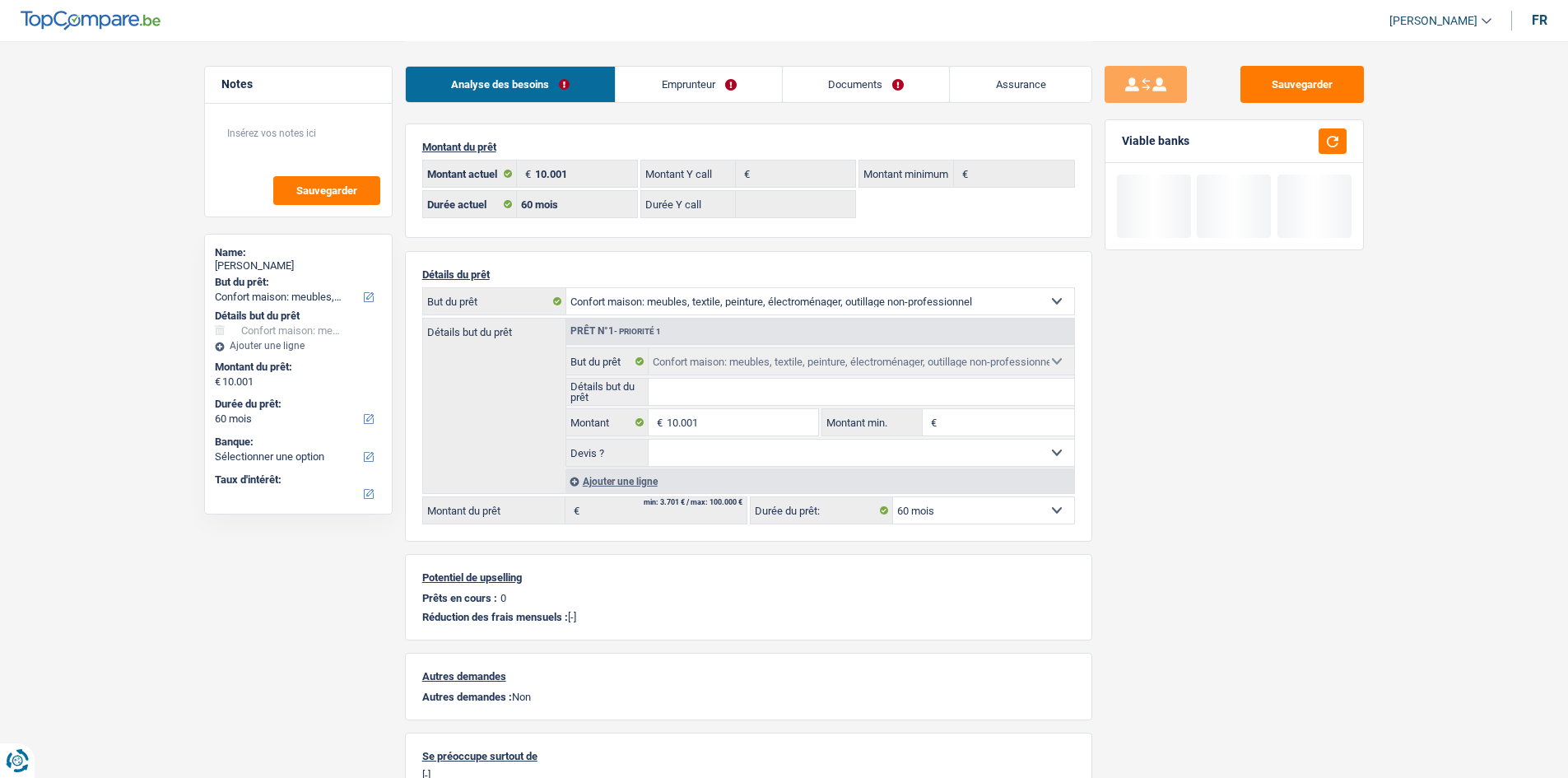
select select "household"
select select "60"
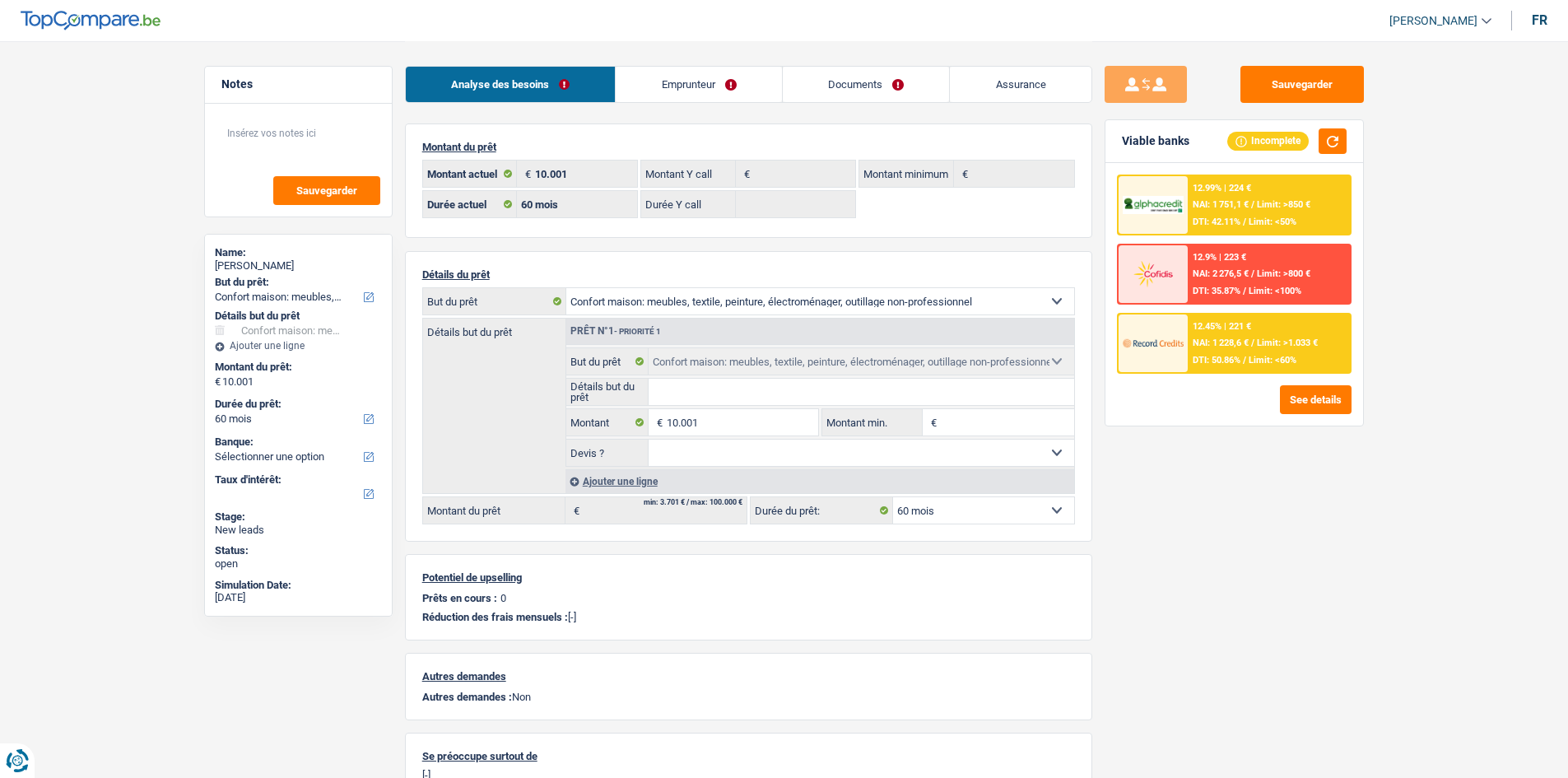
click at [1366, 546] on div "Sauvegarder Viable banks Incomplete 12.99% | 224 € NAI: 1 751,1 € / Limit: >850…" at bounding box center [1234, 409] width 284 height 686
click at [1327, 147] on button "button" at bounding box center [1333, 141] width 28 height 25
click at [1427, 337] on main "Notes Sauvegarder Name: [PERSON_NAME] But du prêt: Confort maison: meubles, tex…" at bounding box center [784, 466] width 1568 height 932
click at [1409, 463] on main "Notes Sauvegarder Name: [PERSON_NAME] But du prêt: Confort maison: meubles, tex…" at bounding box center [784, 466] width 1568 height 932
drag, startPoint x: 705, startPoint y: 82, endPoint x: 710, endPoint y: 92, distance: 11.2
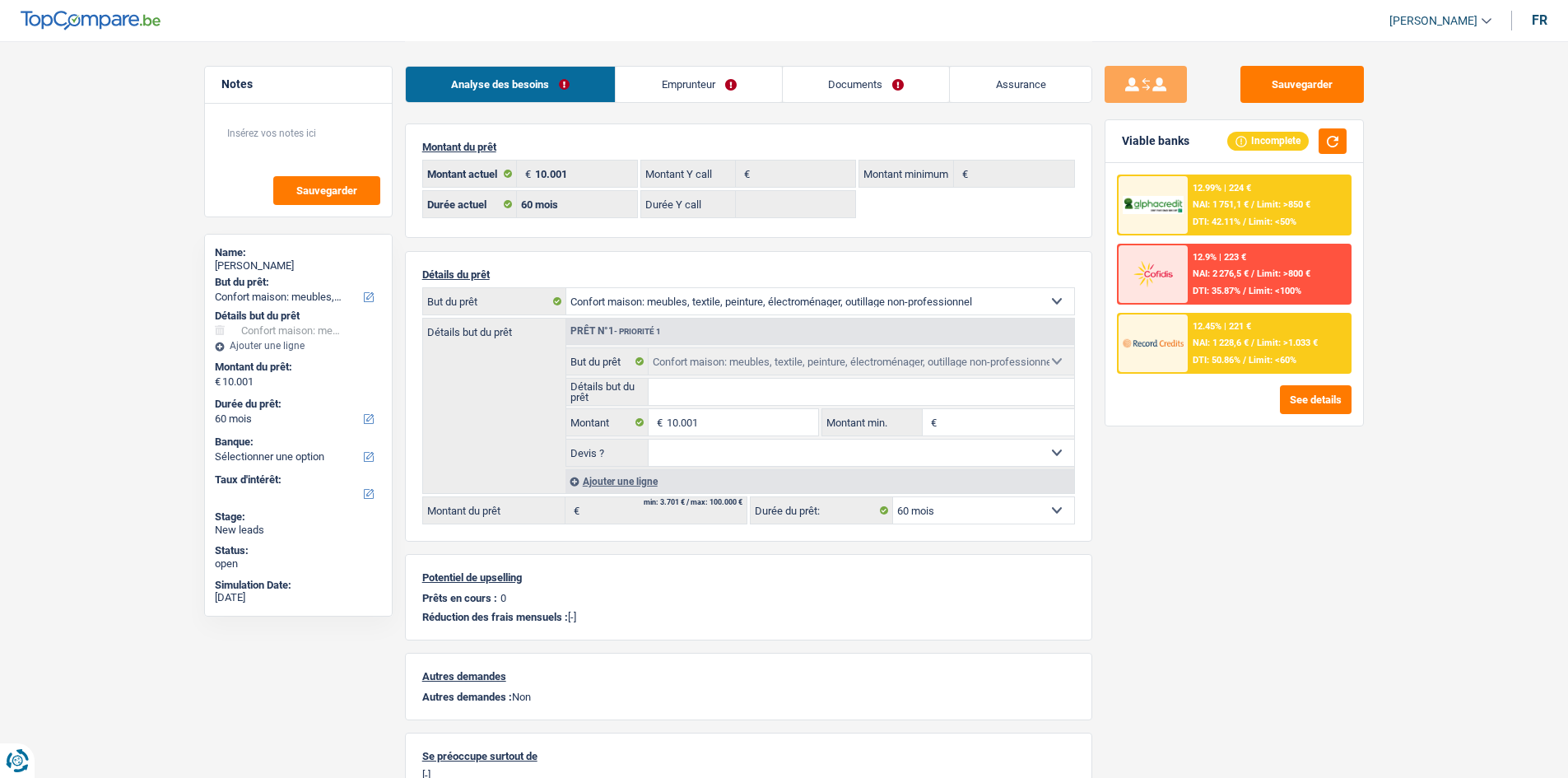
click at [705, 82] on link "Emprunteur" at bounding box center [699, 84] width 167 height 36
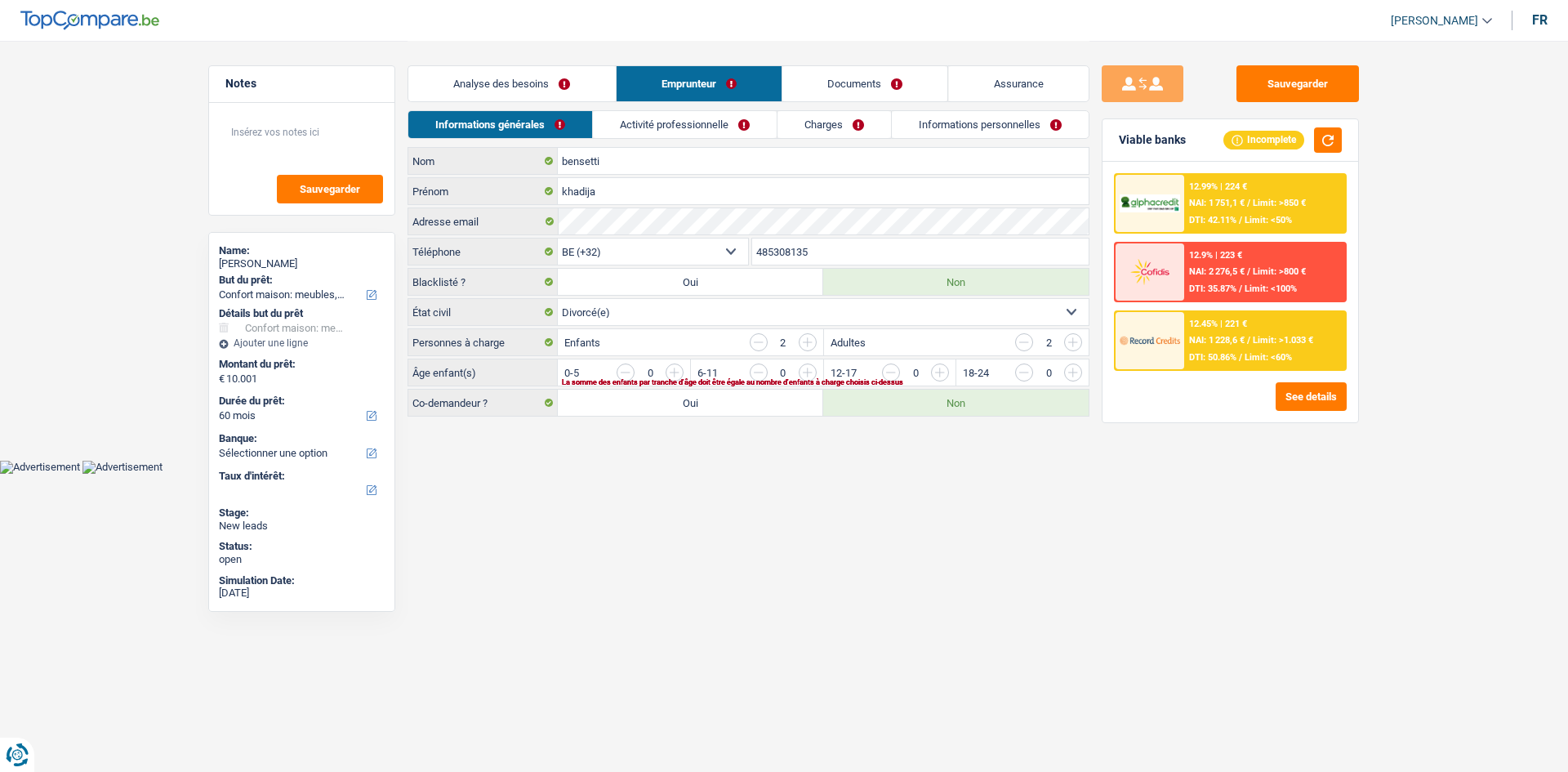
click at [719, 115] on link "Activité professionnelle" at bounding box center [685, 124] width 184 height 27
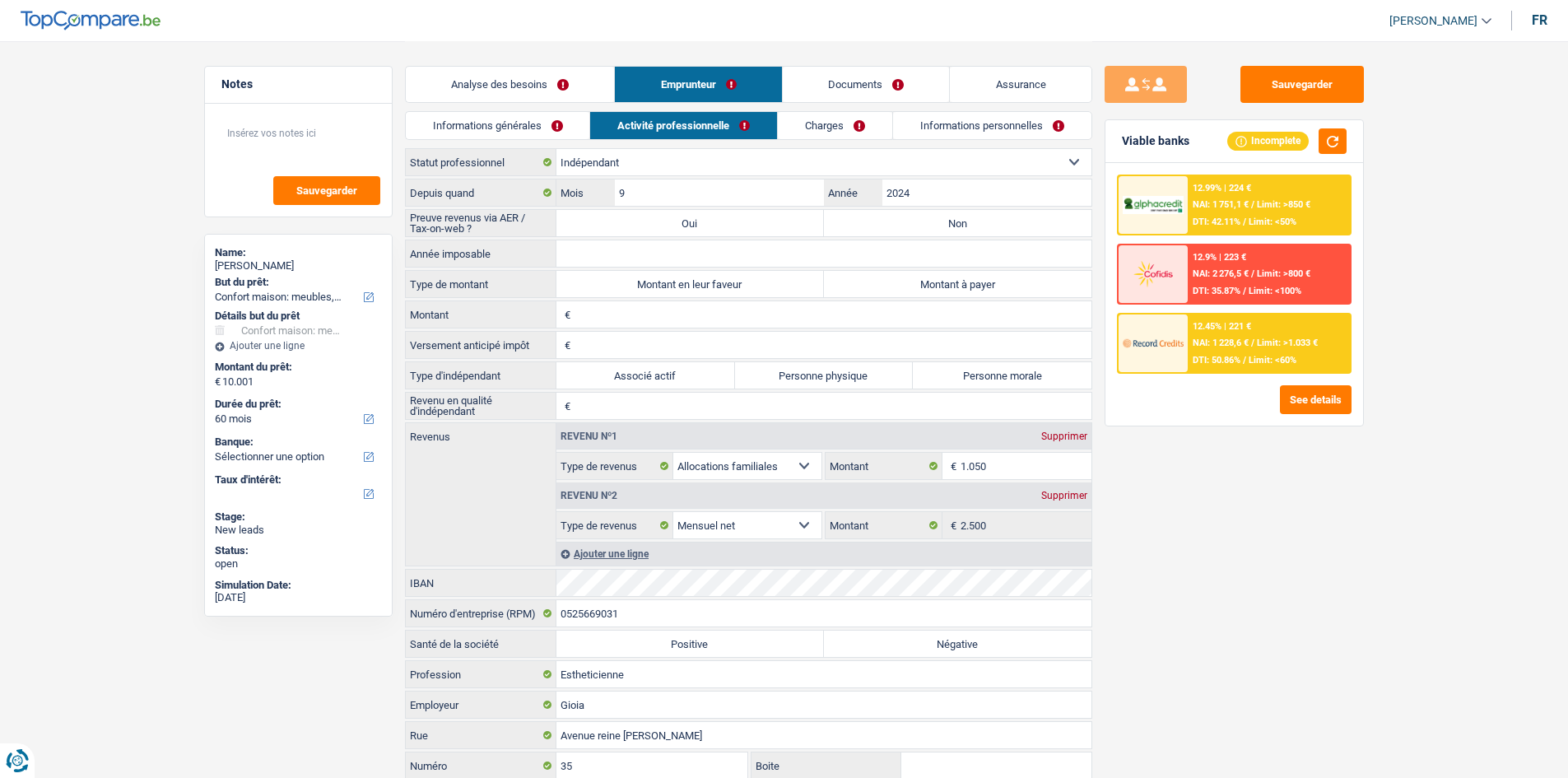
click at [1292, 544] on div "Sauvegarder Viable banks Incomplete 12.99% | 224 € NAI: 1 751,1 € / Limit: >850…" at bounding box center [1234, 409] width 284 height 686
click at [625, 618] on input "0525669031" at bounding box center [824, 613] width 535 height 26
click at [1292, 543] on div "Sauvegarder Viable banks Incomplete 12.99% | 224 € NAI: 1 751,1 € / Limit: >850…" at bounding box center [1234, 409] width 284 height 686
click at [576, 88] on link "Analyse des besoins" at bounding box center [510, 84] width 209 height 36
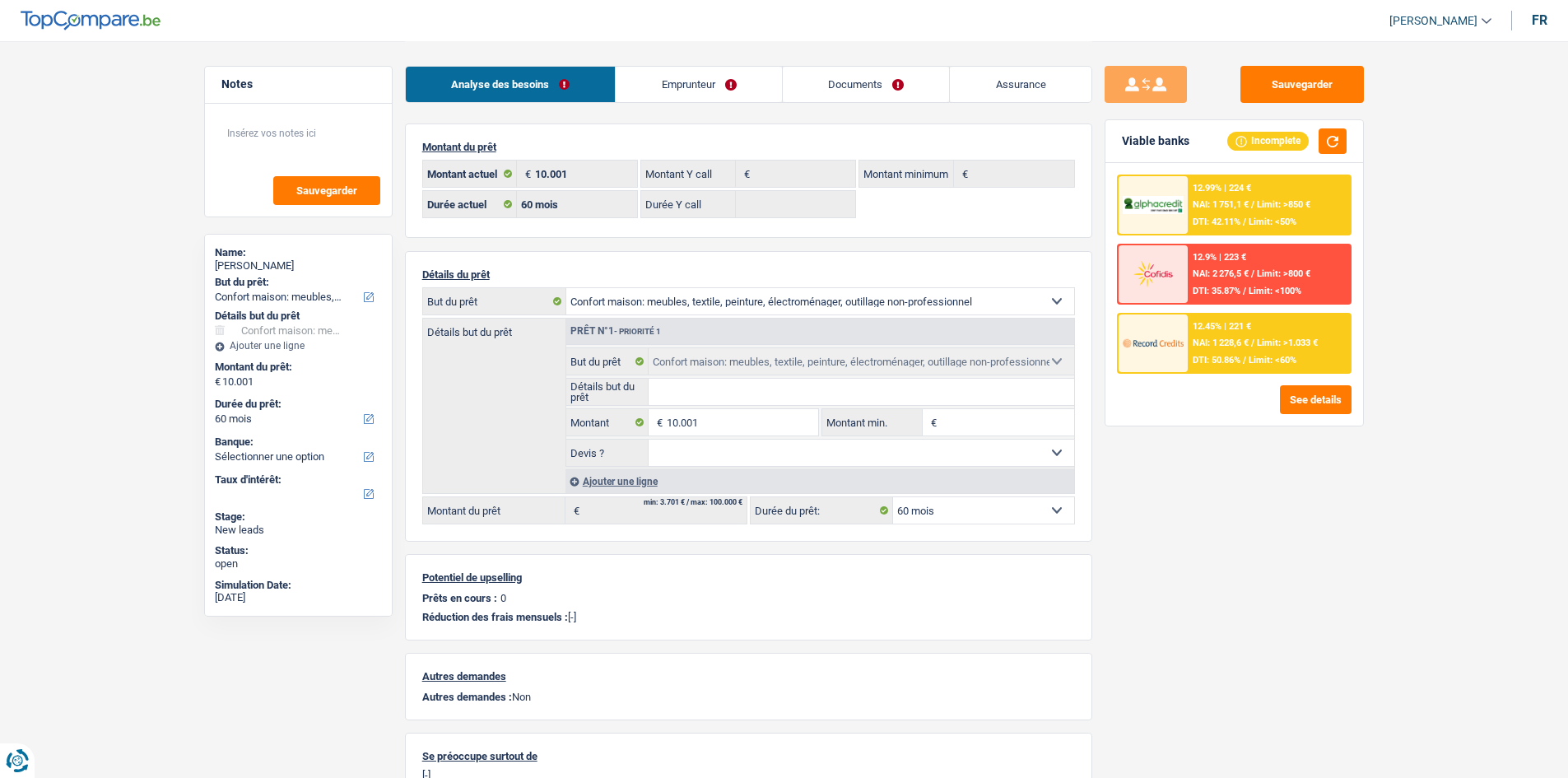
click at [647, 85] on link "Emprunteur" at bounding box center [699, 84] width 167 height 36
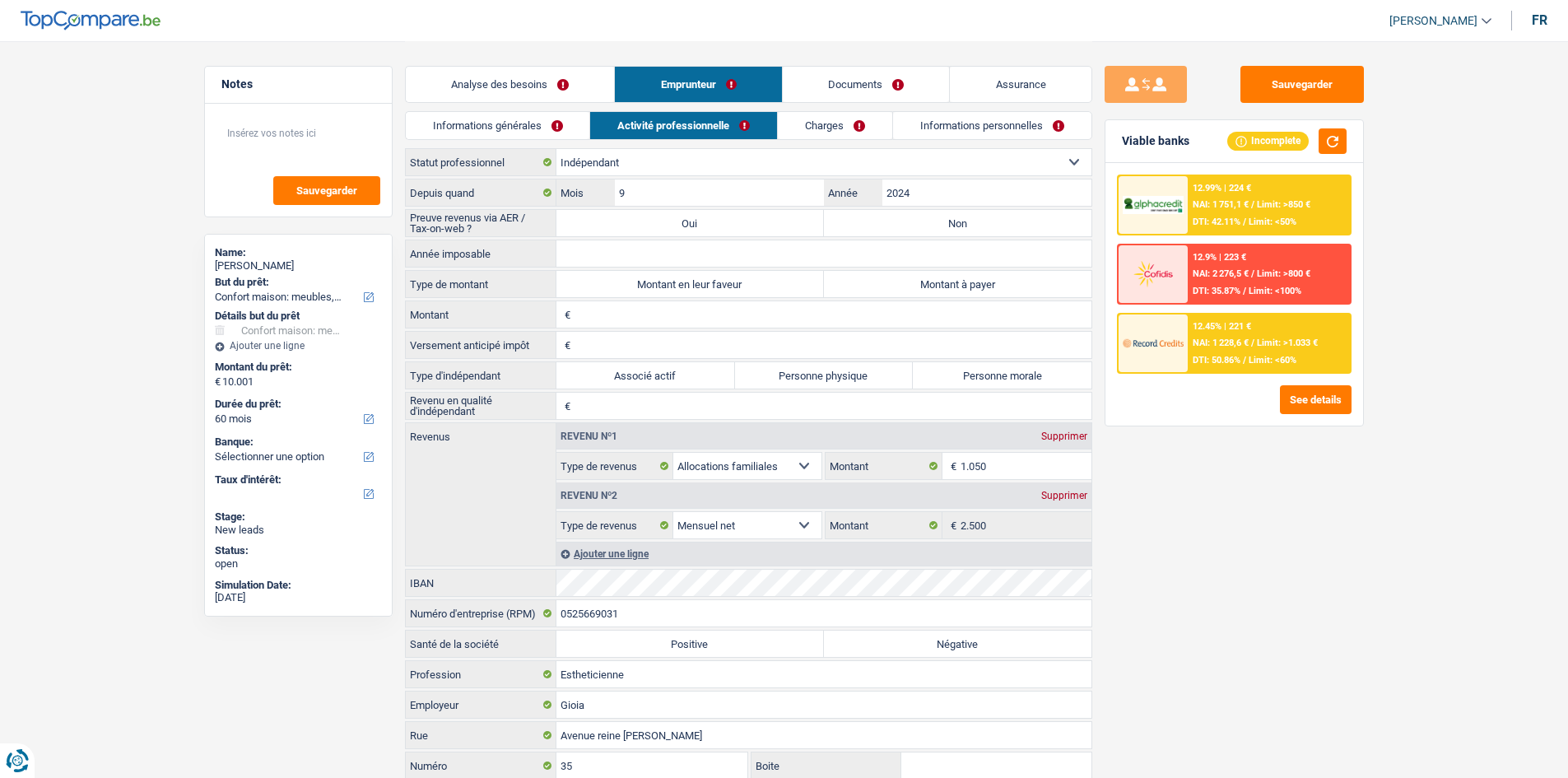
click at [549, 118] on link "Informations générales" at bounding box center [498, 125] width 185 height 27
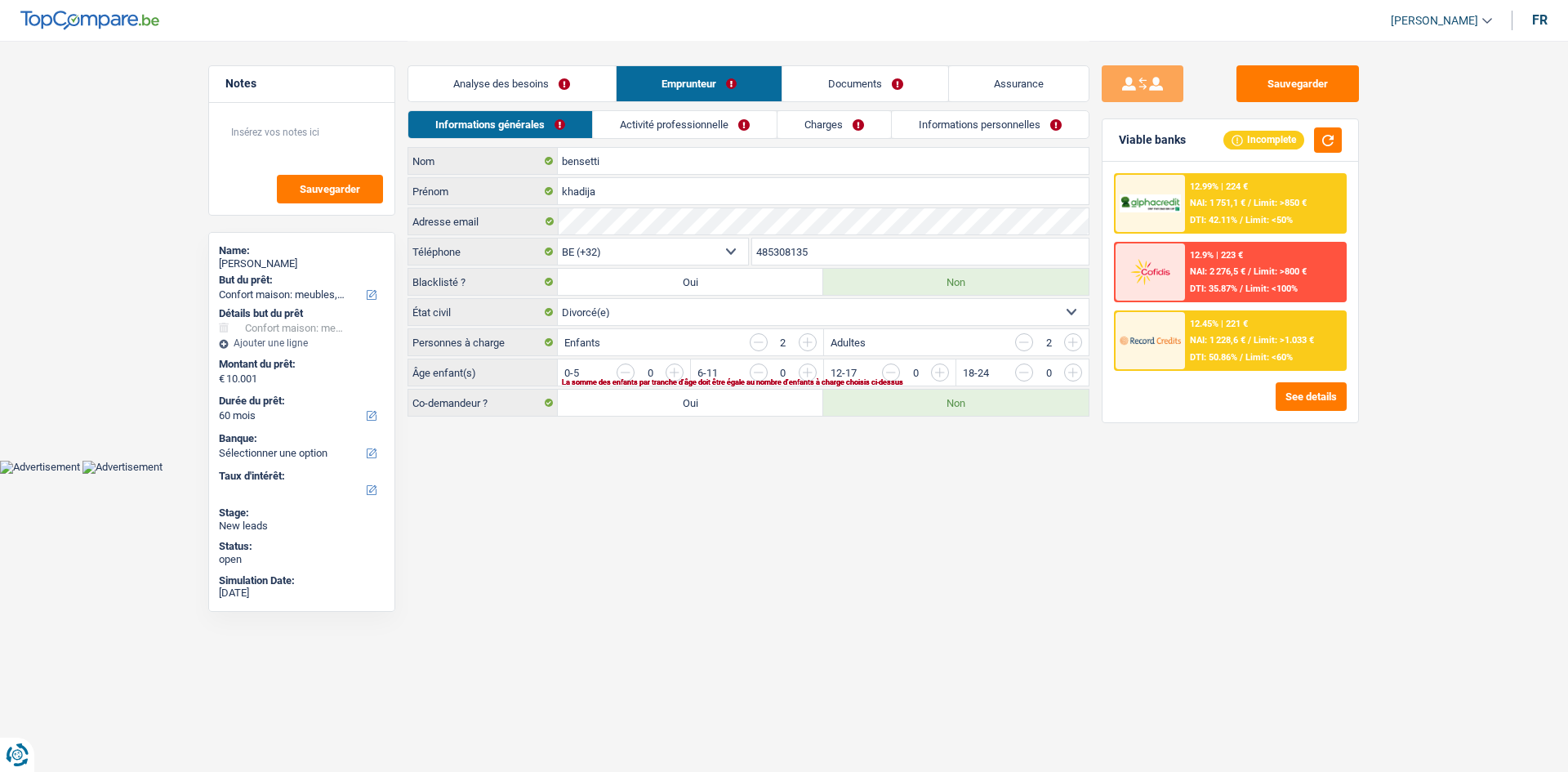
click at [905, 446] on main "Notes Sauvegarder Name: [PERSON_NAME] But du prêt: Confort maison: meubles, tex…" at bounding box center [784, 230] width 1568 height 460
click at [738, 126] on link "Activité professionnelle" at bounding box center [685, 124] width 184 height 27
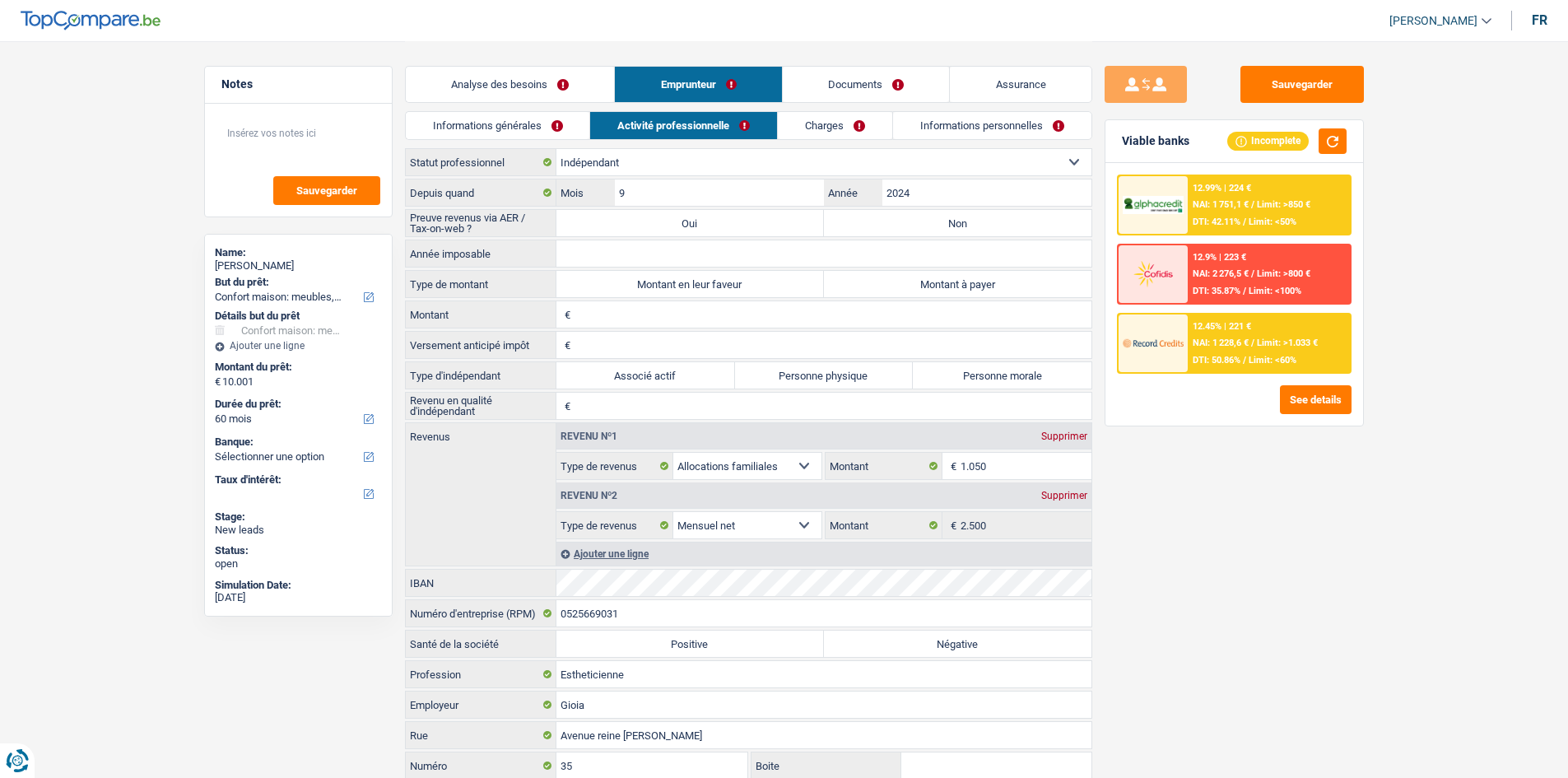
click at [560, 121] on link "Informations générales" at bounding box center [498, 125] width 185 height 27
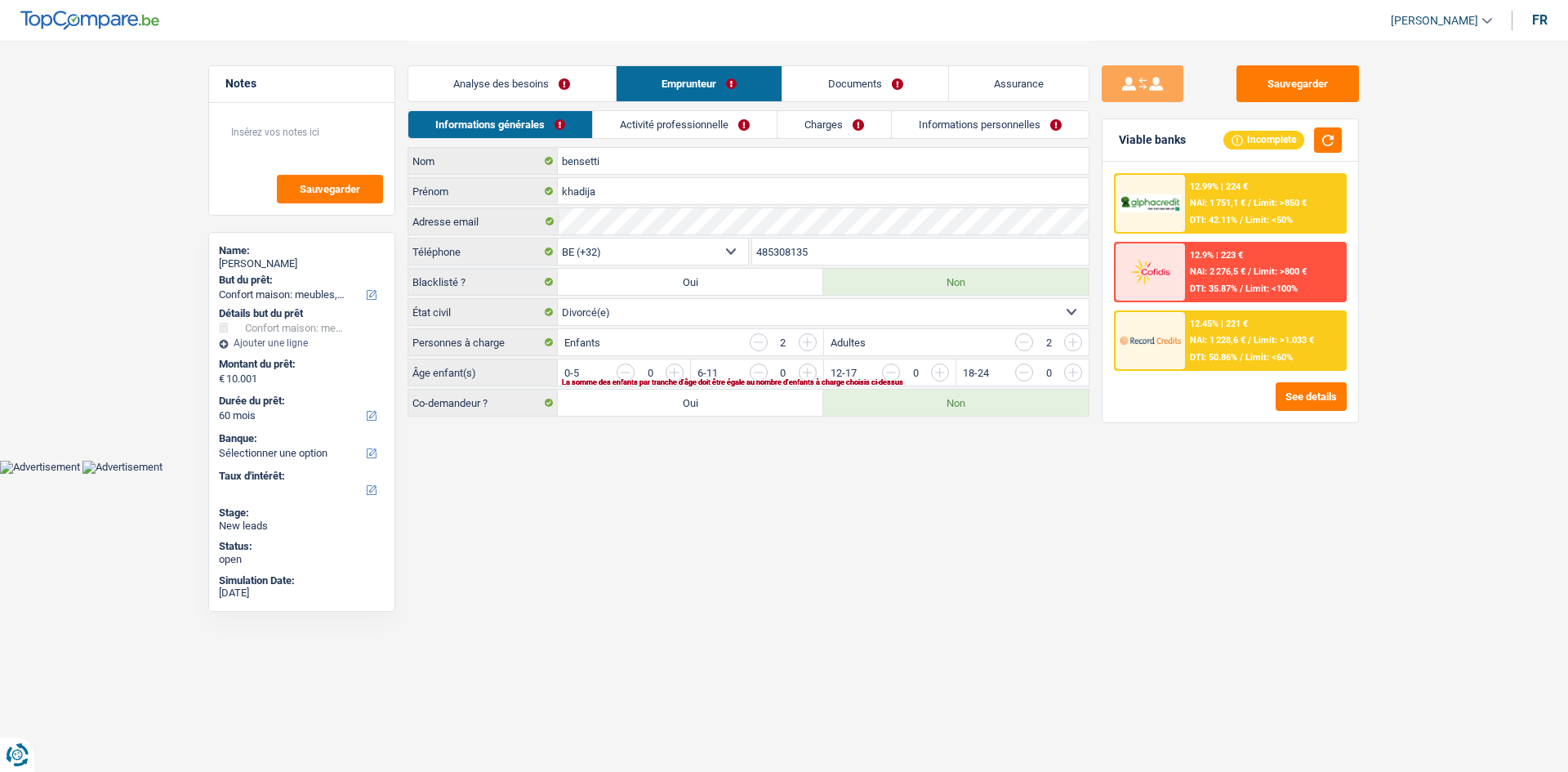
click at [855, 474] on html "Vous avez le contrôle de vos données Nous utilisons des cookies, tout comme nos…" at bounding box center [784, 237] width 1568 height 474
click at [804, 346] on input "button" at bounding box center [807, 342] width 18 height 18
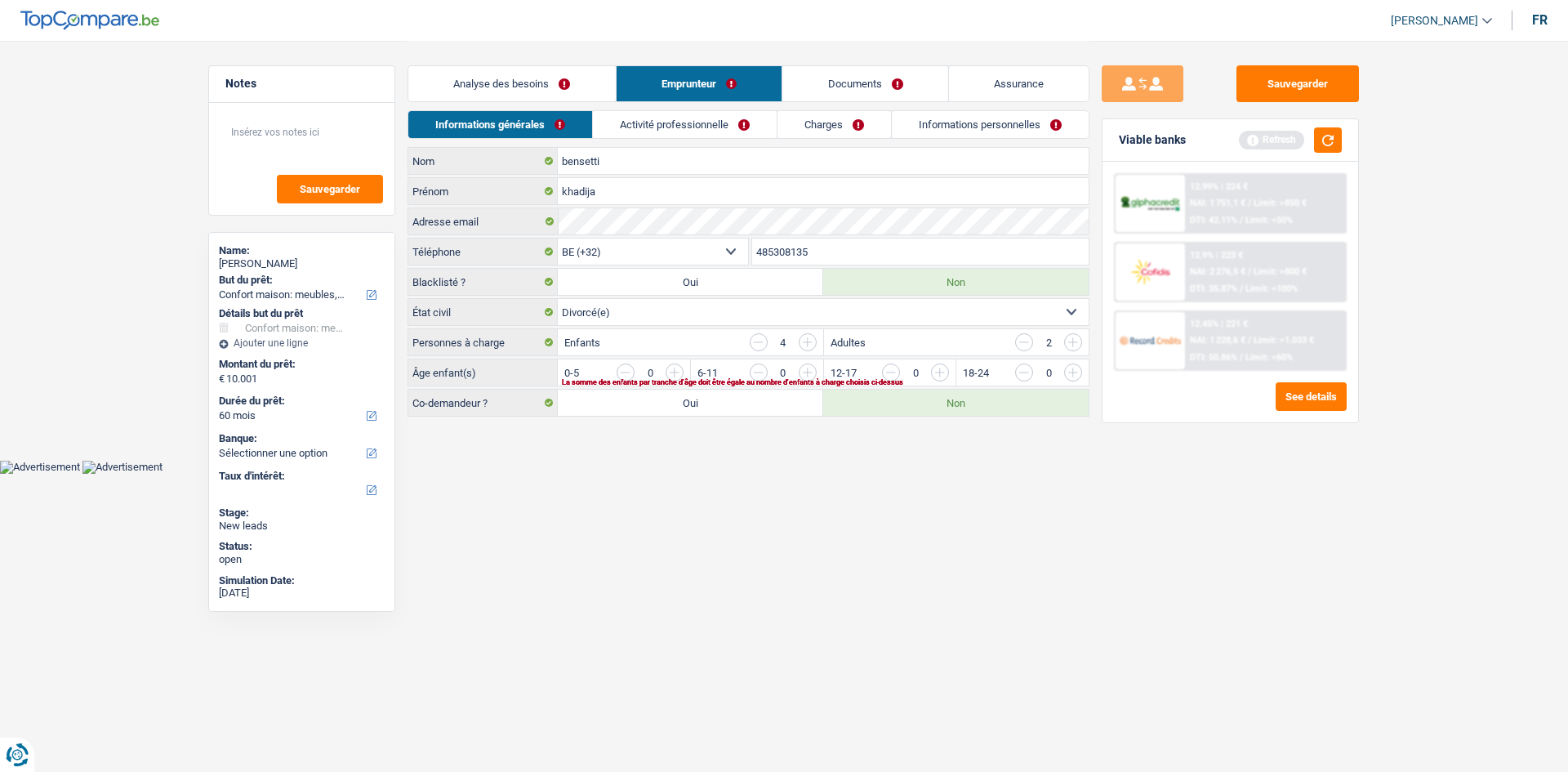
click at [762, 343] on input "button" at bounding box center [758, 342] width 18 height 18
click at [1034, 338] on div "2" at bounding box center [1049, 342] width 67 height 18
click at [1030, 338] on input "button" at bounding box center [1024, 342] width 18 height 18
click at [1073, 373] on input "button" at bounding box center [1404, 376] width 681 height 26
click at [1022, 368] on input "button" at bounding box center [1024, 372] width 18 height 18
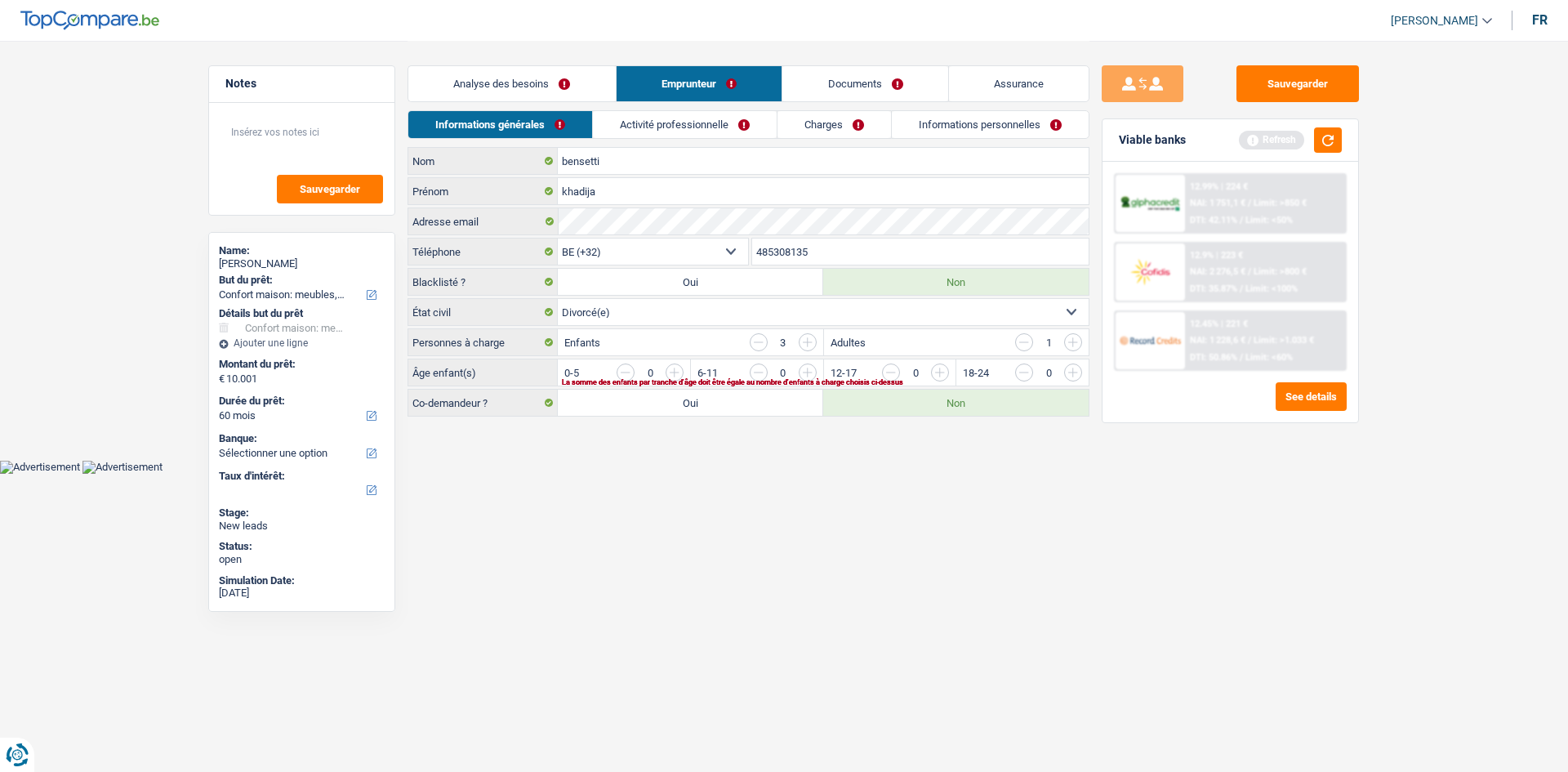
click at [1073, 371] on input "button" at bounding box center [1404, 376] width 681 height 26
click at [940, 374] on input "button" at bounding box center [1271, 376] width 681 height 26
click at [811, 367] on input "button" at bounding box center [1139, 376] width 681 height 26
click at [981, 474] on html "Vous avez le contrôle de vos données Nous utilisons des cookies, tout comme nos…" at bounding box center [784, 237] width 1568 height 474
click at [711, 132] on link "Activité professionnelle" at bounding box center [686, 124] width 184 height 27
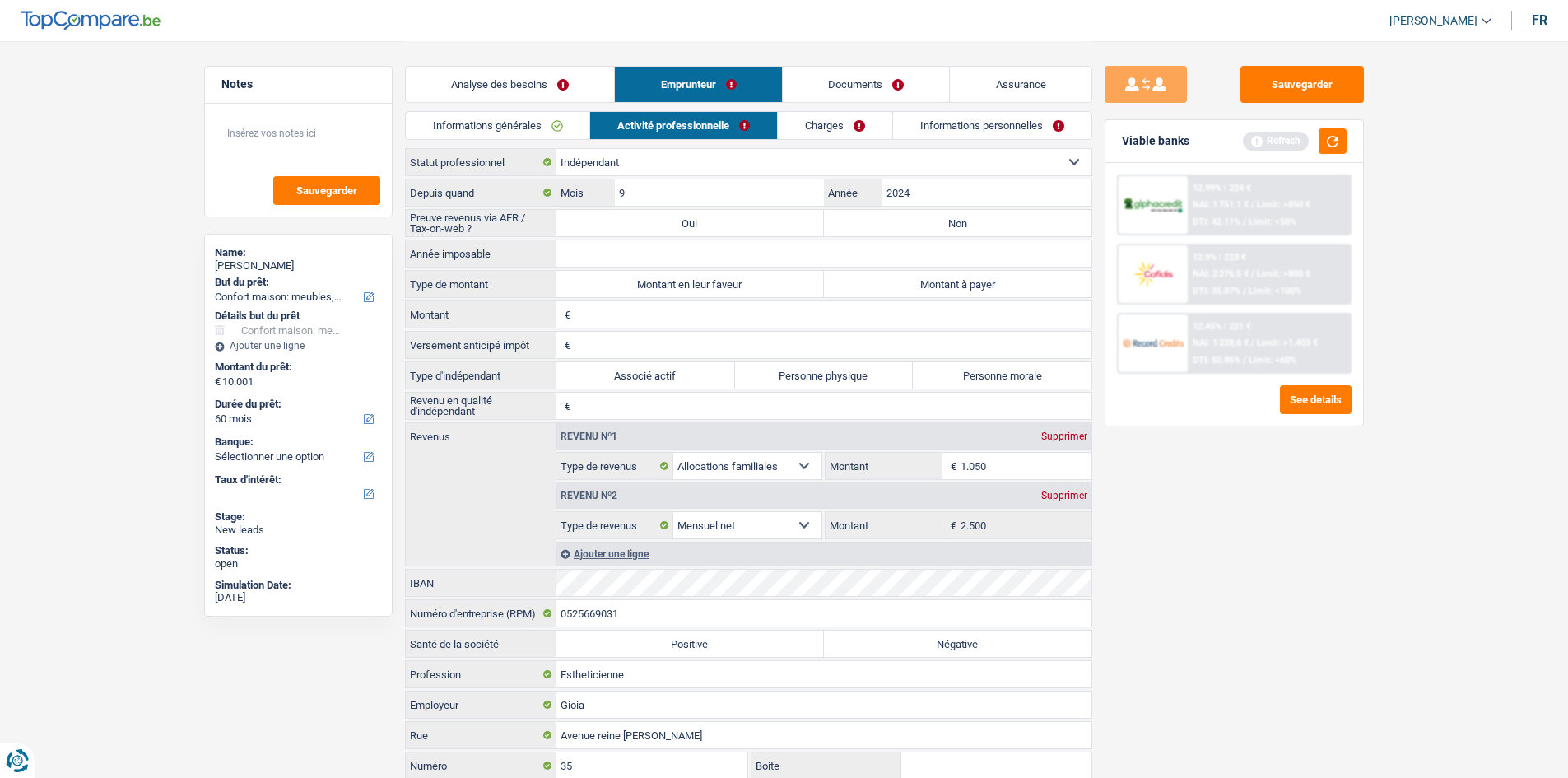
click at [559, 121] on link "Informations générales" at bounding box center [498, 125] width 185 height 27
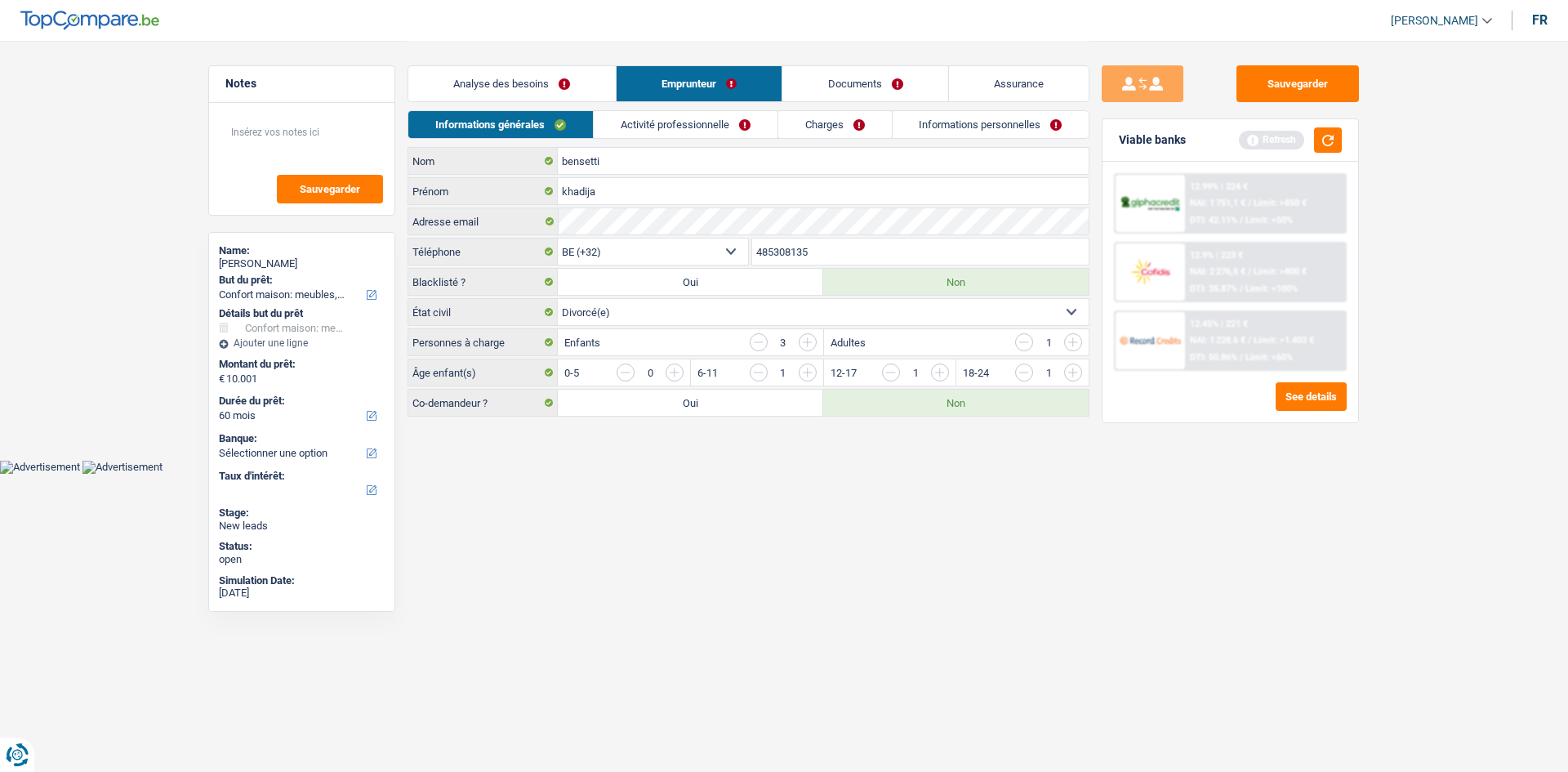
click at [831, 474] on html "Vous avez le contrôle de vos données Nous utilisons des cookies, tout comme nos…" at bounding box center [784, 237] width 1568 height 474
drag, startPoint x: 837, startPoint y: 104, endPoint x: 836, endPoint y: 114, distance: 10.0
click at [837, 105] on div "Analyse des besoins Emprunteur Documents Assurance" at bounding box center [749, 75] width 682 height 70
click at [836, 114] on link "Charges" at bounding box center [836, 124] width 114 height 27
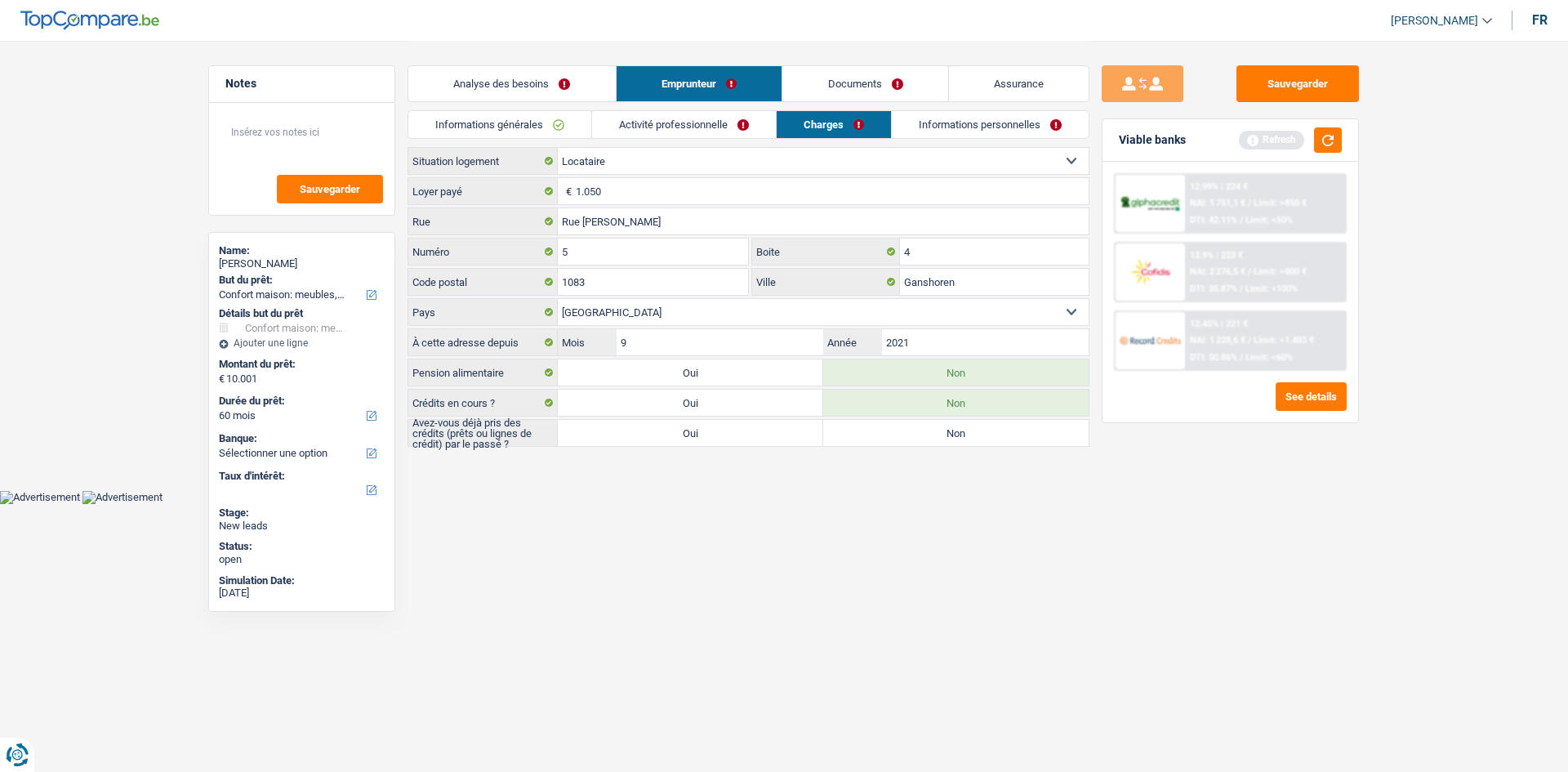
click at [666, 119] on link "Activité professionnelle" at bounding box center [684, 124] width 184 height 27
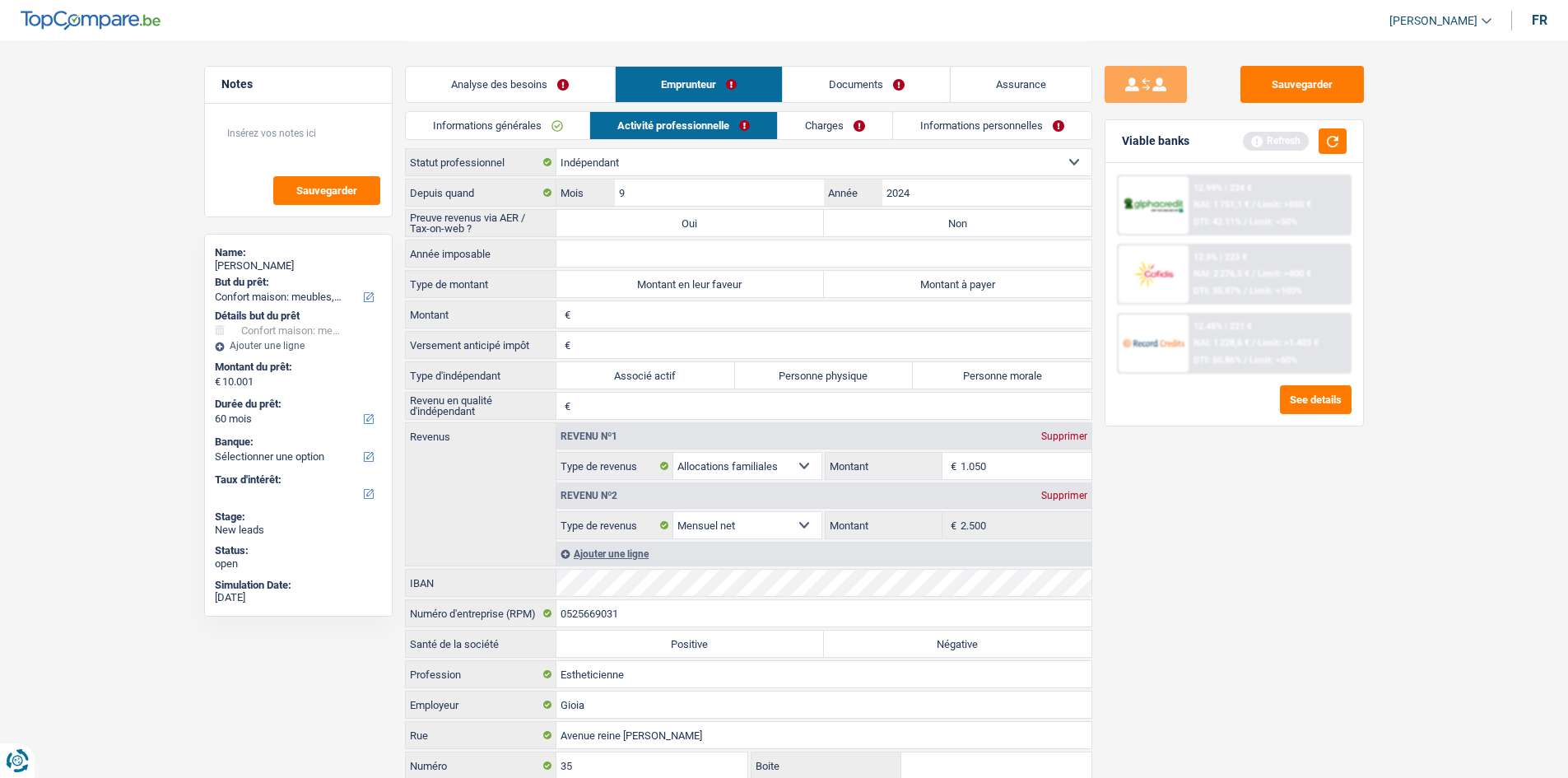
click at [526, 117] on link "Informations générales" at bounding box center [498, 125] width 185 height 27
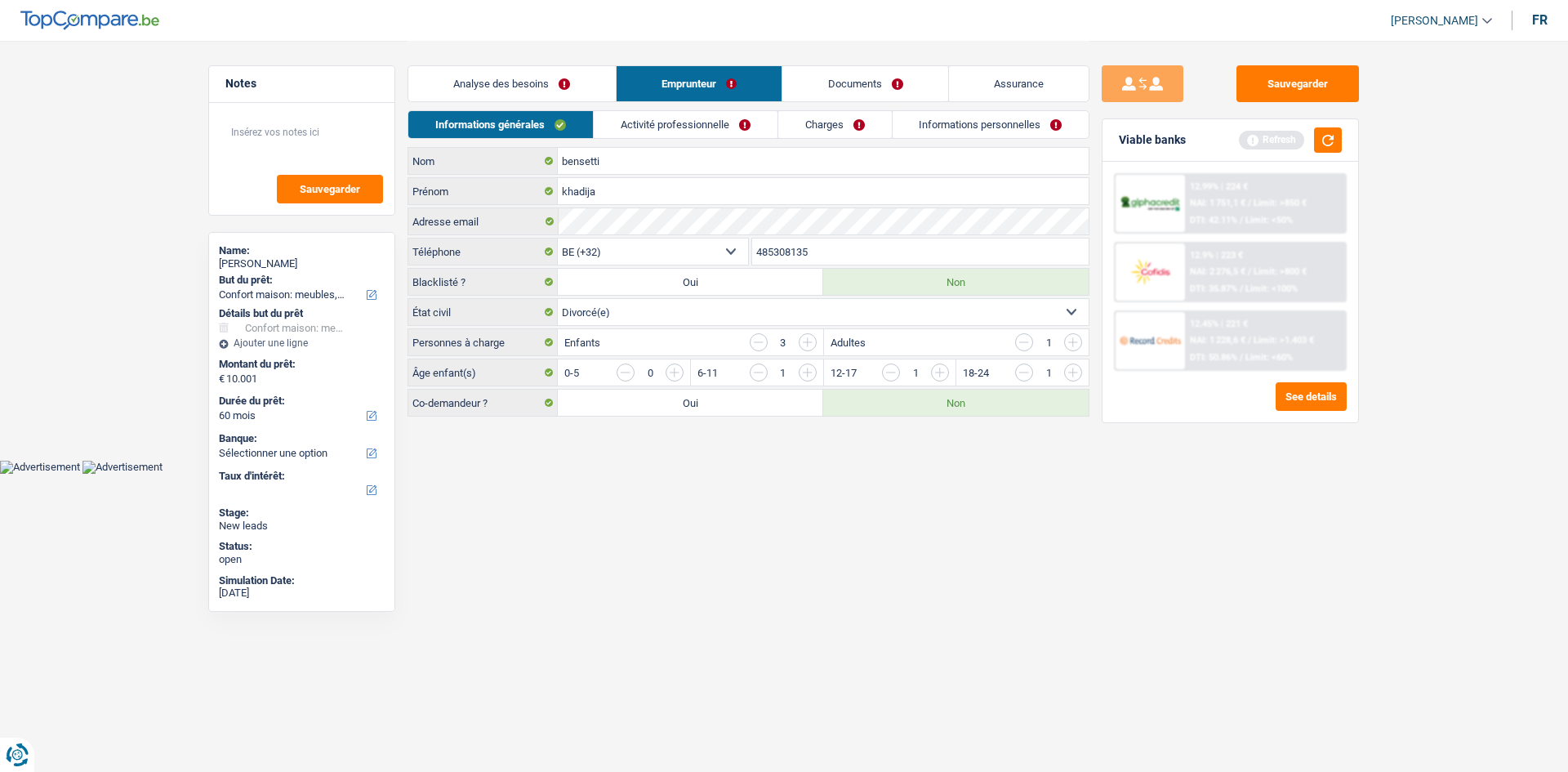
click at [643, 127] on link "Activité professionnelle" at bounding box center [686, 124] width 184 height 27
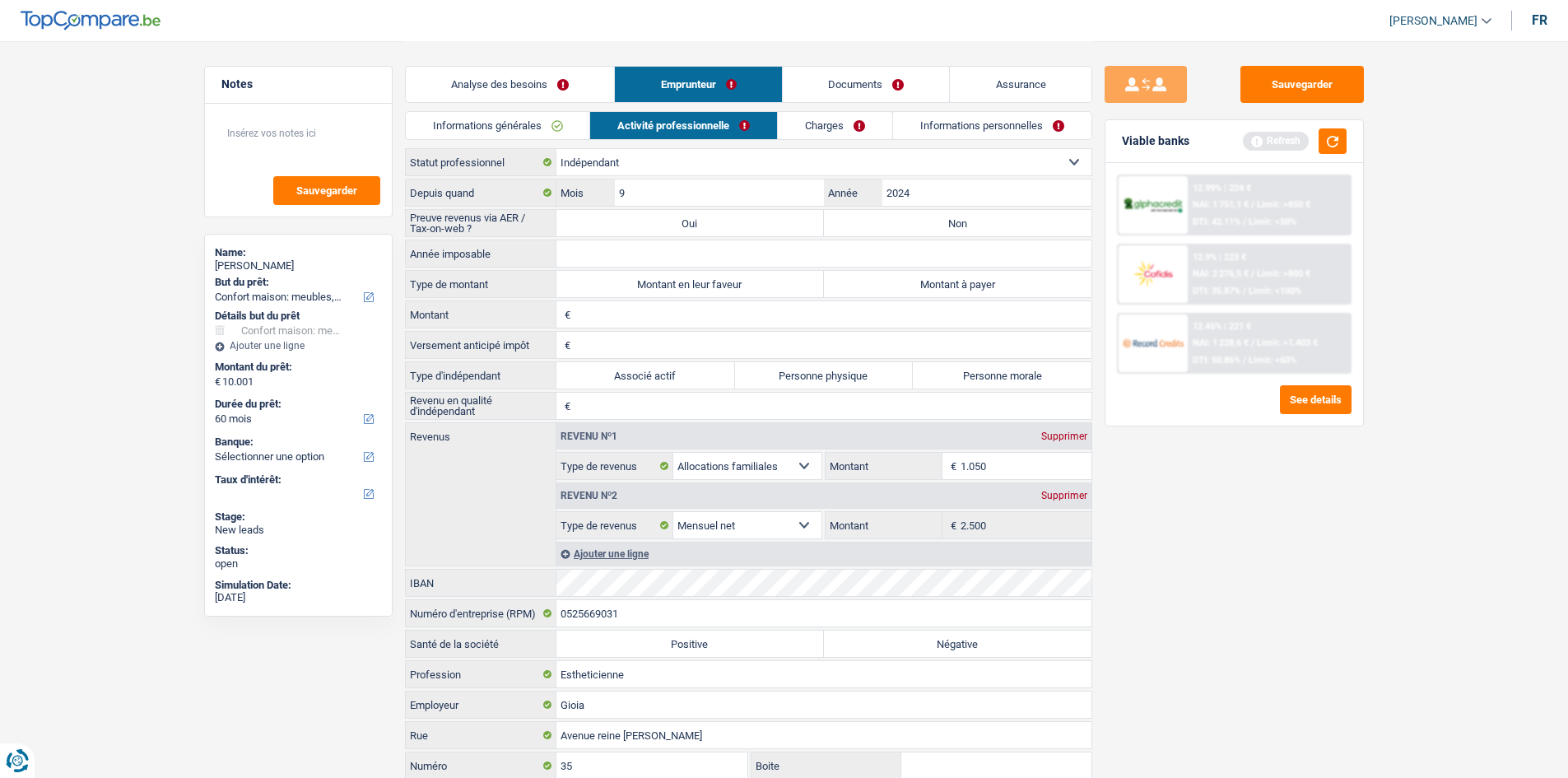
drag, startPoint x: 1308, startPoint y: 546, endPoint x: 1320, endPoint y: 297, distance: 249.3
click at [1309, 546] on div "Sauvegarder Viable banks Refresh 12.99% | 224 € NAI: 1 751,1 € / Limit: >850 € …" at bounding box center [1234, 409] width 284 height 686
drag, startPoint x: 1330, startPoint y: 141, endPoint x: 1330, endPoint y: 154, distance: 13.0
click at [1330, 140] on button "button" at bounding box center [1333, 141] width 28 height 25
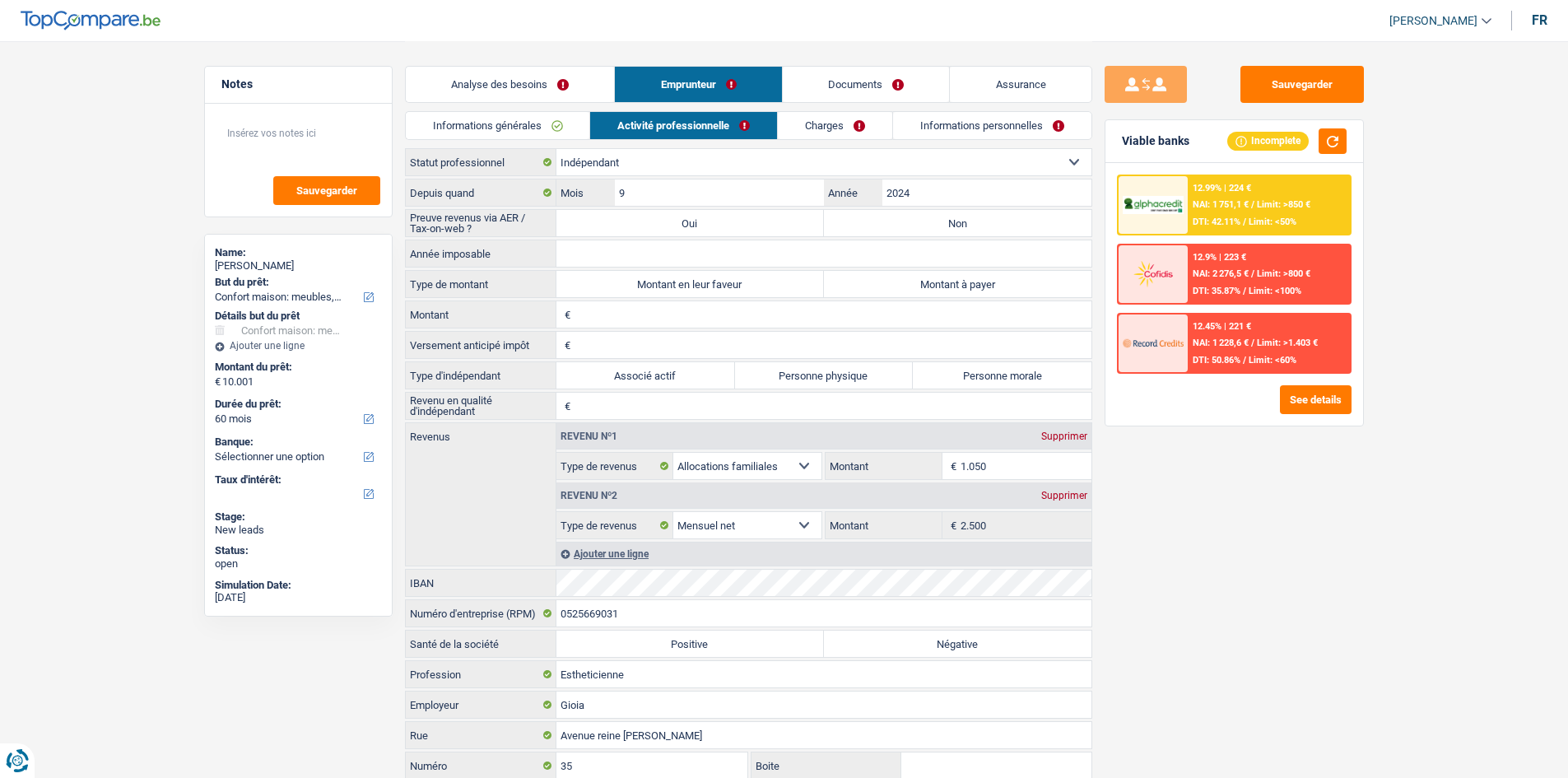
click at [1284, 486] on div "Sauvegarder Viable banks Incomplete 12.99% | 224 € NAI: 1 751,1 € / Limit: >850…" at bounding box center [1234, 409] width 284 height 686
click at [151, 304] on main "Notes Sauvegarder Name: [PERSON_NAME] But du prêt: Confort maison: meubles, tex…" at bounding box center [784, 457] width 1568 height 915
click at [1239, 511] on div "Sauvegarder Viable banks Incomplete 12.99% | 224 € NAI: 1 751,1 € / Limit: >850…" at bounding box center [1234, 409] width 284 height 686
click at [1273, 525] on div "Sauvegarder Viable banks Incomplete 12.99% | 224 € NAI: 1 751,1 € / Limit: >850…" at bounding box center [1234, 409] width 284 height 686
click at [849, 114] on link "Charges" at bounding box center [835, 125] width 114 height 27
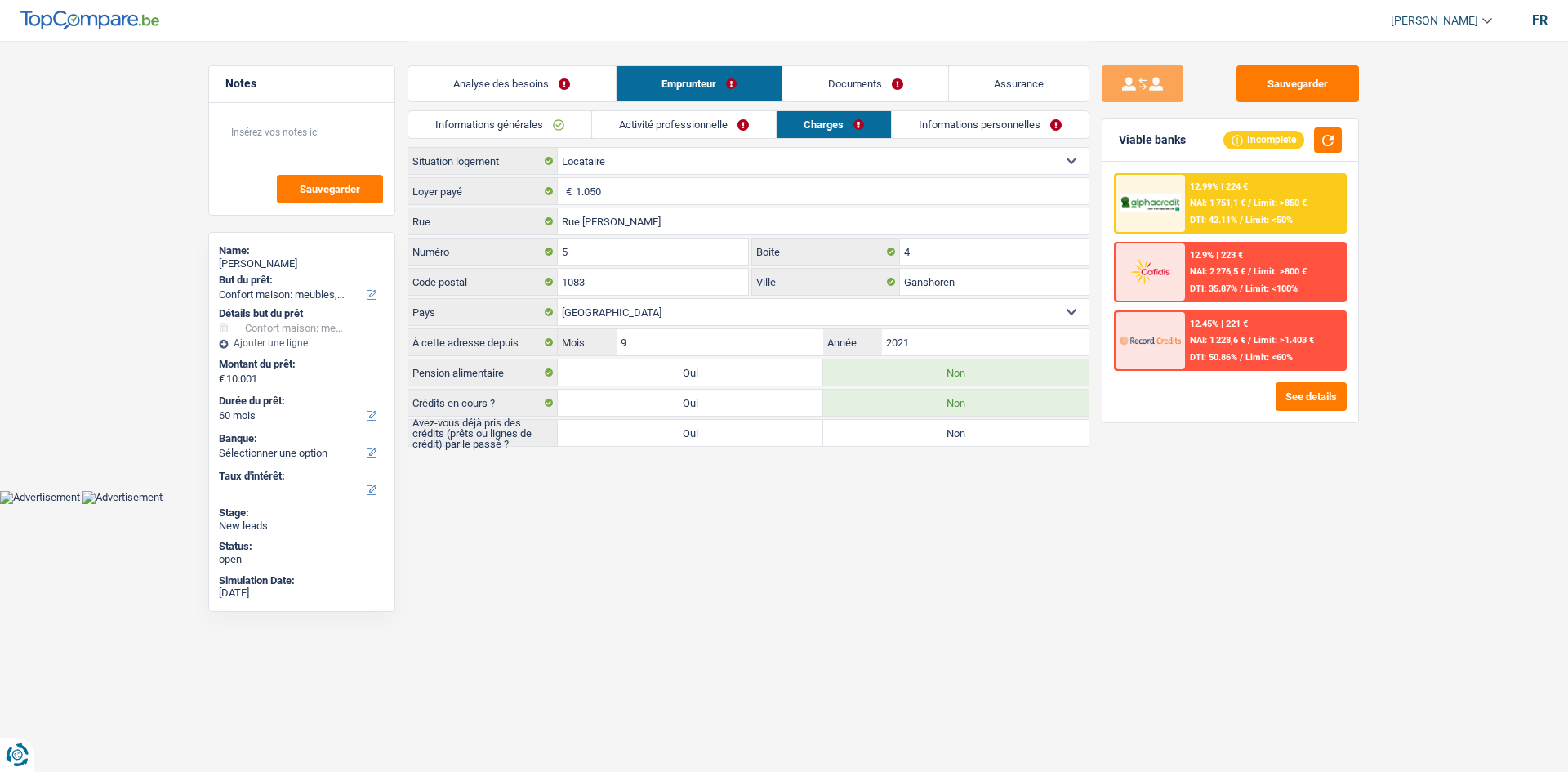
click at [746, 116] on link "Activité professionnelle" at bounding box center [684, 124] width 184 height 27
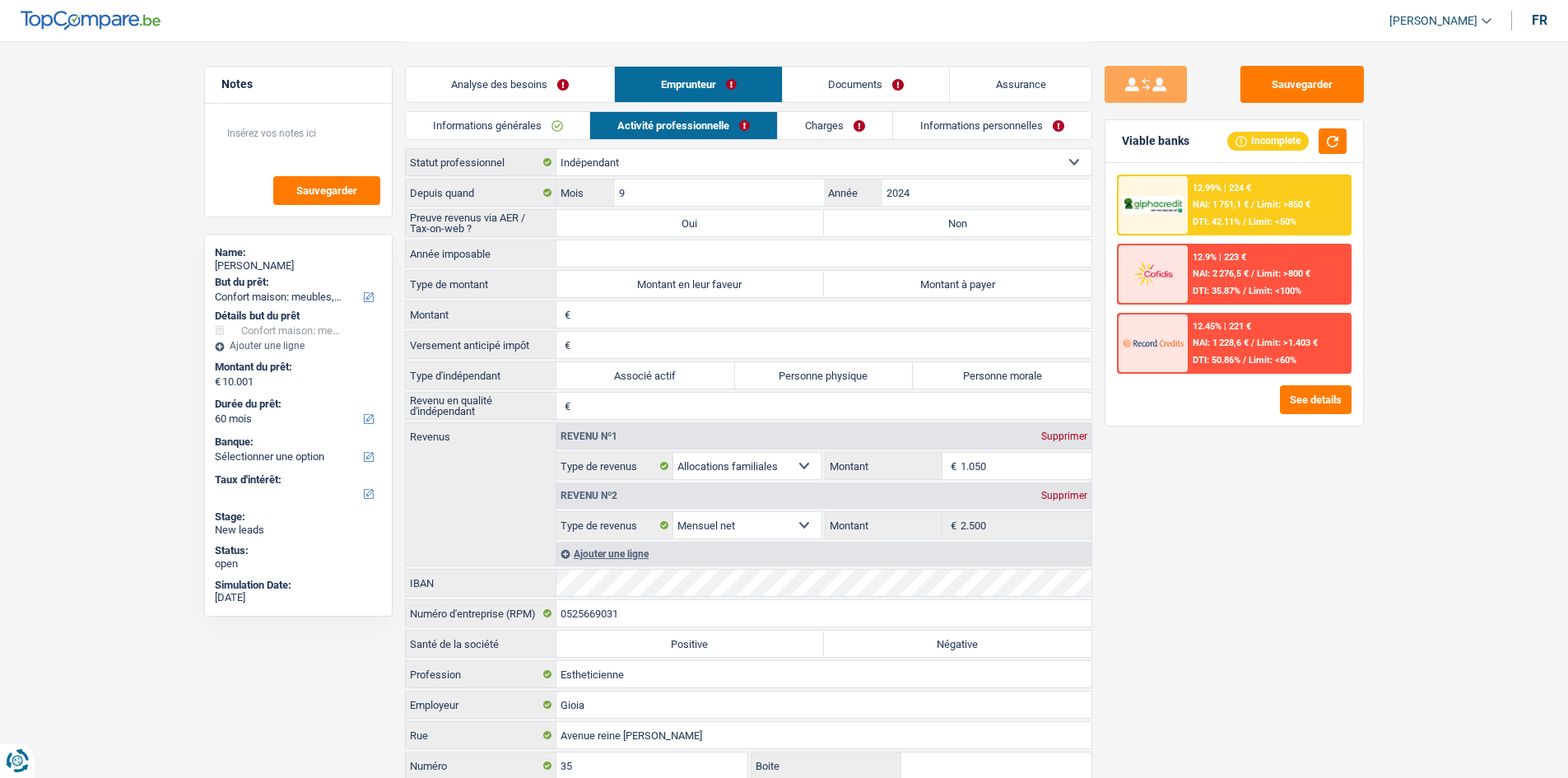
click at [62, 128] on main "Notes Sauvegarder Name: [PERSON_NAME] But du prêt: Confort maison: meubles, tex…" at bounding box center [784, 457] width 1568 height 915
